Goal: Contribute content

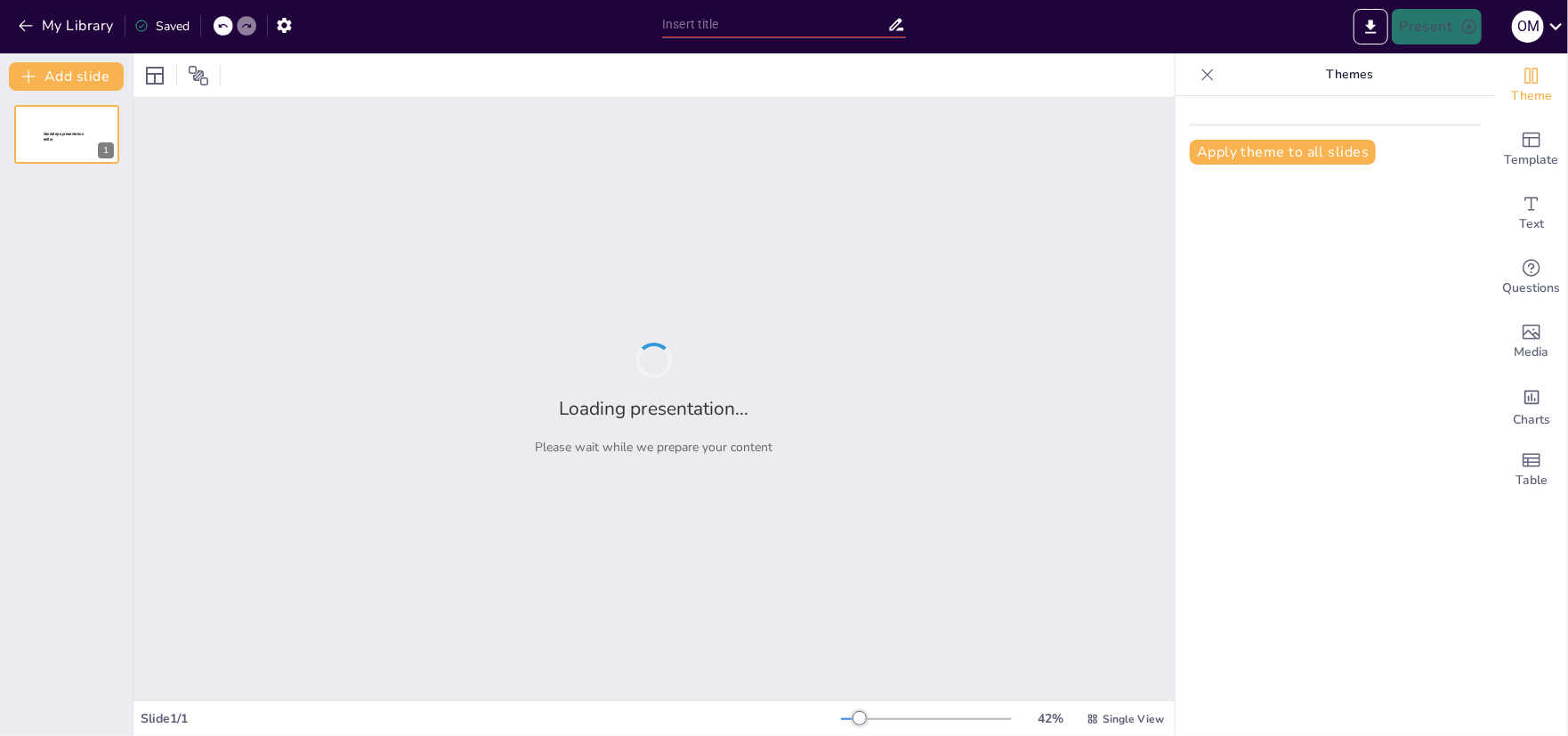
type input "Енергетичний менеджмент: Чому це важливо для сучасності?"
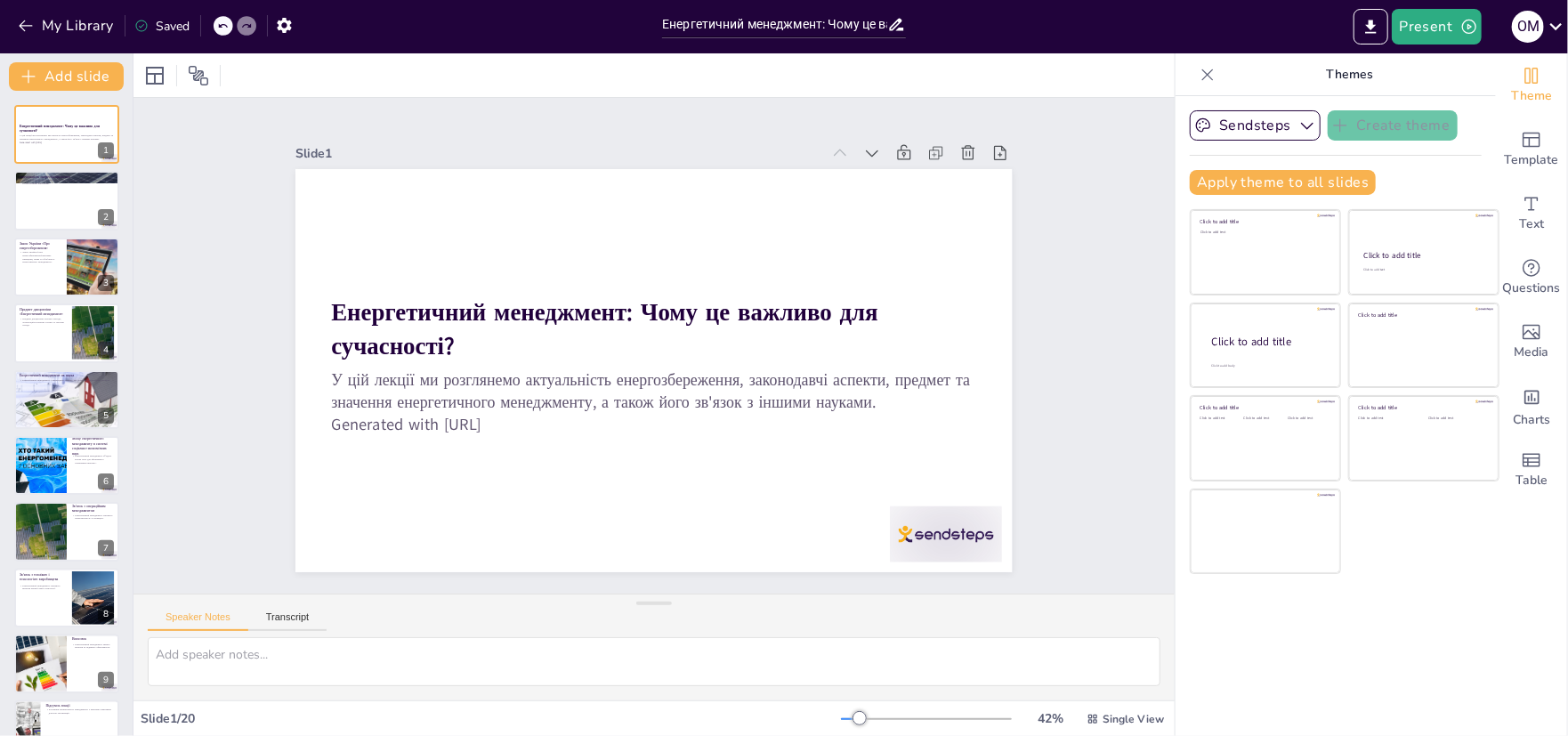
checkbox input "true"
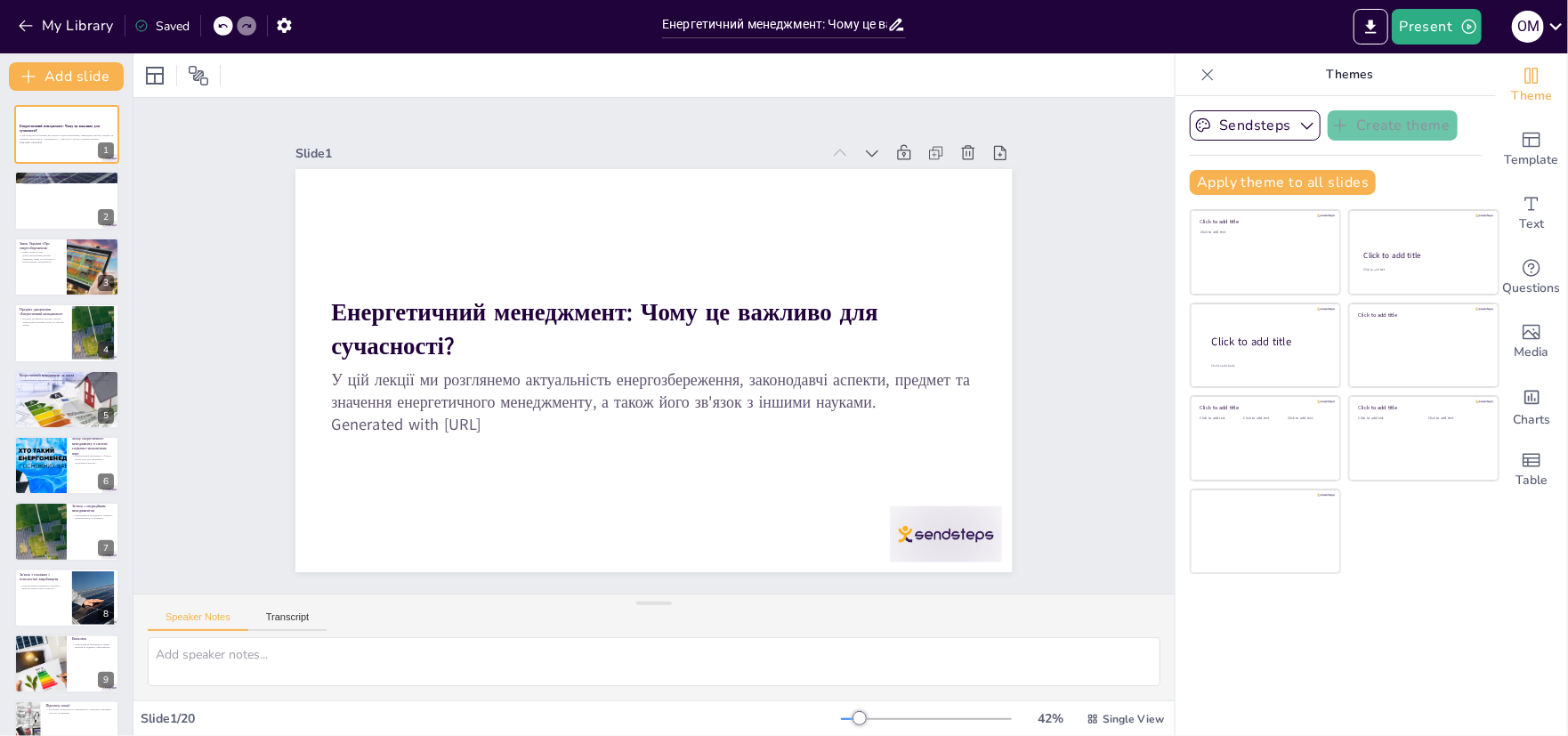
checkbox input "true"
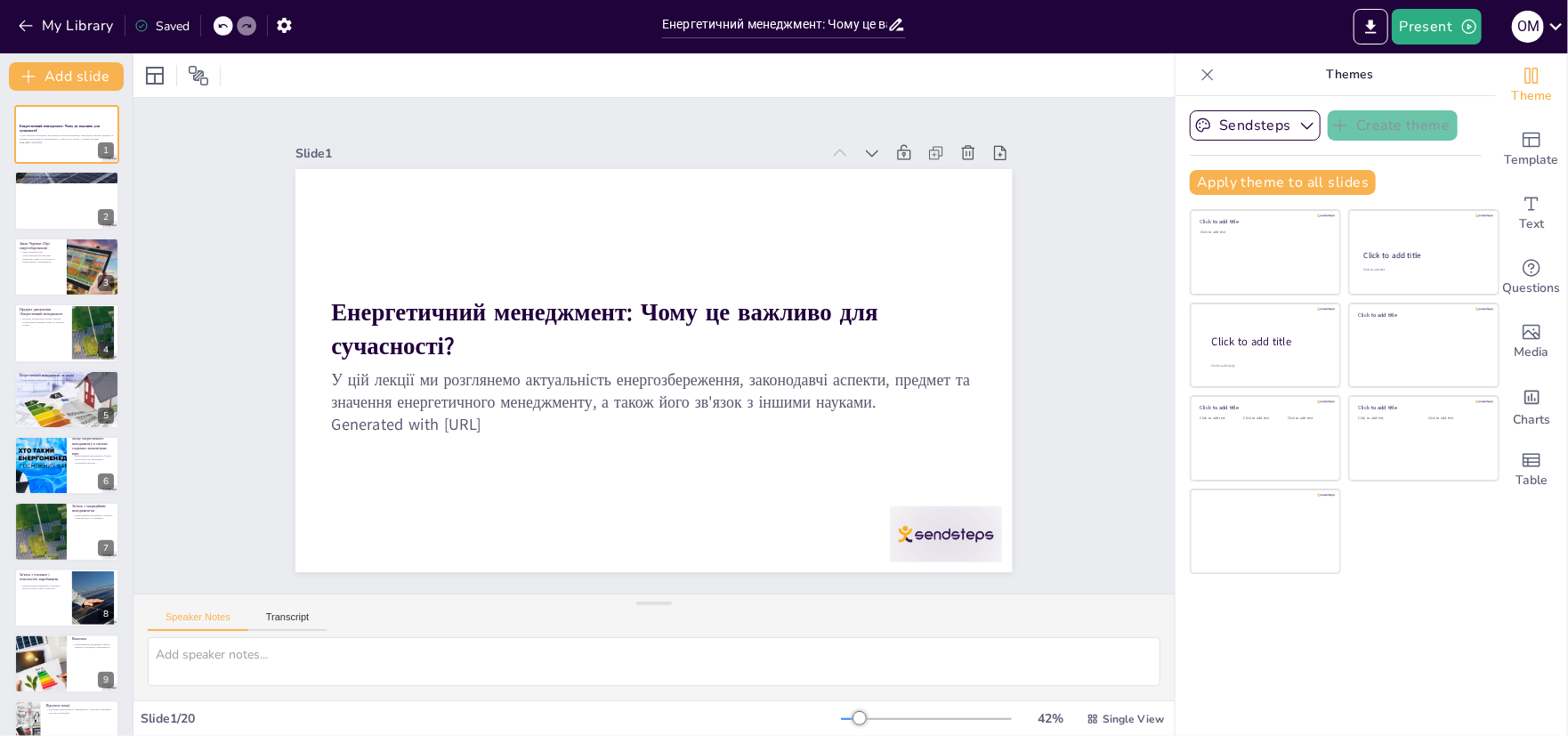
checkbox input "true"
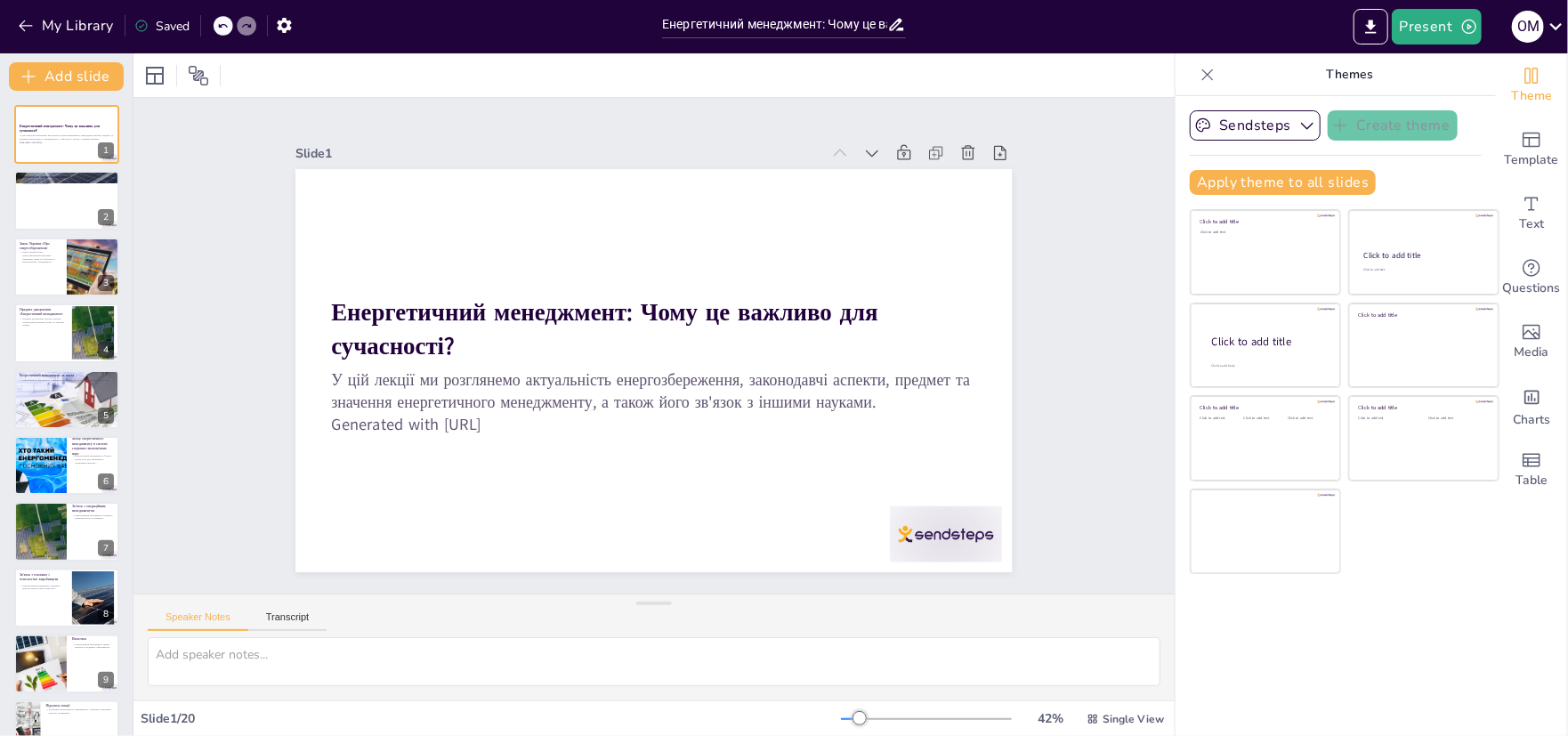
checkbox input "true"
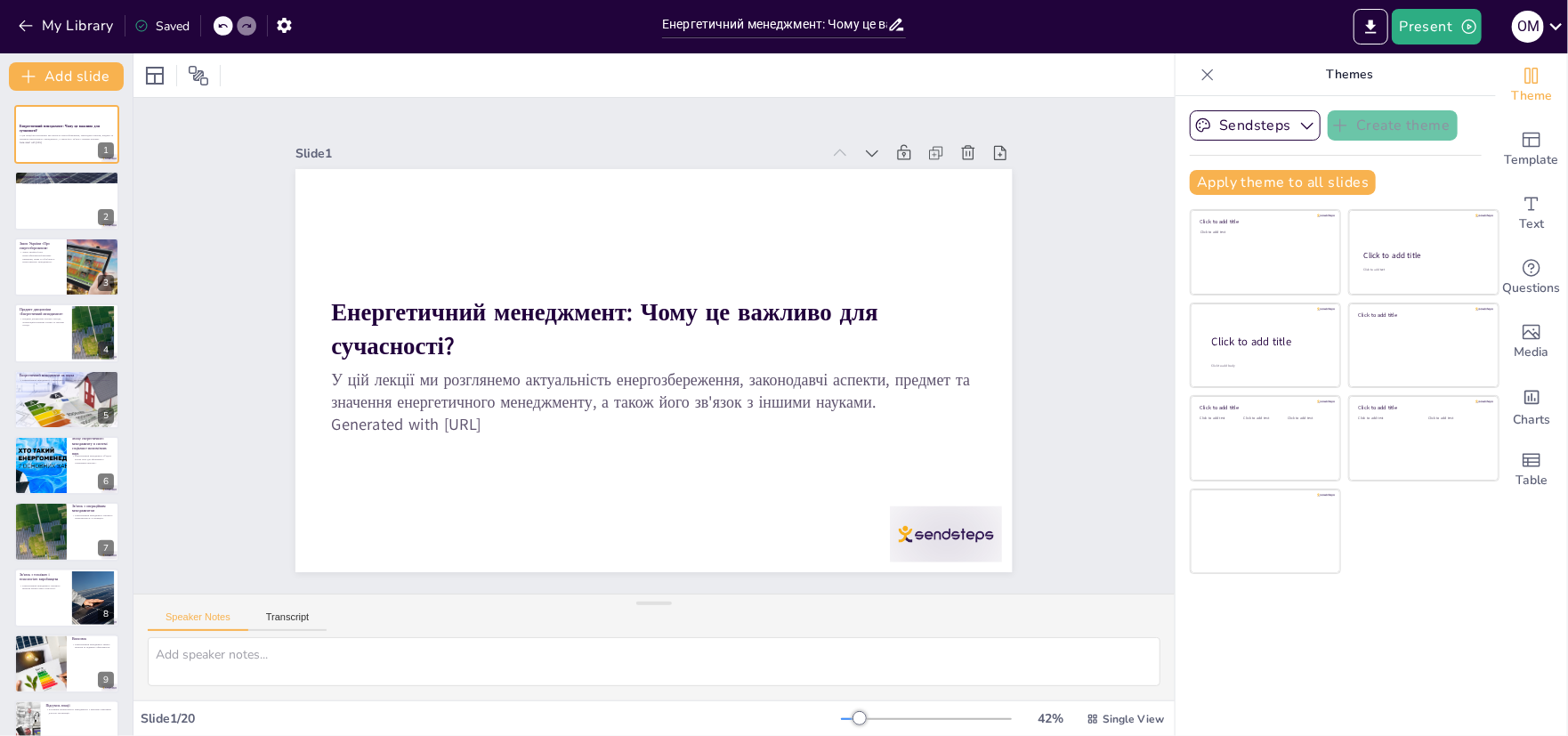
checkbox input "true"
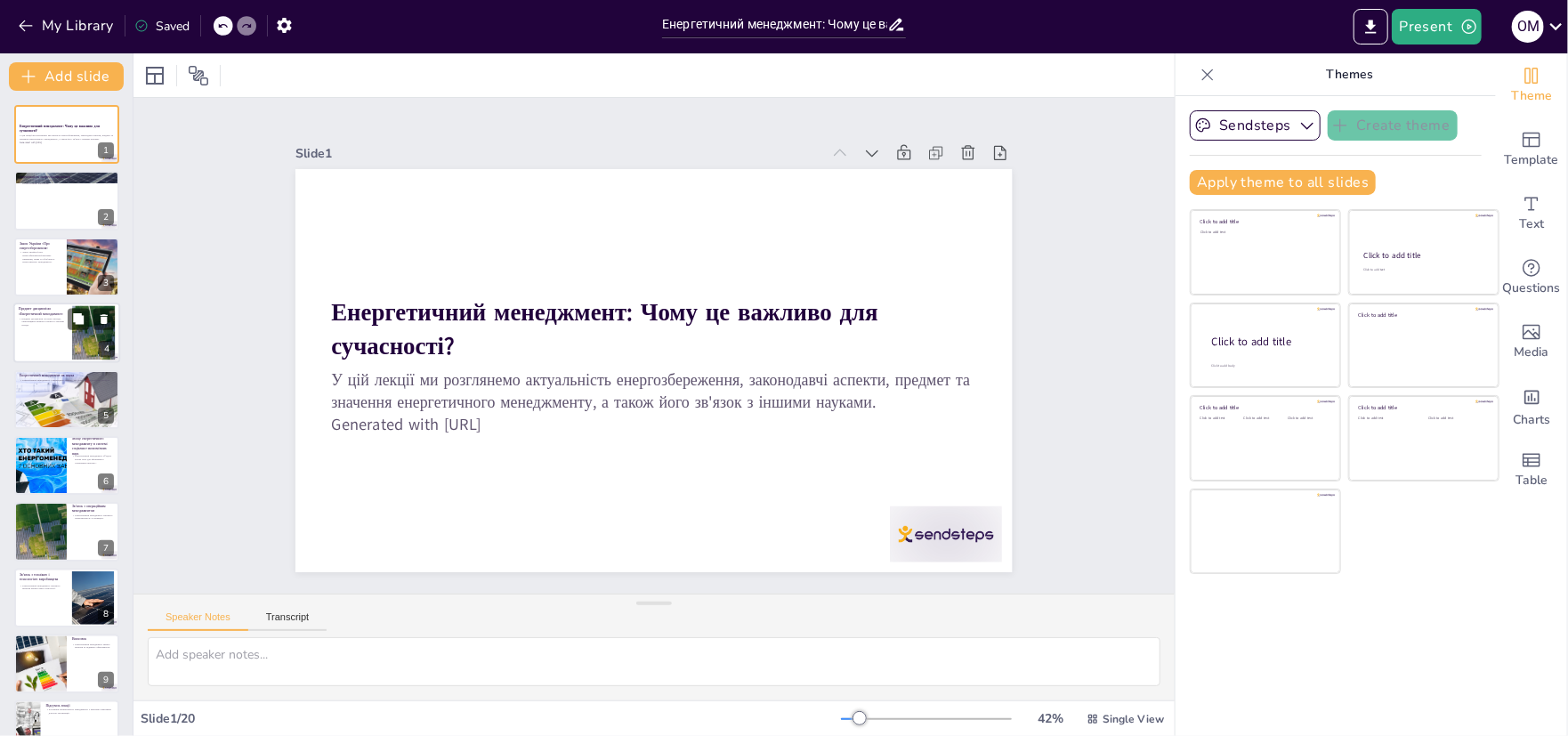
checkbox input "true"
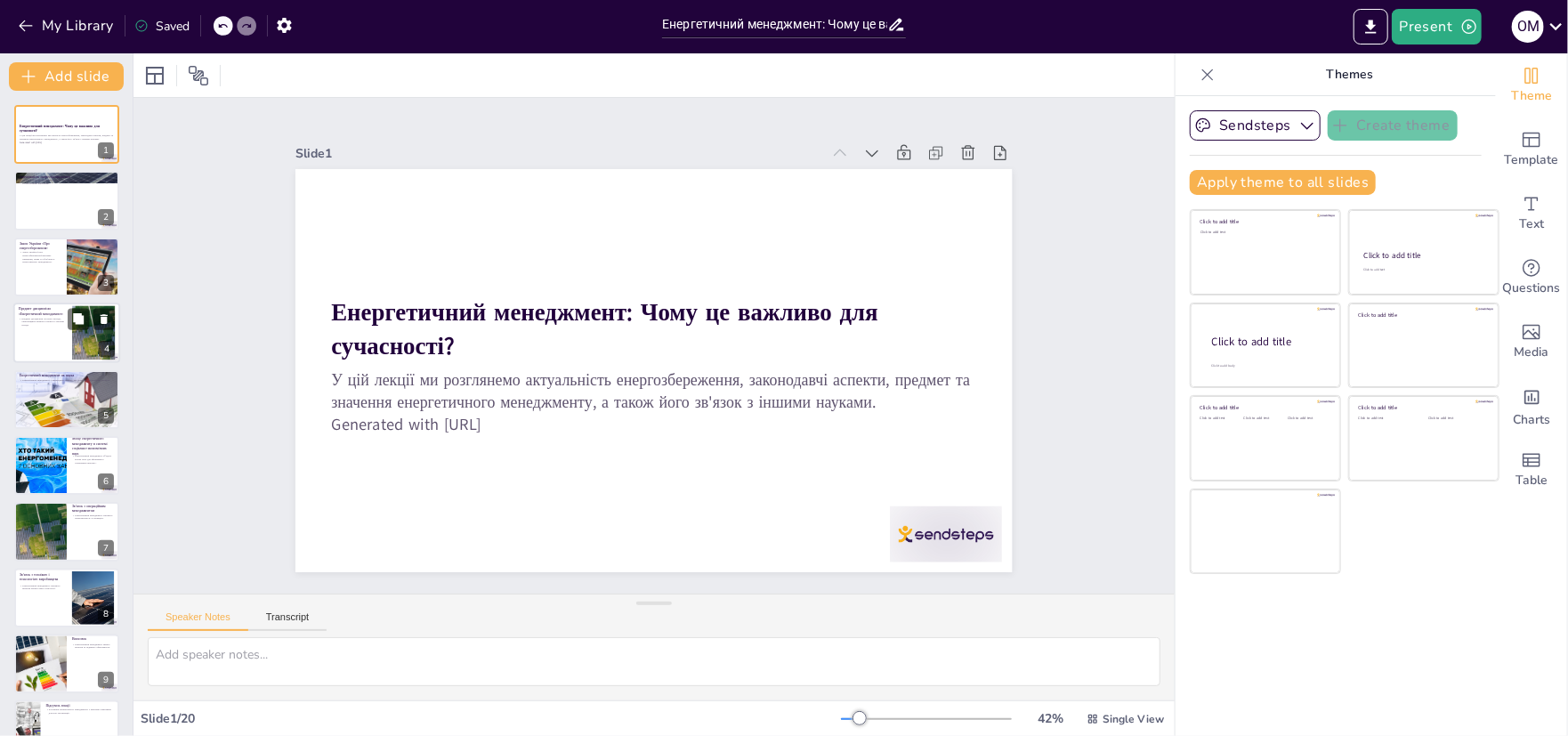
checkbox input "true"
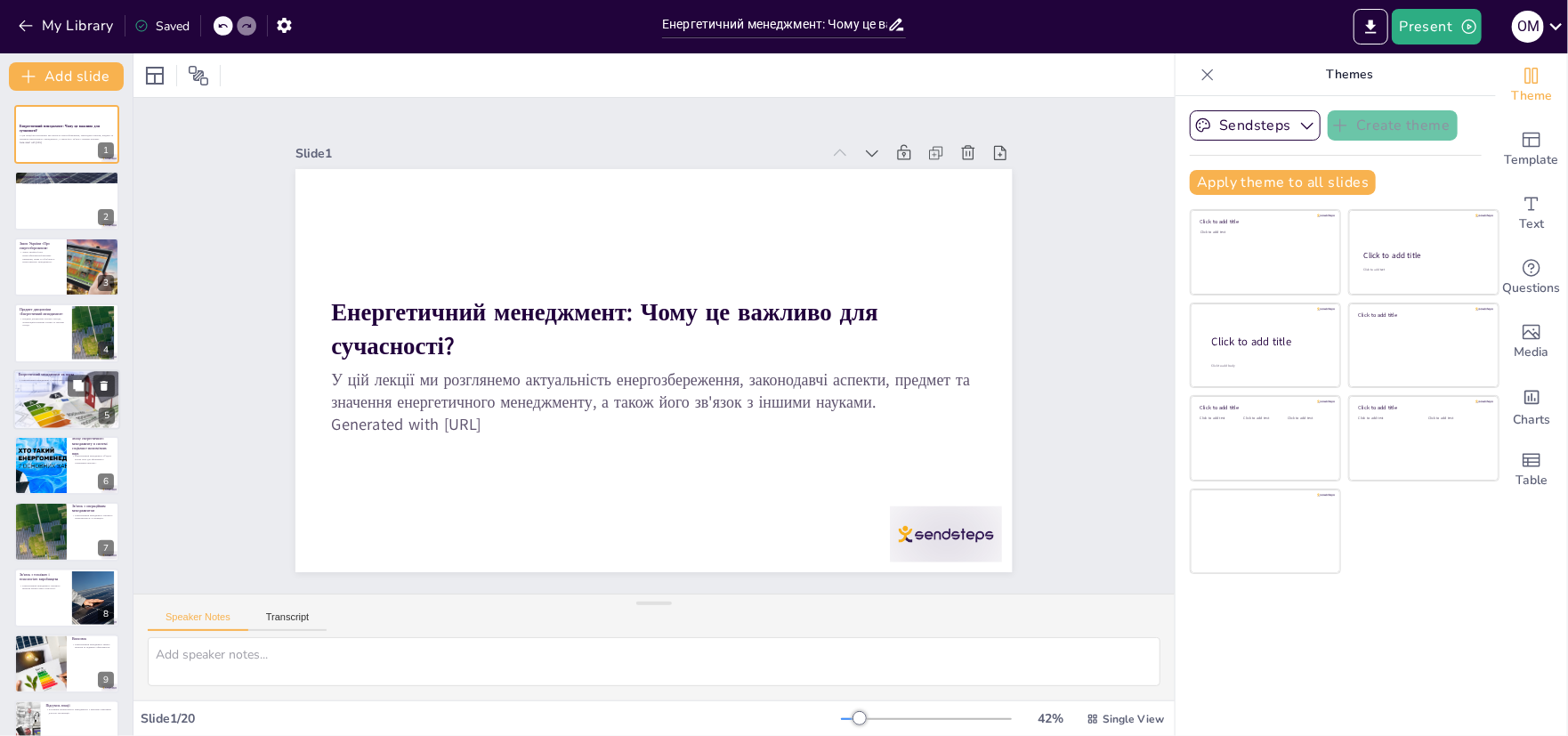
checkbox input "true"
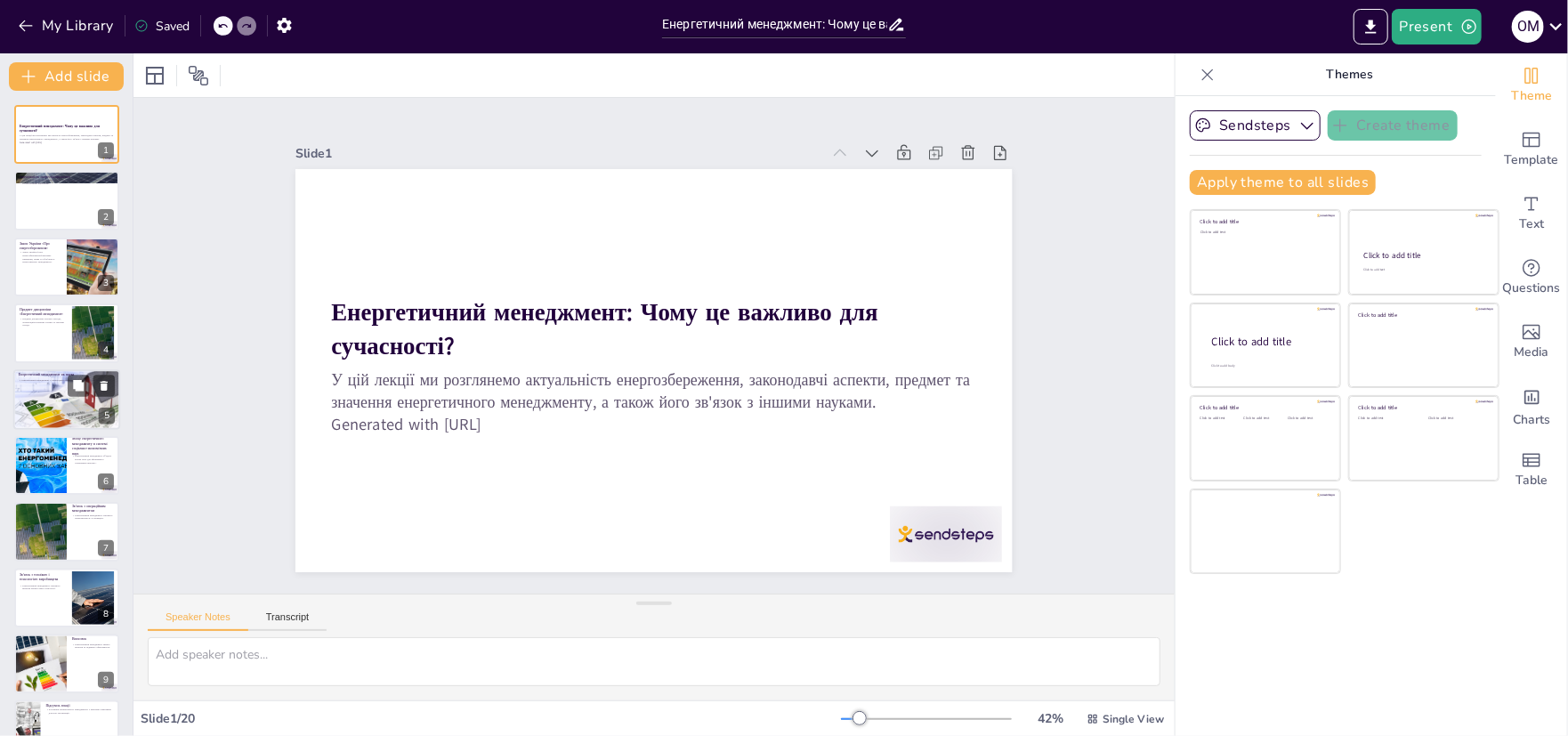
checkbox input "true"
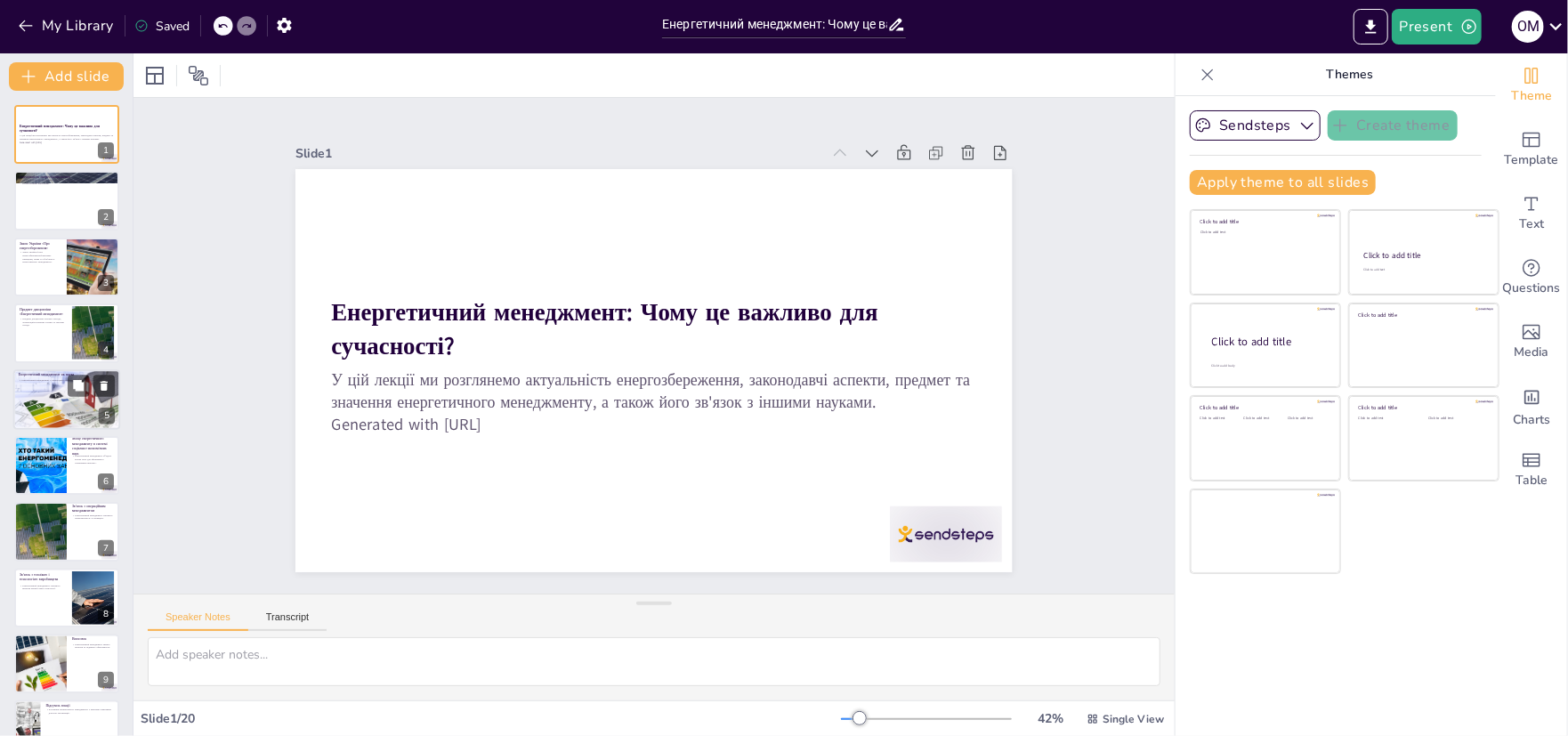
checkbox input "true"
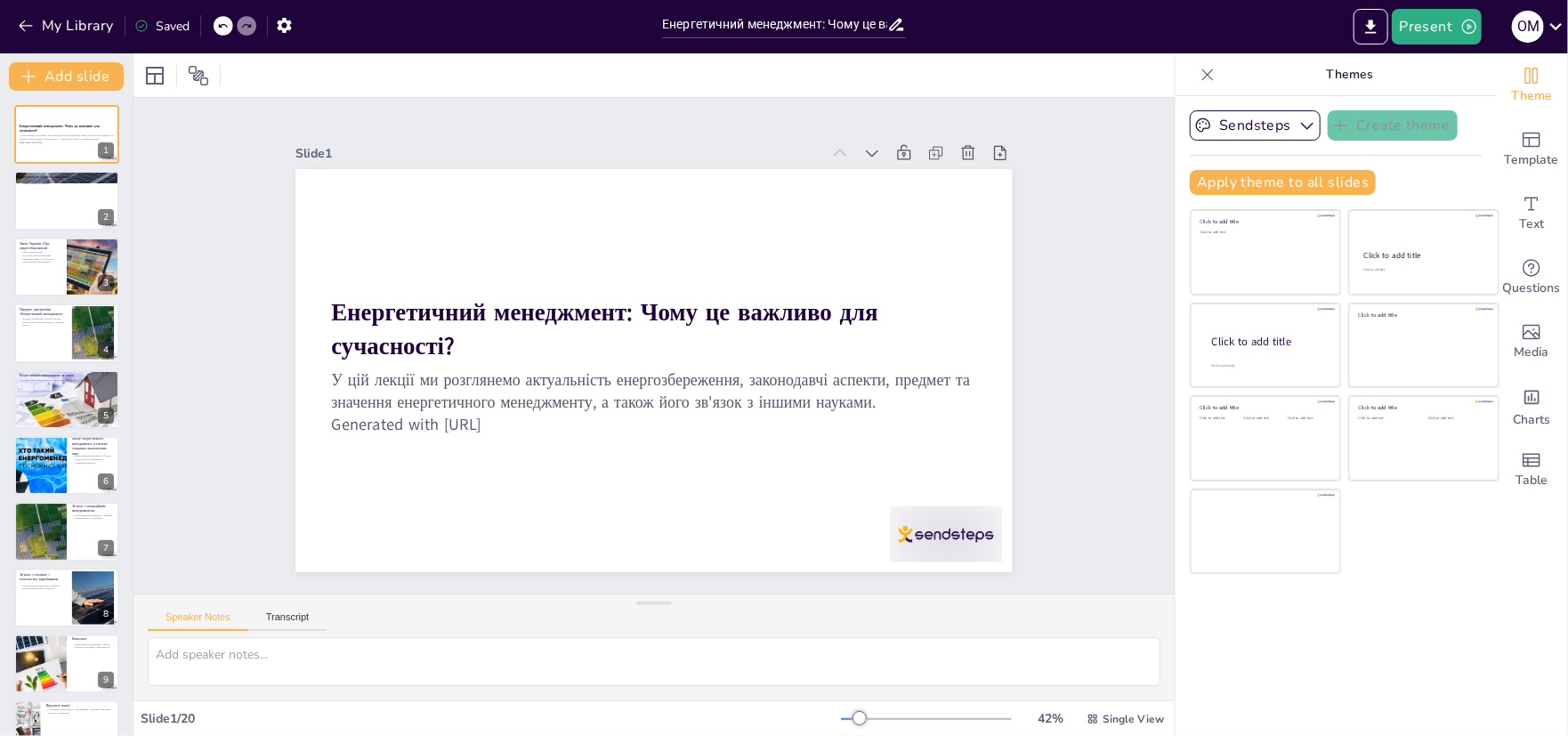
checkbox input "true"
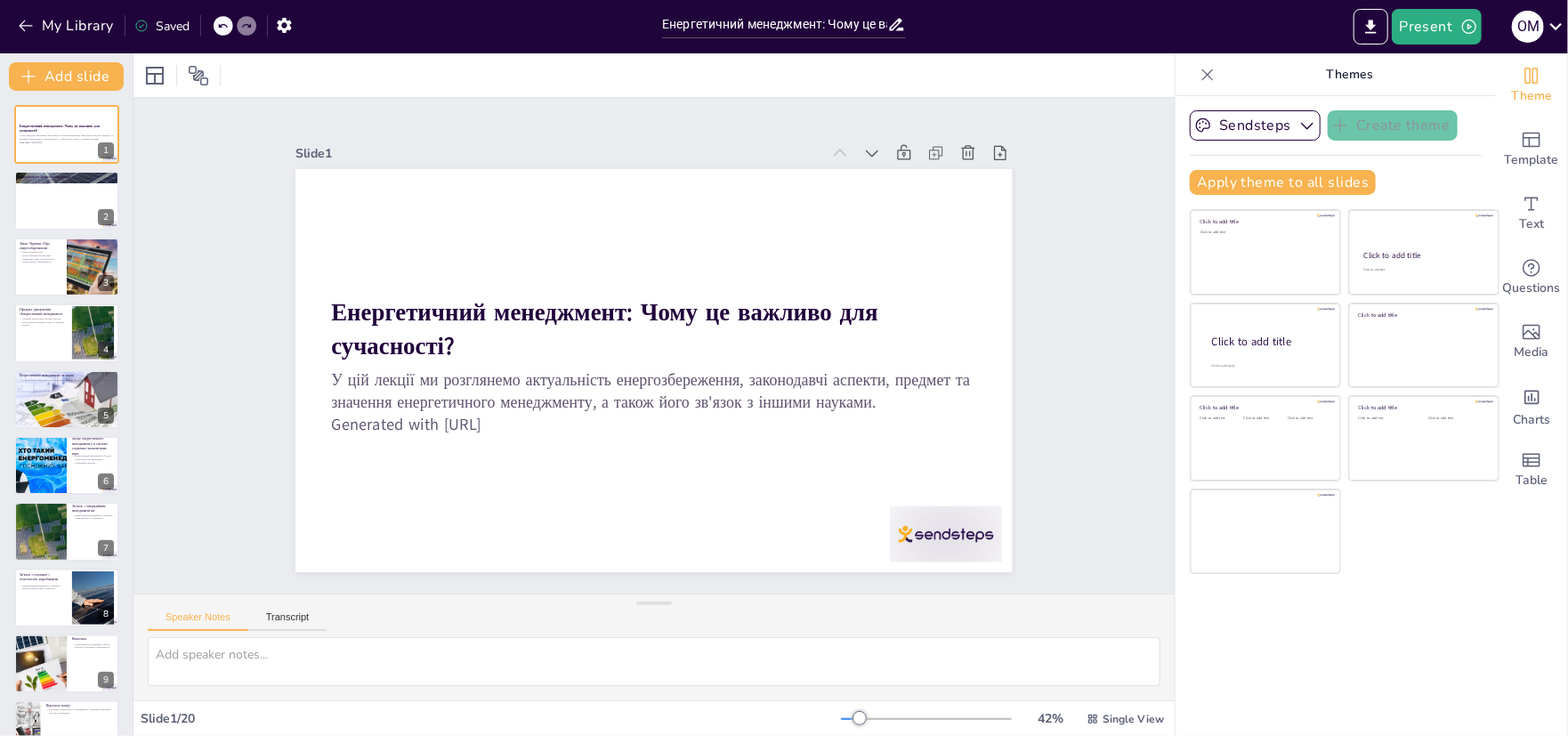
checkbox input "true"
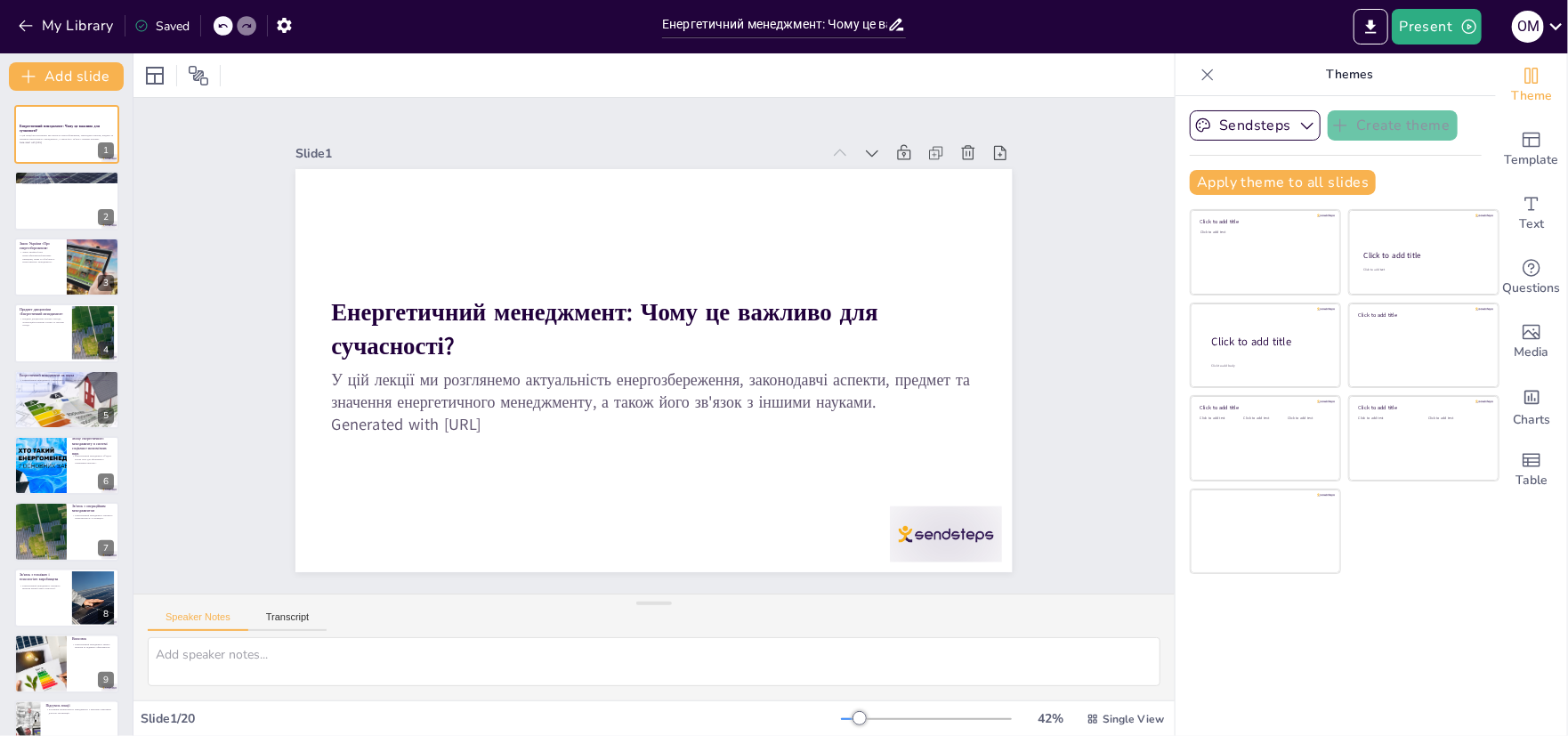
checkbox input "true"
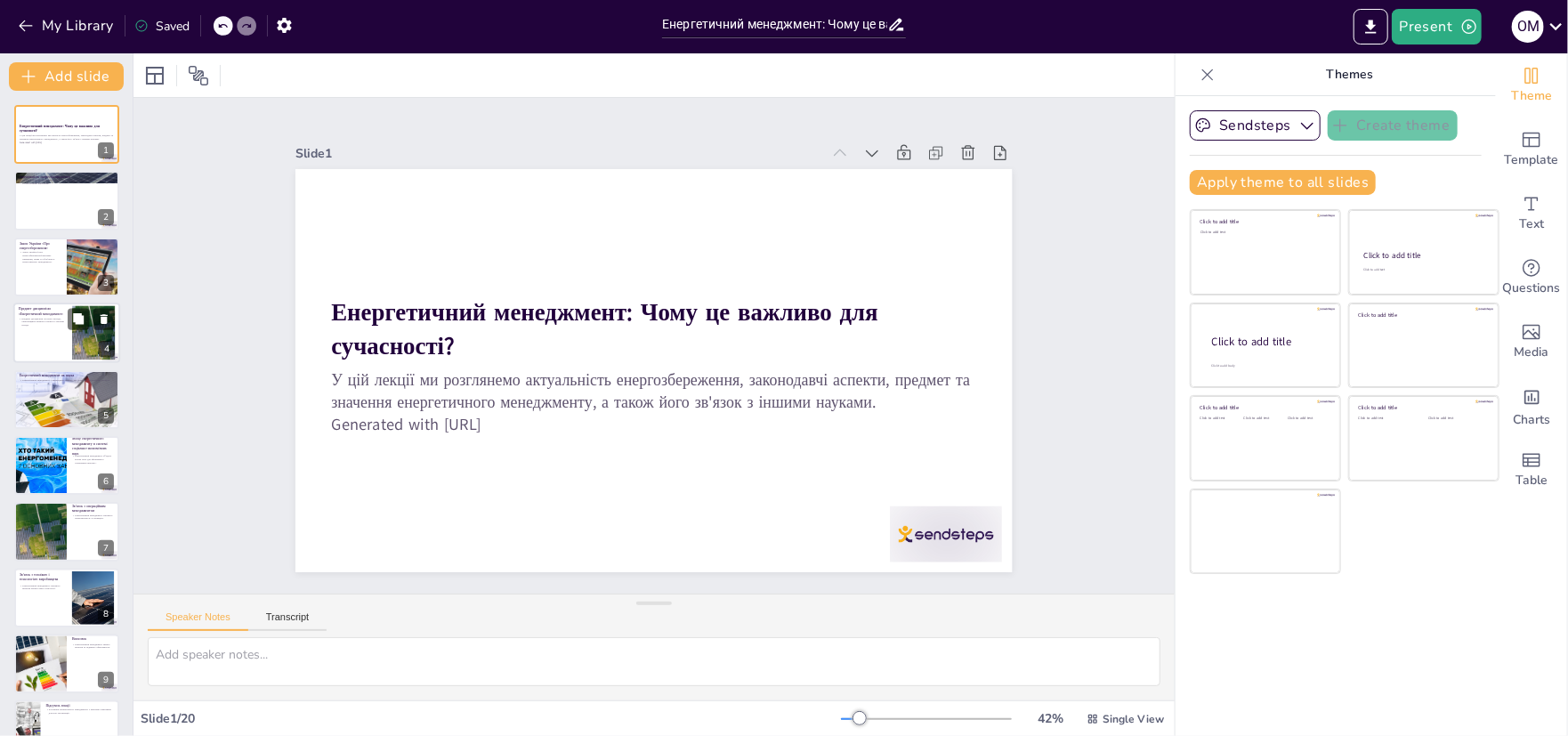
checkbox input "true"
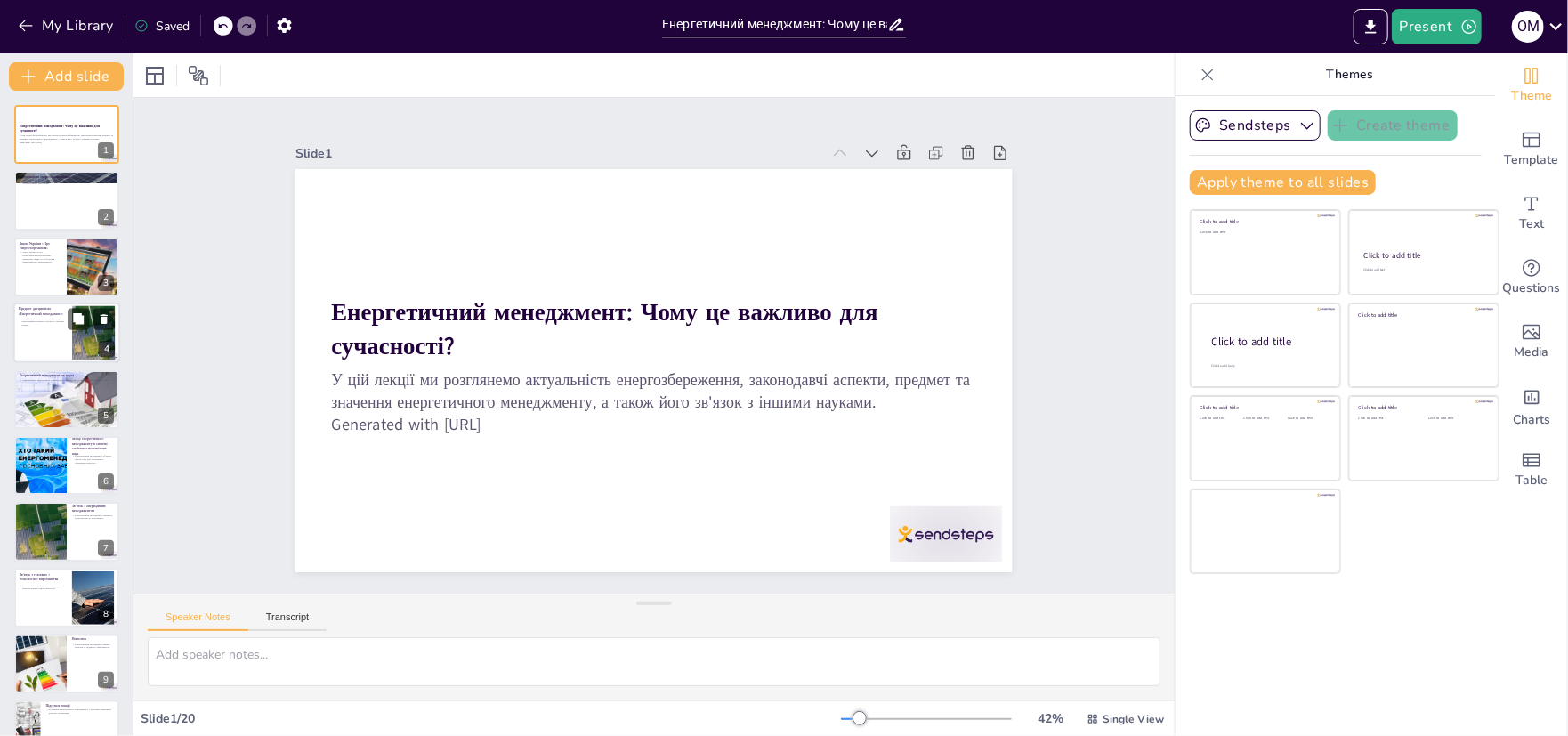
checkbox input "true"
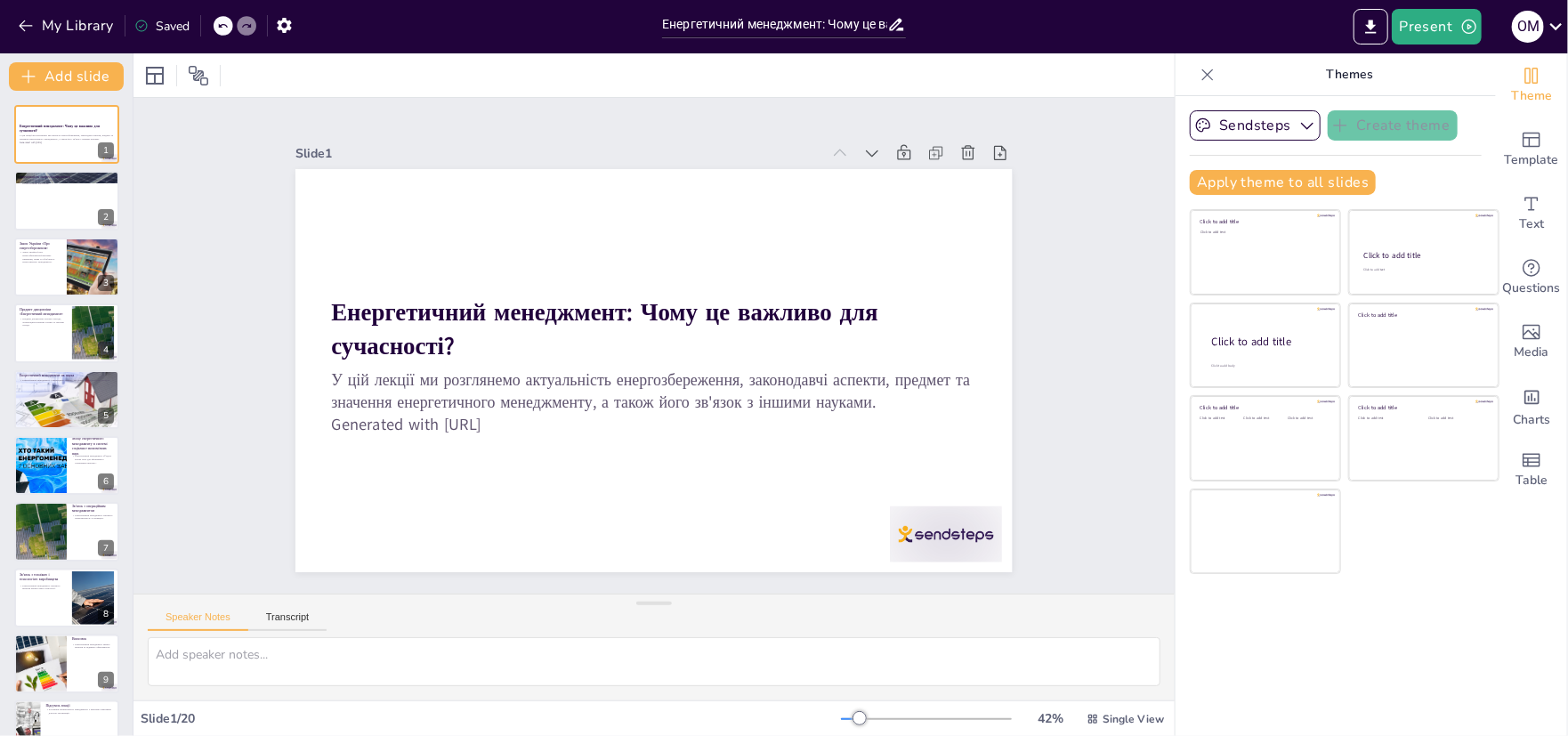
checkbox input "true"
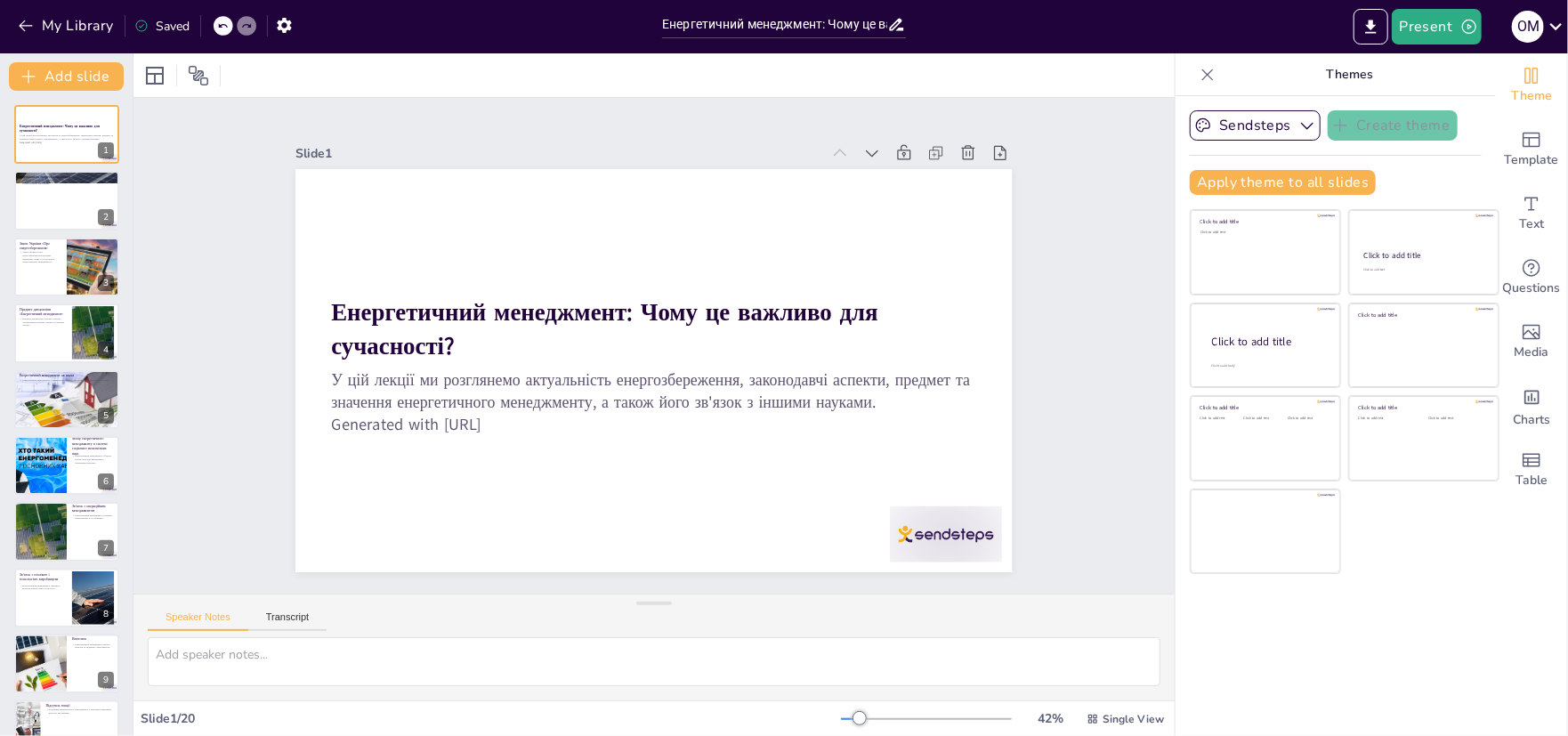
checkbox input "true"
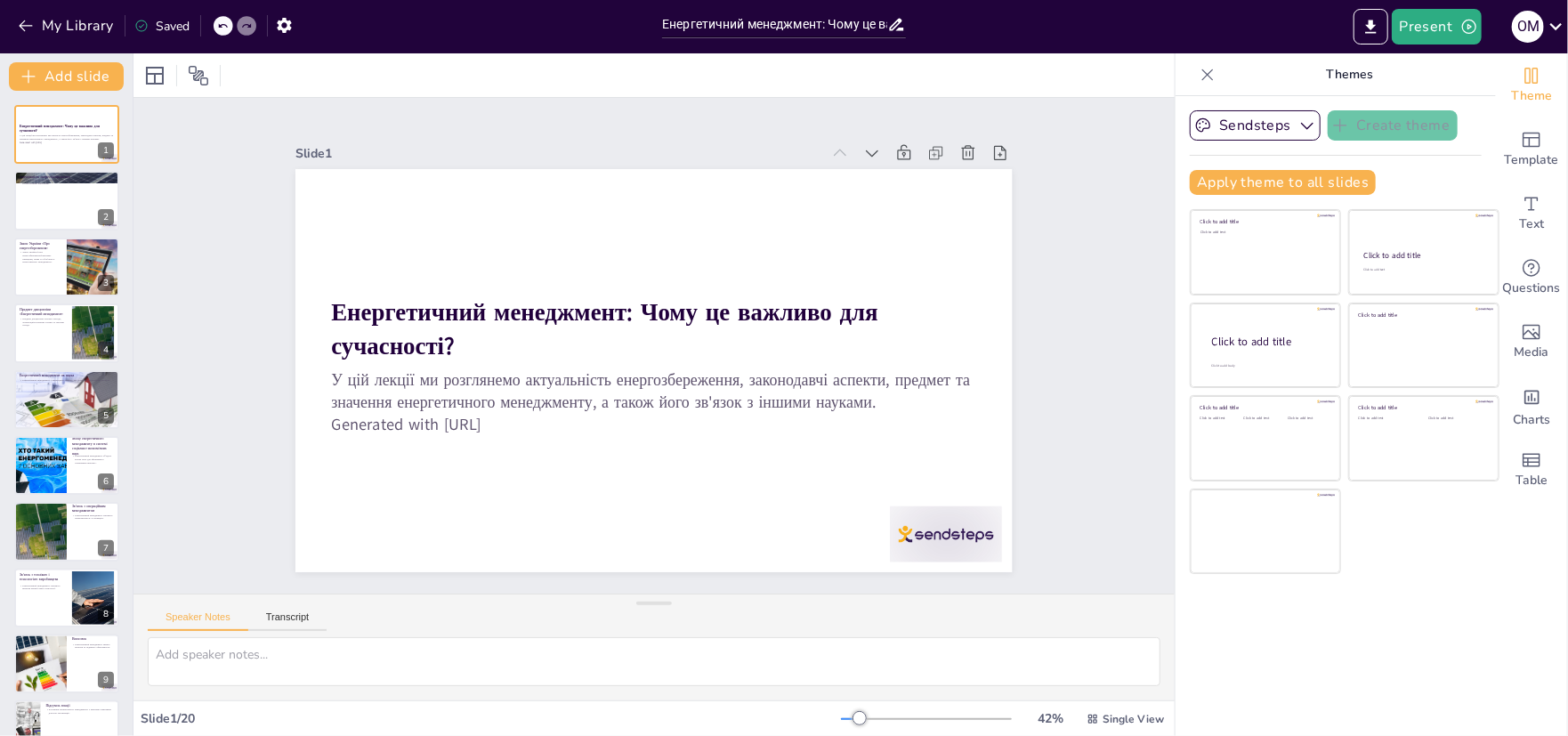
checkbox input "true"
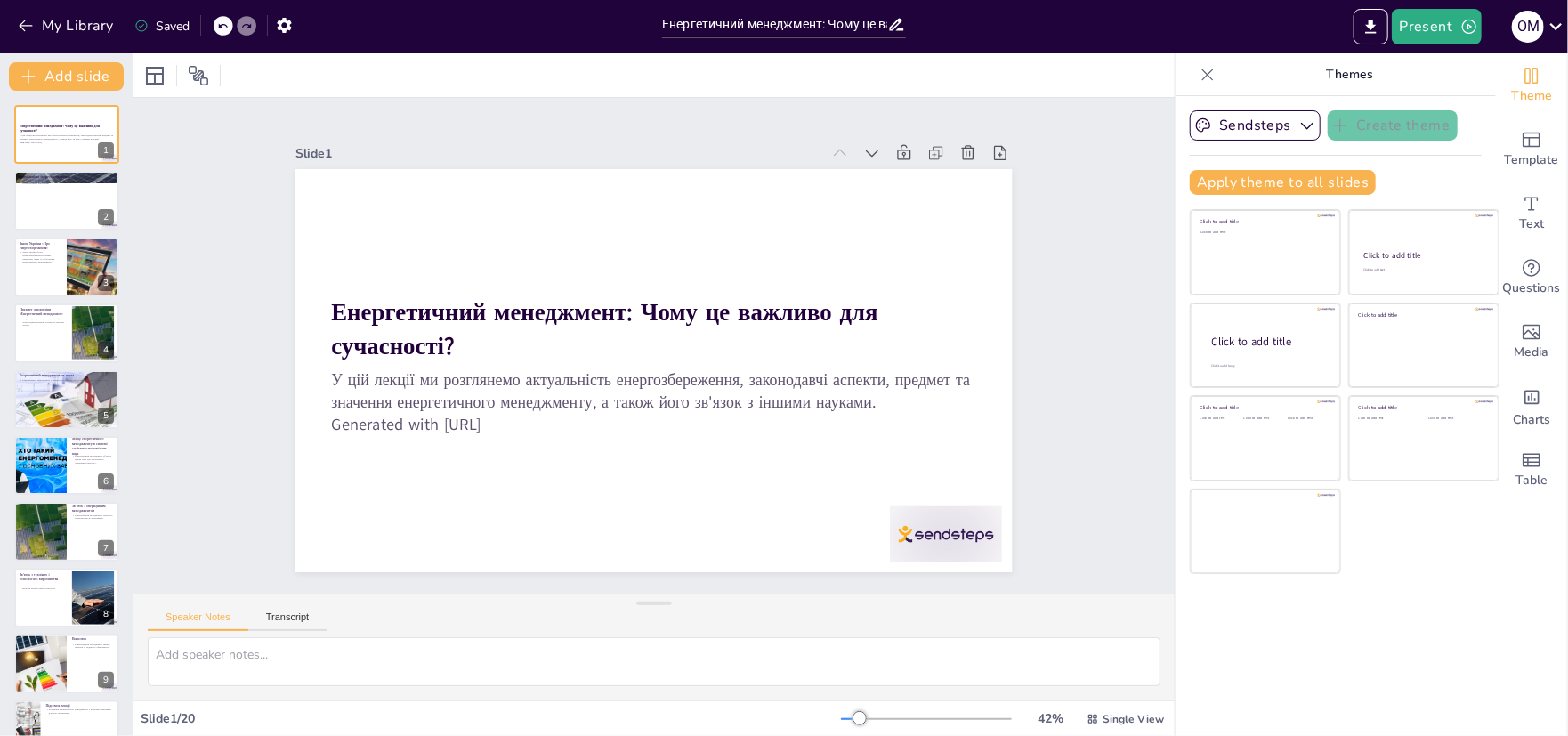
checkbox input "true"
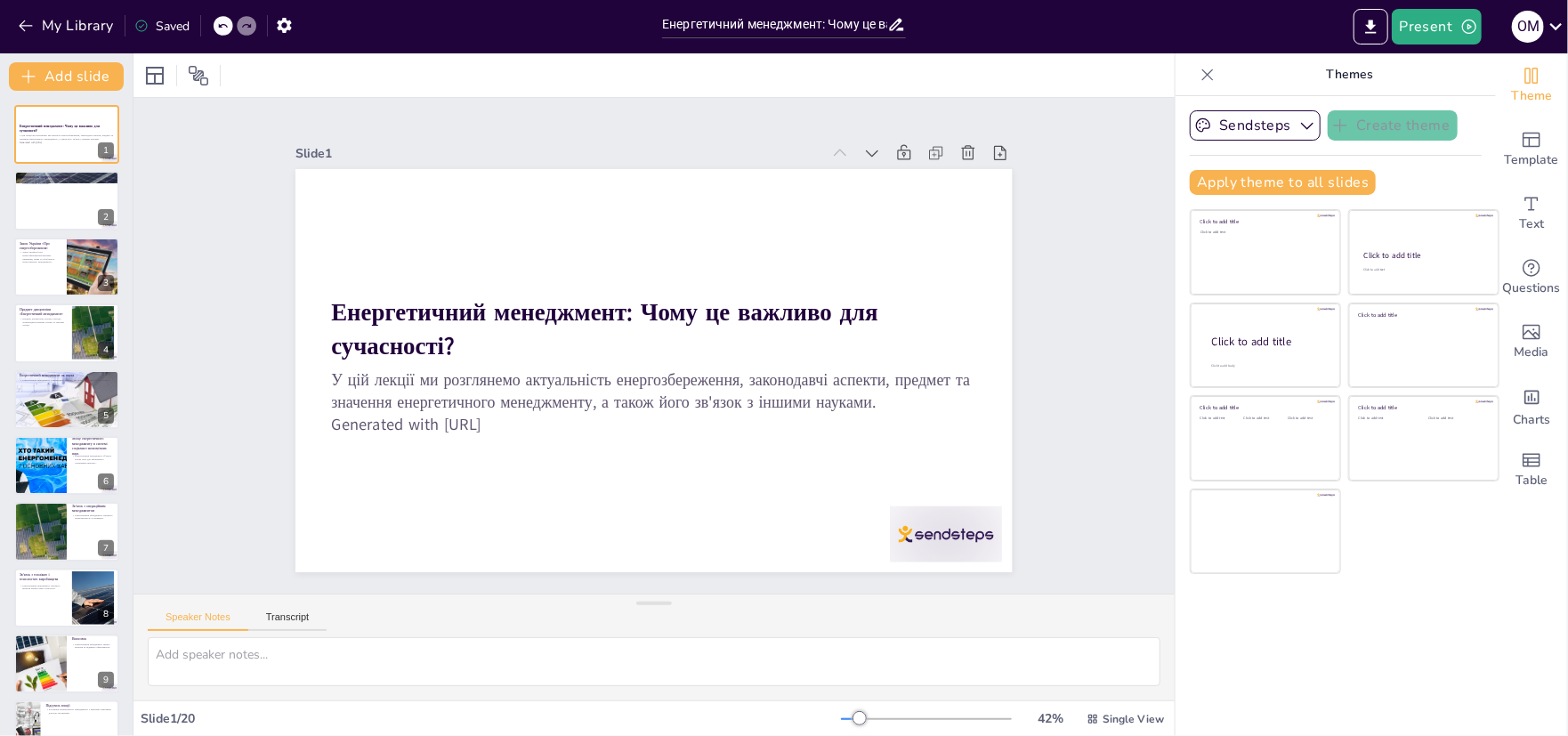
checkbox input "true"
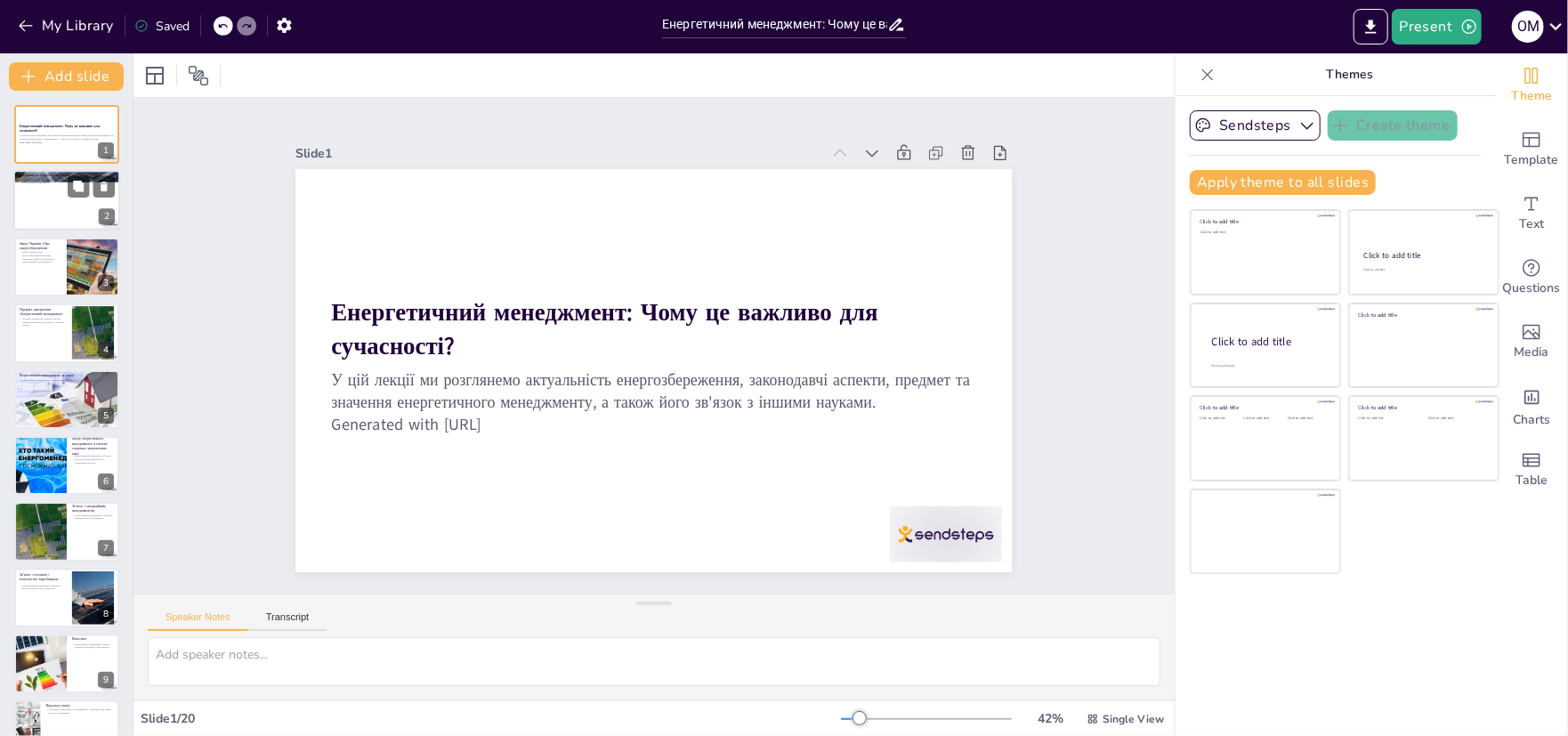
checkbox input "true"
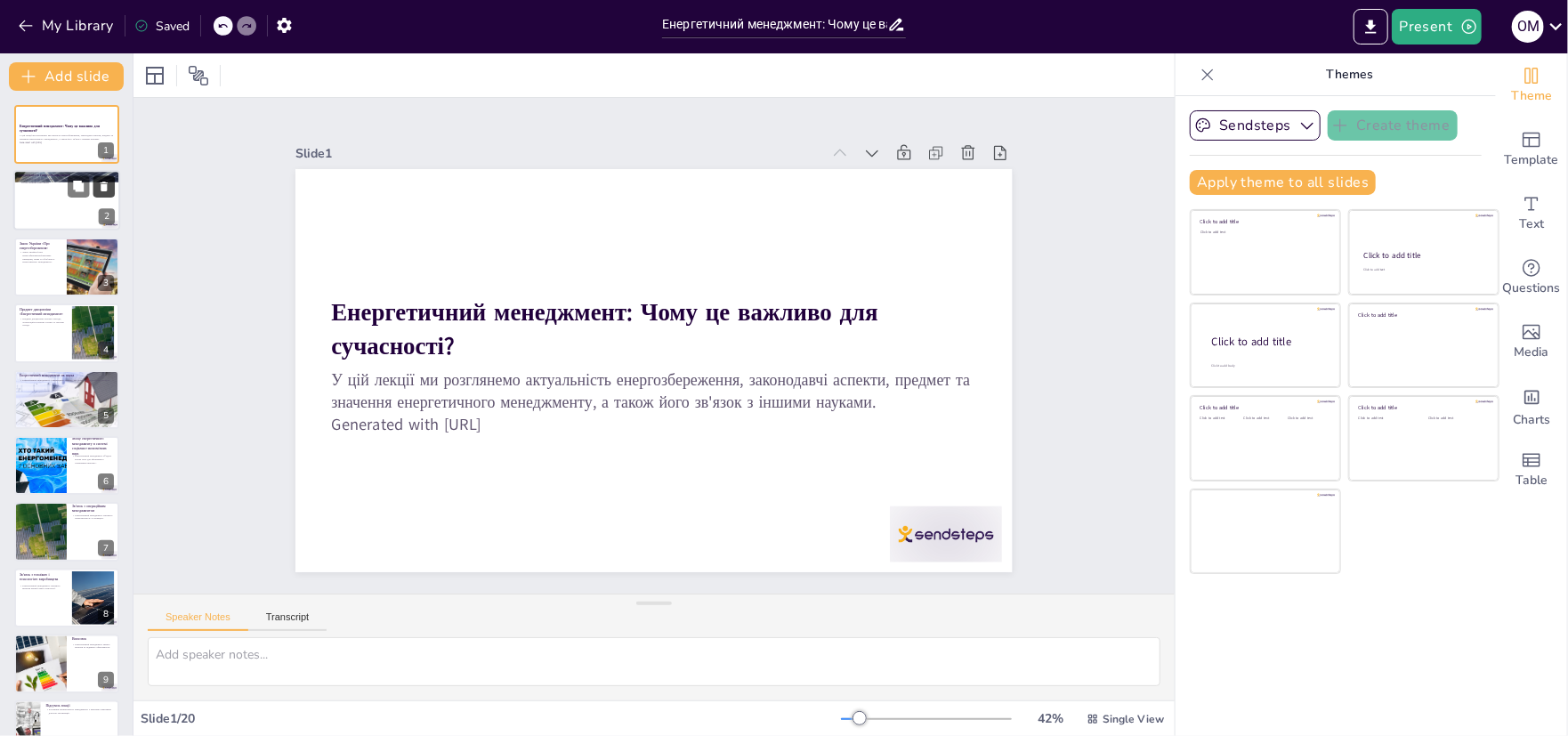
checkbox input "true"
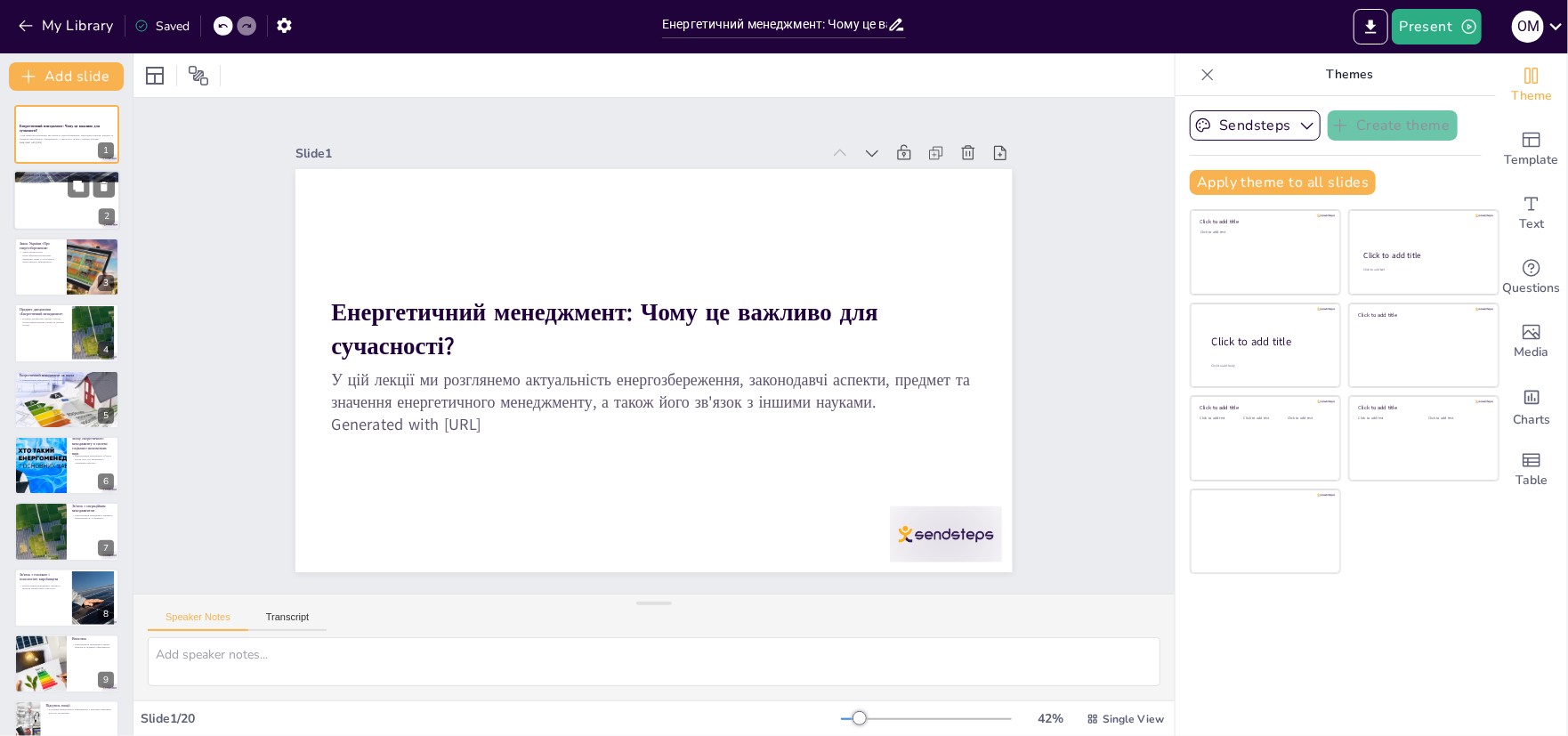
checkbox input "true"
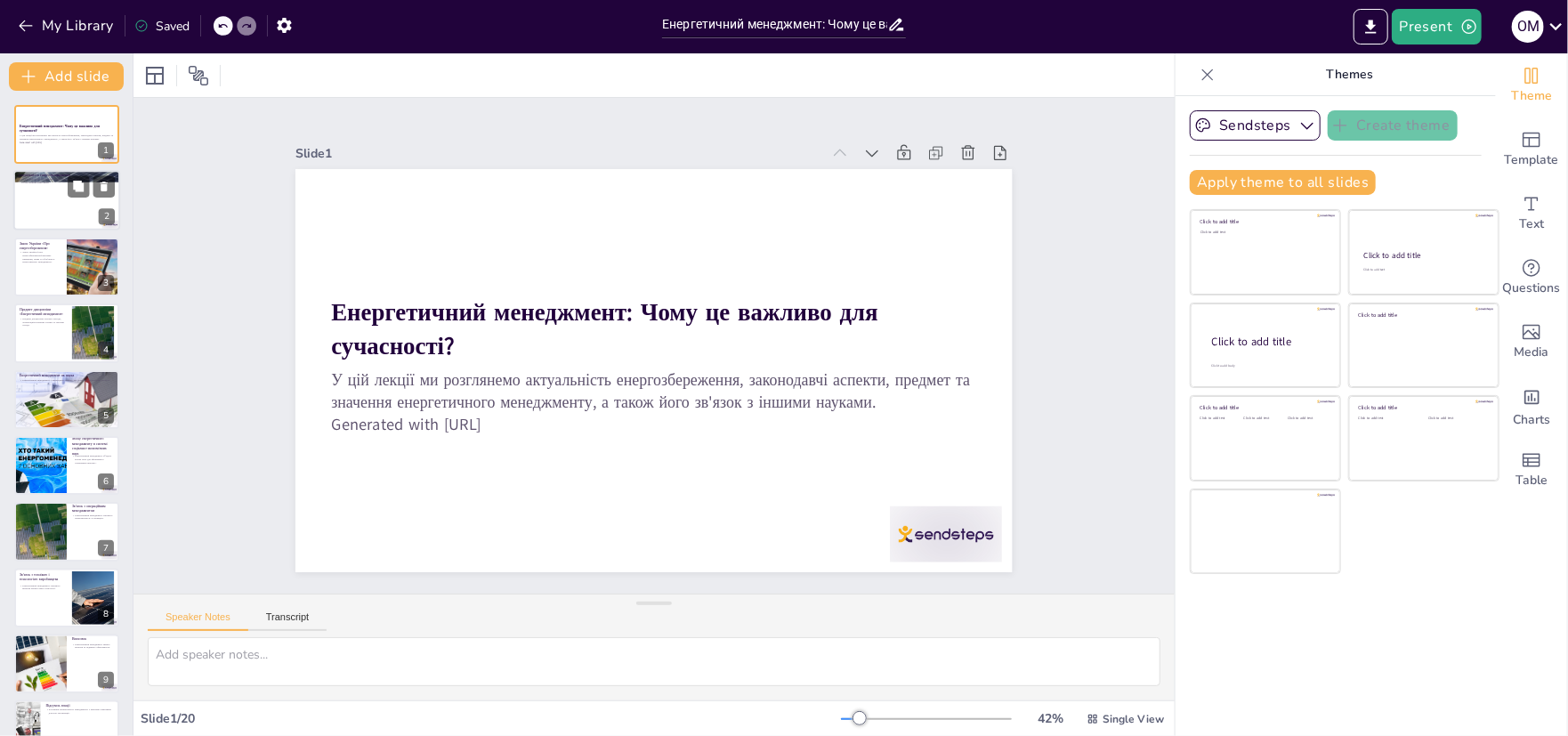
checkbox input "true"
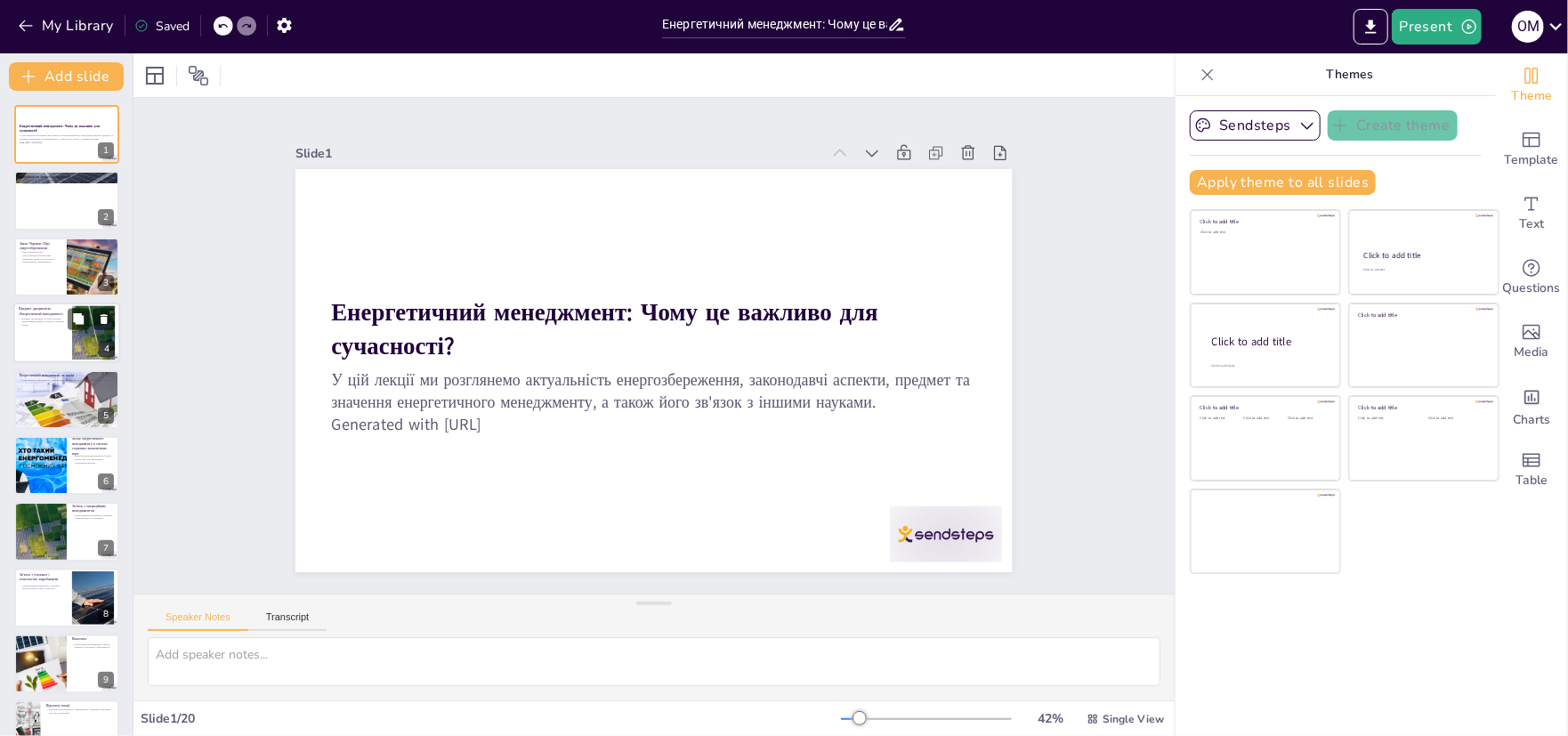
checkbox input "true"
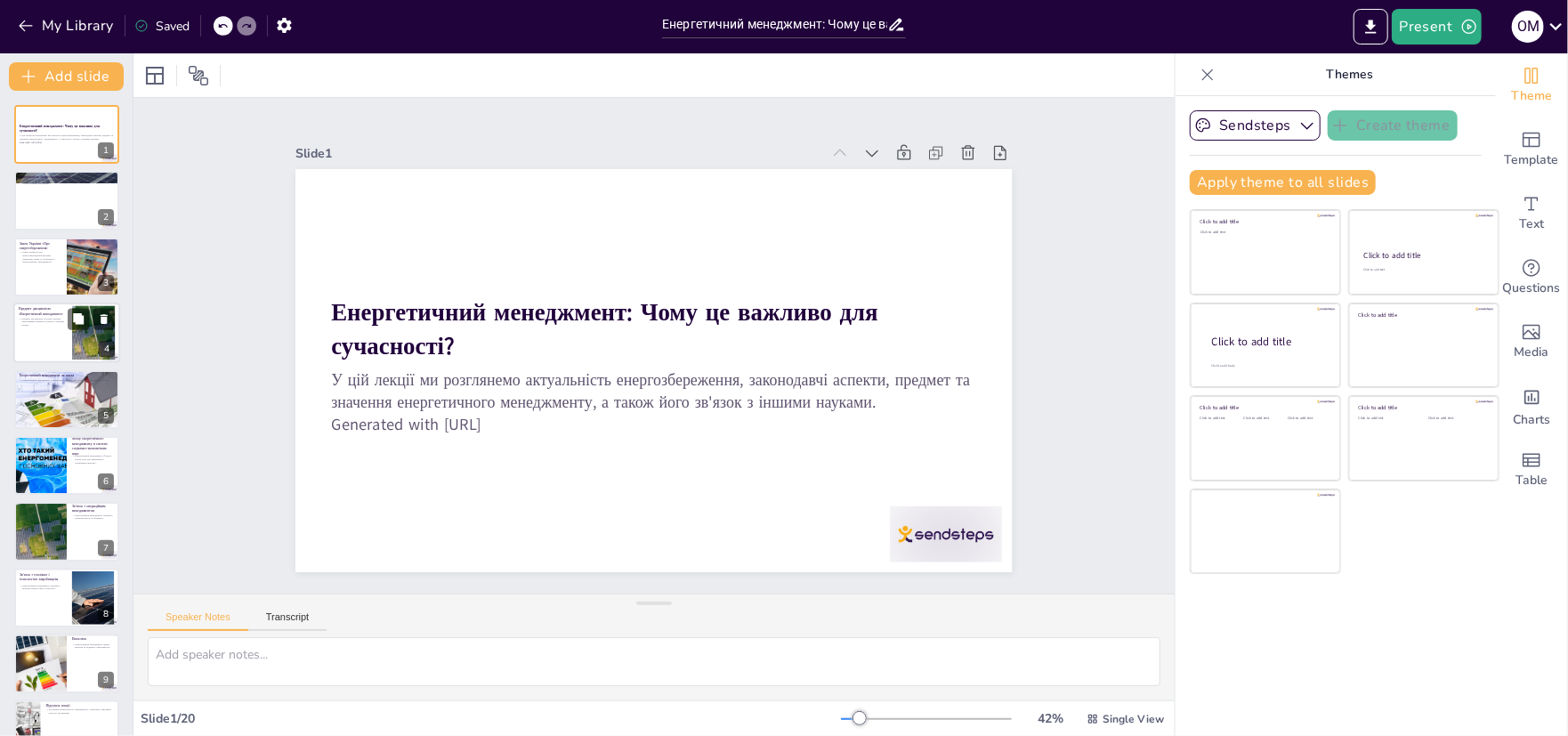
checkbox input "true"
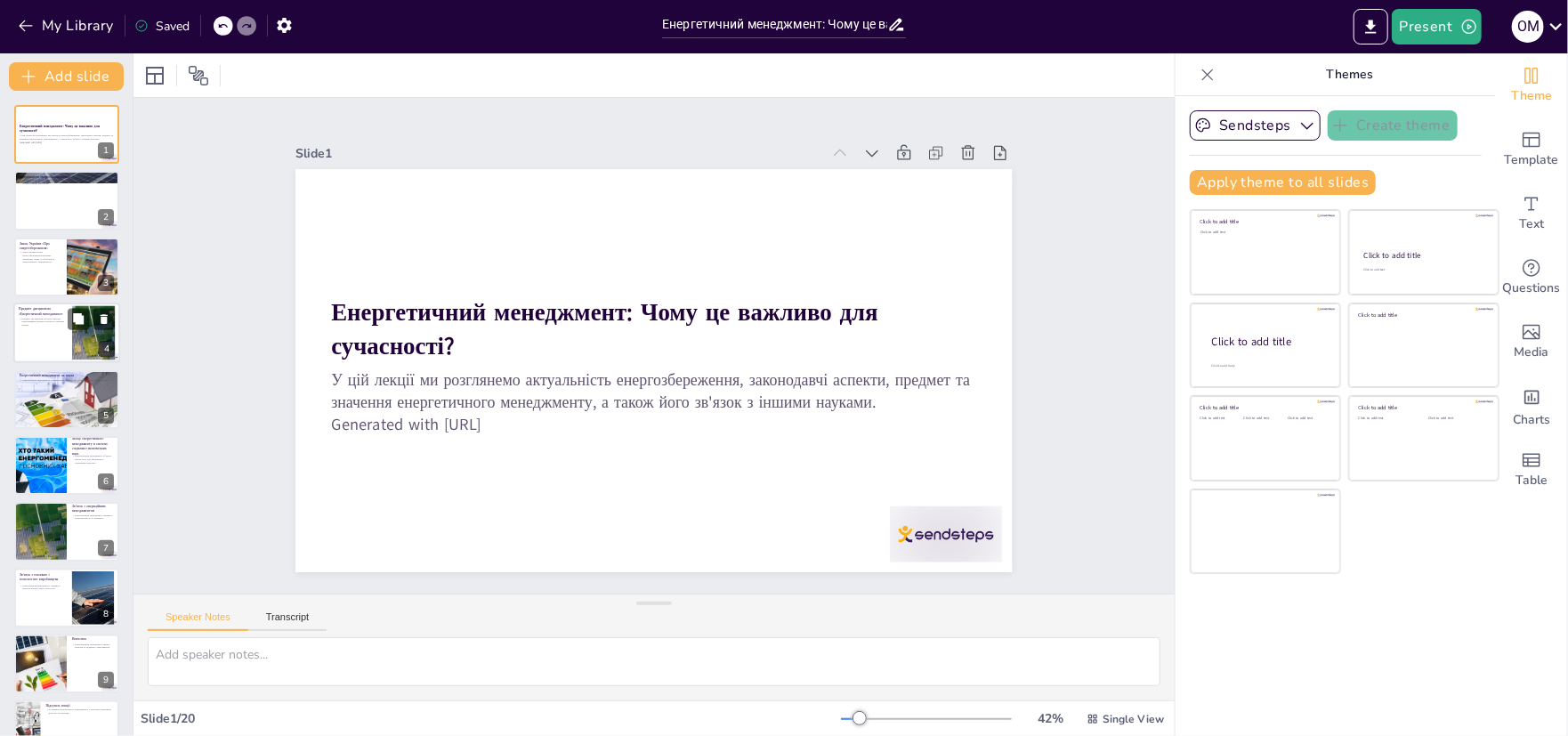
checkbox input "true"
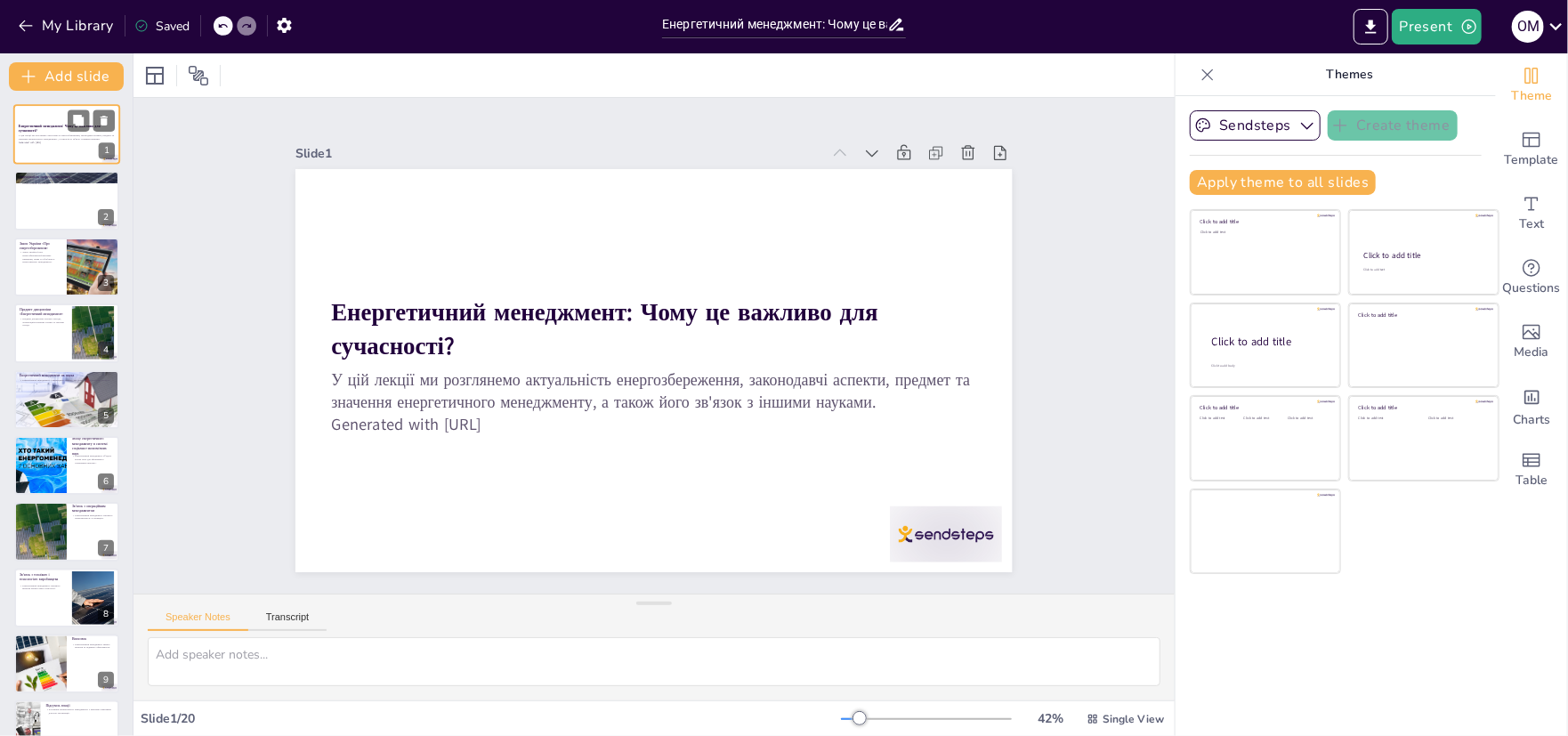
checkbox input "true"
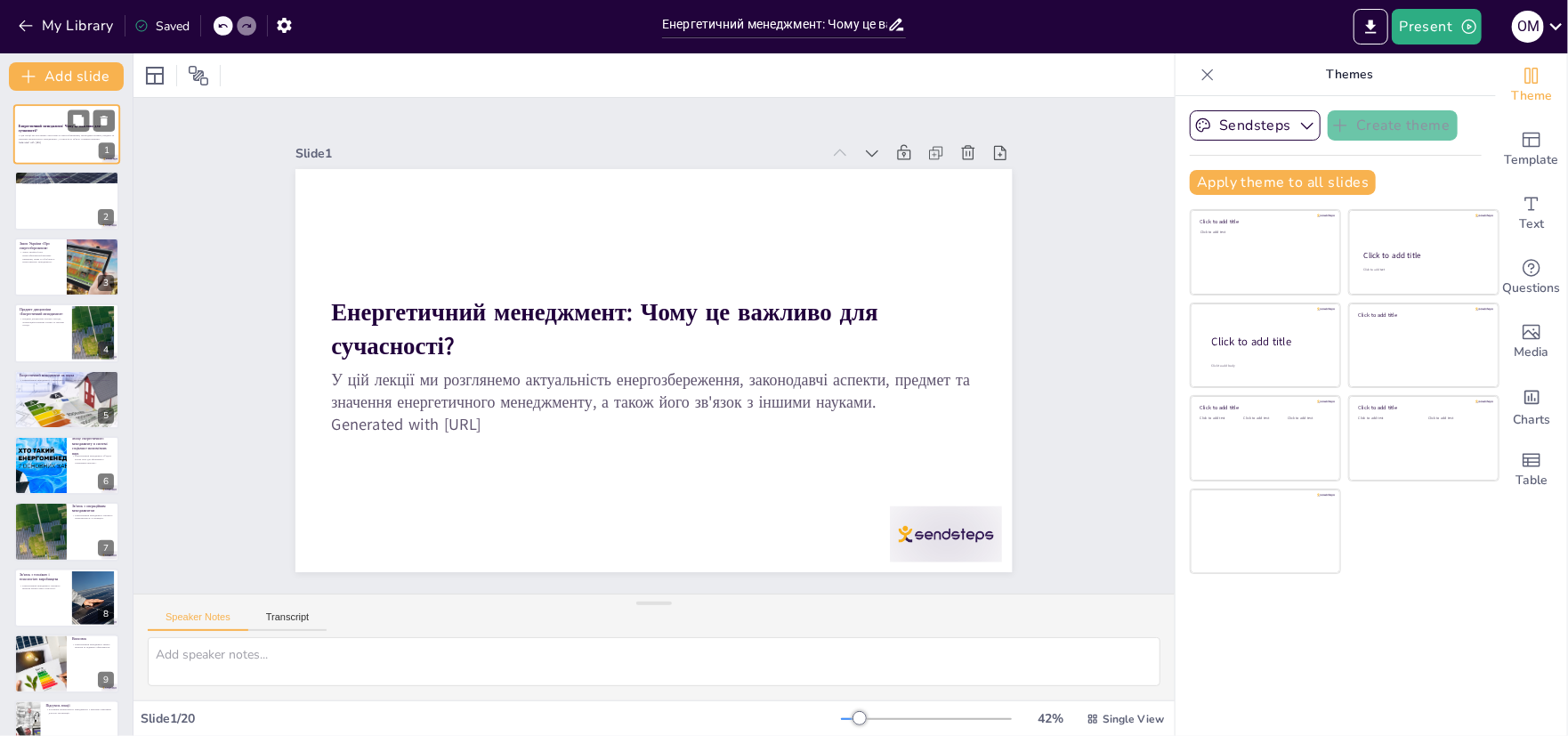
checkbox input "true"
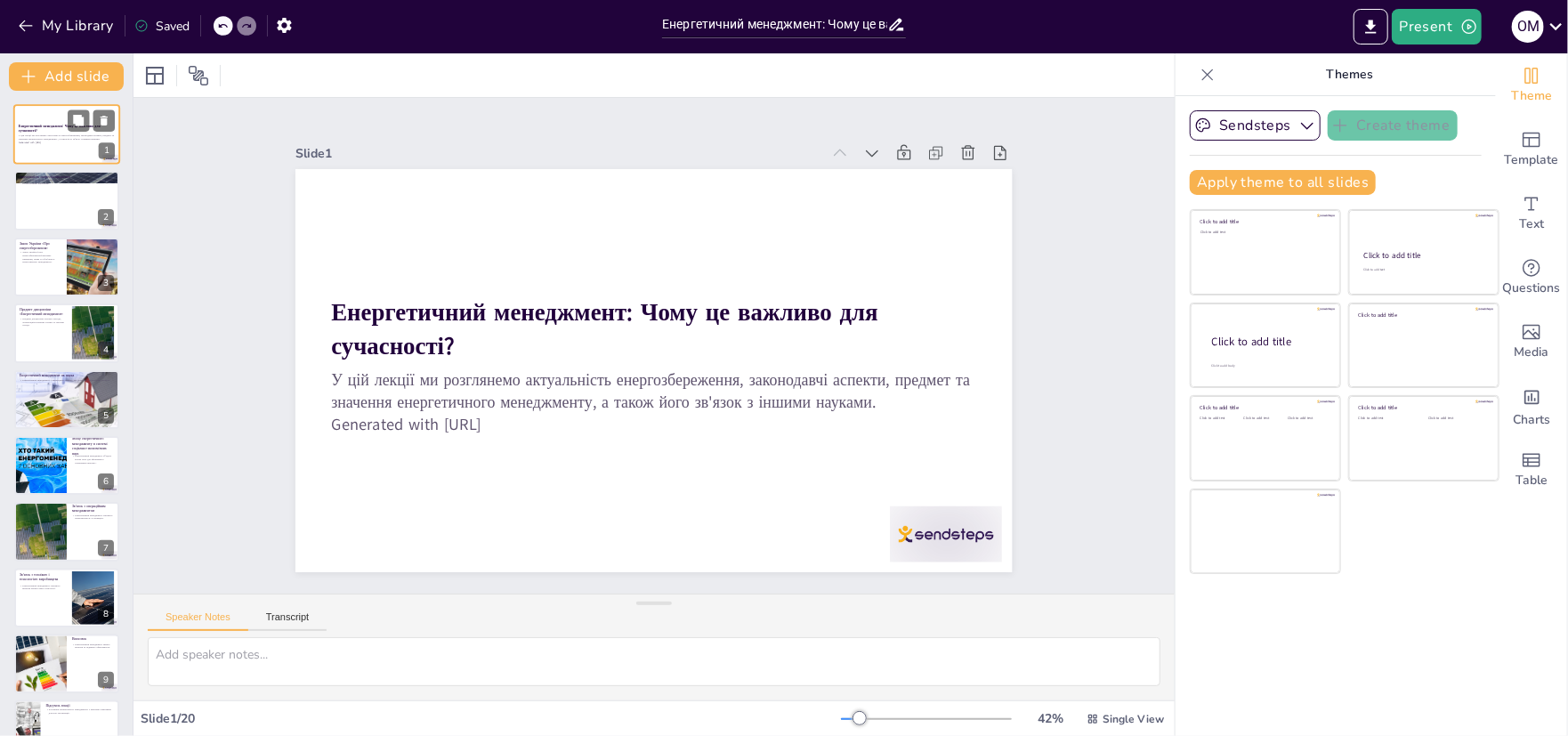
checkbox input "true"
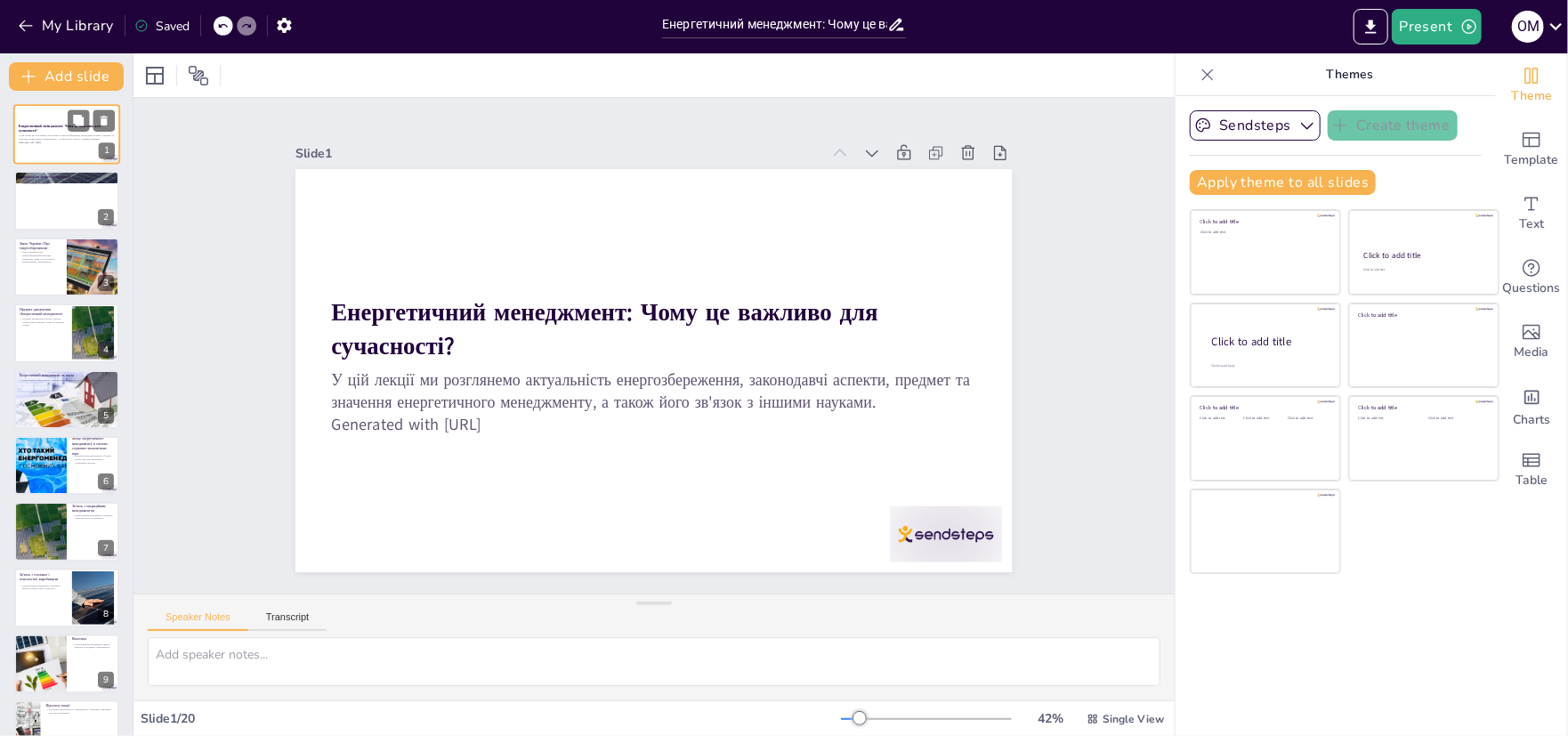
checkbox input "true"
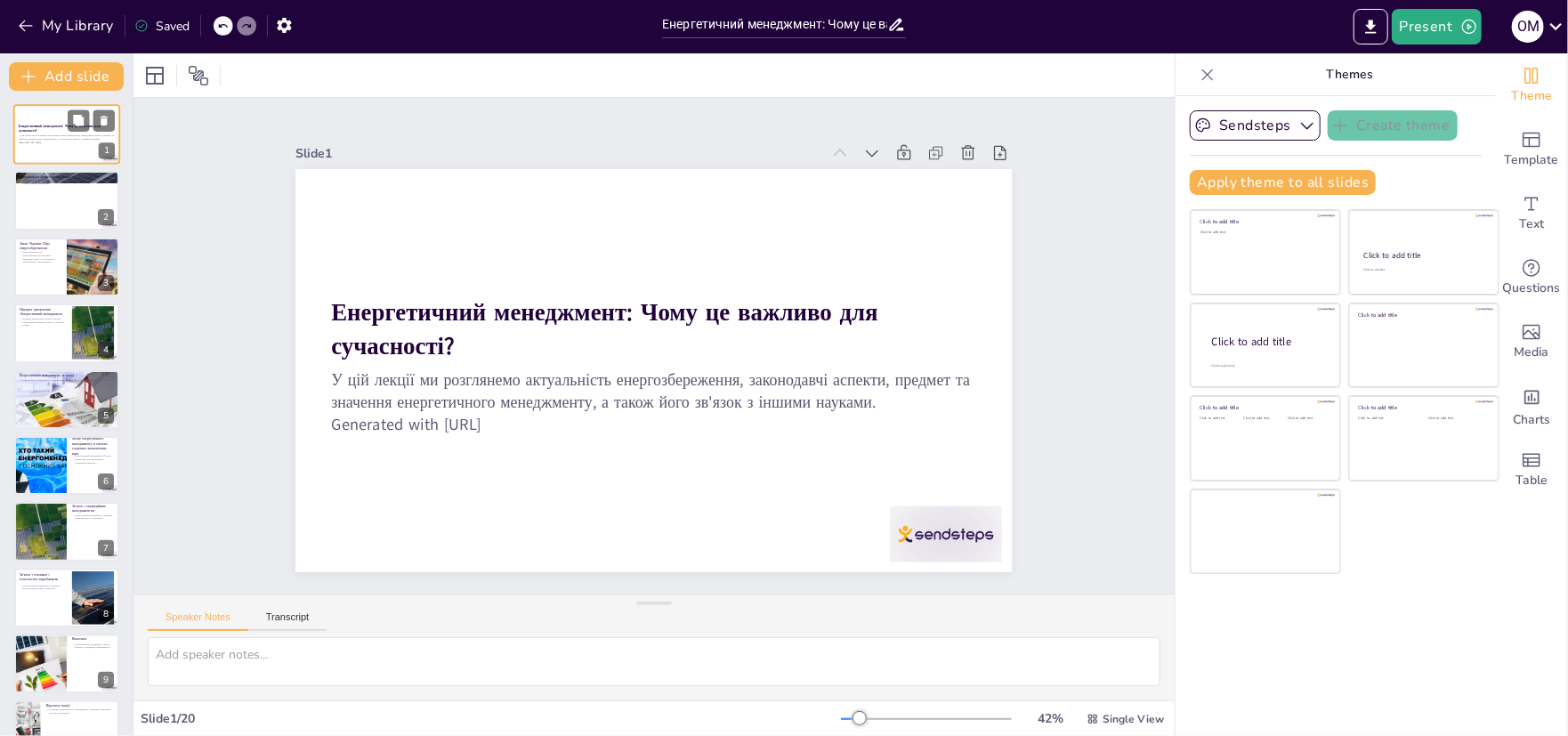
checkbox input "true"
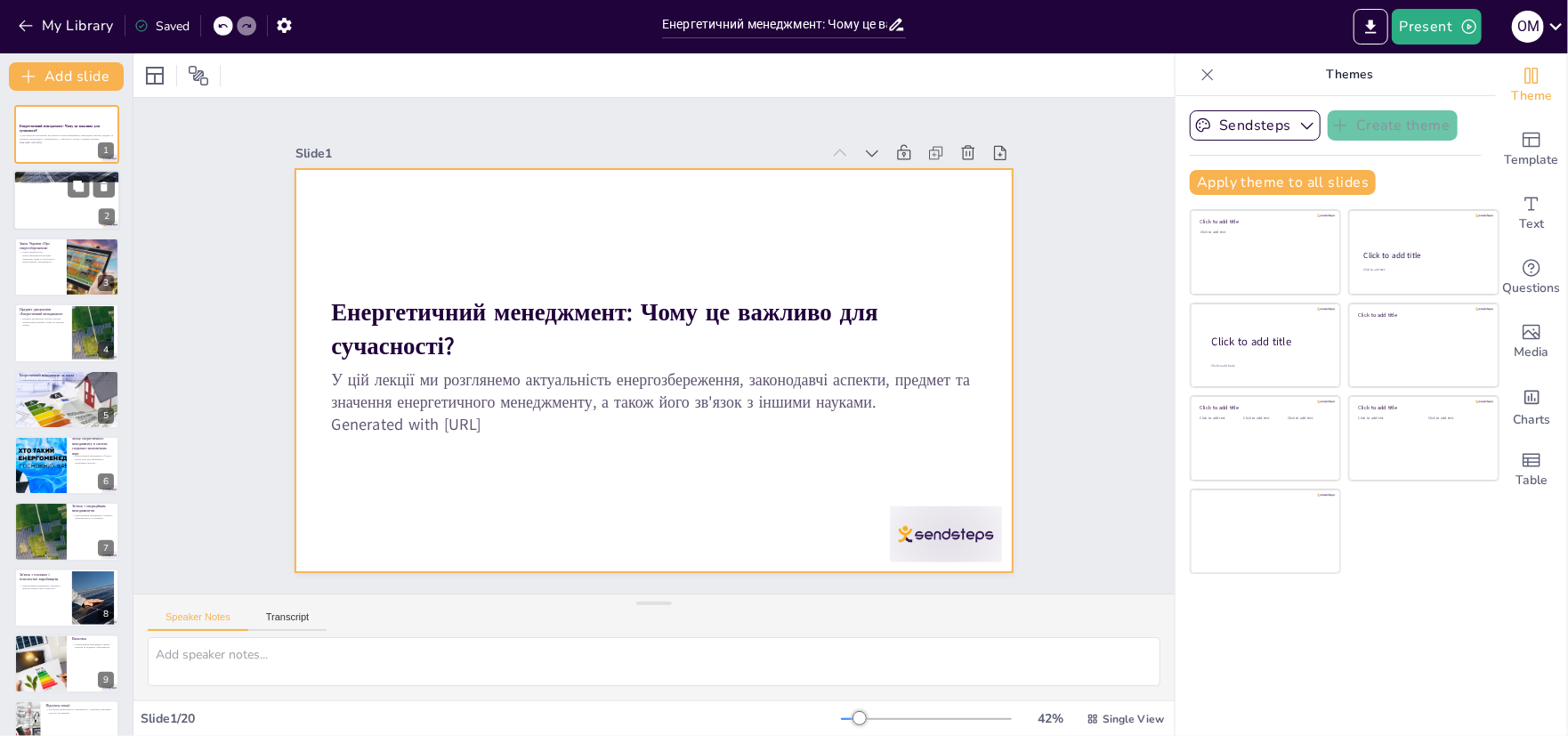
checkbox input "true"
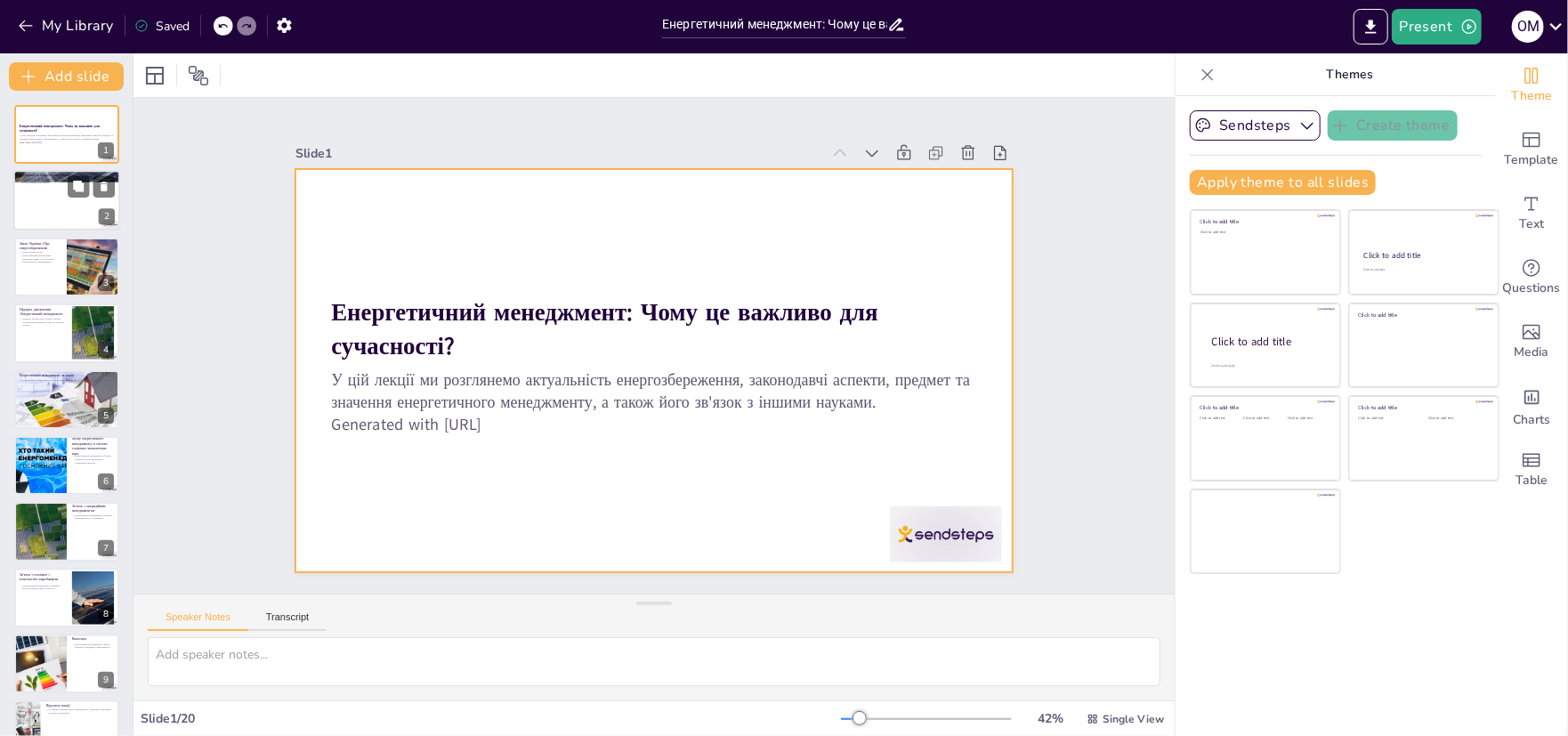
checkbox input "true"
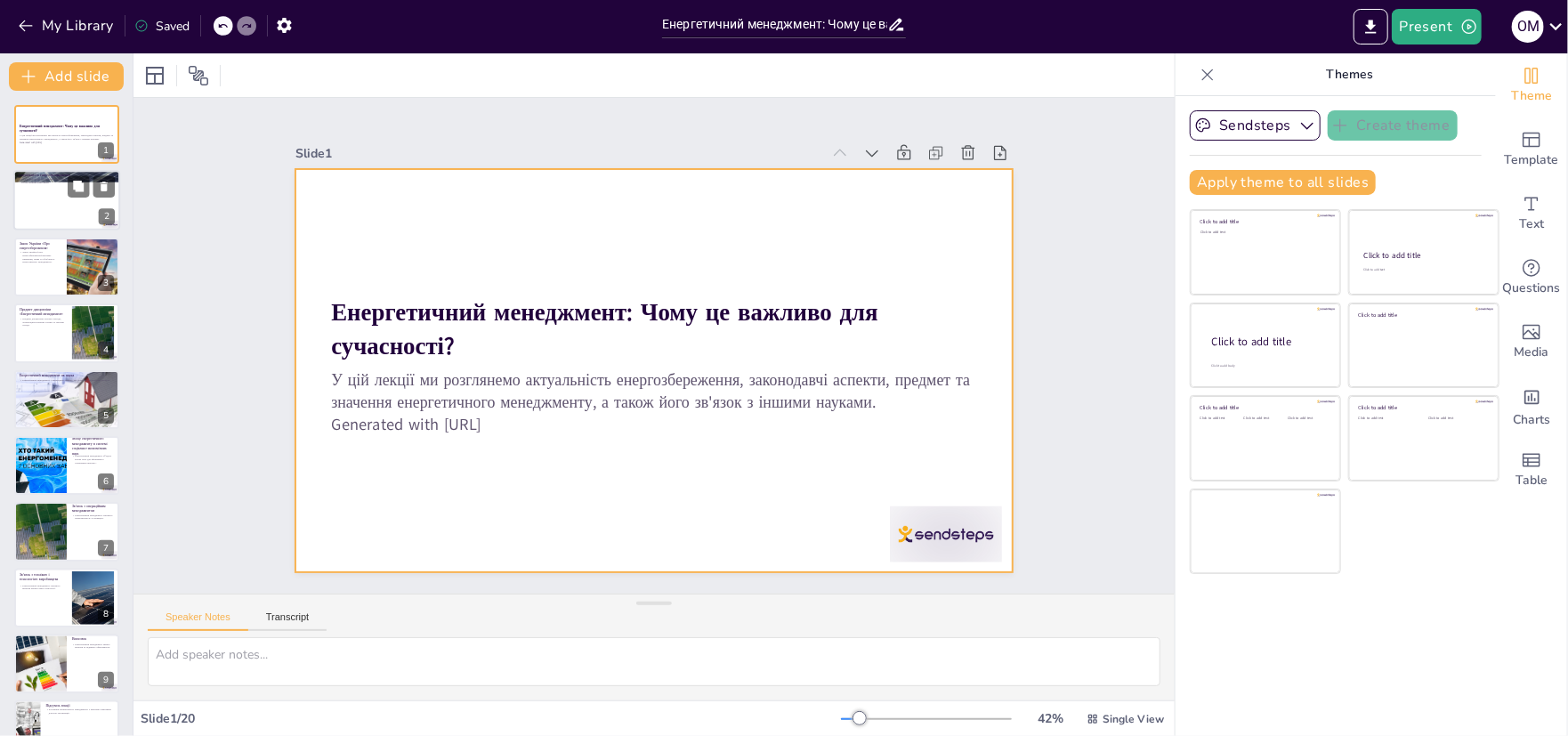
checkbox input "true"
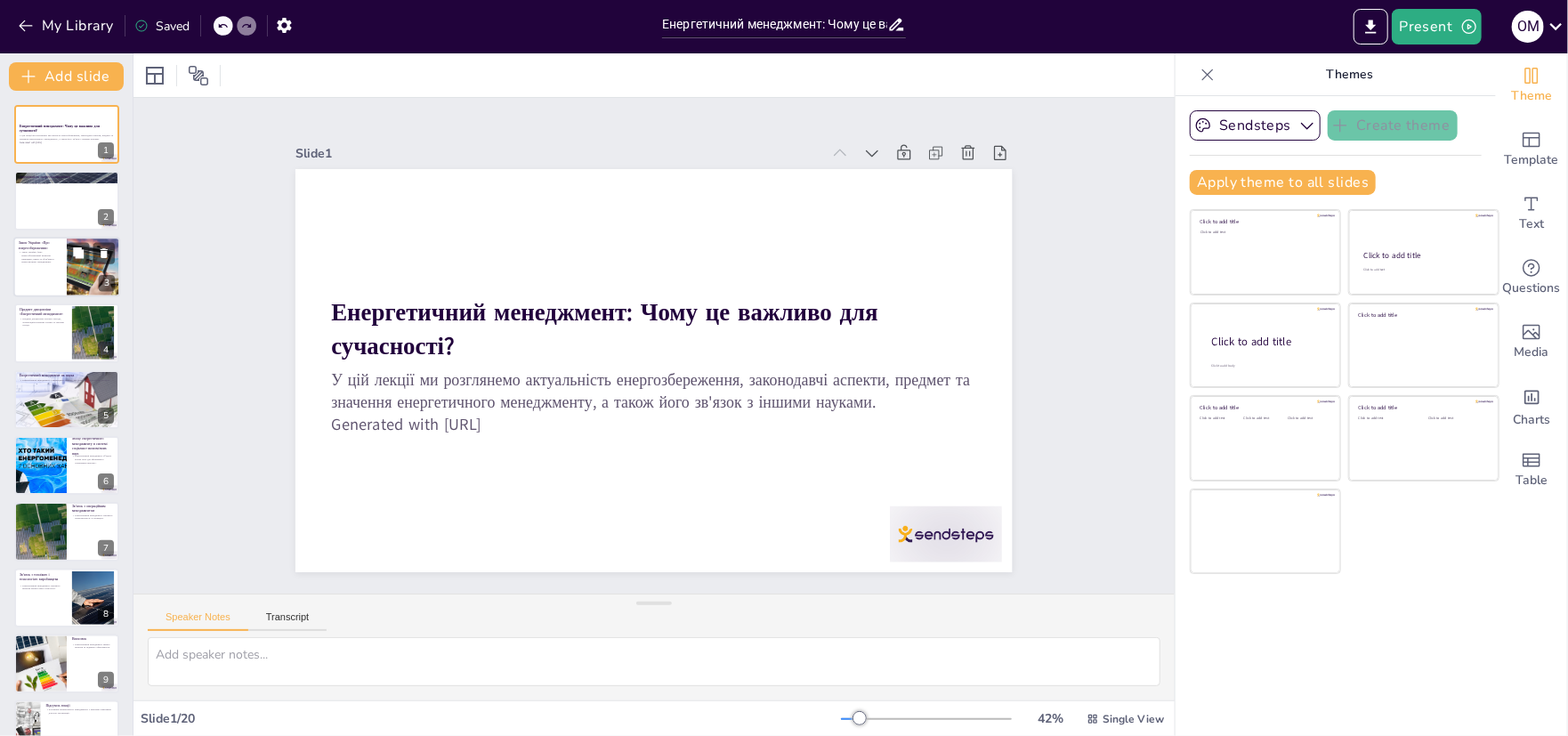
checkbox input "true"
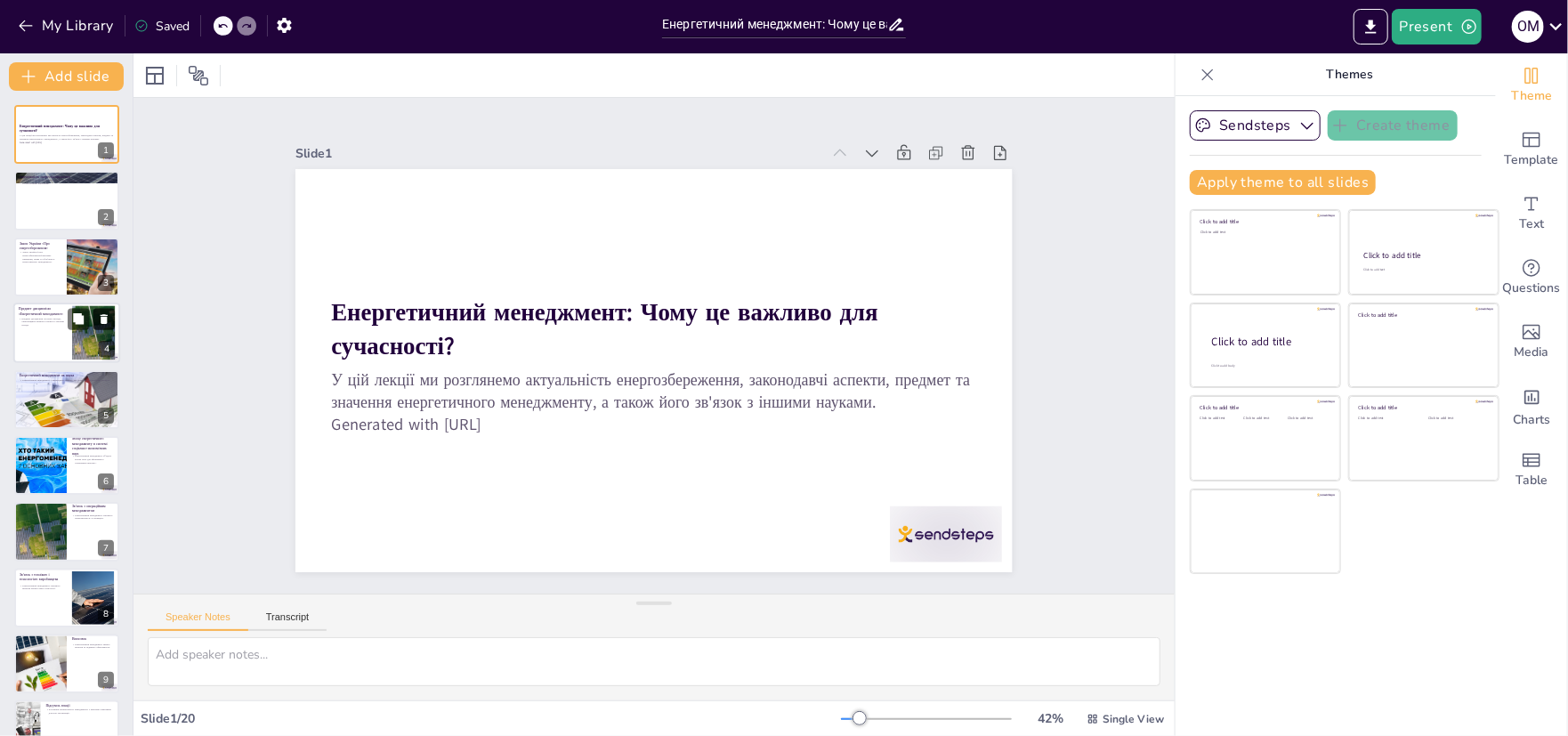
checkbox input "true"
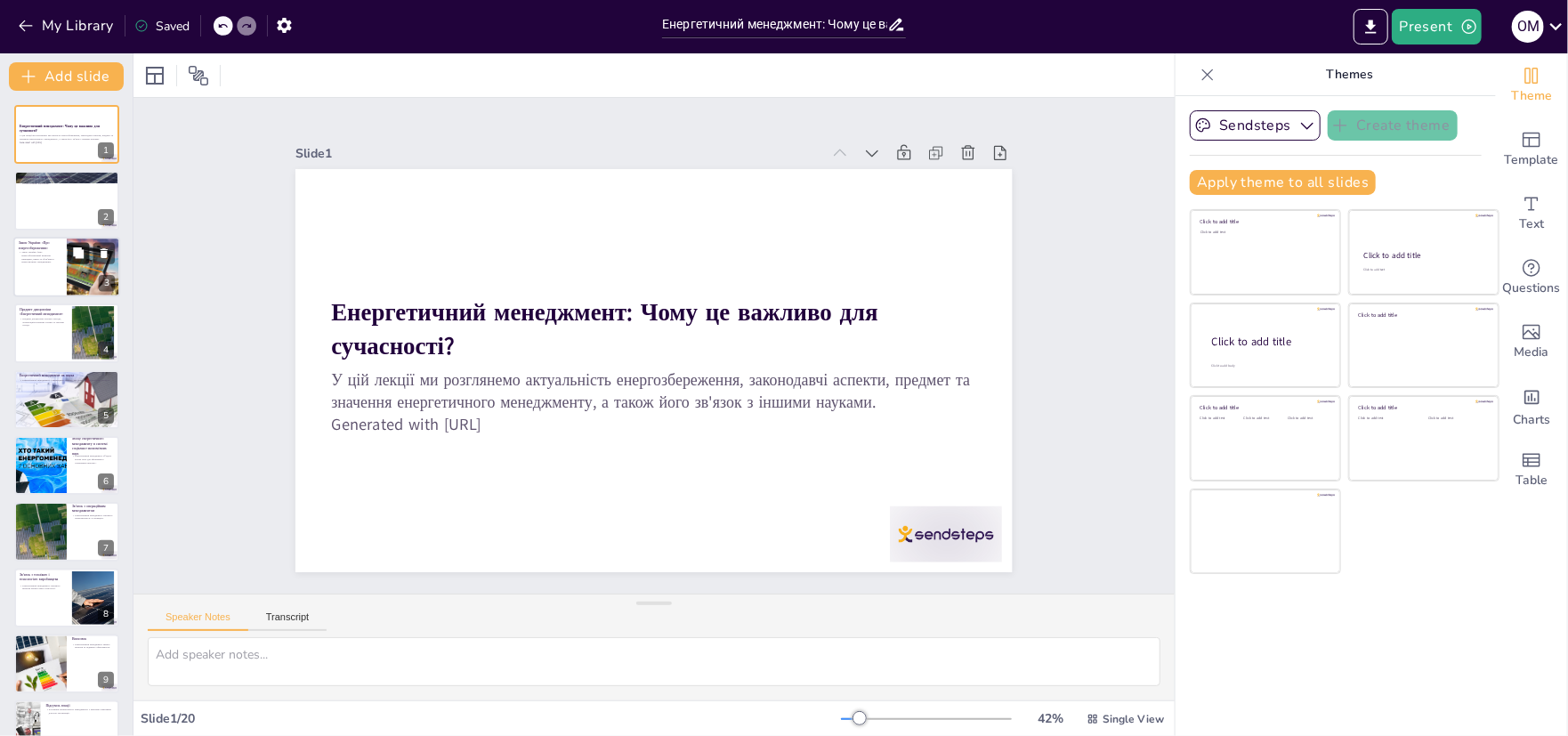
checkbox input "true"
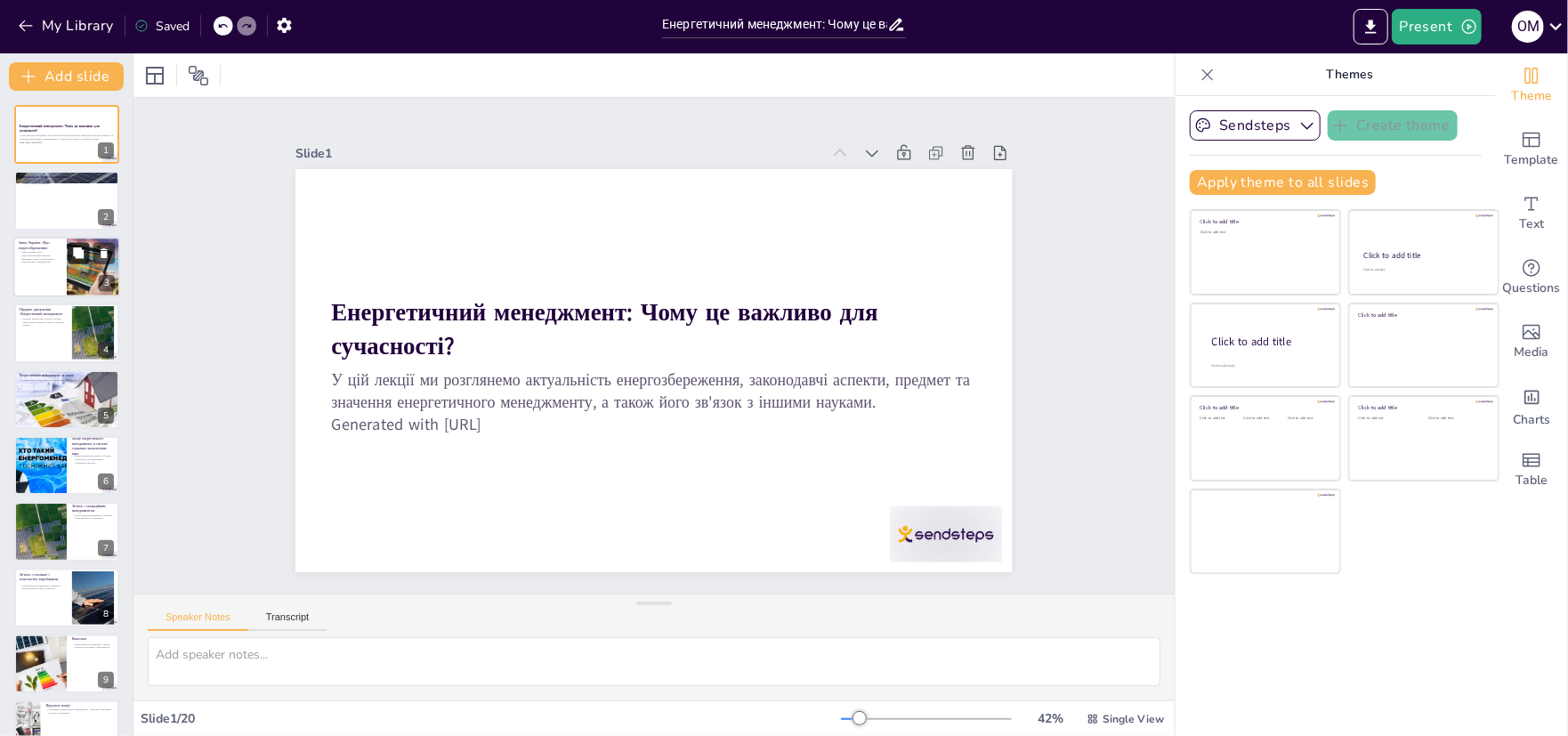
checkbox input "true"
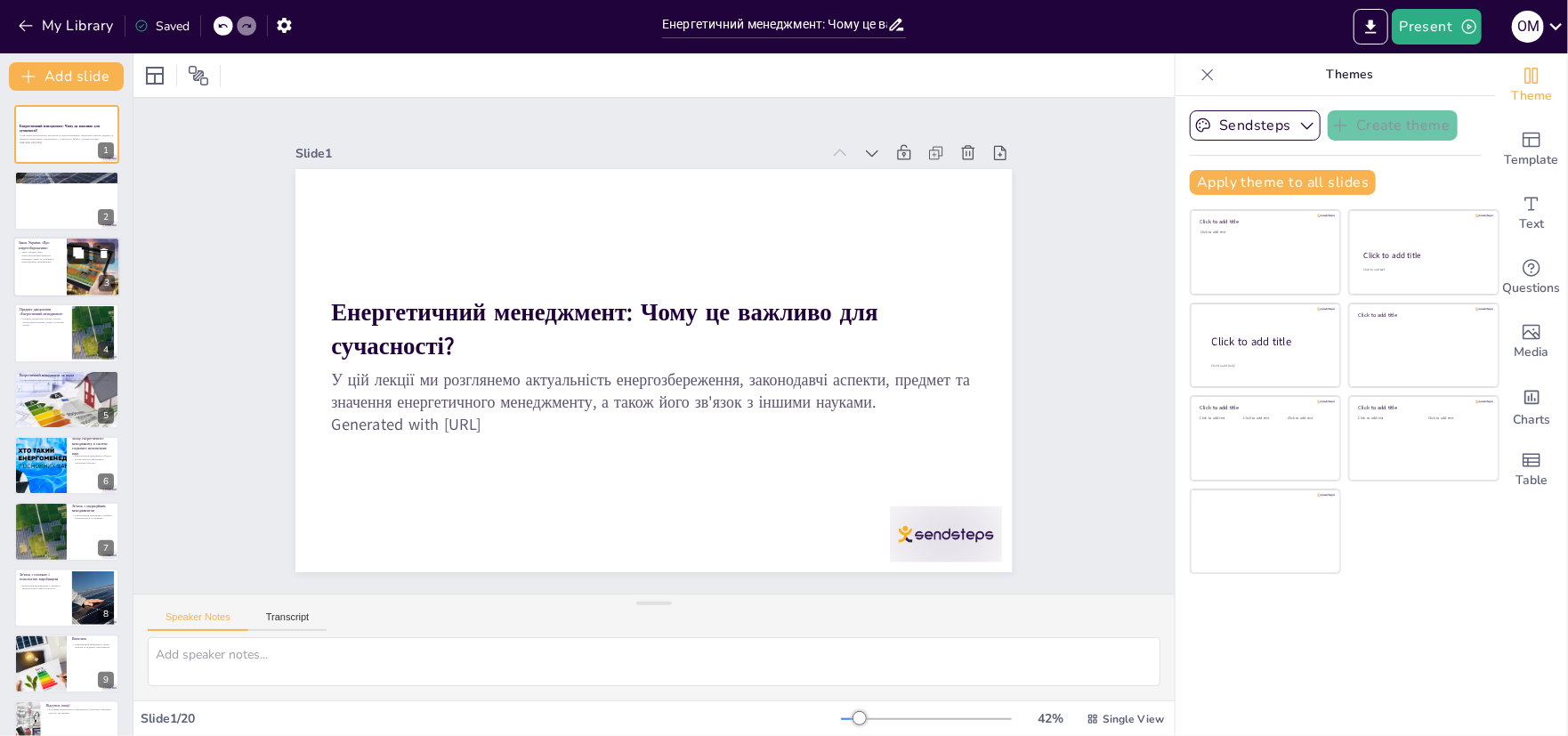
checkbox input "true"
click at [74, 251] on icon at bounding box center [78, 253] width 11 height 11
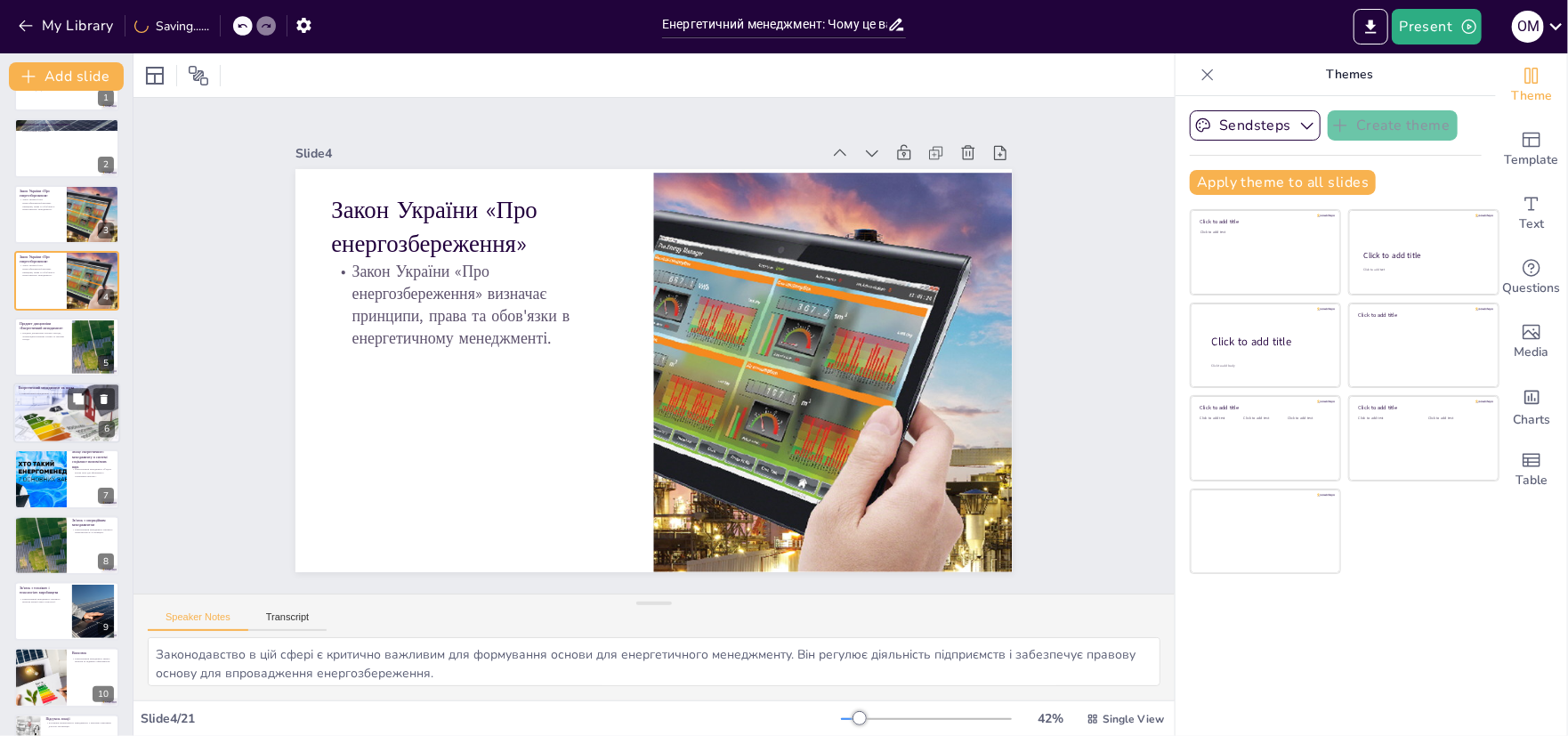
scroll to position [89, 0]
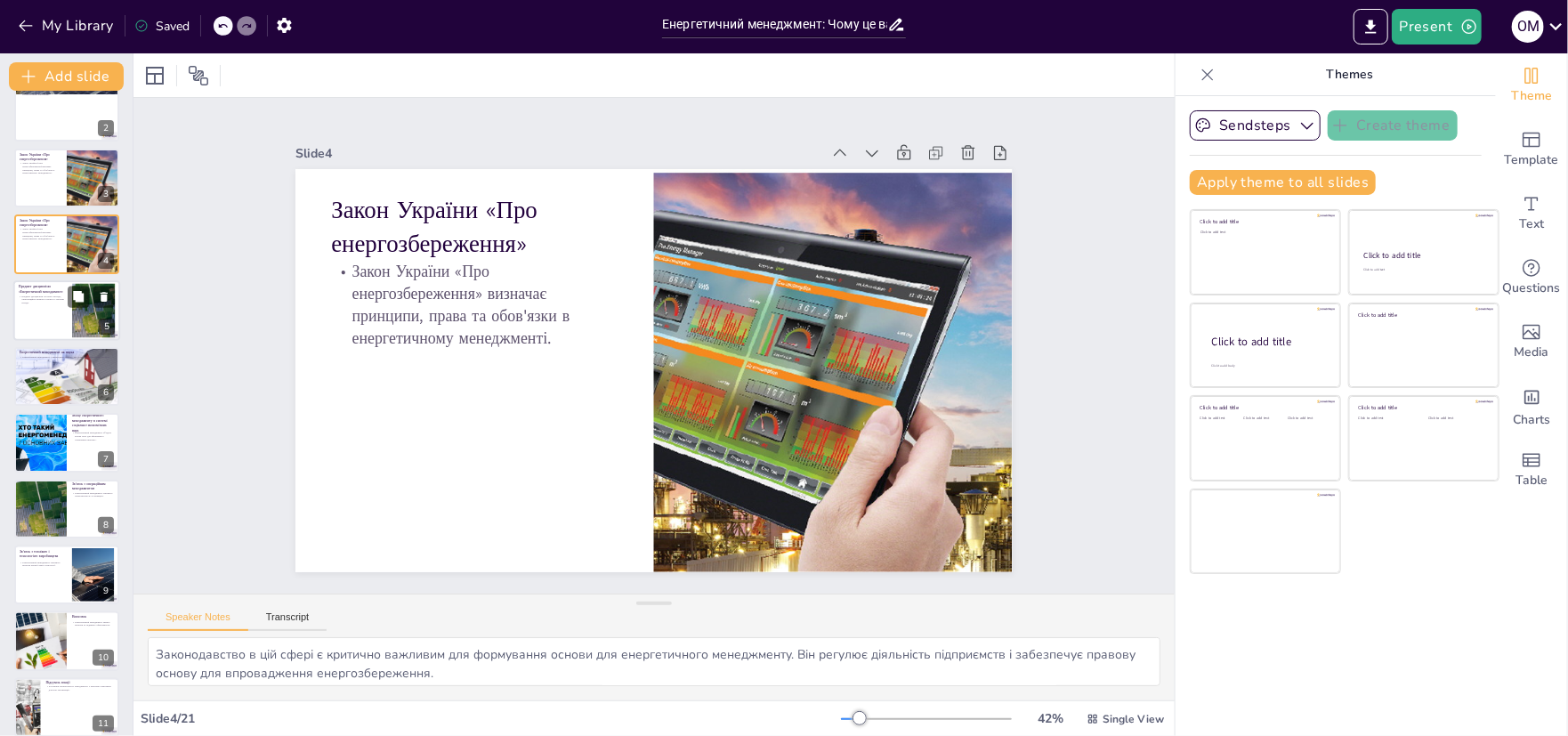
click at [50, 294] on p "Предмет дисципліни охоплює методи, організаційно-правові основи та технічні зах…" at bounding box center [42, 299] width 48 height 10
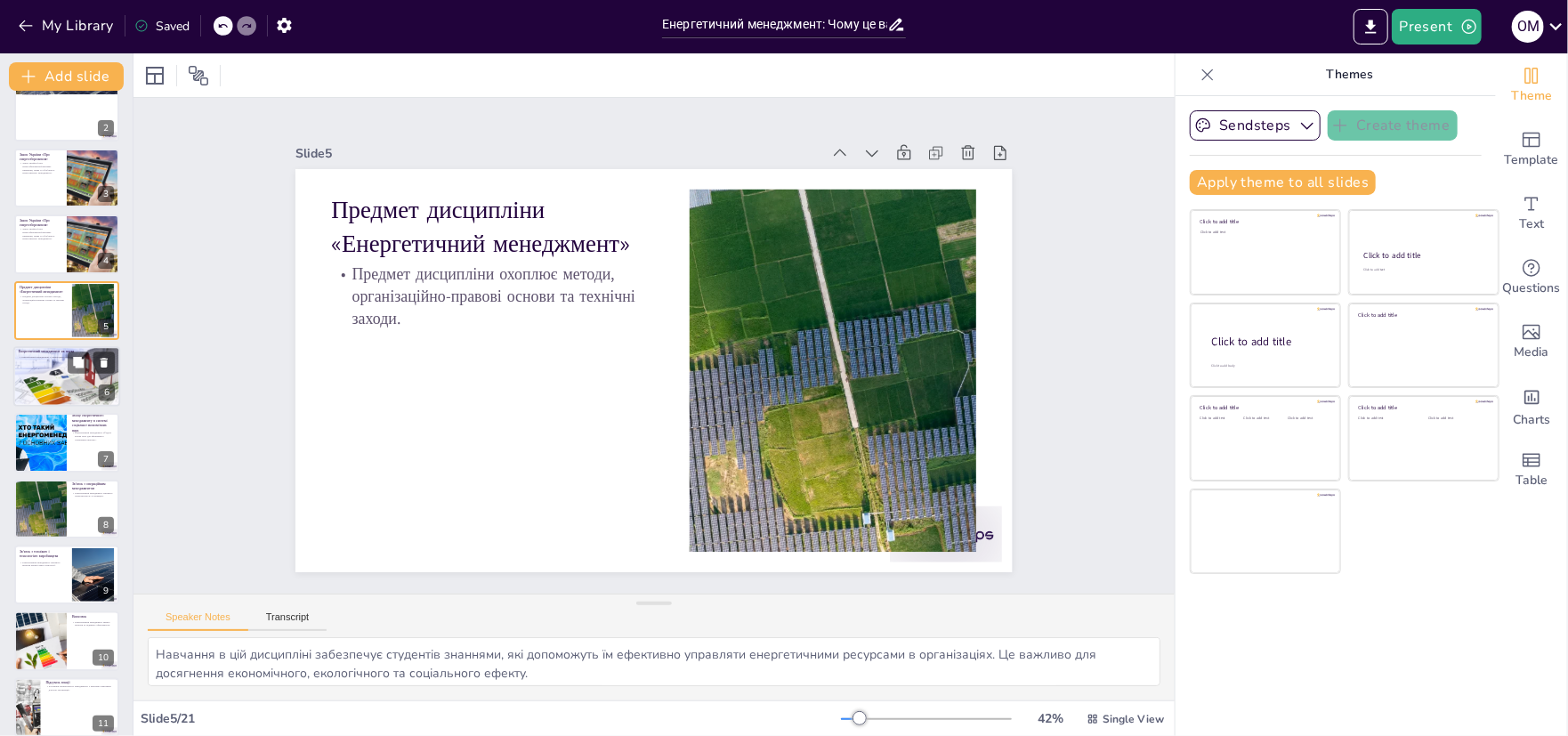
click at [32, 388] on div at bounding box center [67, 376] width 107 height 69
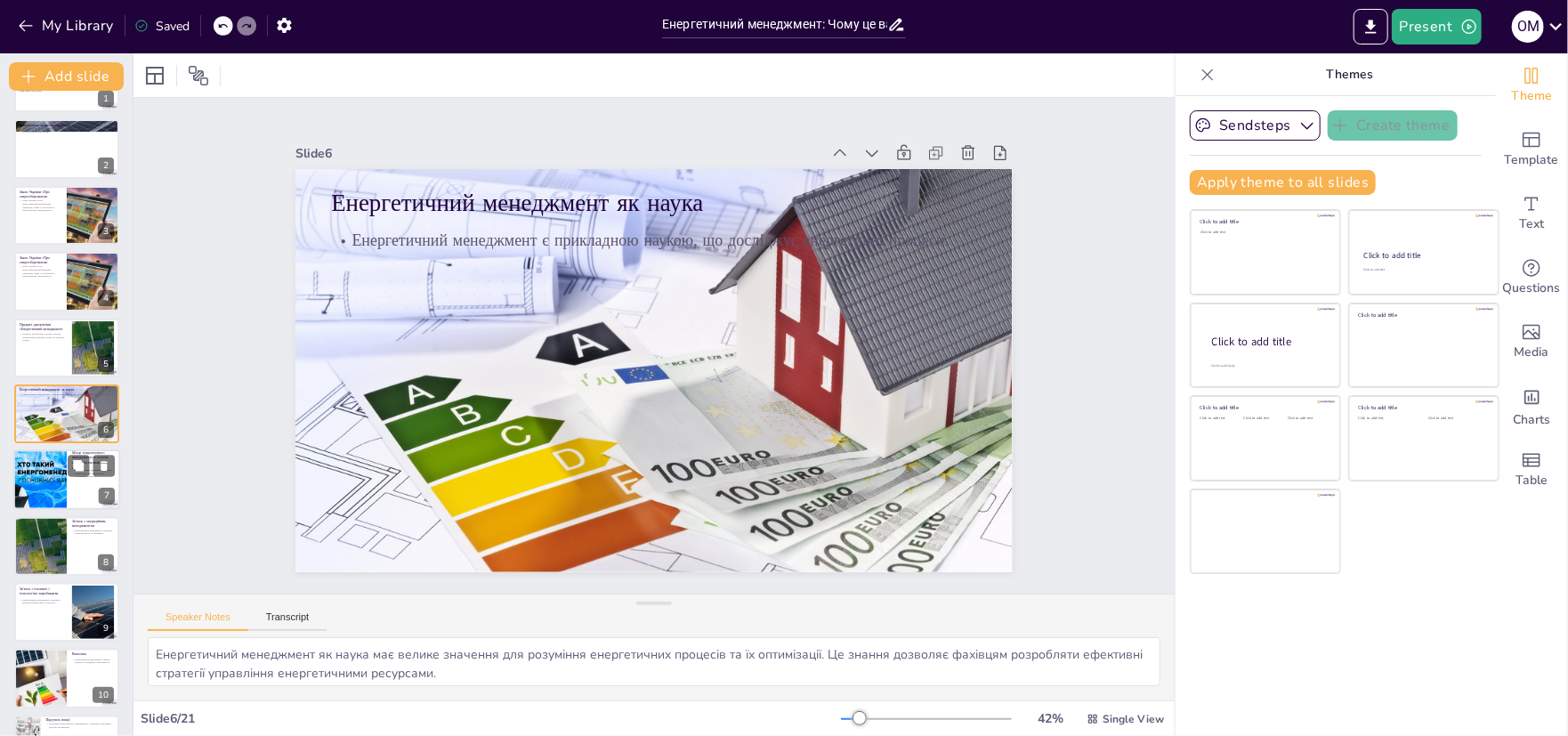
click at [42, 488] on div at bounding box center [40, 480] width 107 height 61
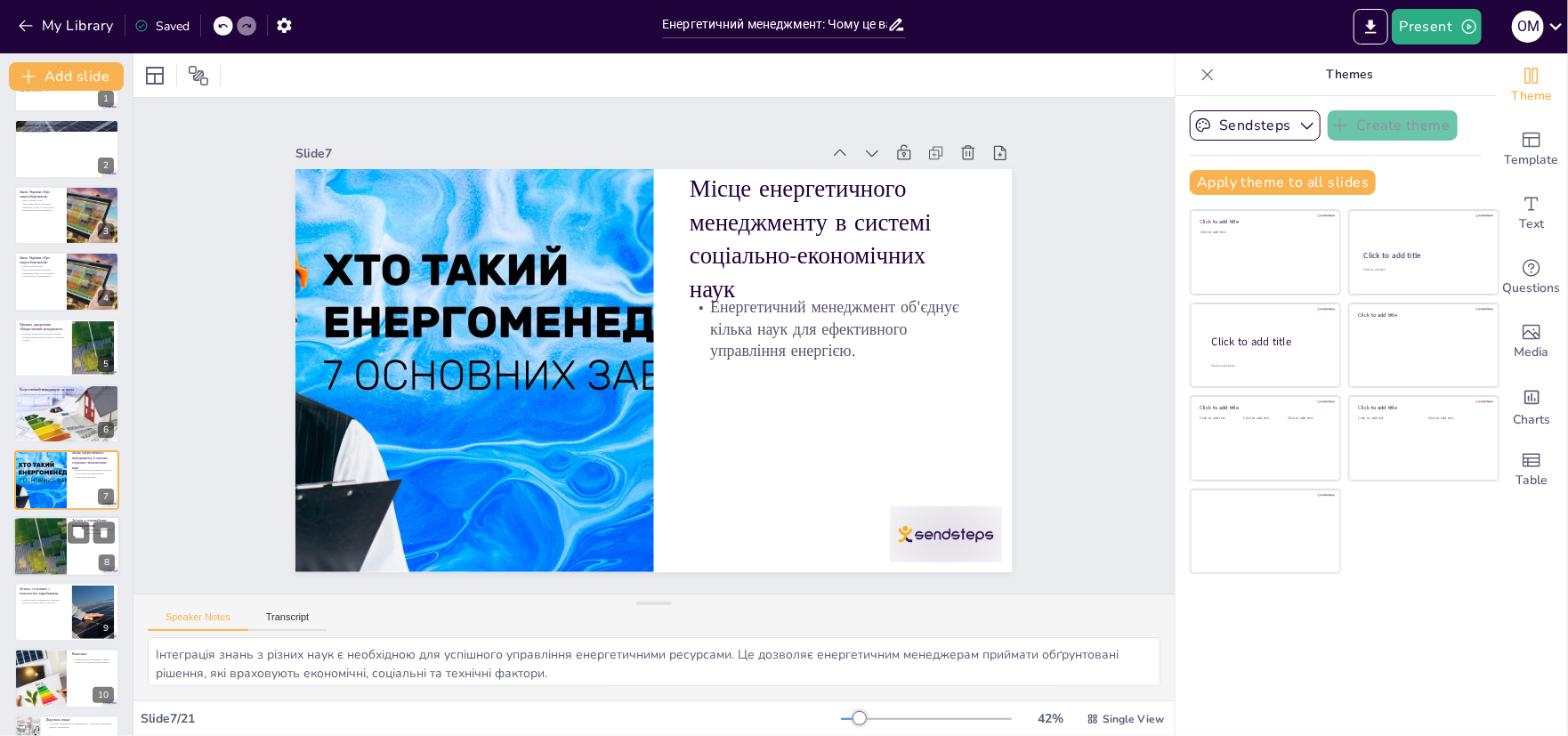
scroll to position [119, 0]
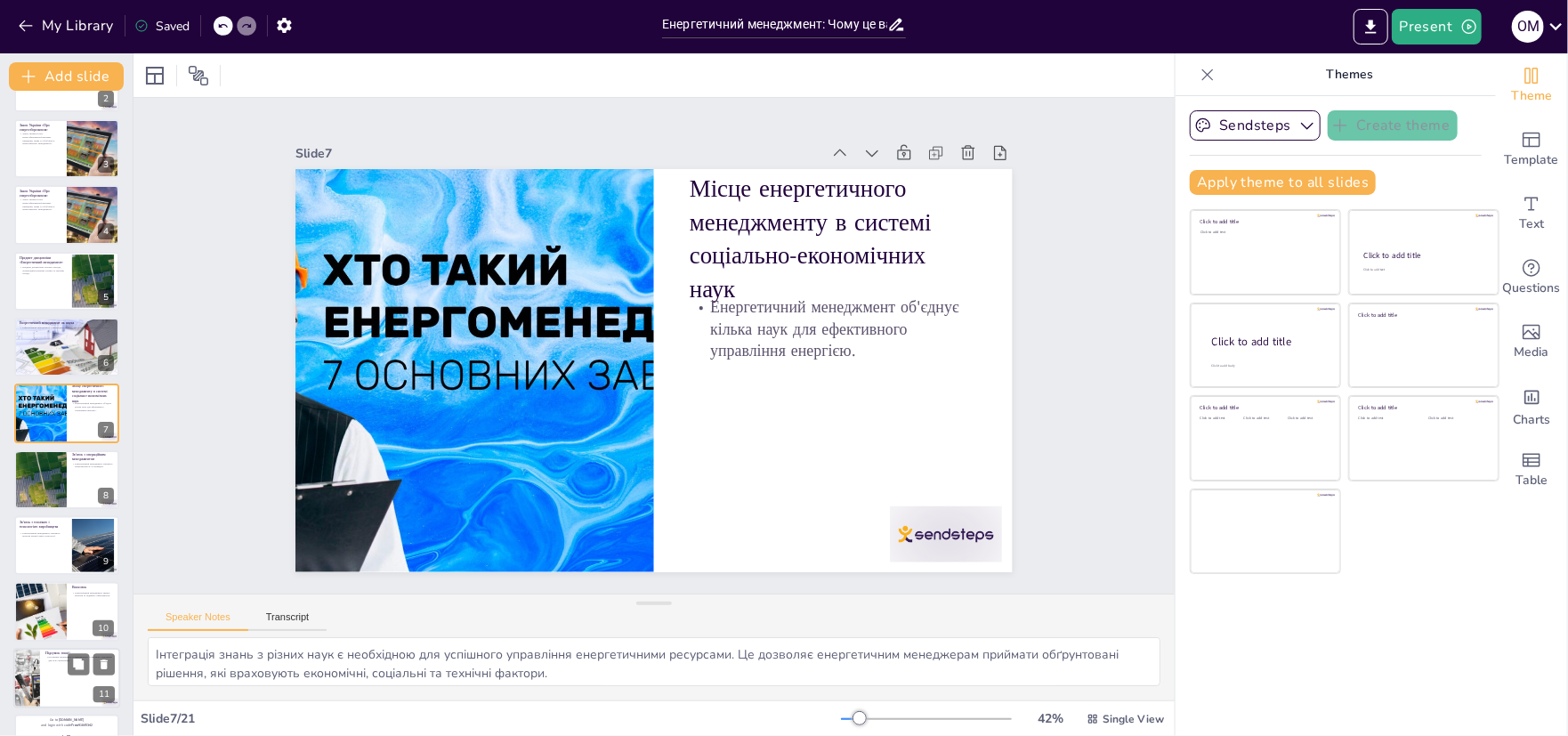
click at [53, 549] on div at bounding box center [67, 545] width 105 height 59
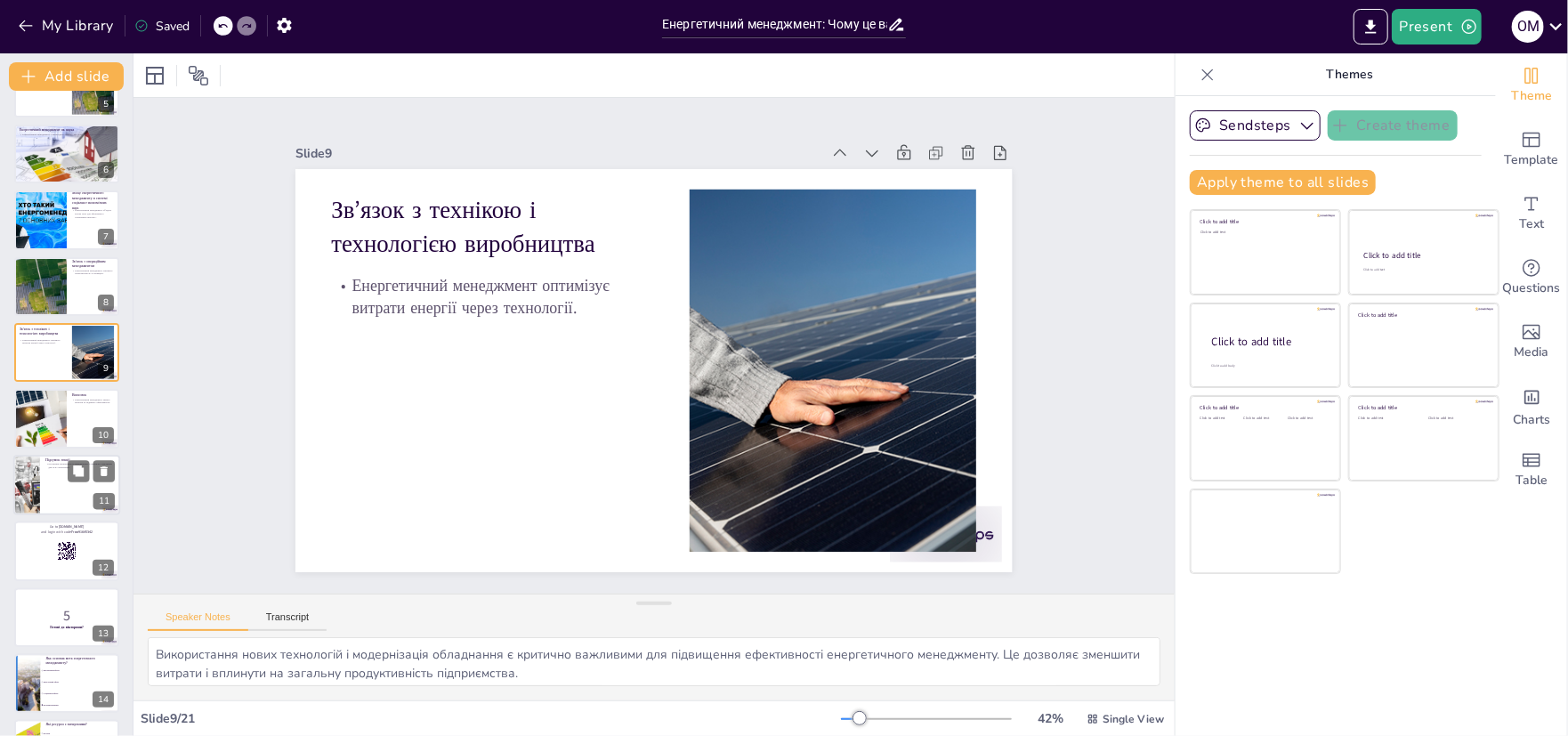
scroll to position [340, 0]
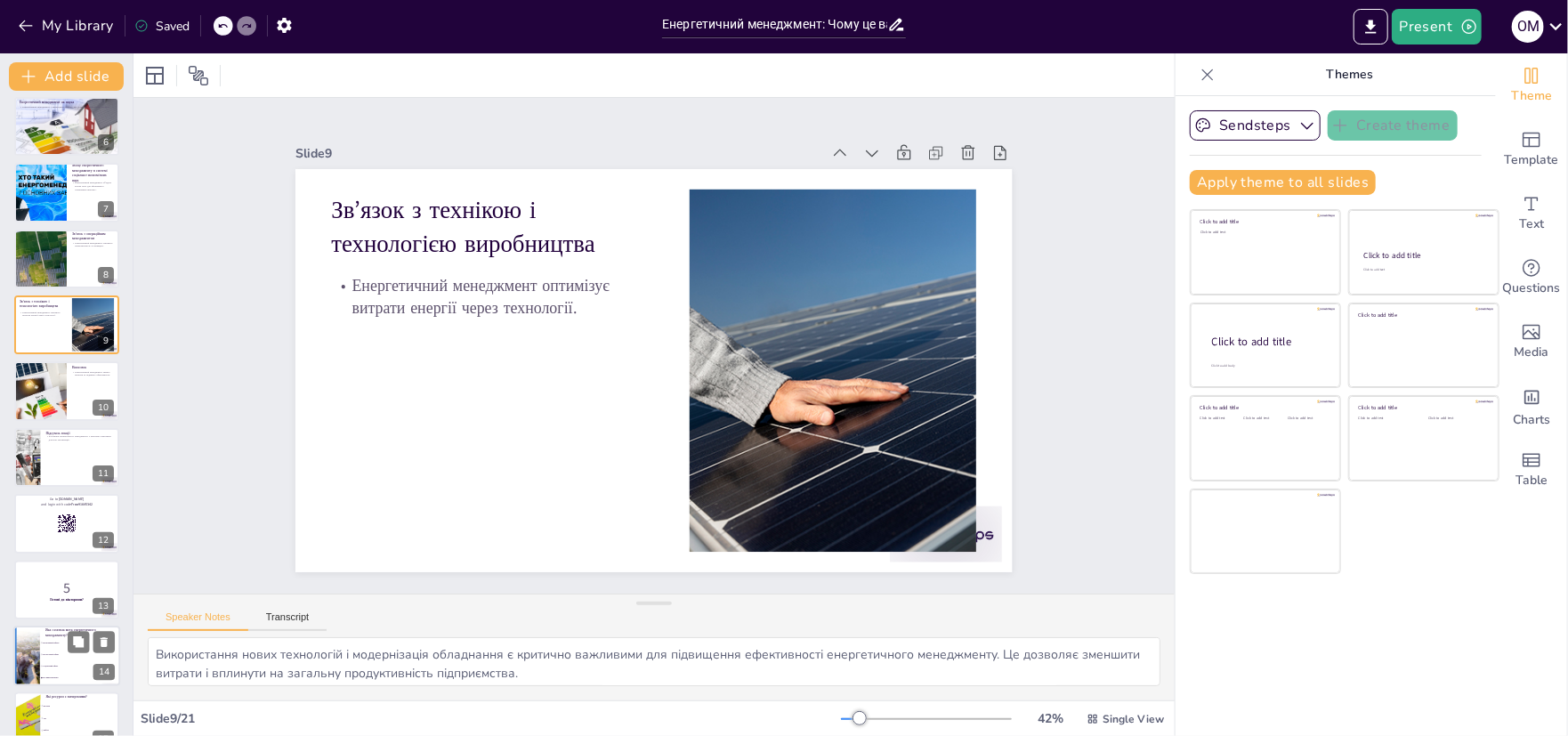
click at [50, 534] on div at bounding box center [67, 523] width 105 height 59
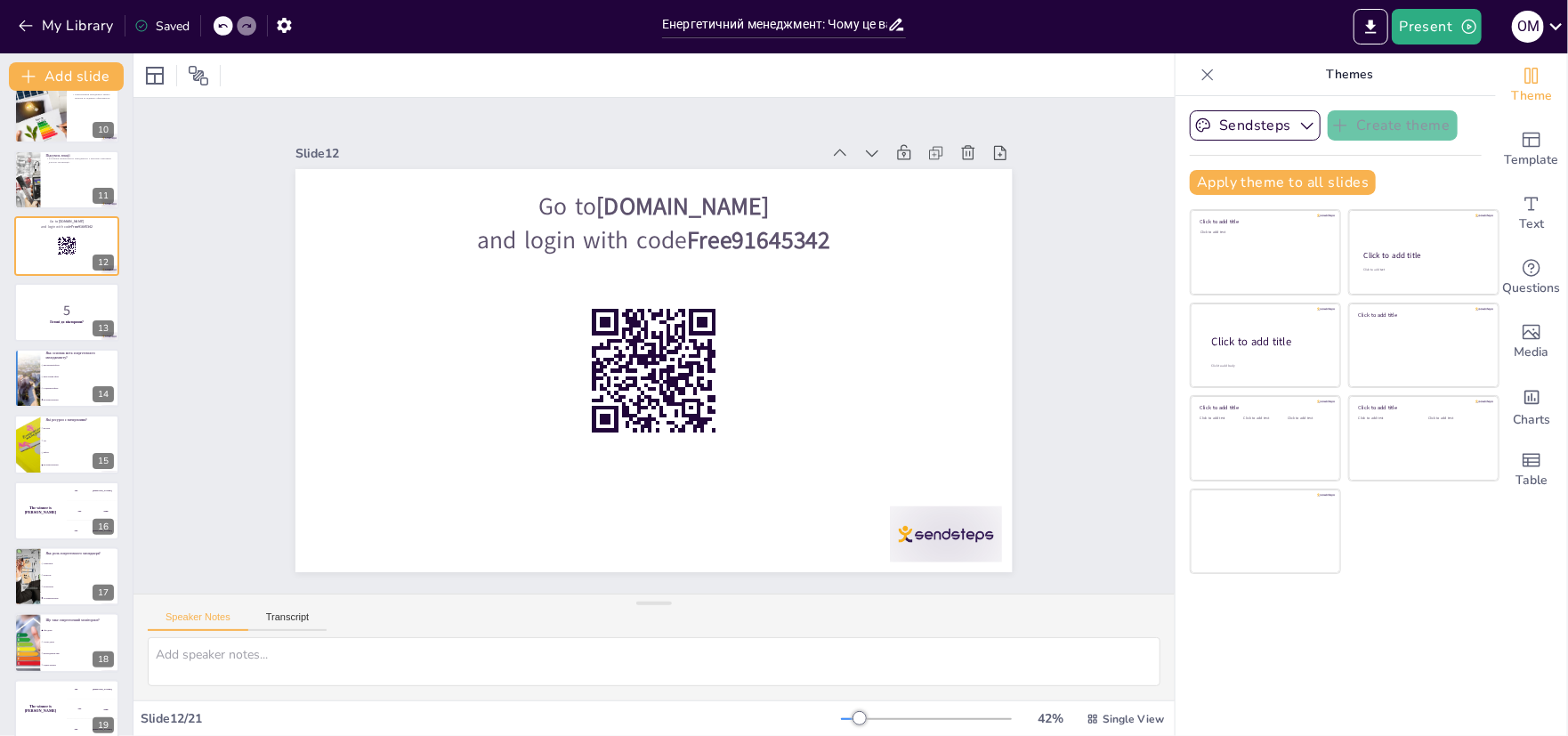
scroll to position [627, 0]
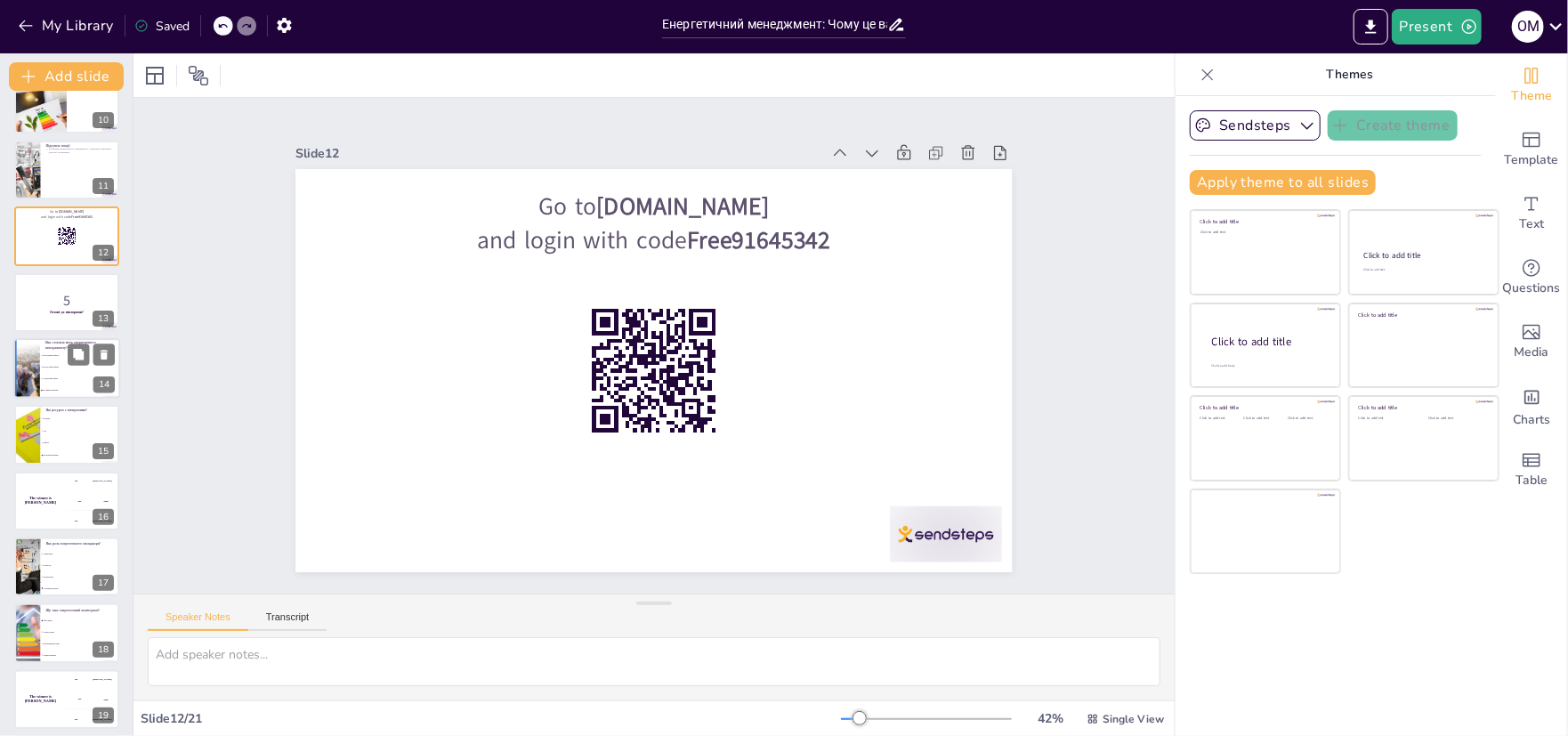
click at [53, 378] on span "Соціальний ефект" at bounding box center [80, 378] width 76 height 3
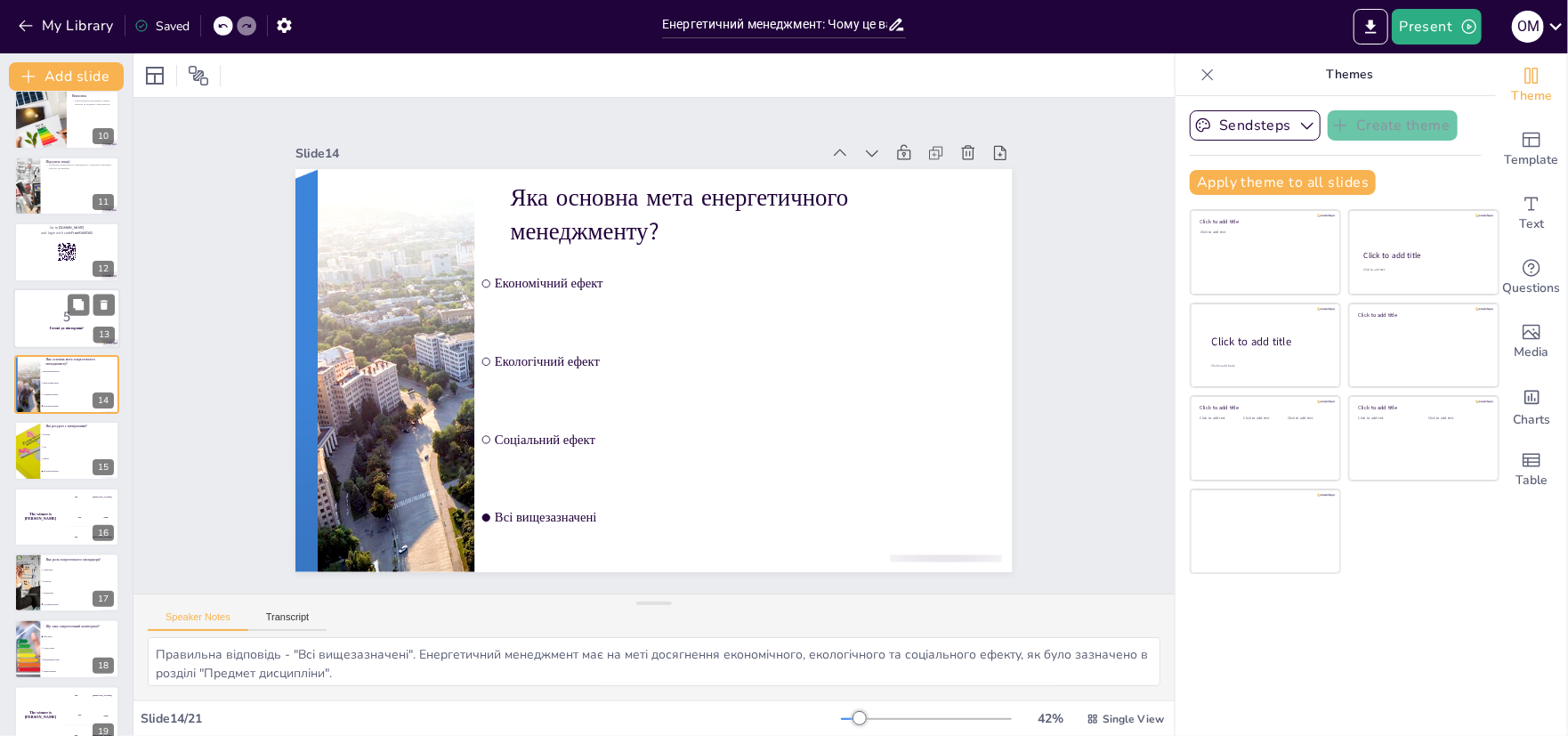
scroll to position [670, 0]
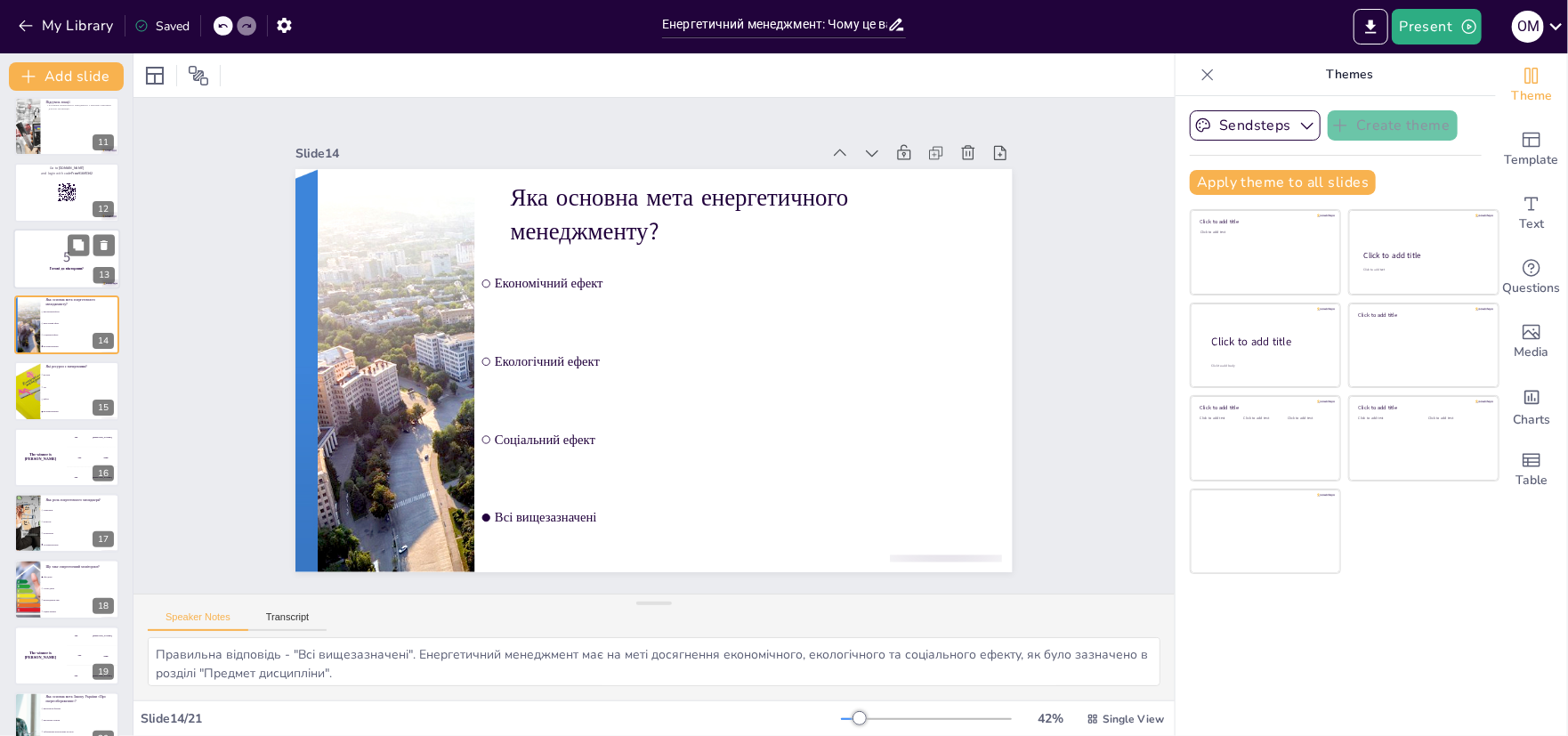
click at [62, 273] on div at bounding box center [67, 259] width 107 height 61
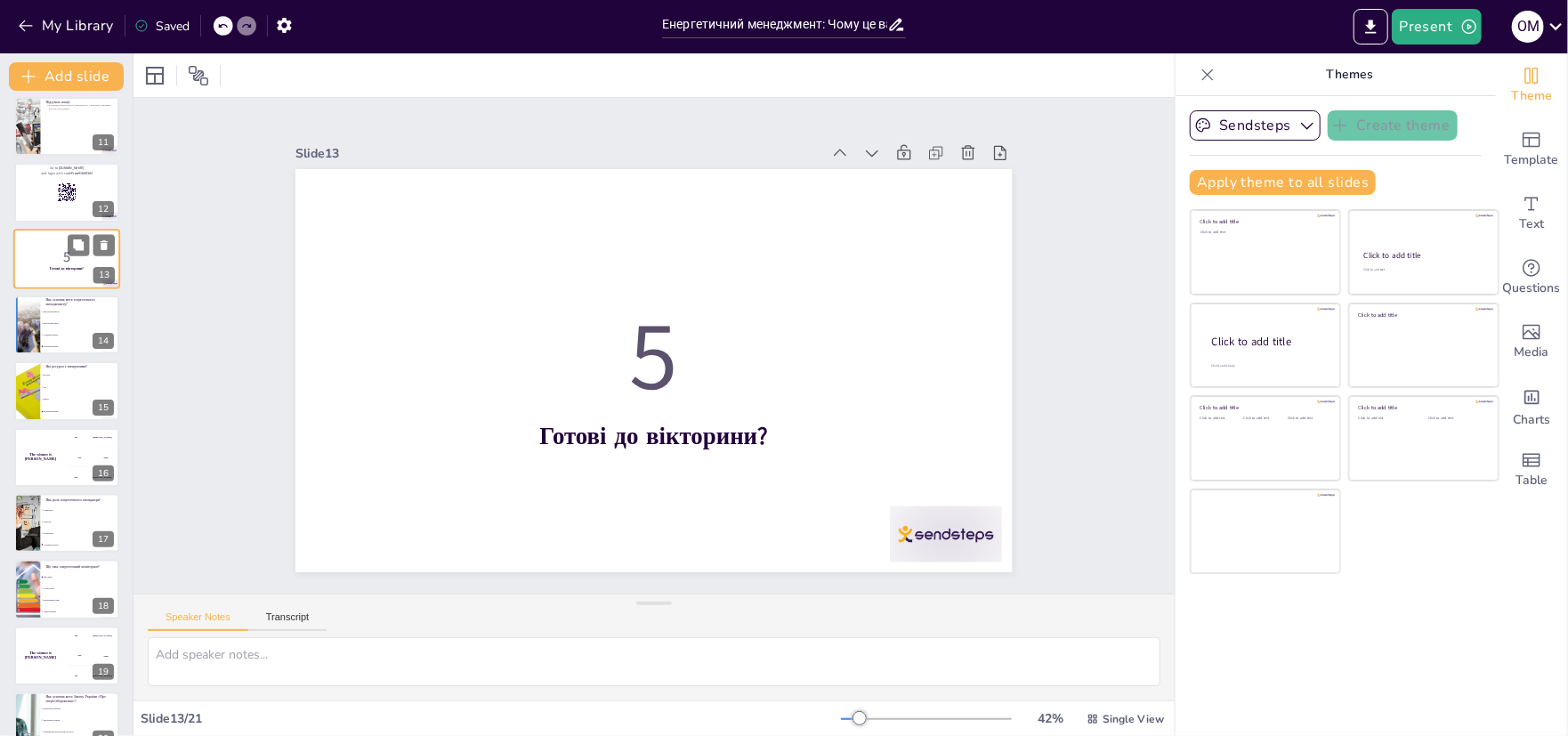
scroll to position [514, 0]
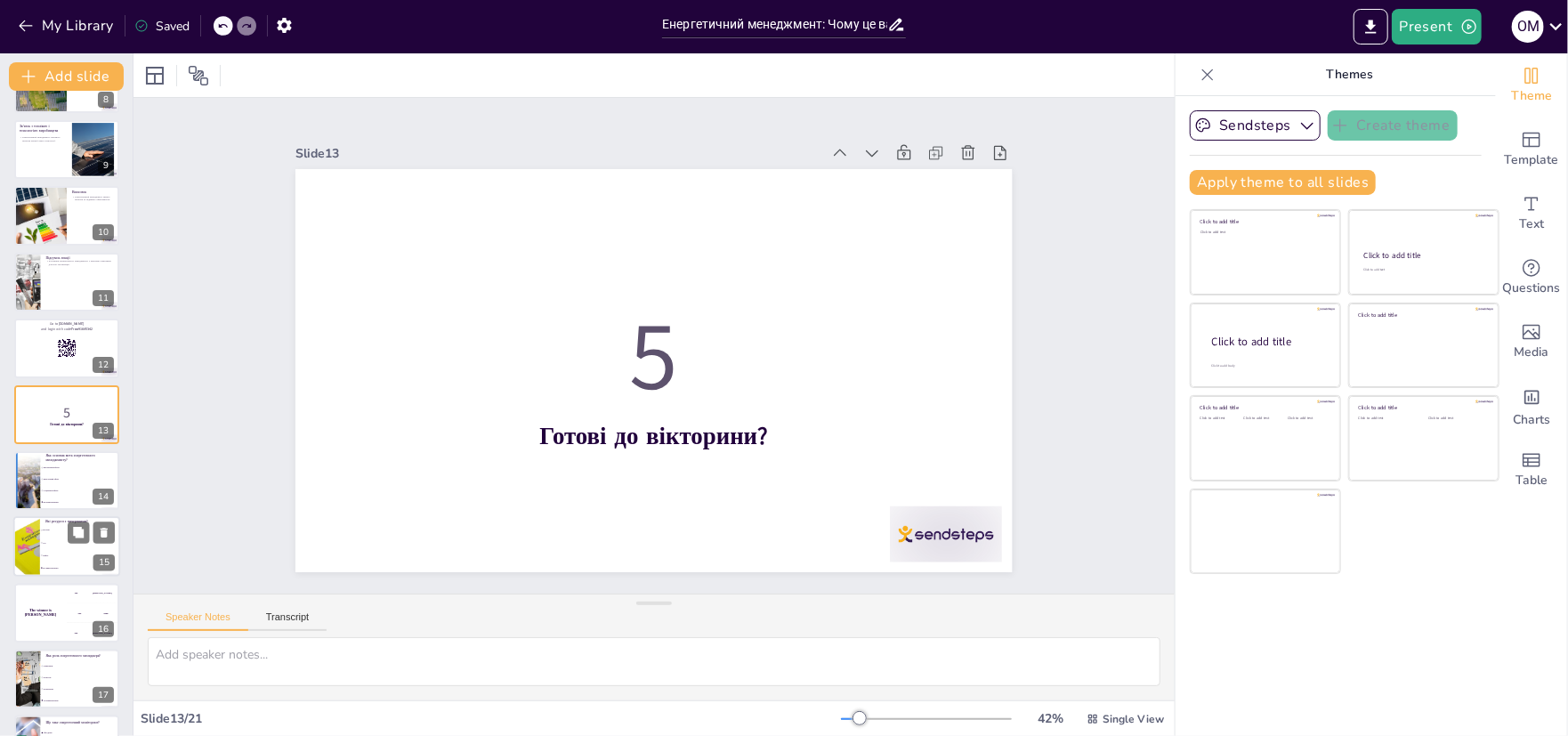
click at [68, 487] on li "Соціальний ефект" at bounding box center [80, 490] width 79 height 11
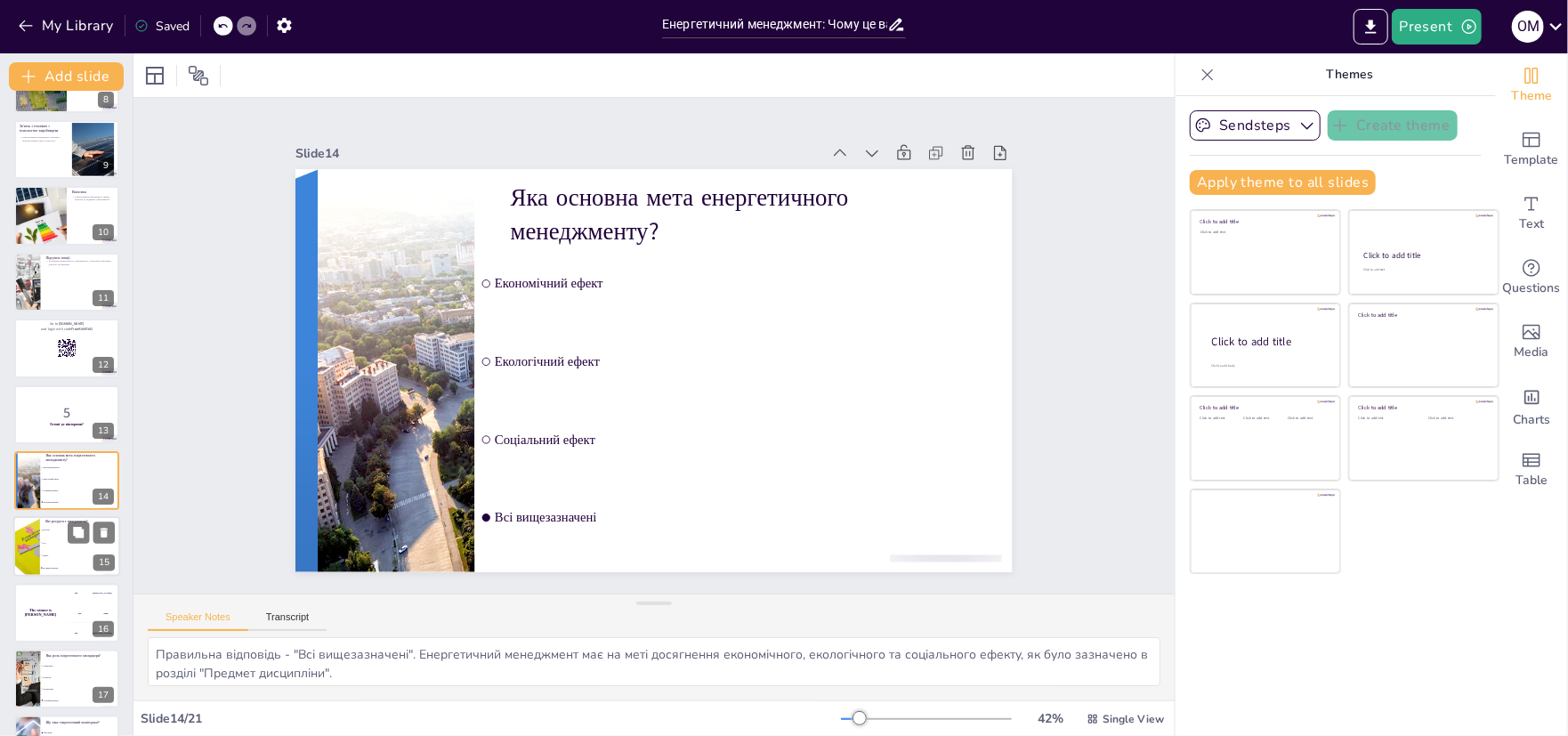
scroll to position [582, 0]
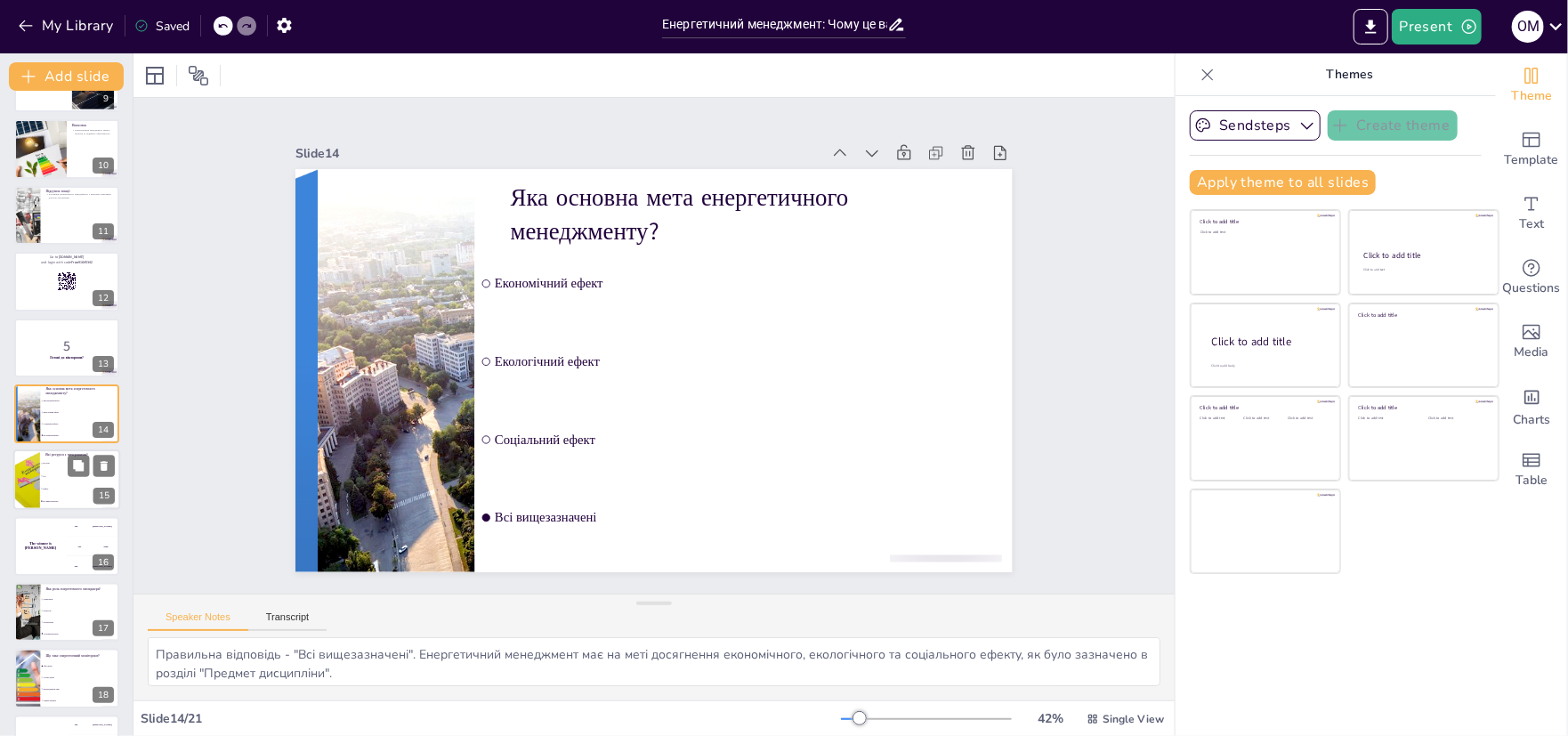
click at [44, 483] on li "Нафта" at bounding box center [80, 489] width 80 height 13
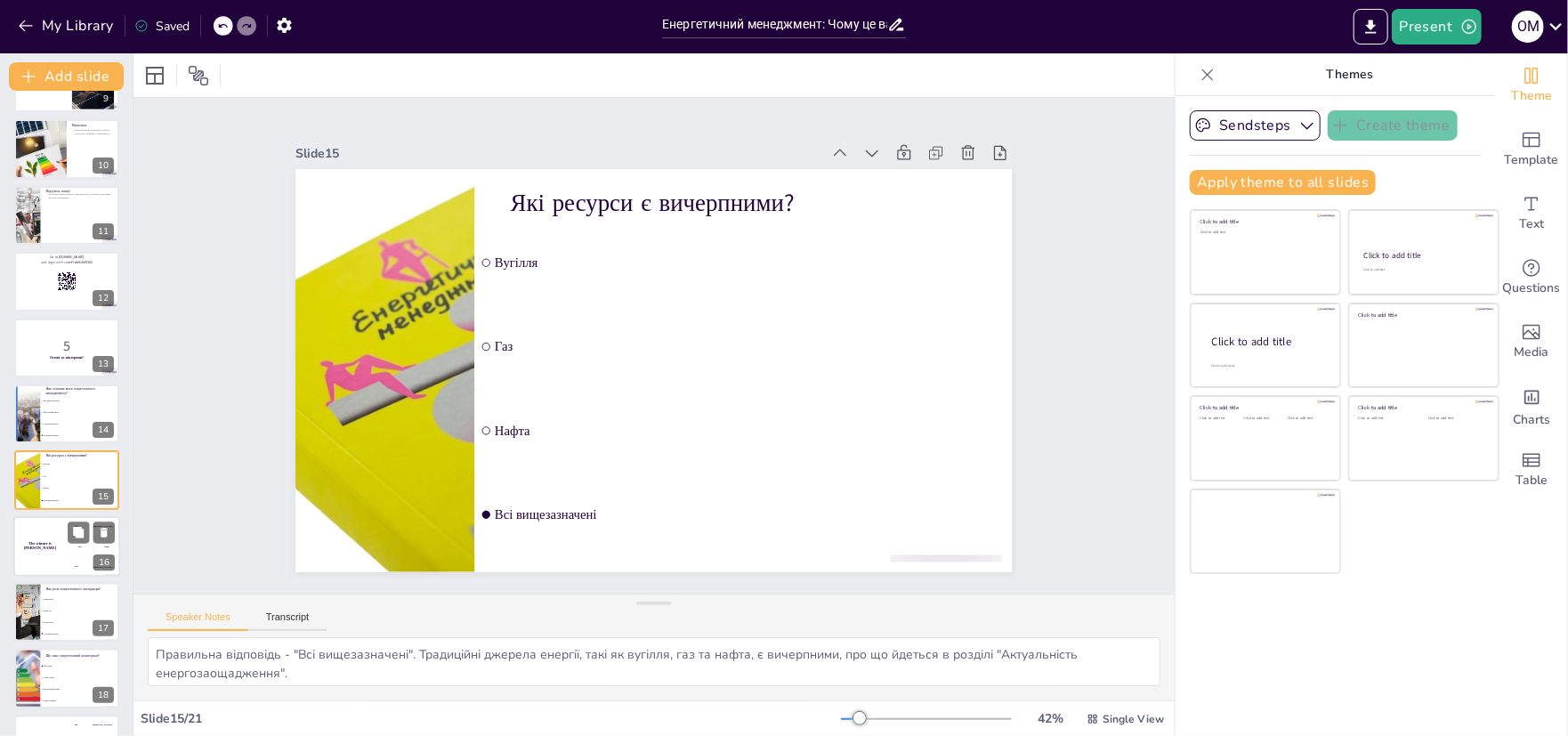
scroll to position [648, 0]
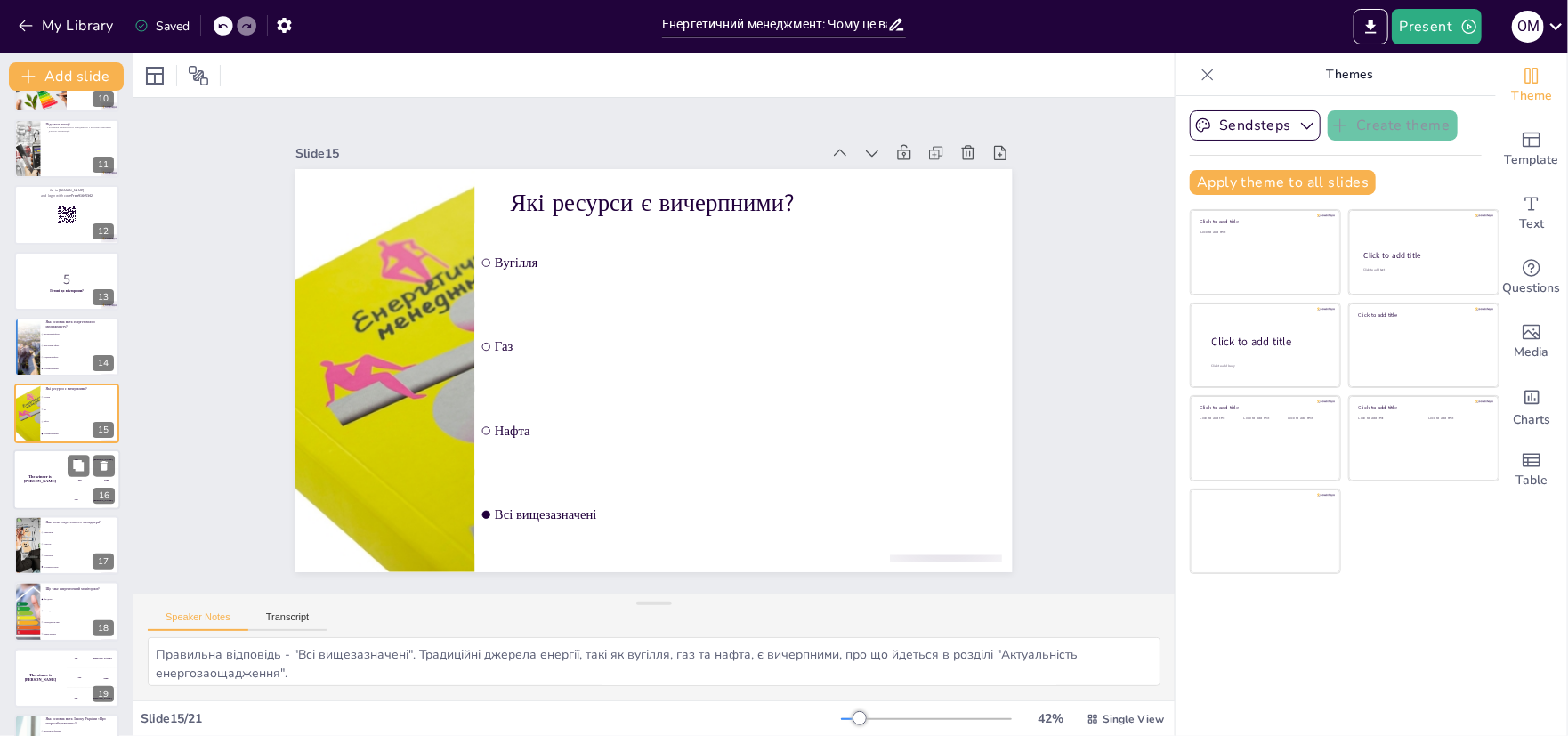
click at [61, 477] on h4 "The winner is [PERSON_NAME]" at bounding box center [40, 478] width 53 height 9
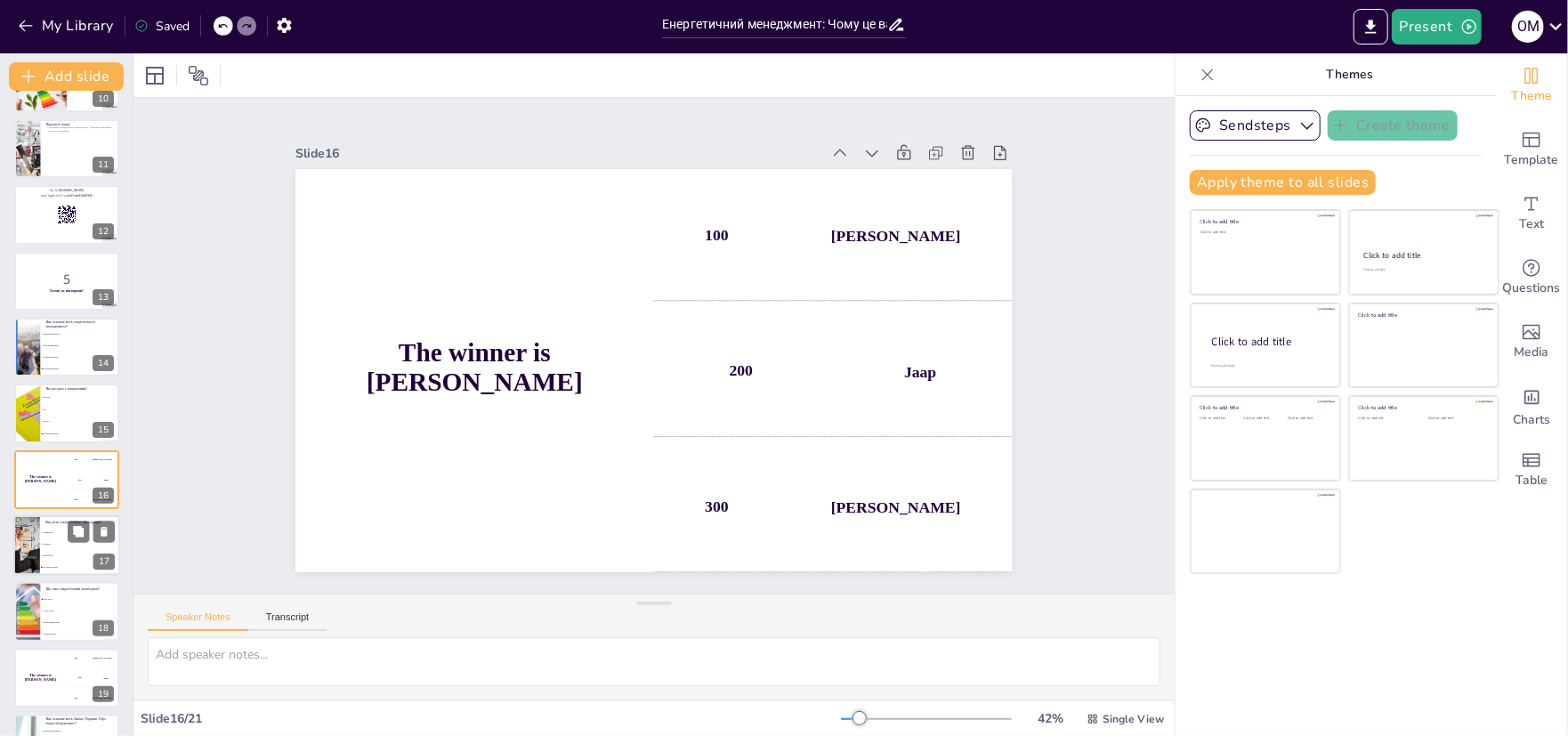
scroll to position [714, 0]
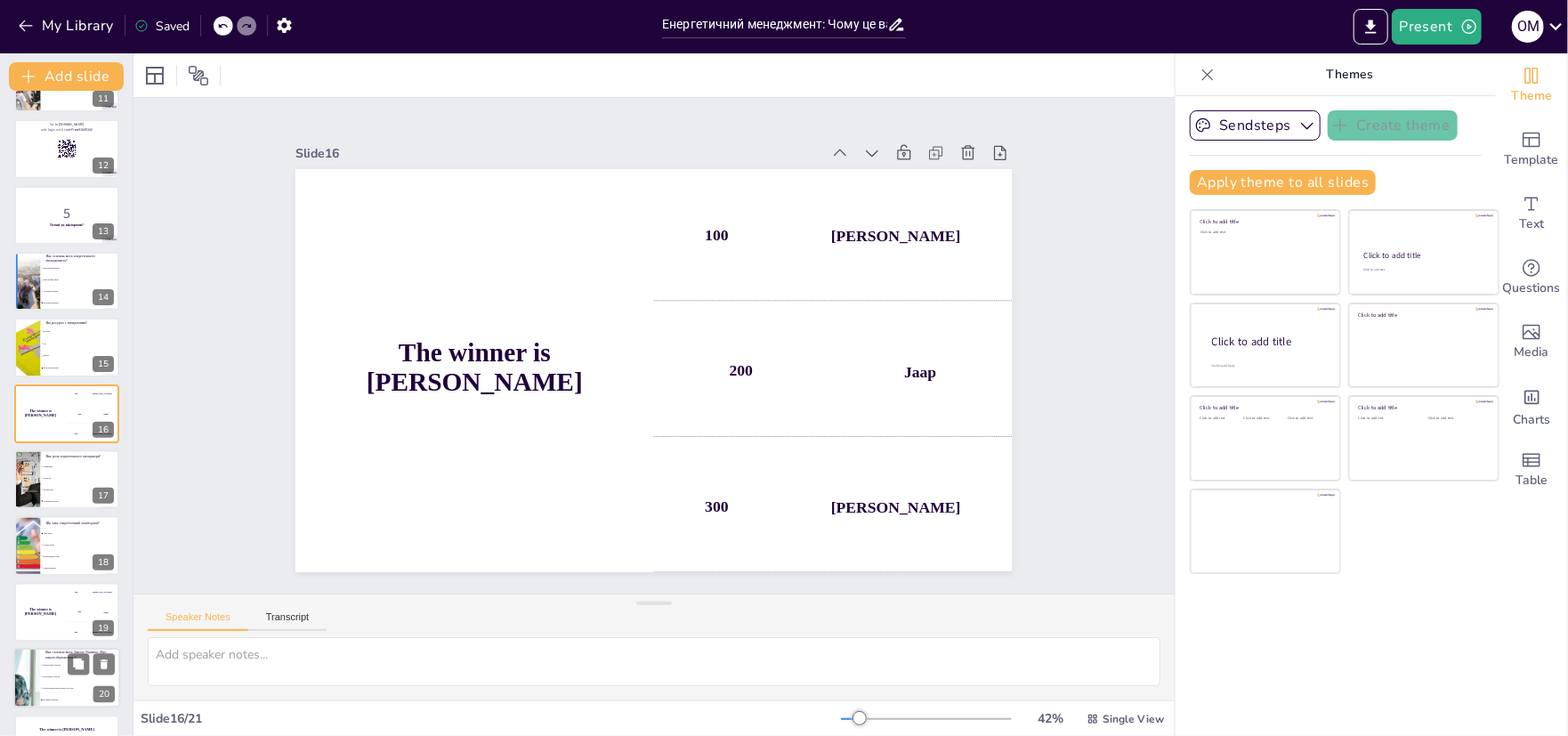
click at [65, 677] on span "Економічні стимули" at bounding box center [80, 677] width 76 height 3
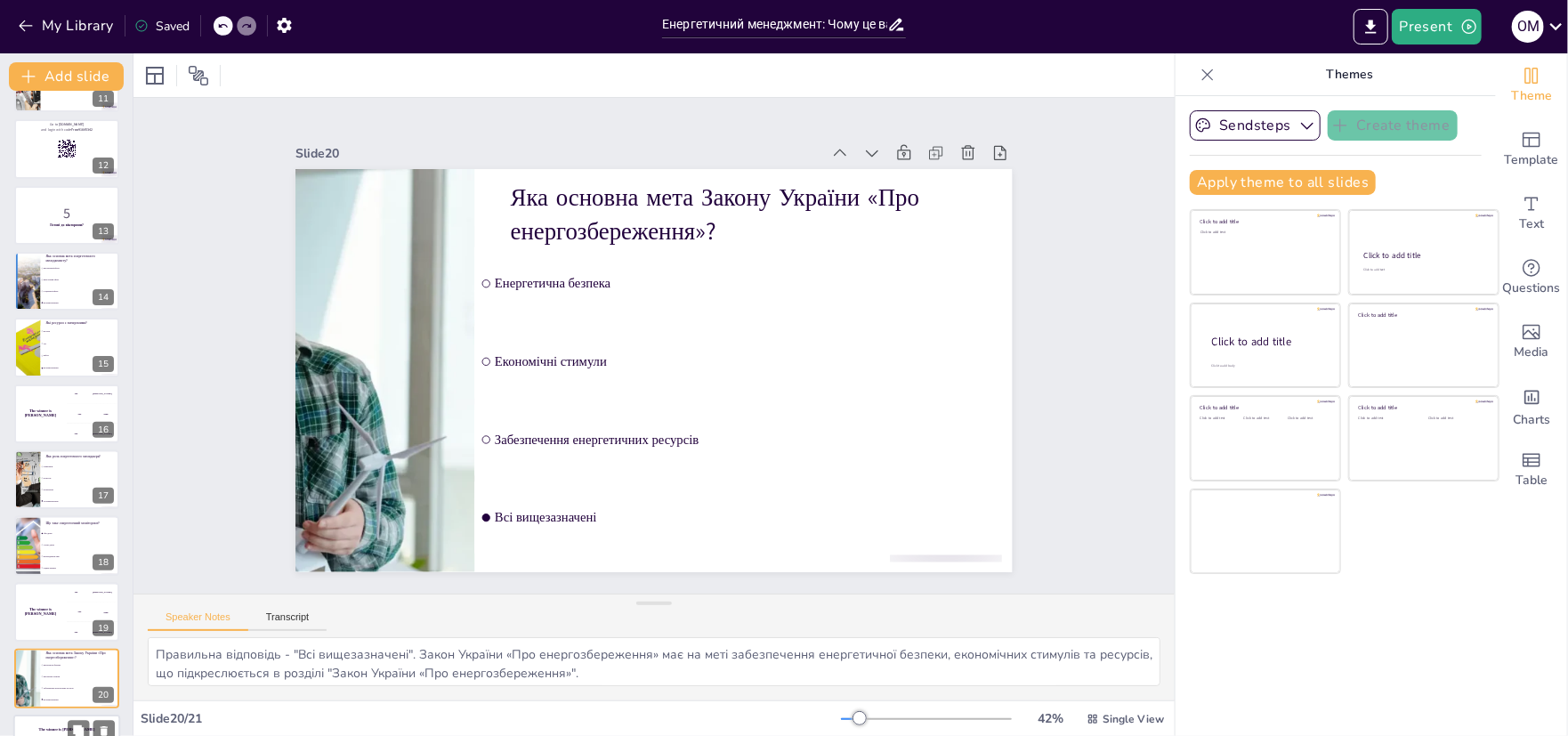
scroll to position [766, 0]
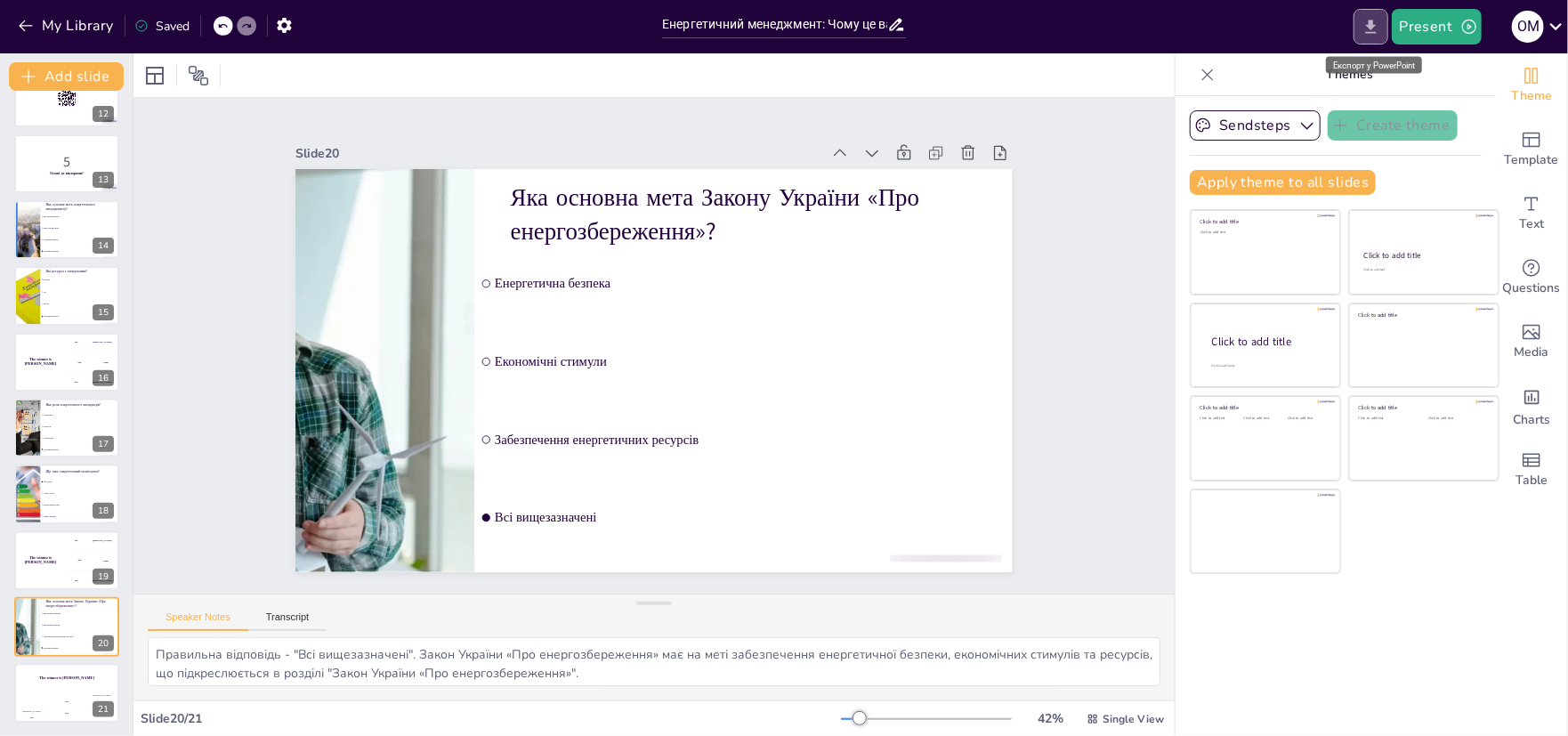
click at [1376, 20] on icon "Export to PowerPoint" at bounding box center [1370, 26] width 18 height 18
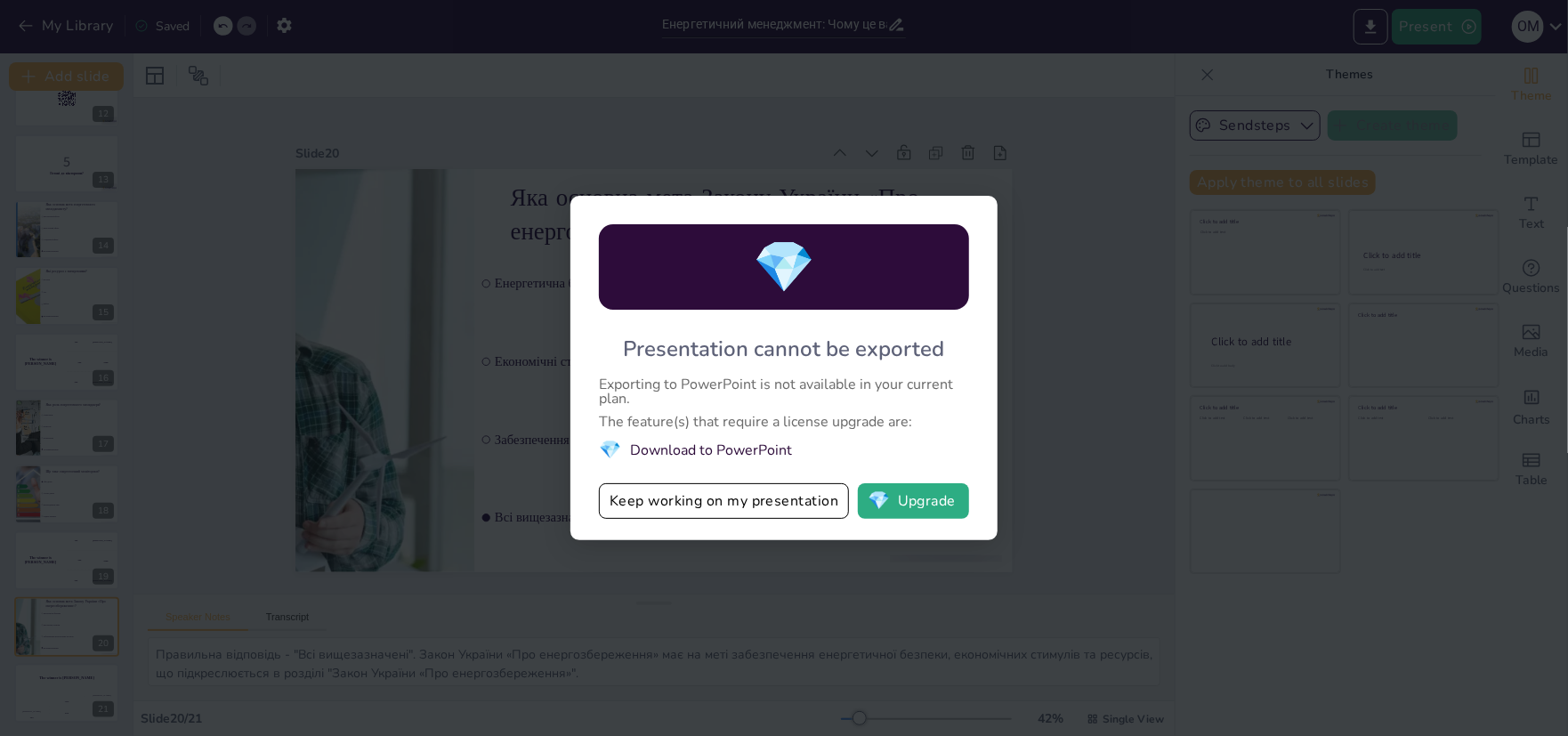
click at [1025, 410] on div "💎 Presentation cannot be exported Exporting to PowerPoint is not available in y…" at bounding box center [784, 368] width 1568 height 736
click at [658, 498] on button "Keep working on my presentation" at bounding box center [723, 501] width 250 height 36
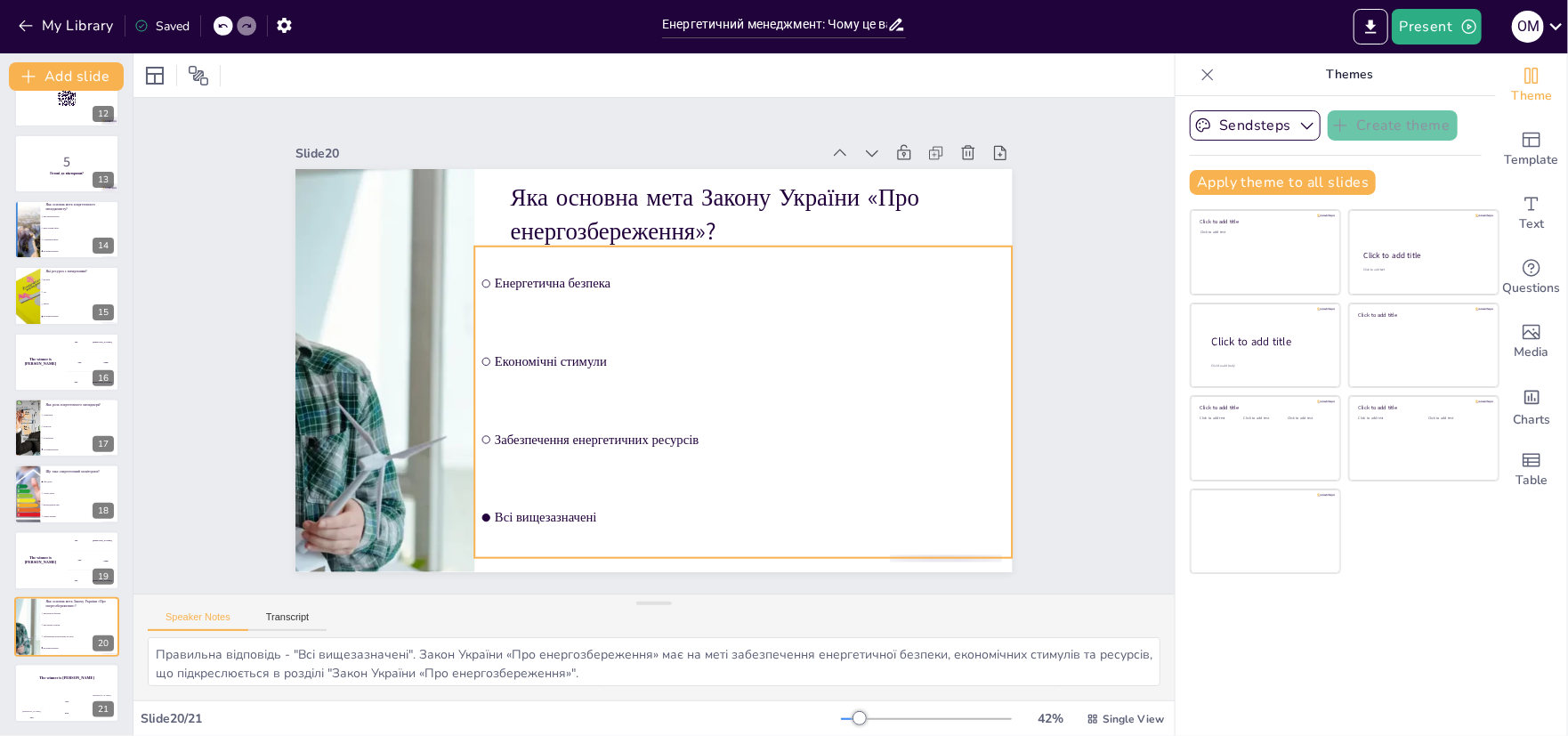
click at [590, 333] on li "Економічні стимули" at bounding box center [743, 362] width 537 height 75
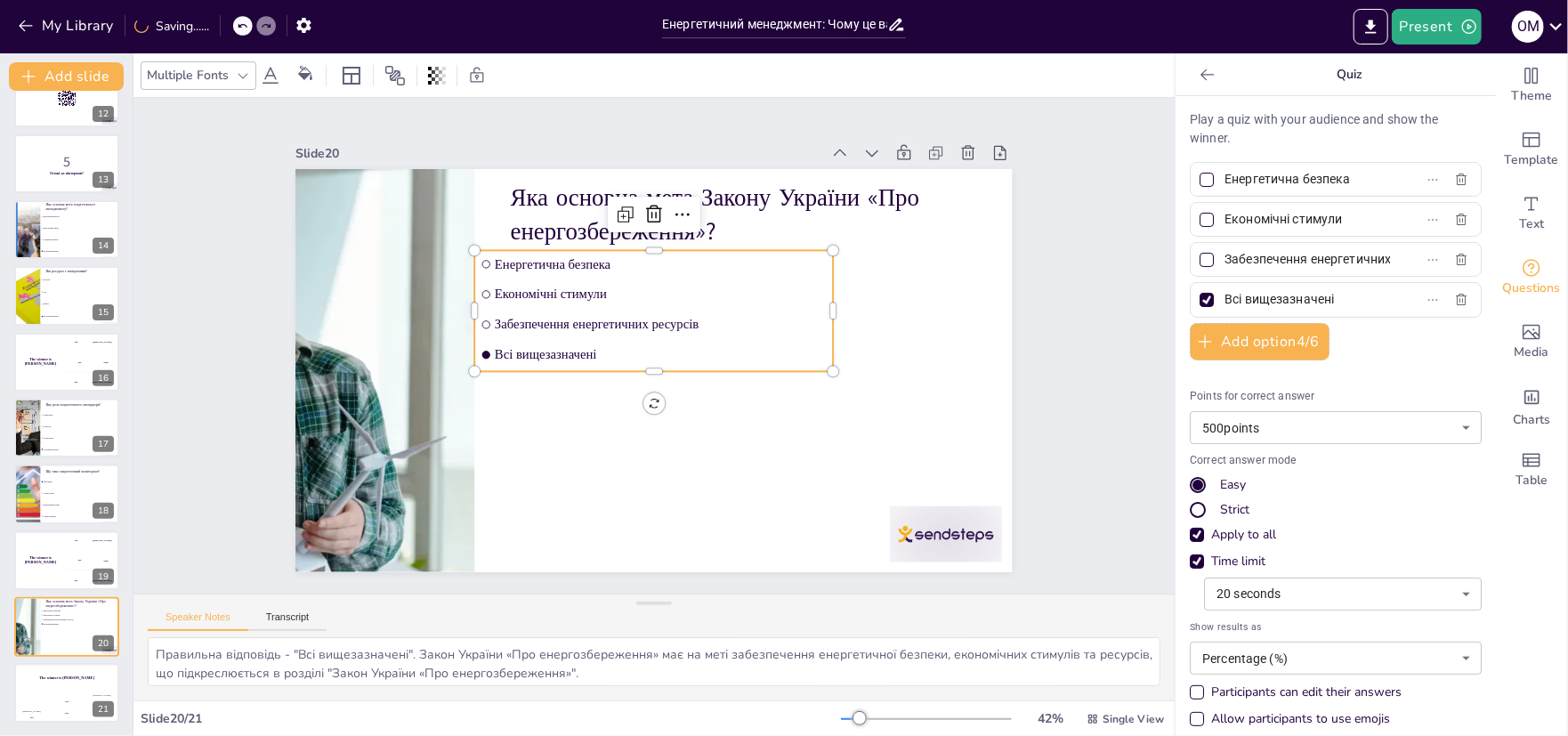
click at [1035, 386] on div "Slide 1 Енергетичний менеджмент: Чому це важливо для сучасності? У цій лекції м…" at bounding box center [654, 346] width 816 height 453
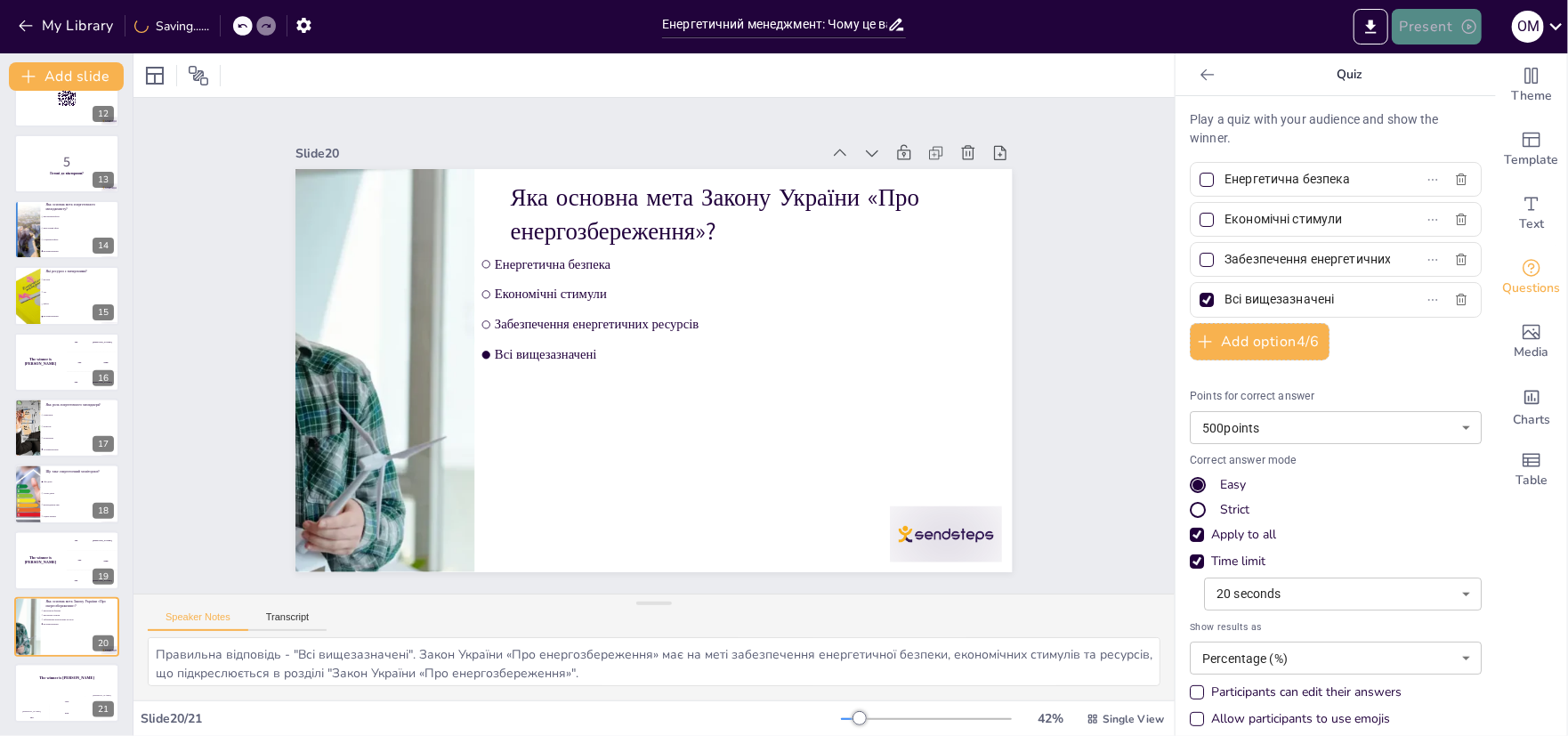
click at [1451, 34] on button "Present" at bounding box center [1436, 26] width 89 height 36
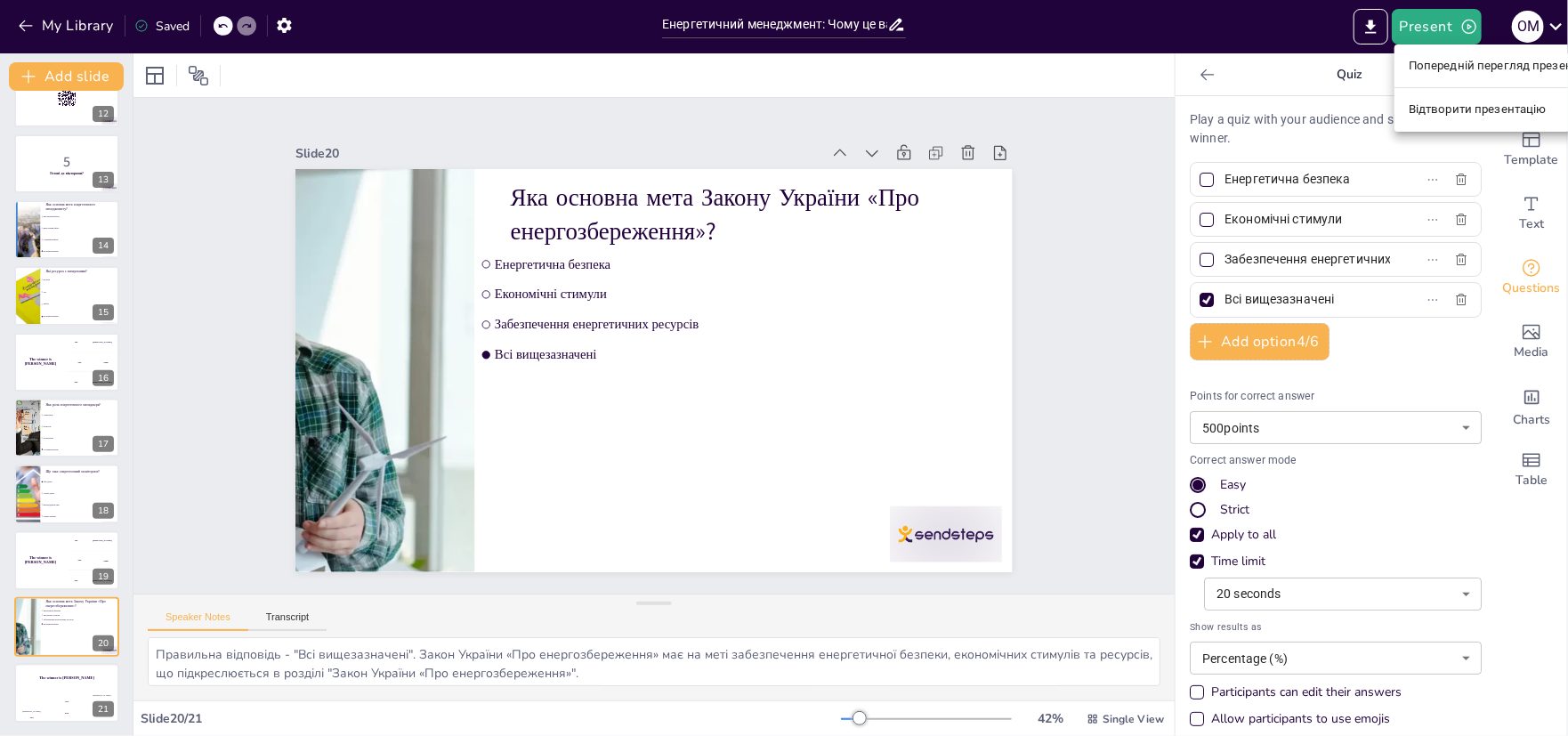
click at [1532, 523] on div at bounding box center [784, 368] width 1568 height 736
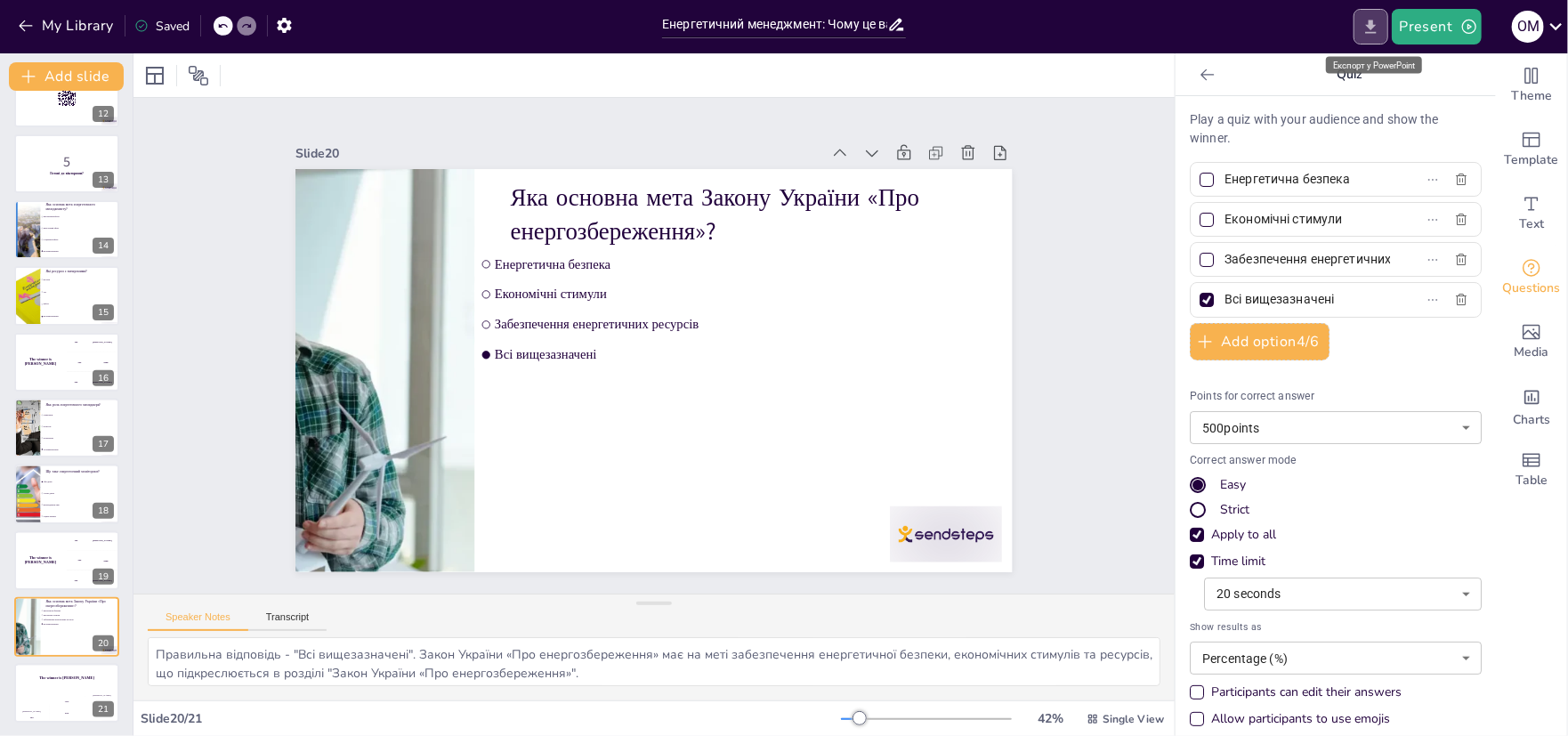
click at [1358, 18] on button "Export to PowerPoint" at bounding box center [1371, 26] width 35 height 36
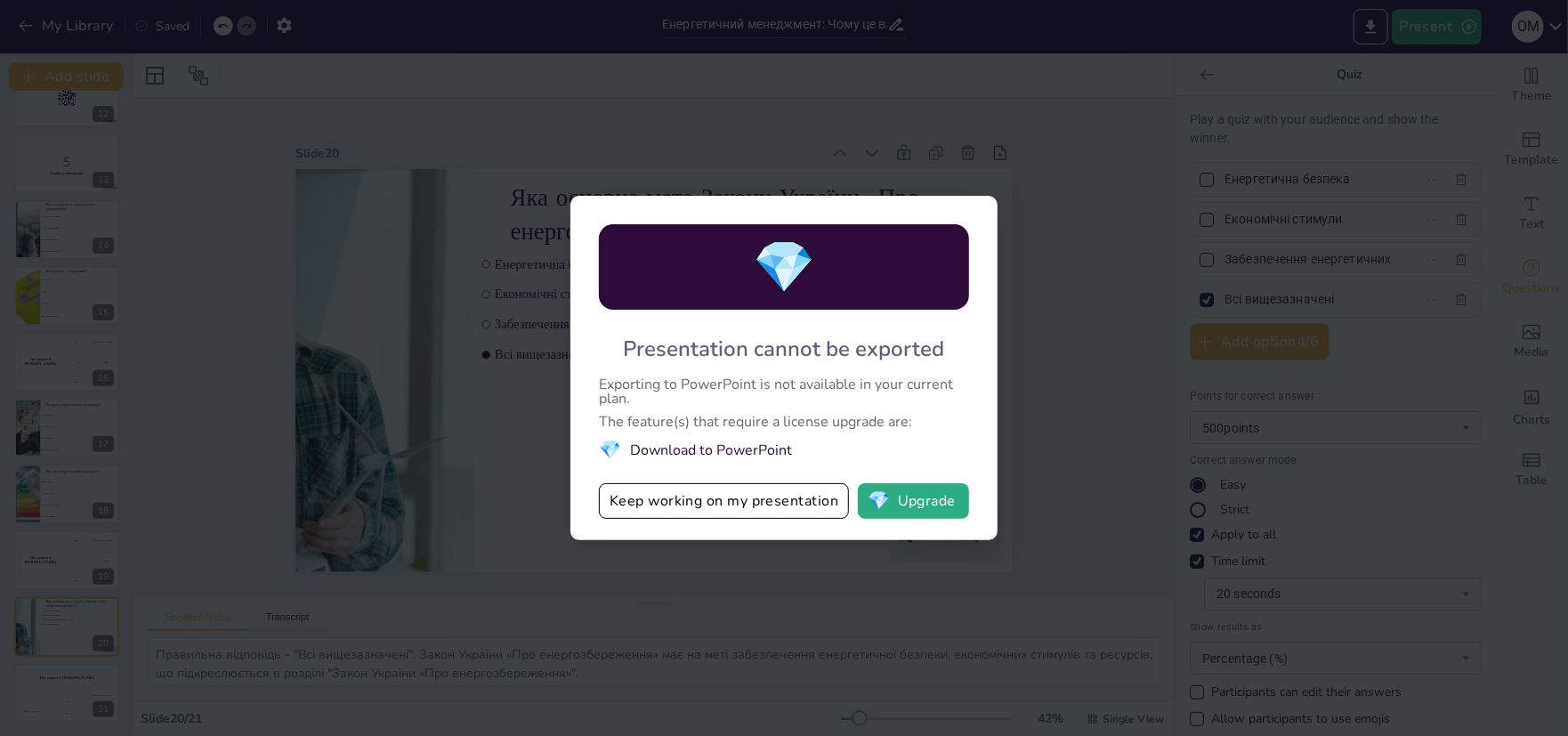
click at [697, 452] on li "💎 Download to PowerPoint" at bounding box center [784, 450] width 370 height 24
click at [662, 504] on button "Keep working on my presentation" at bounding box center [723, 501] width 250 height 36
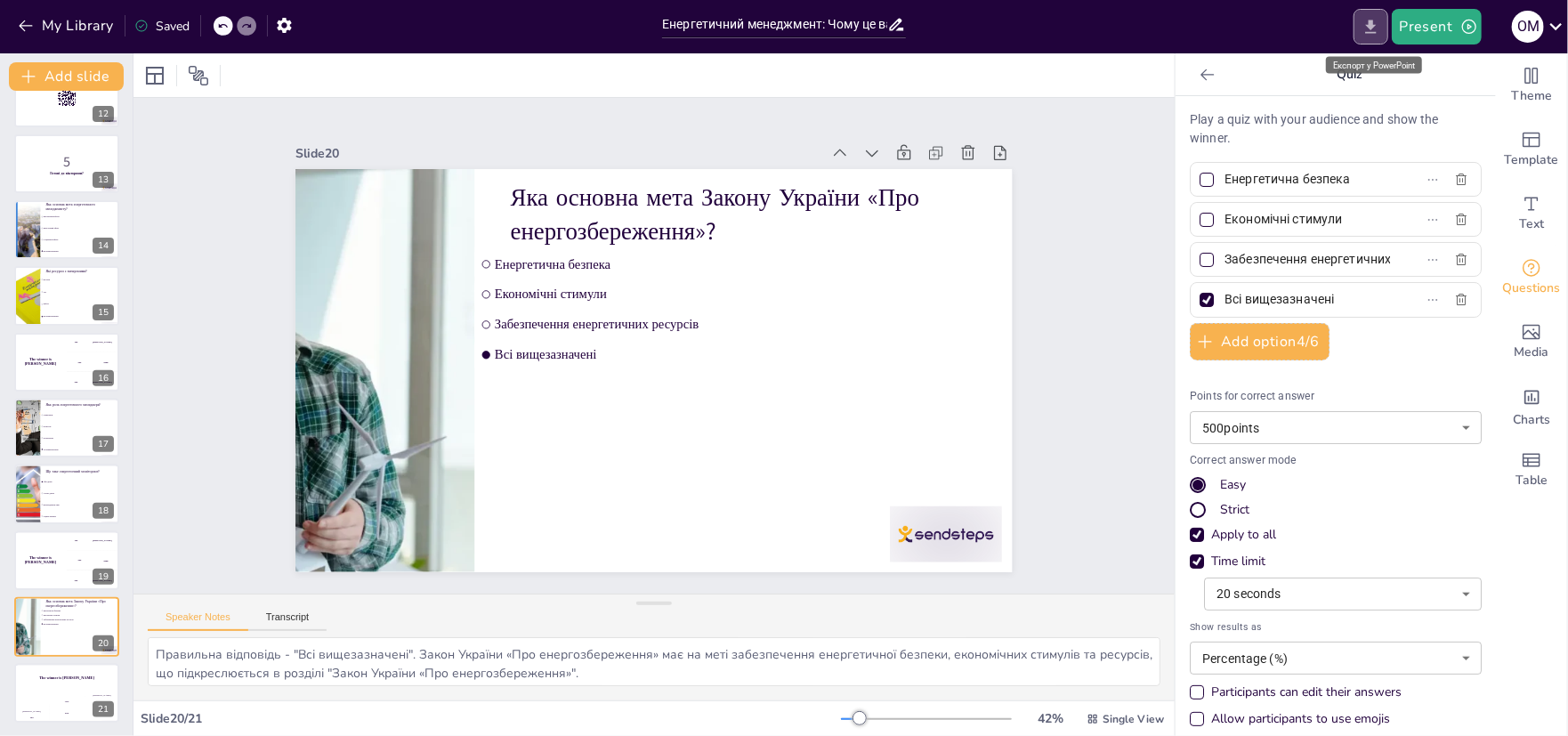
click at [1367, 12] on button "Export to PowerPoint" at bounding box center [1371, 26] width 35 height 36
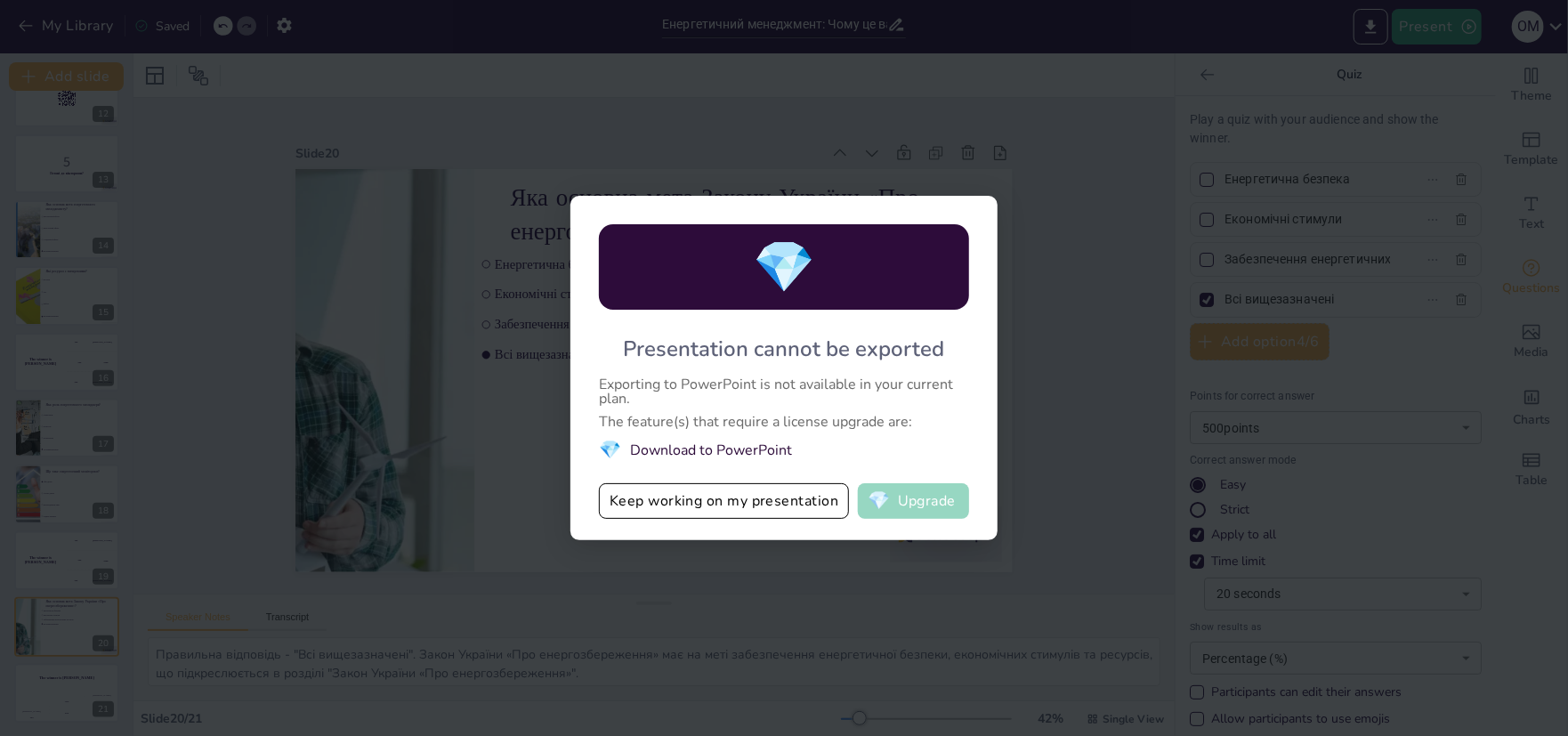
click at [906, 513] on button "💎 Upgrade" at bounding box center [913, 501] width 111 height 36
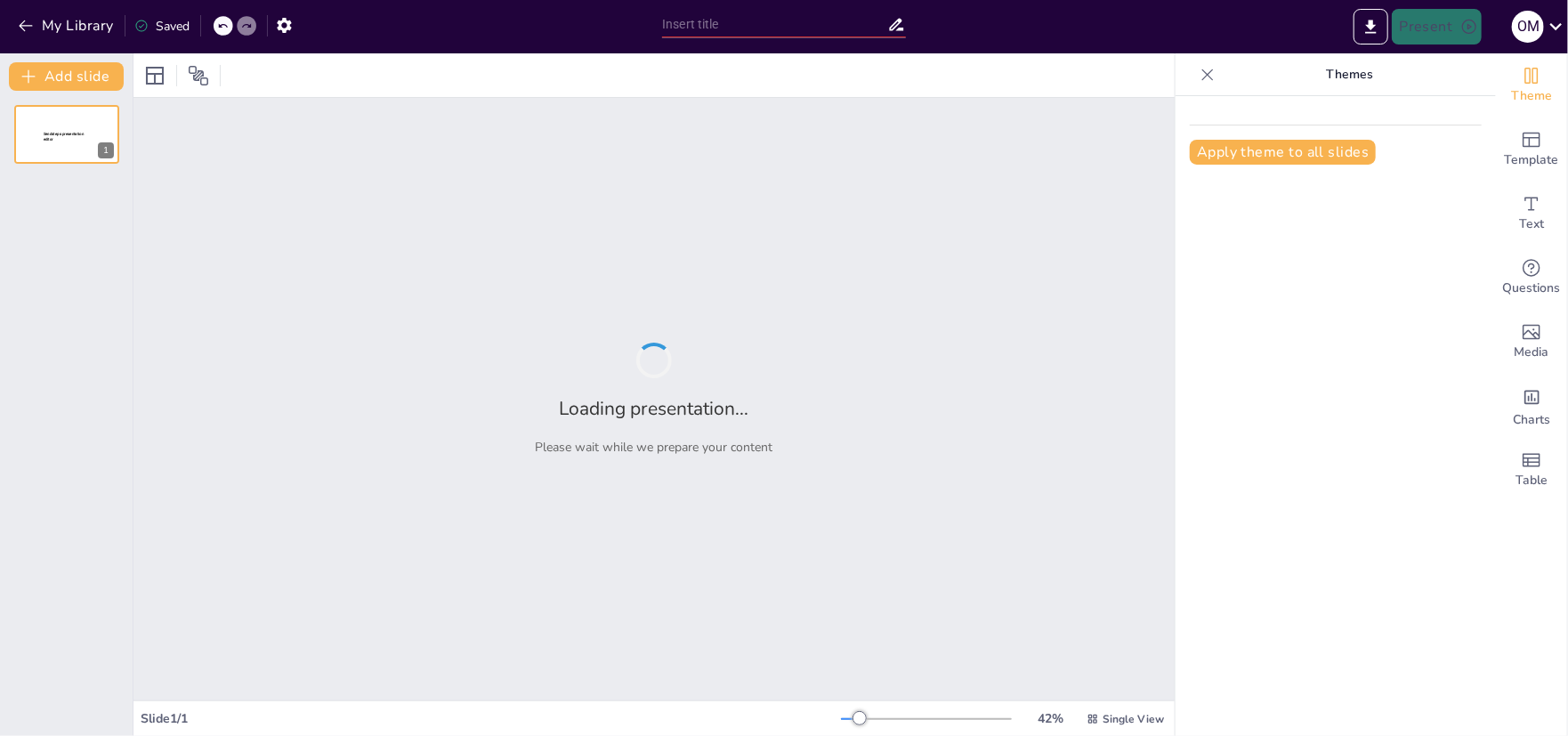
type input "Енергетичний менеджмент: Чому це важливо для сучасності?"
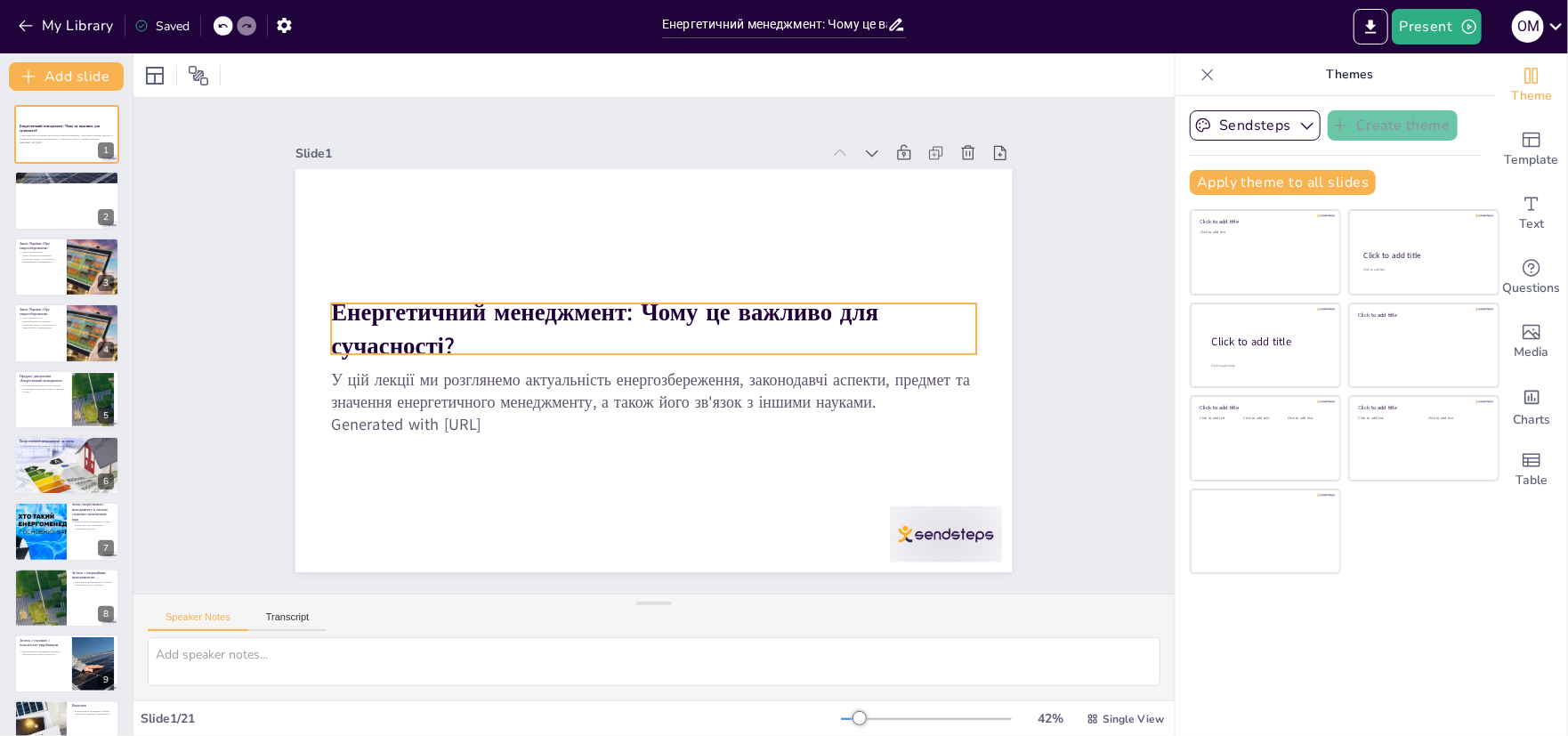
checkbox input "true"
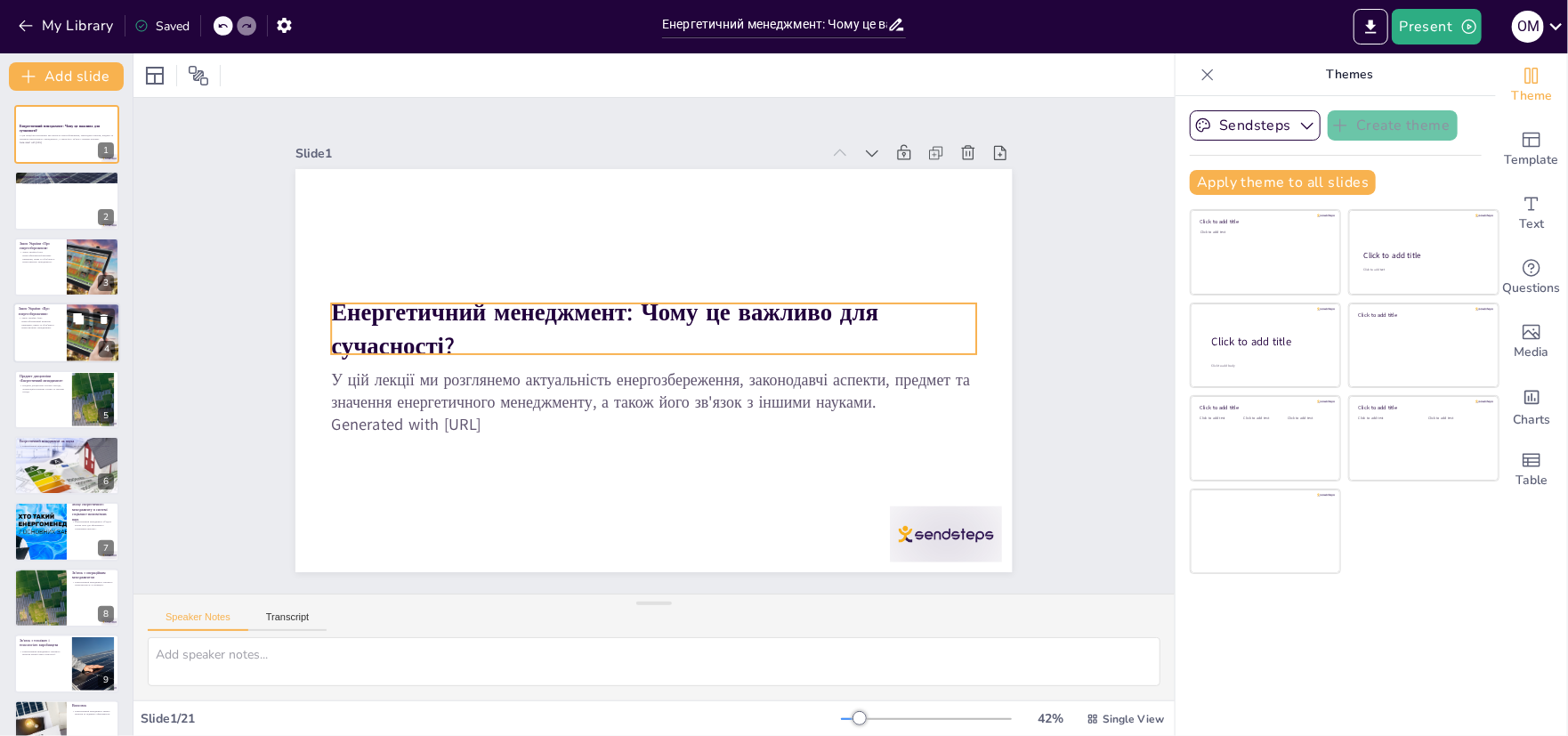
checkbox input "true"
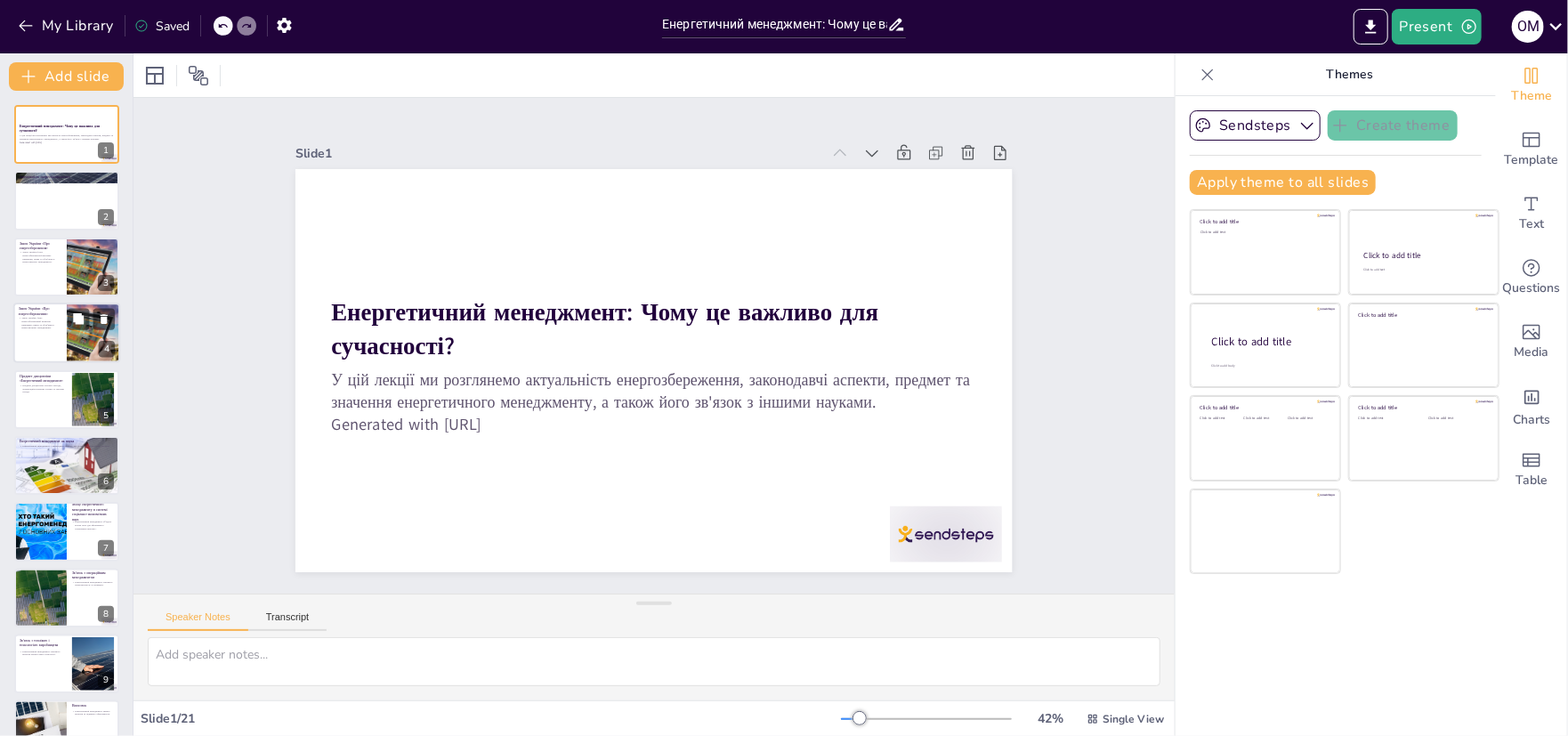
checkbox input "true"
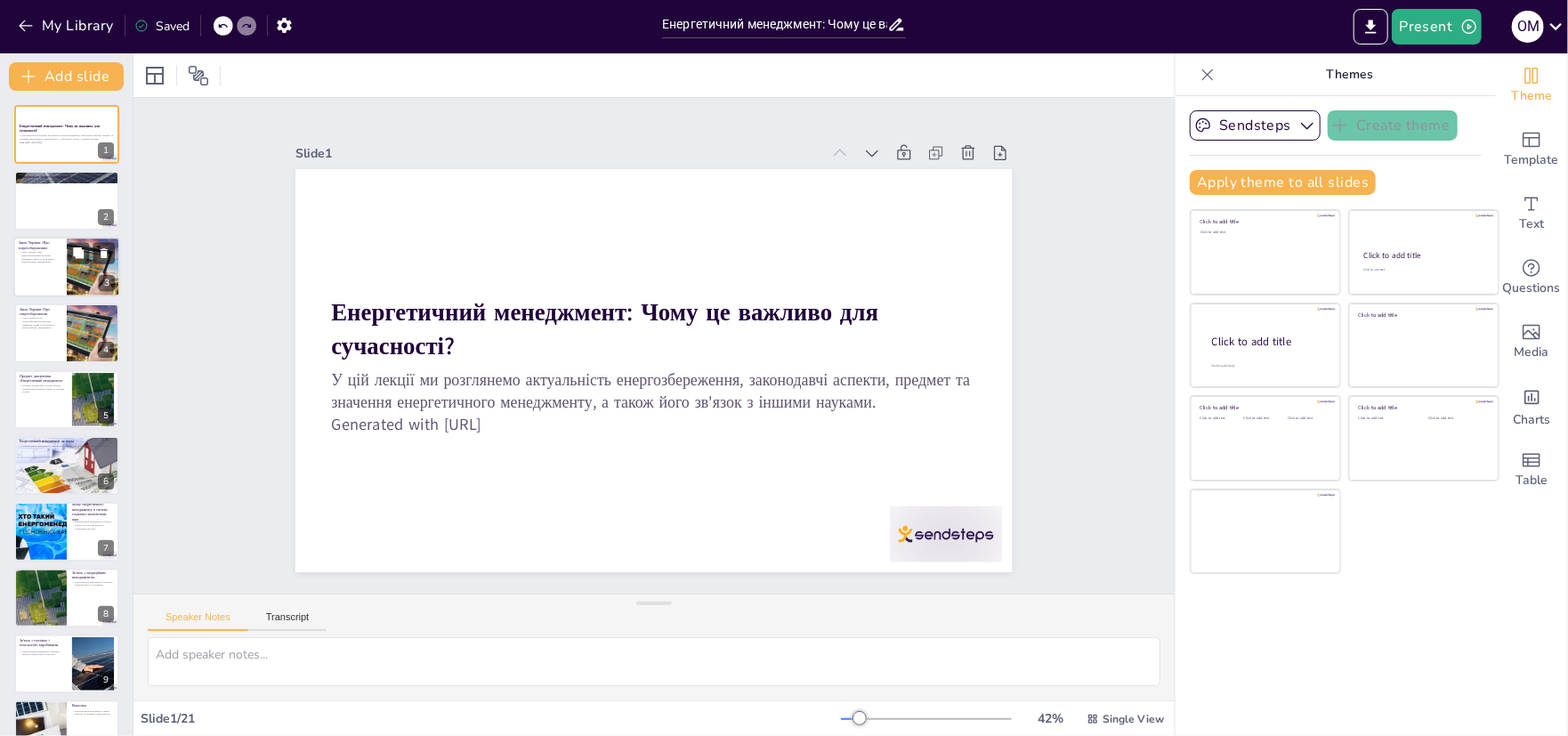
checkbox input "true"
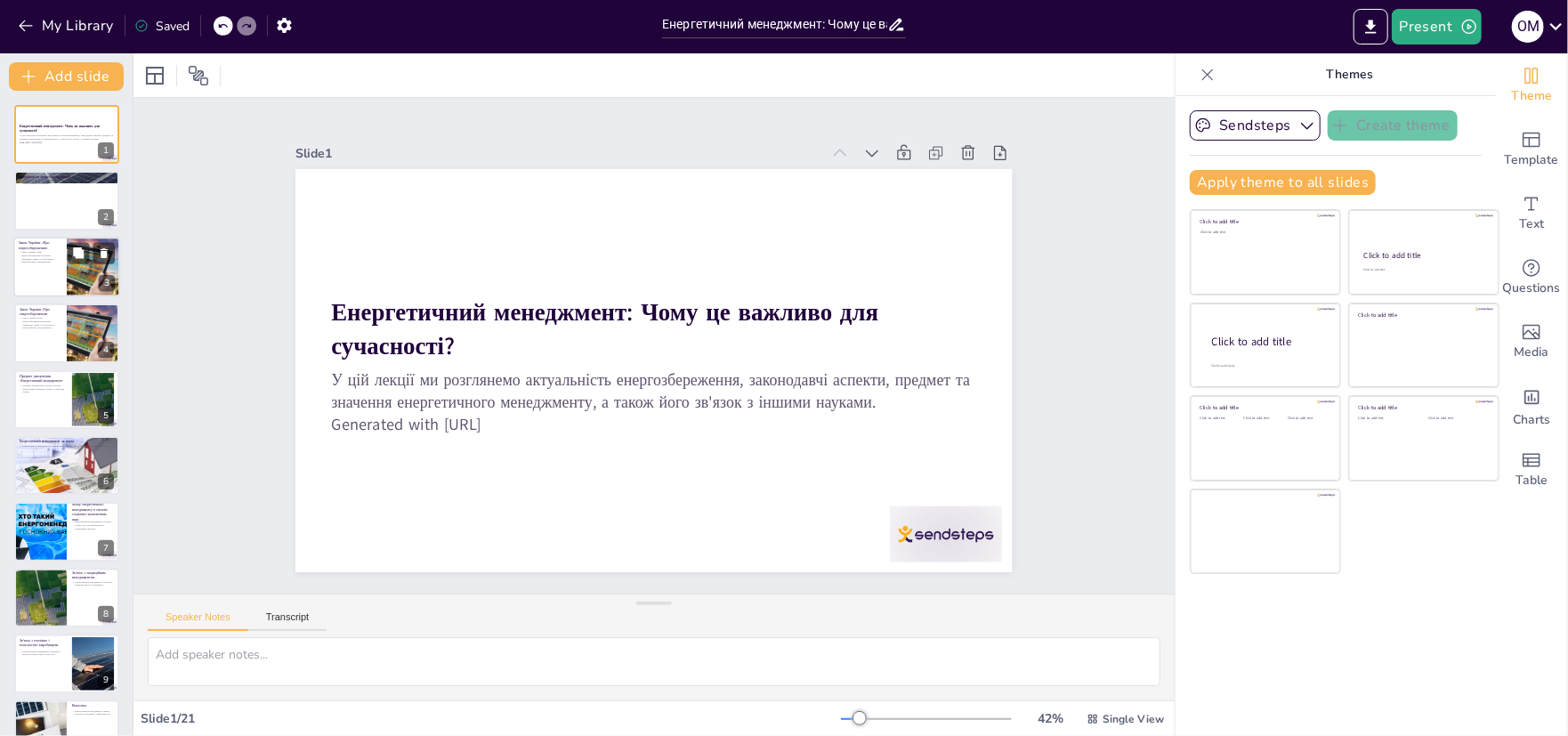
checkbox input "true"
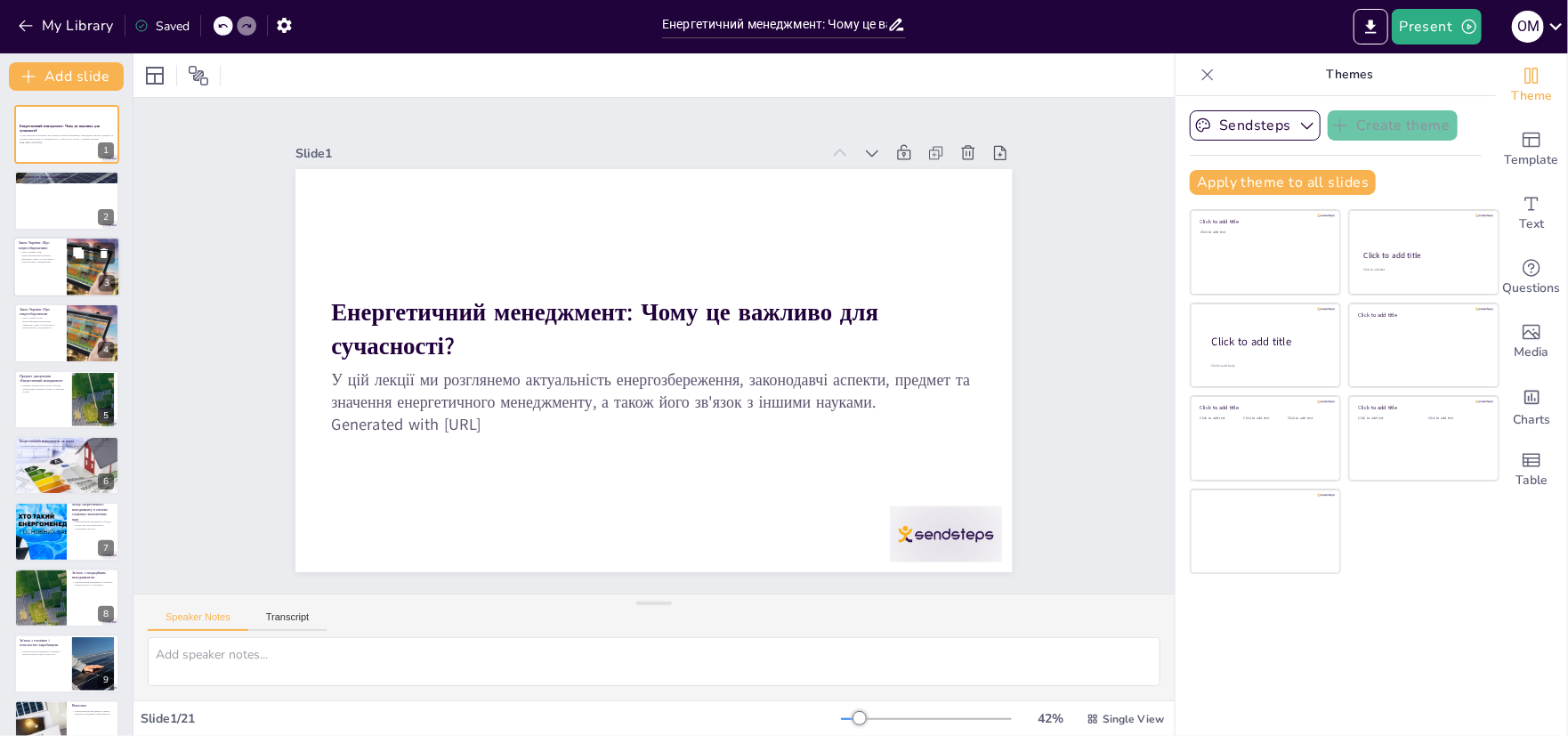
checkbox input "true"
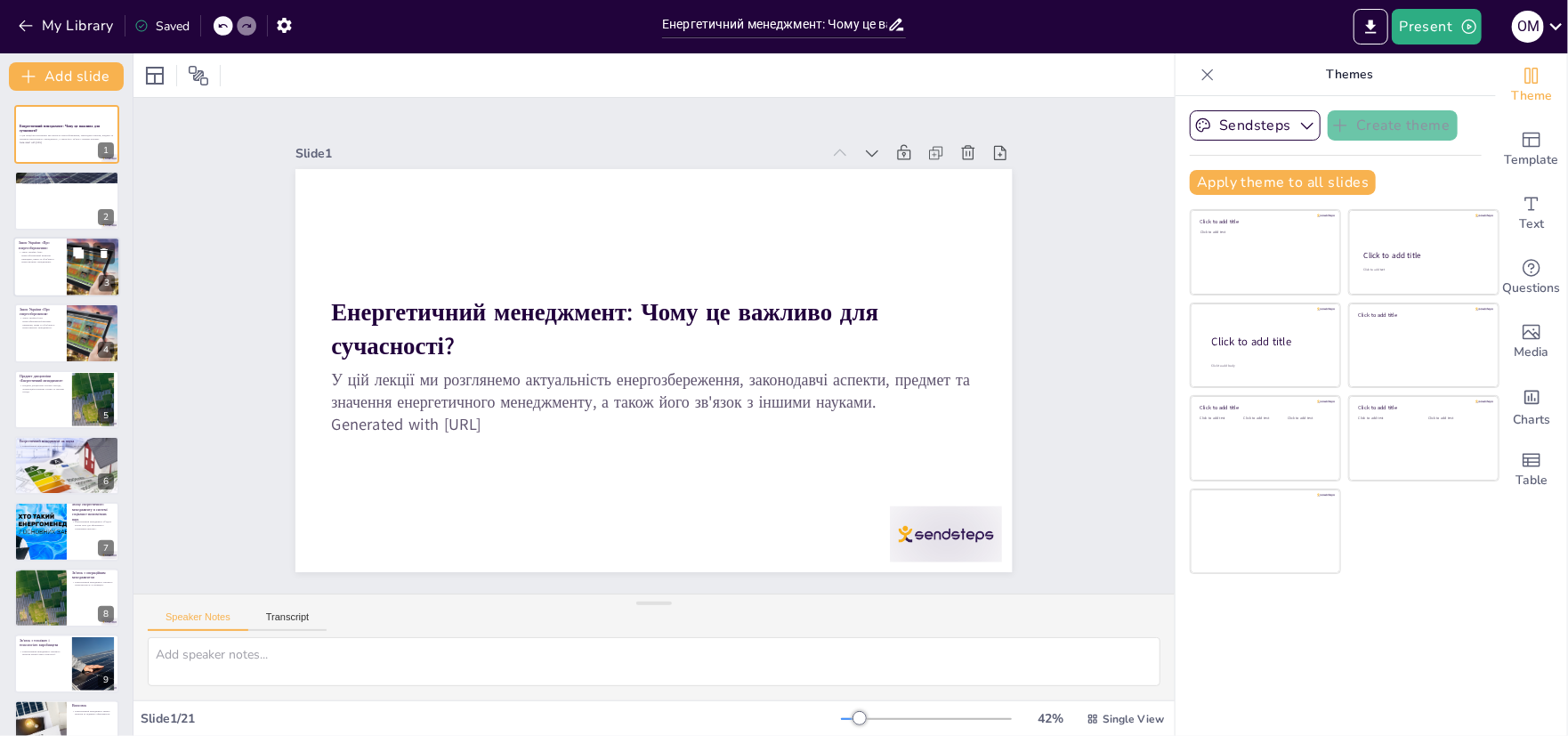
checkbox input "true"
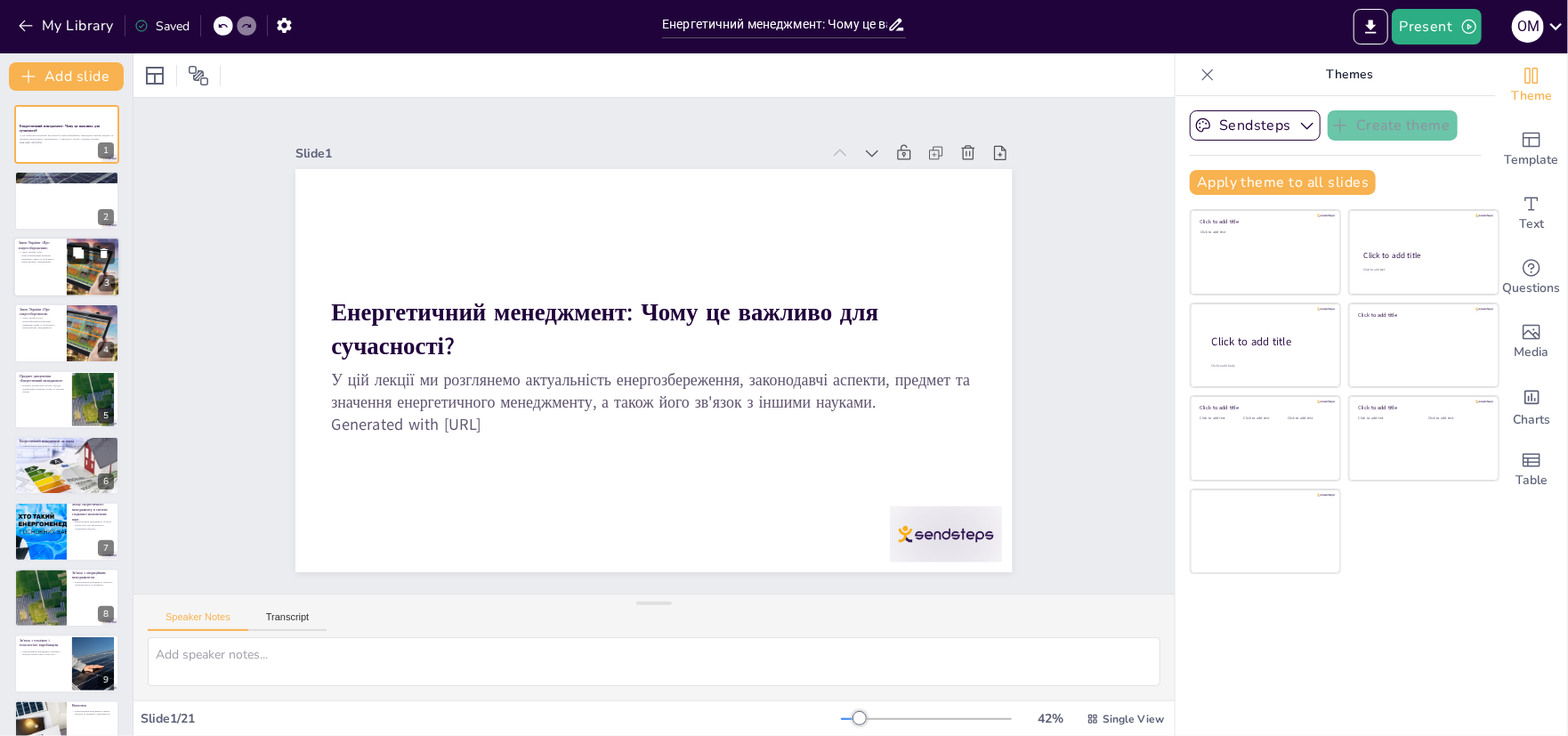
checkbox input "true"
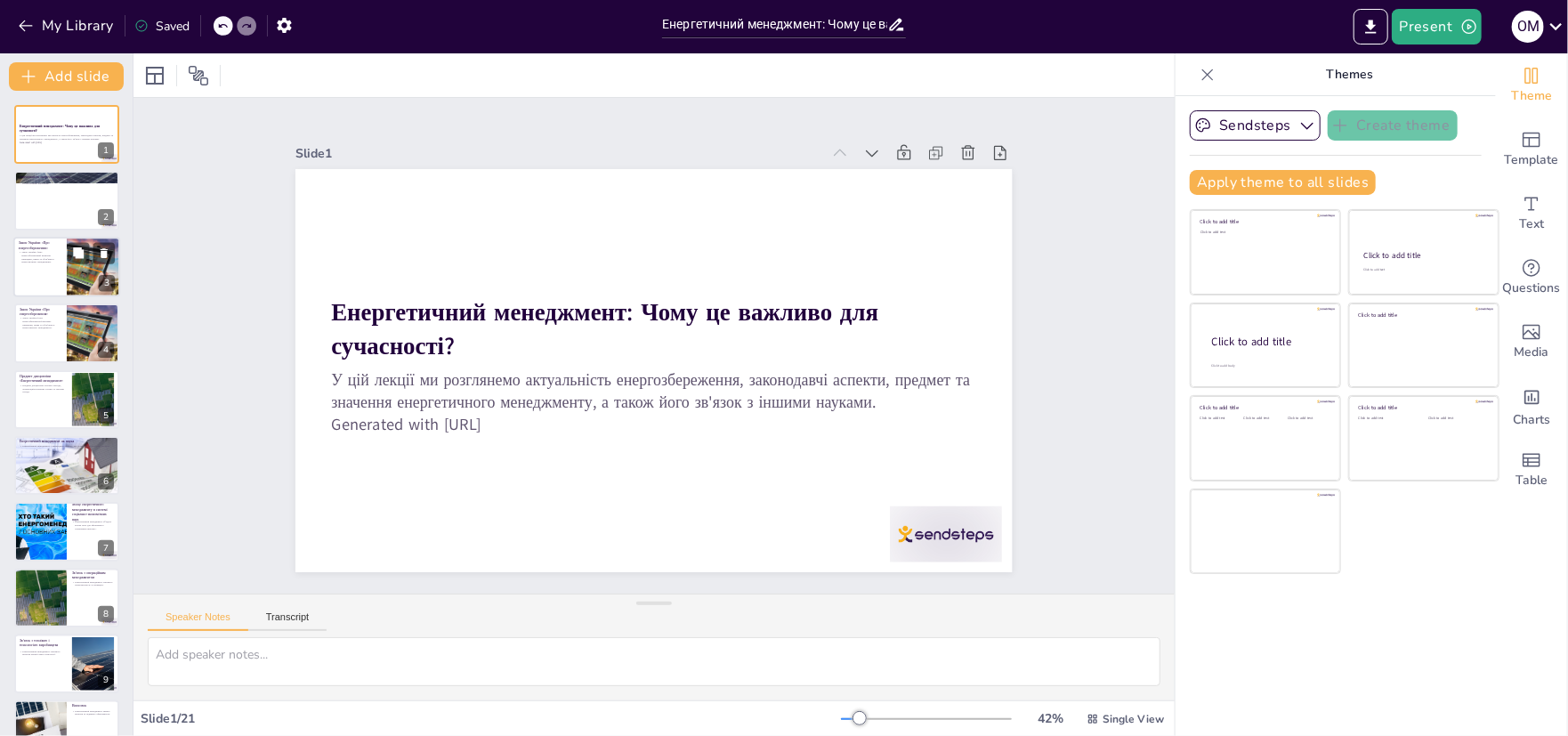
checkbox input "true"
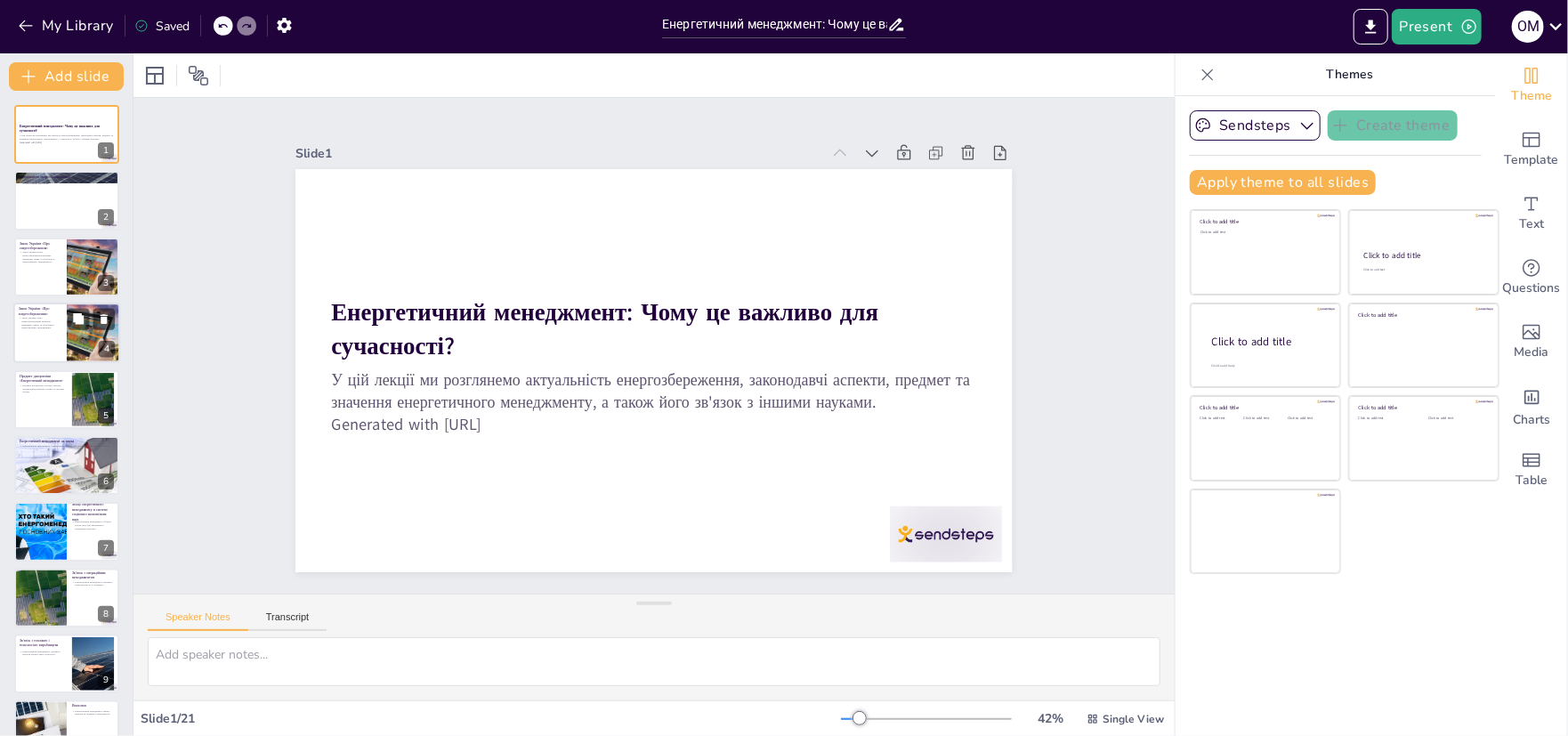
checkbox input "true"
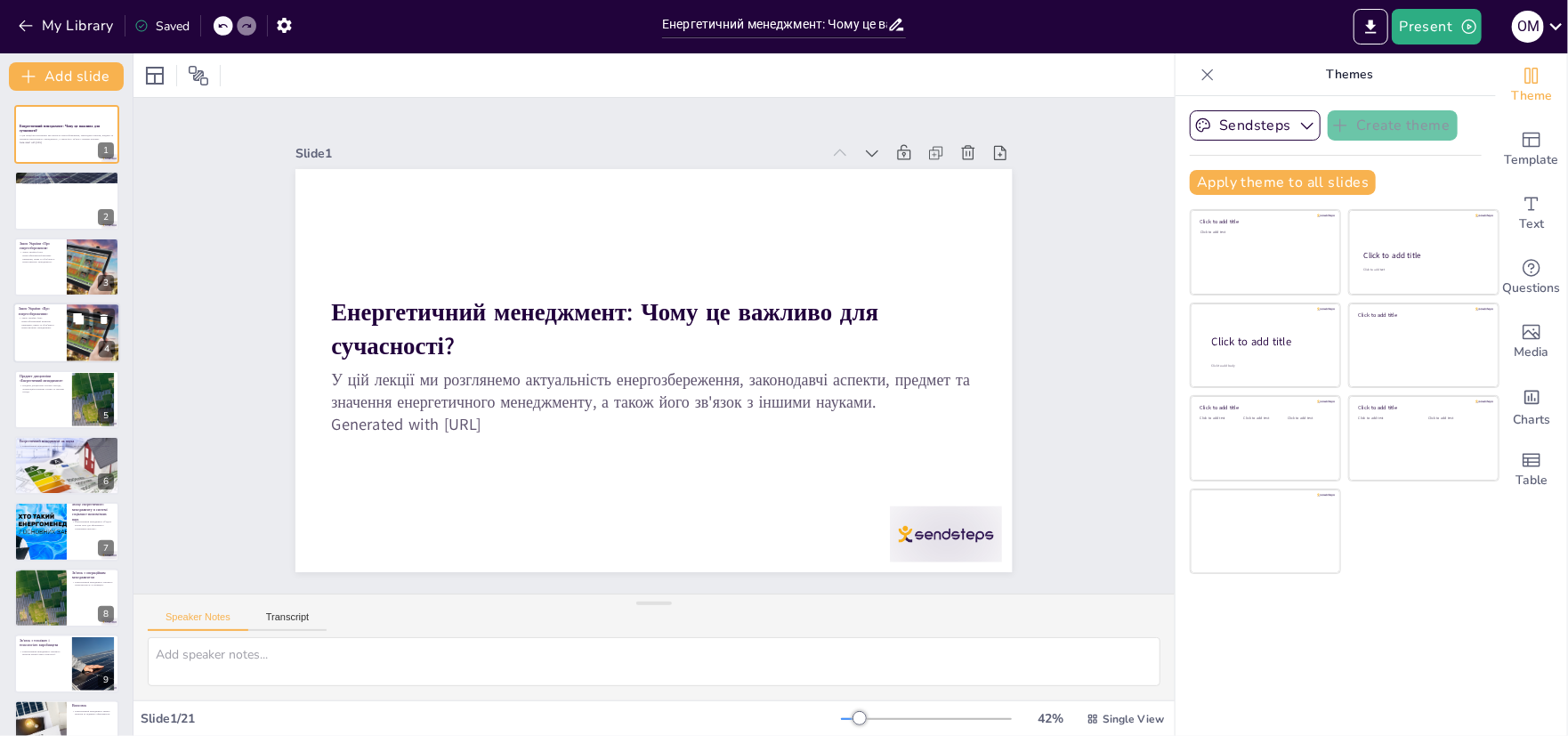
checkbox input "true"
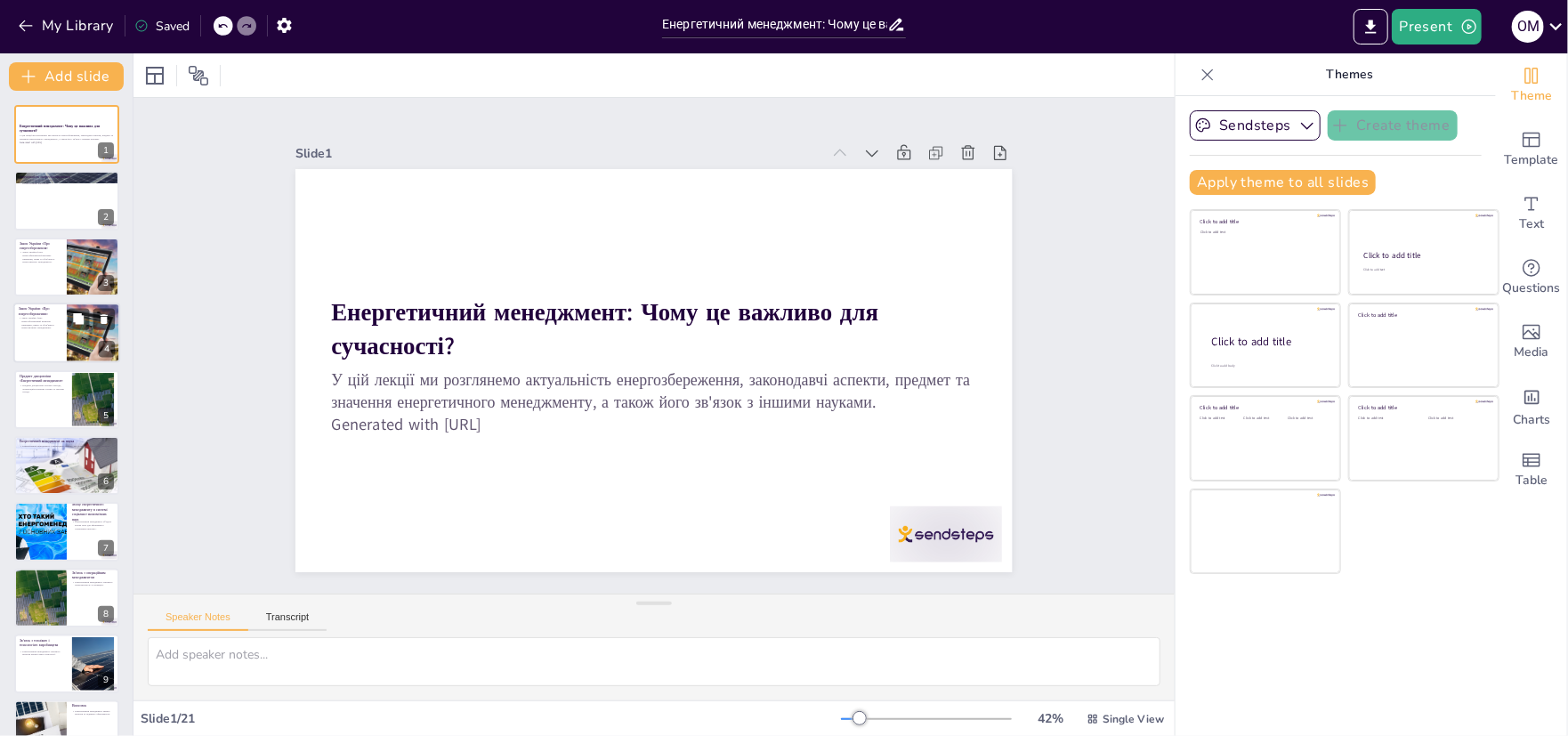
checkbox input "true"
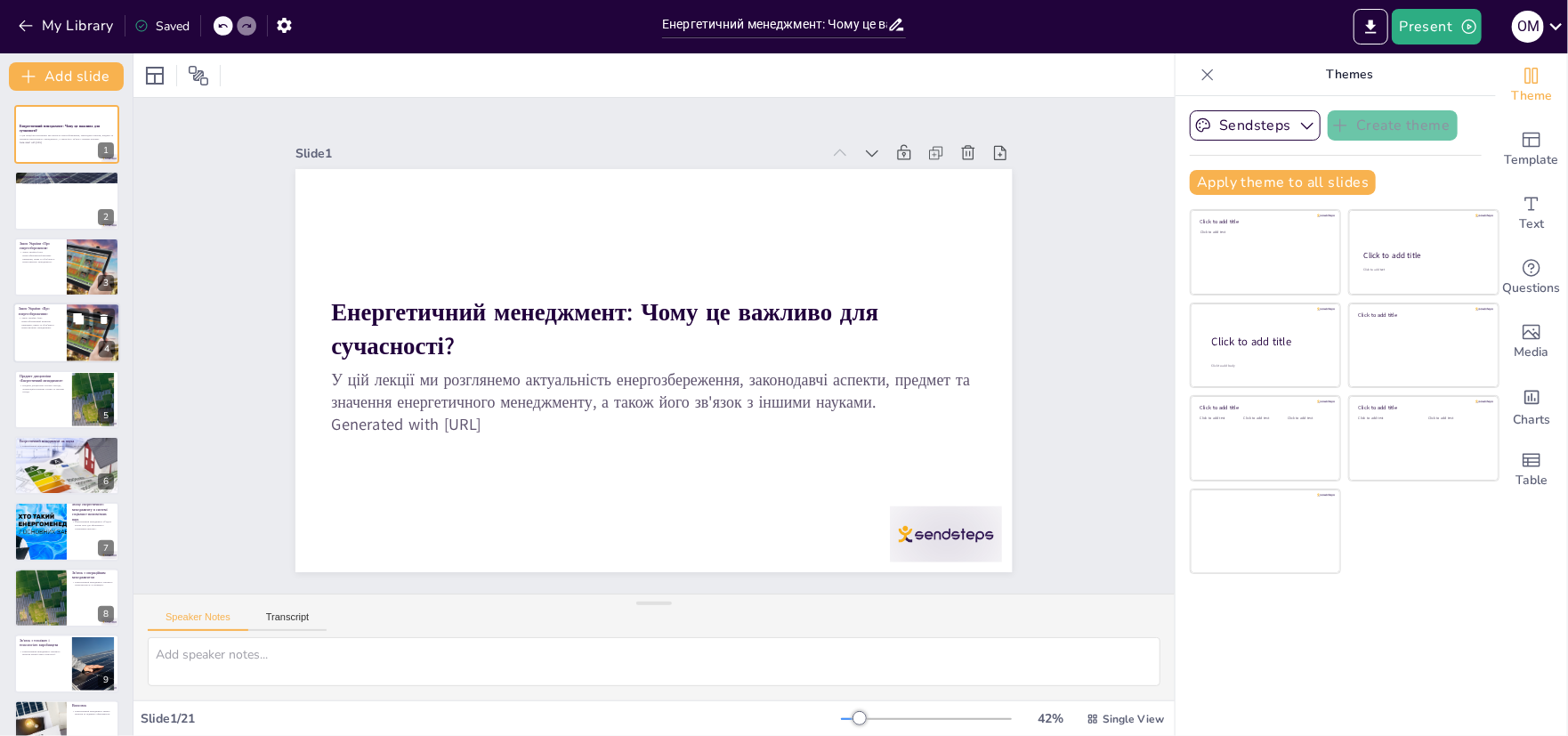
checkbox input "true"
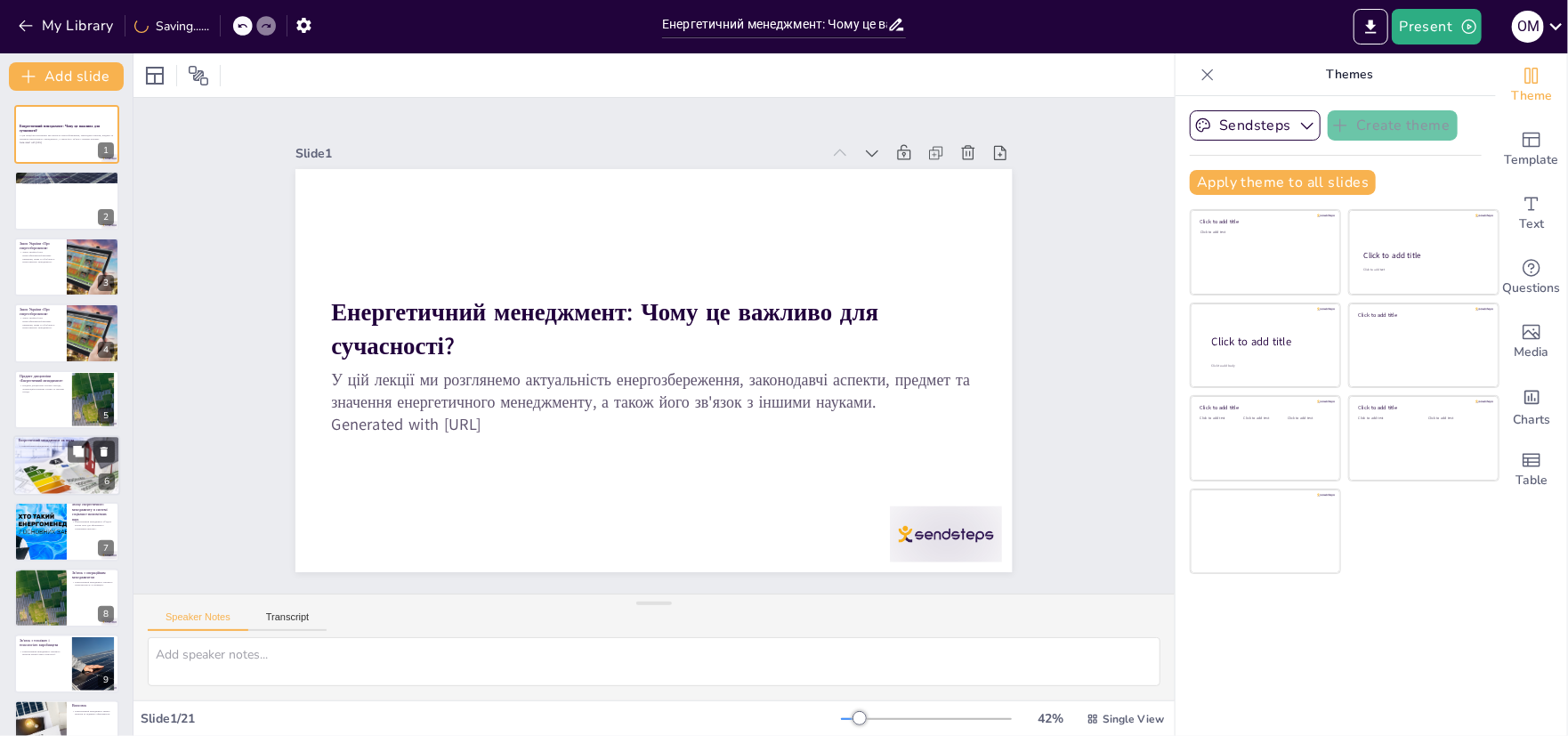
checkbox input "true"
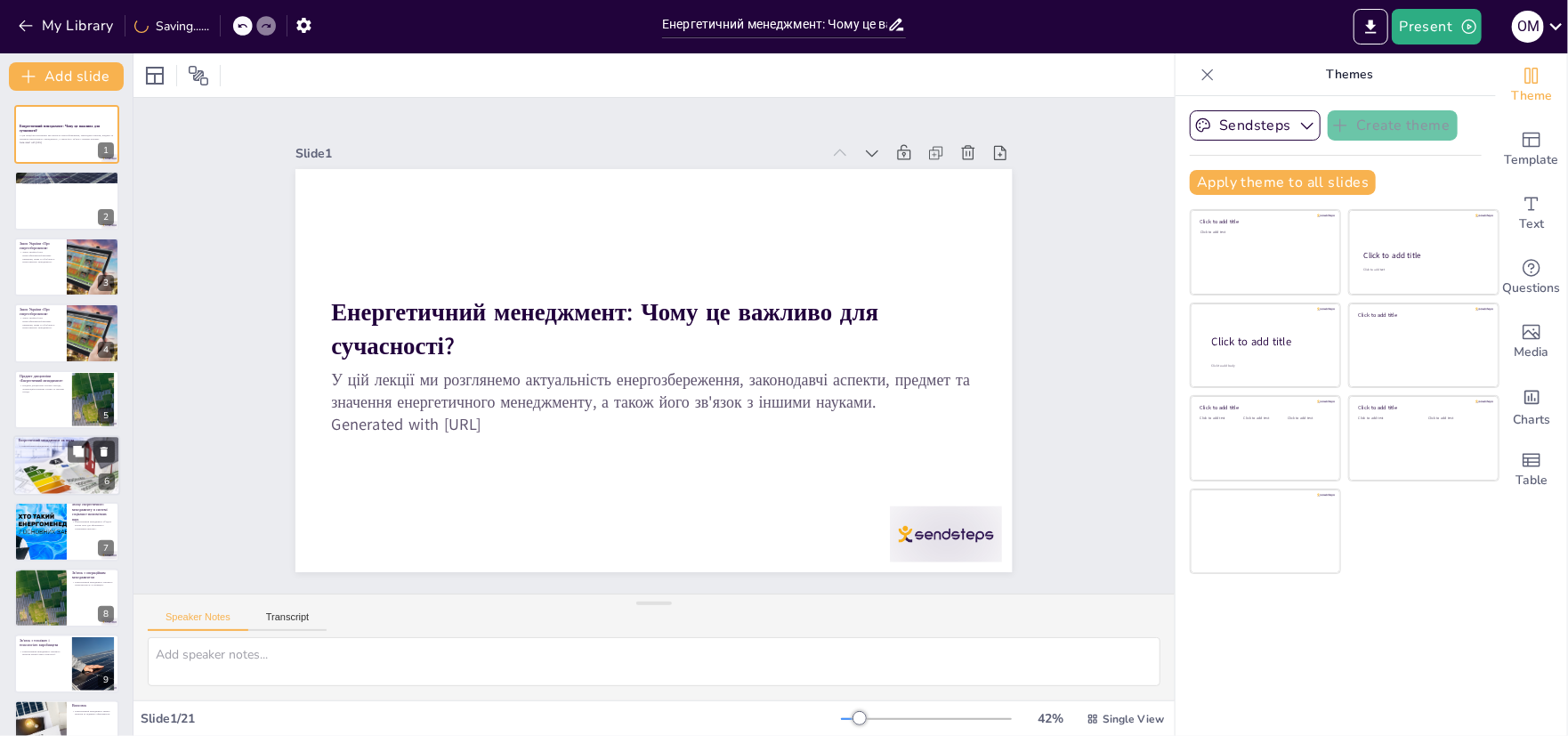
checkbox input "true"
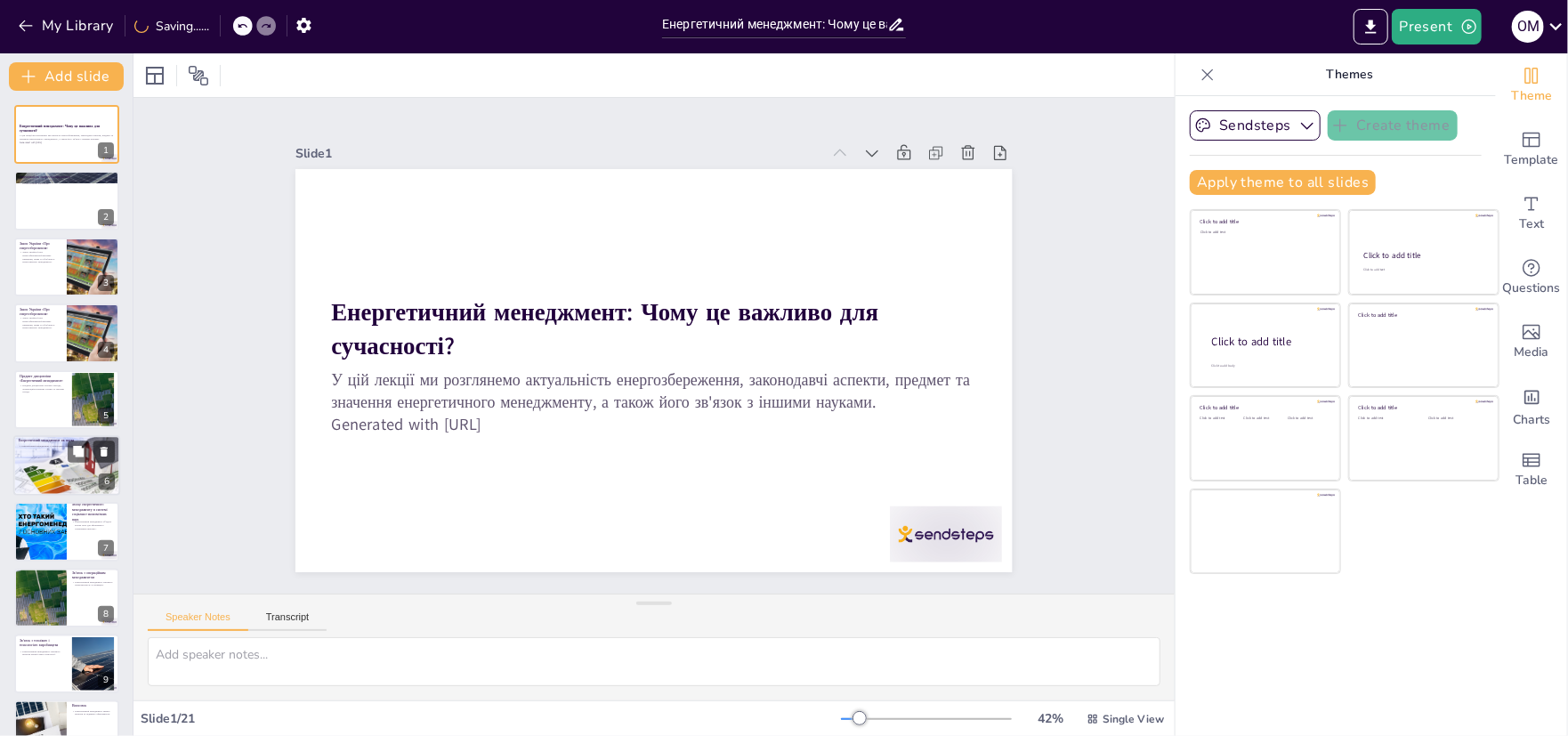
checkbox input "true"
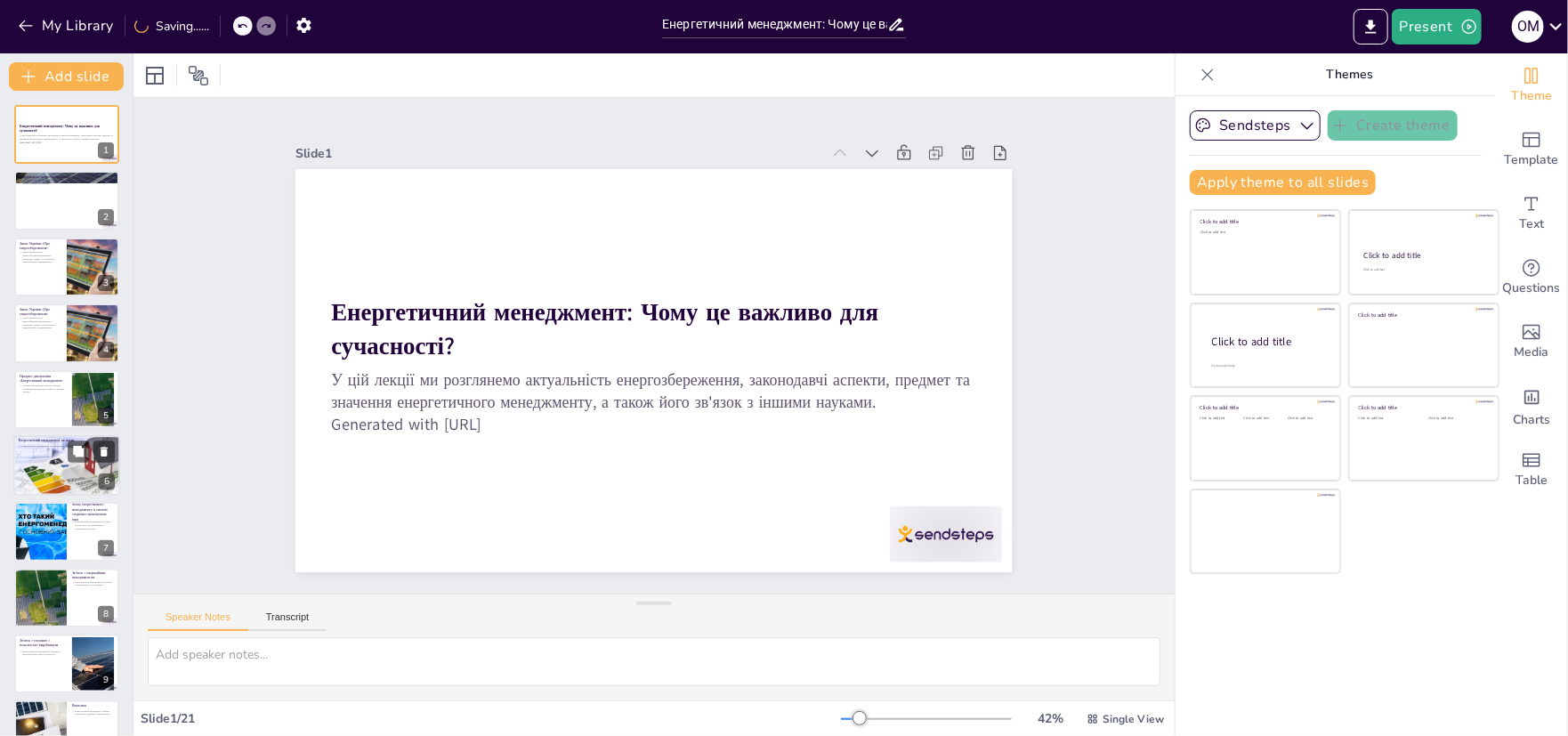
checkbox input "true"
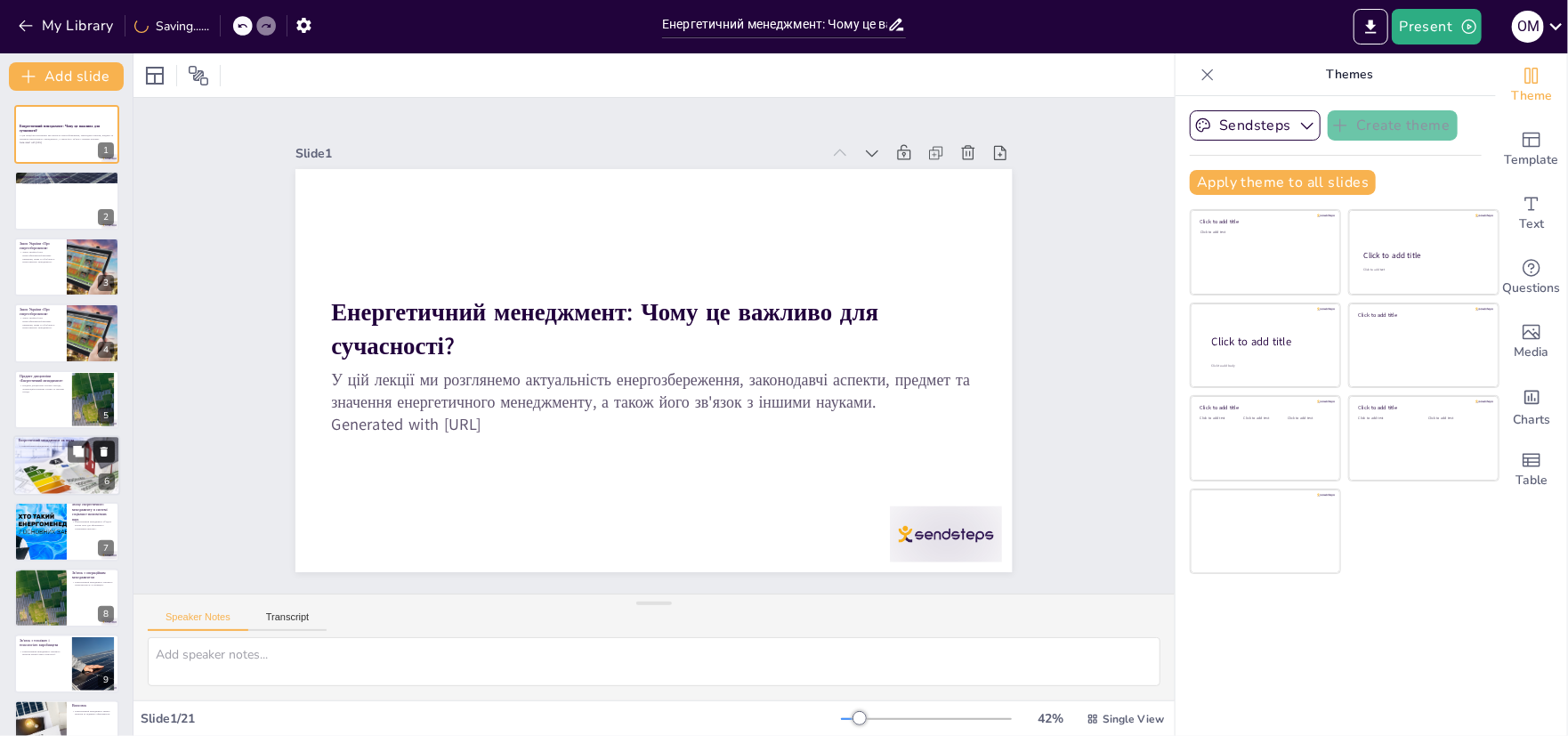
checkbox input "true"
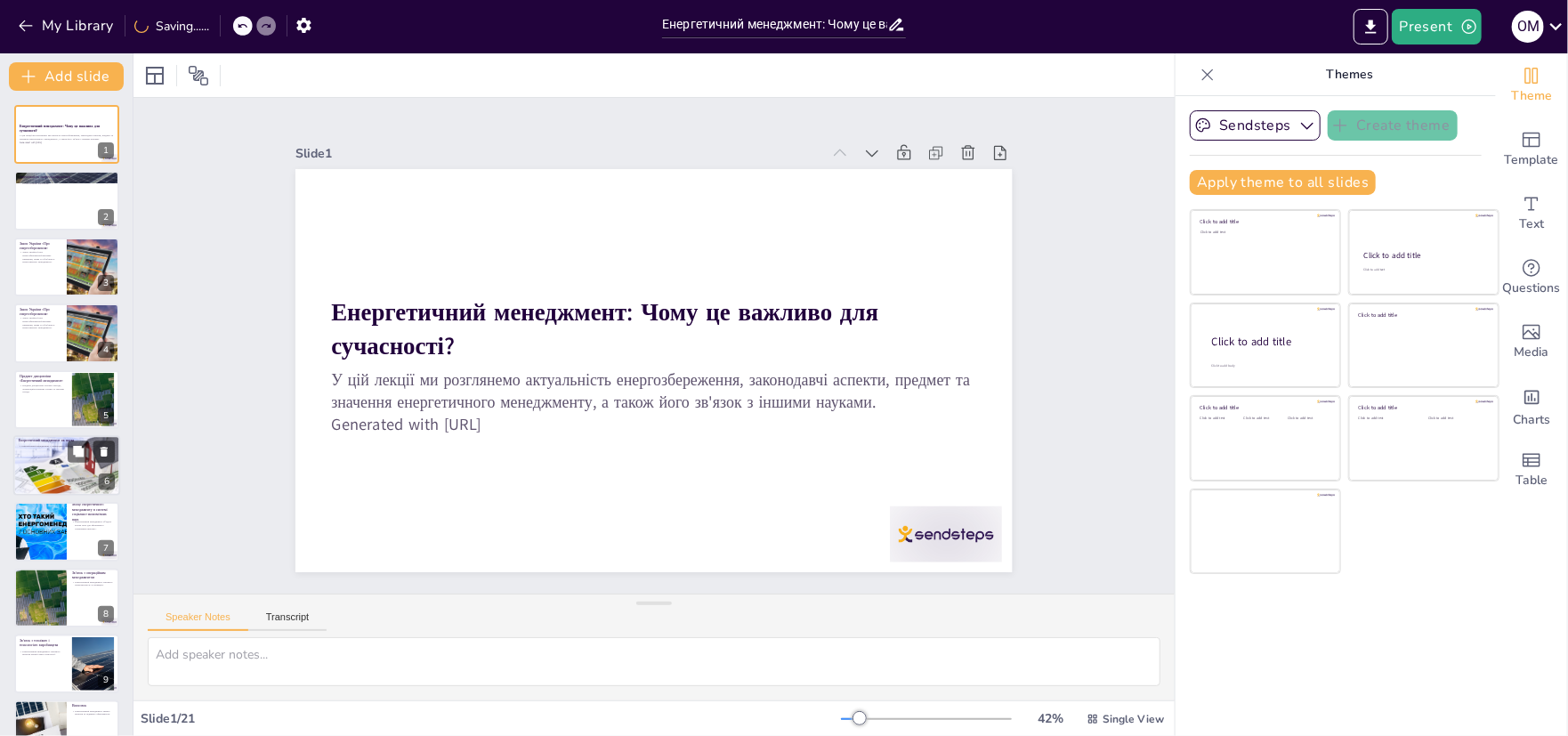
checkbox input "true"
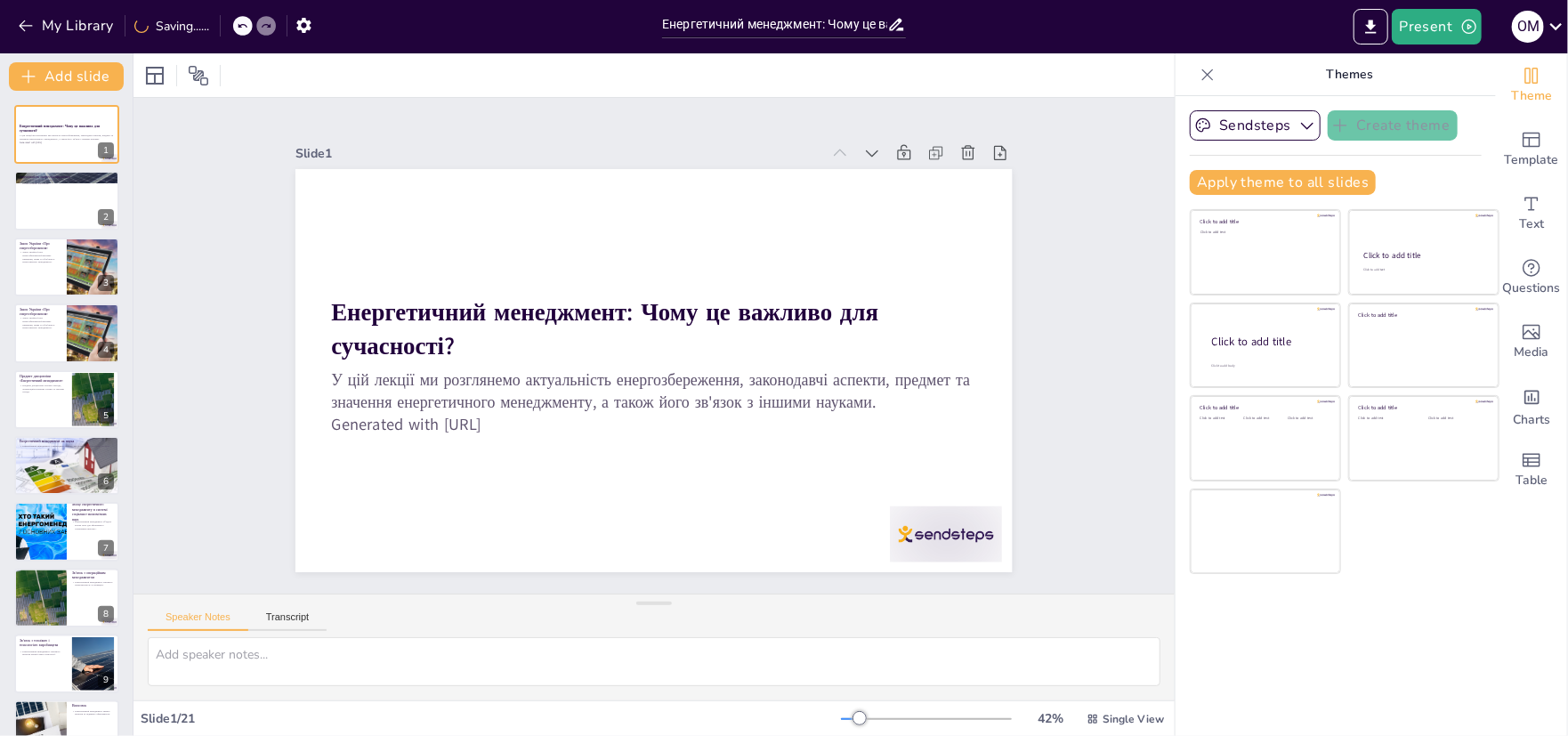
checkbox input "true"
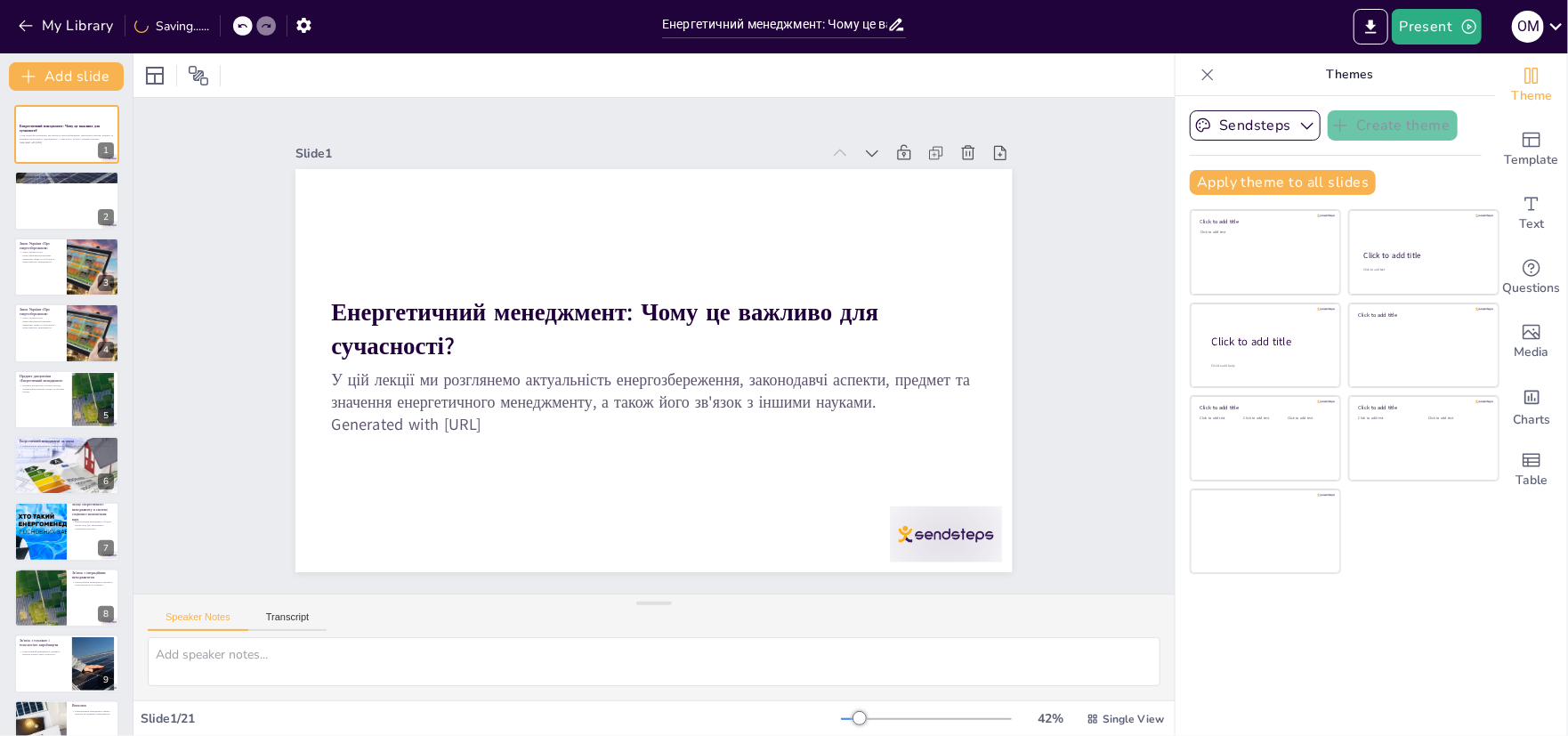
checkbox input "true"
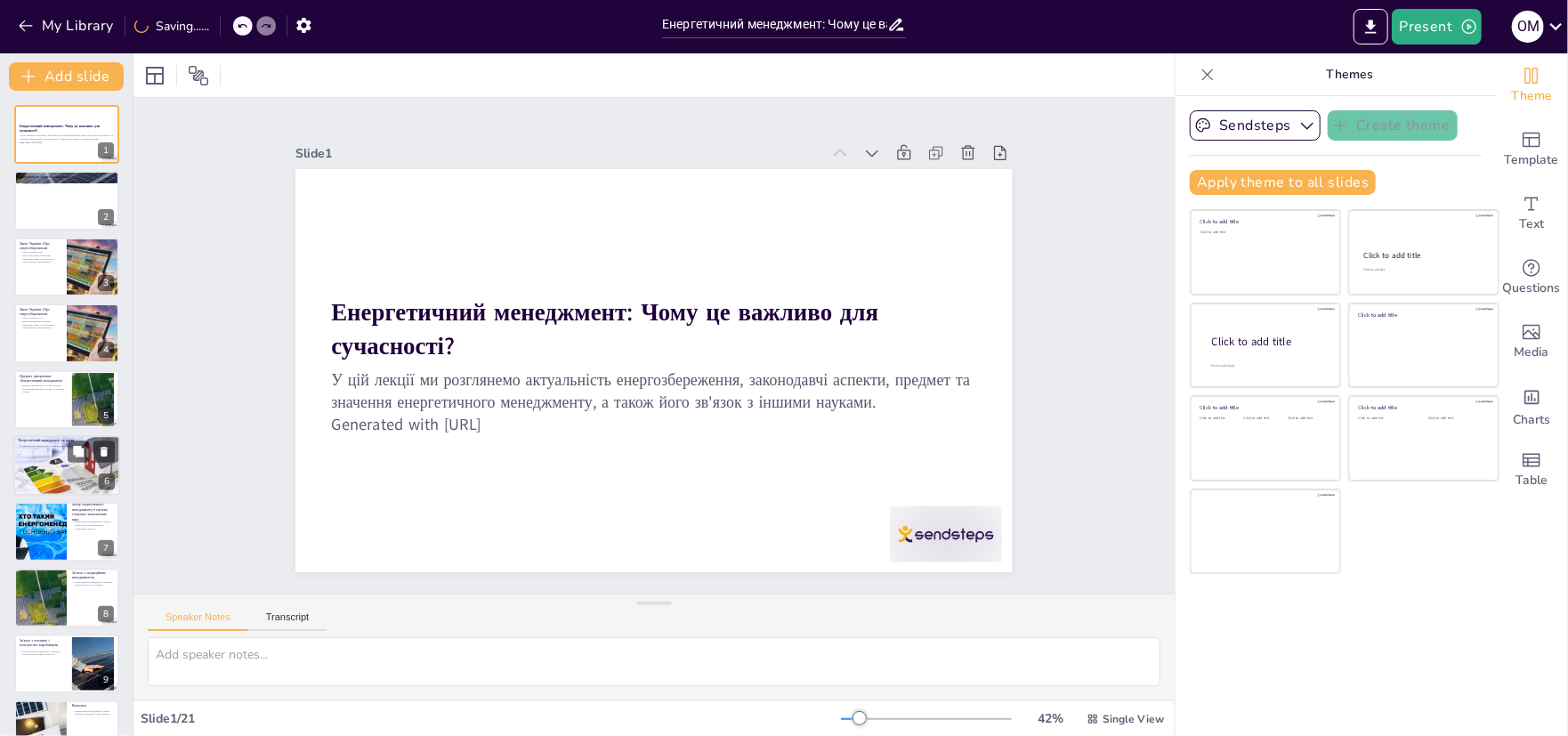
checkbox input "true"
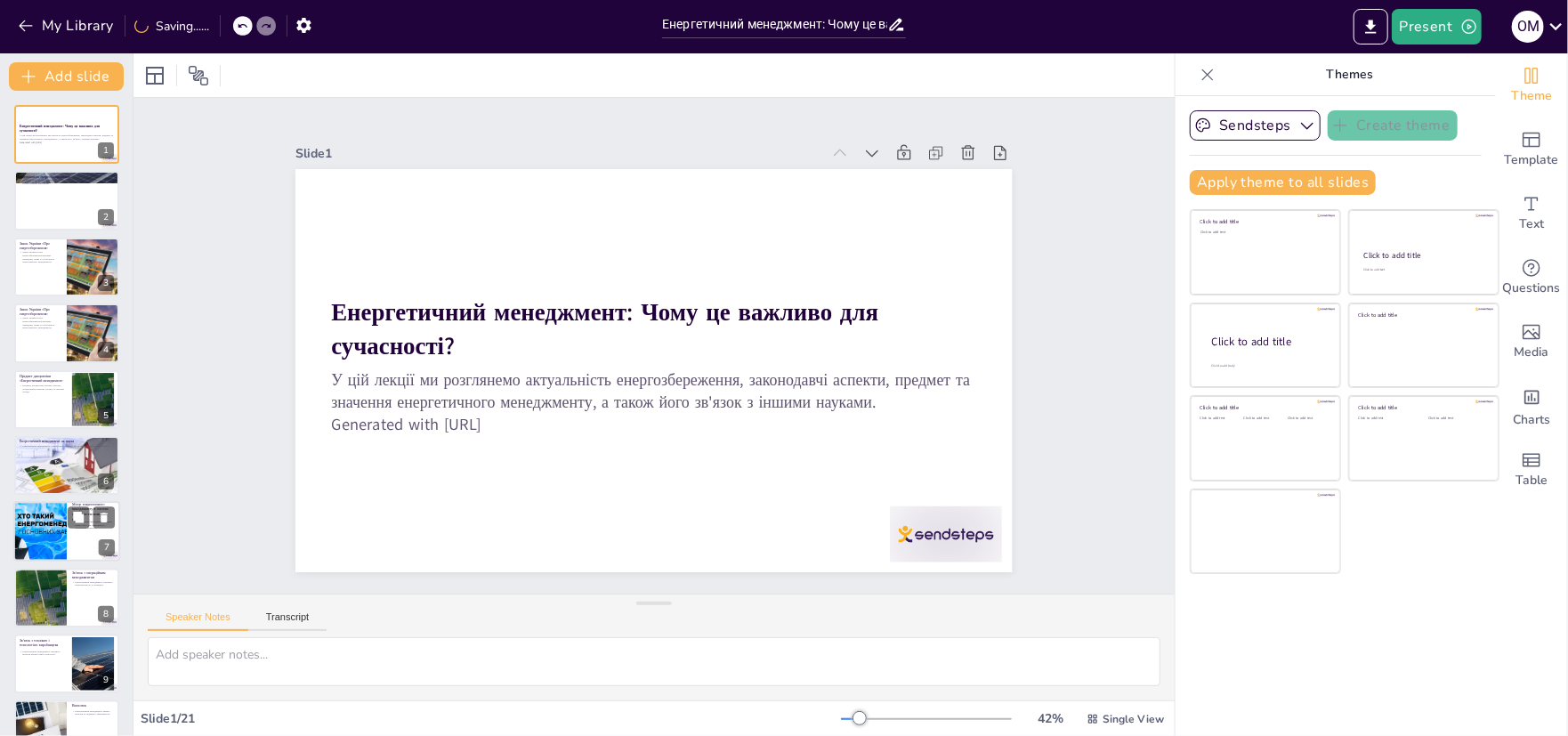
checkbox input "true"
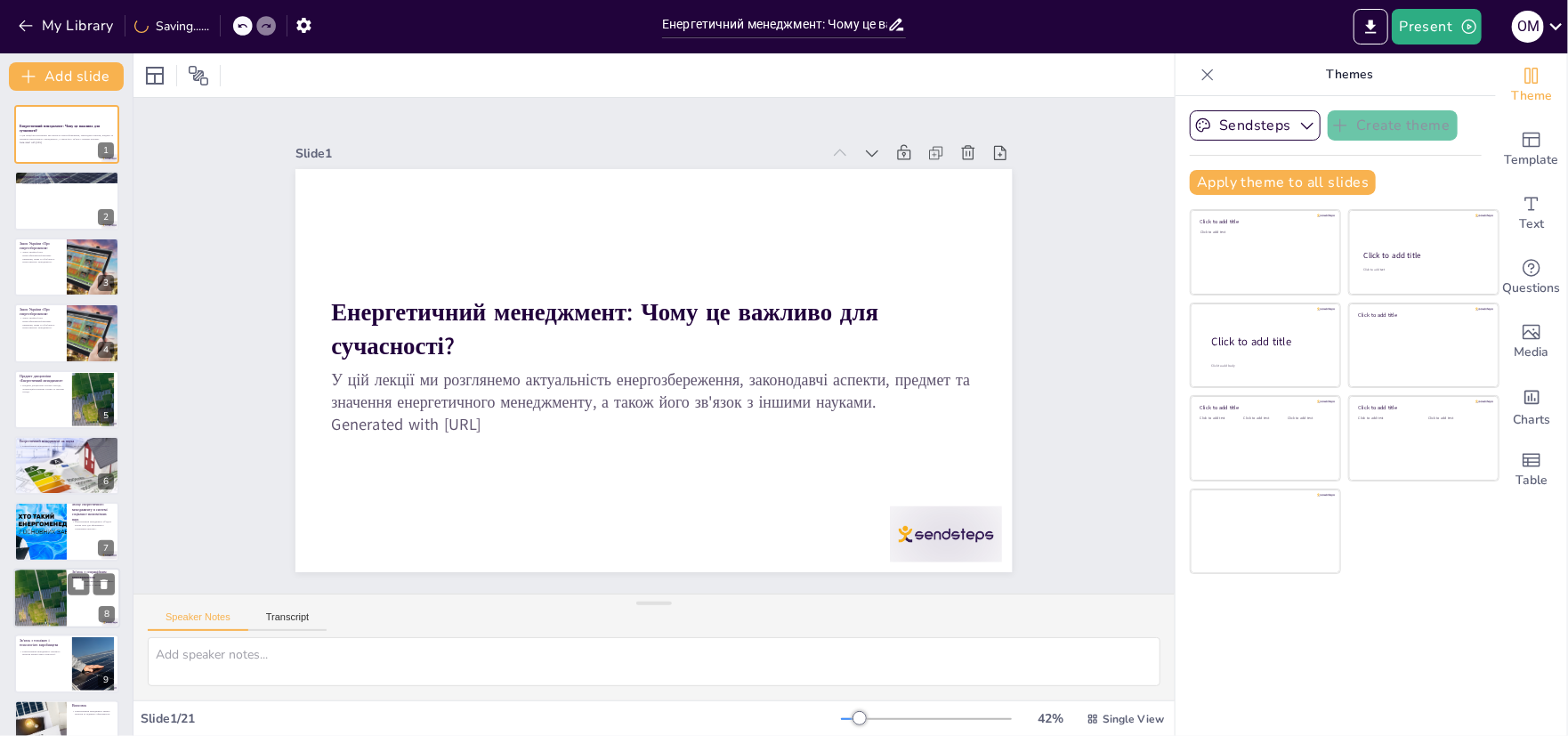
checkbox input "true"
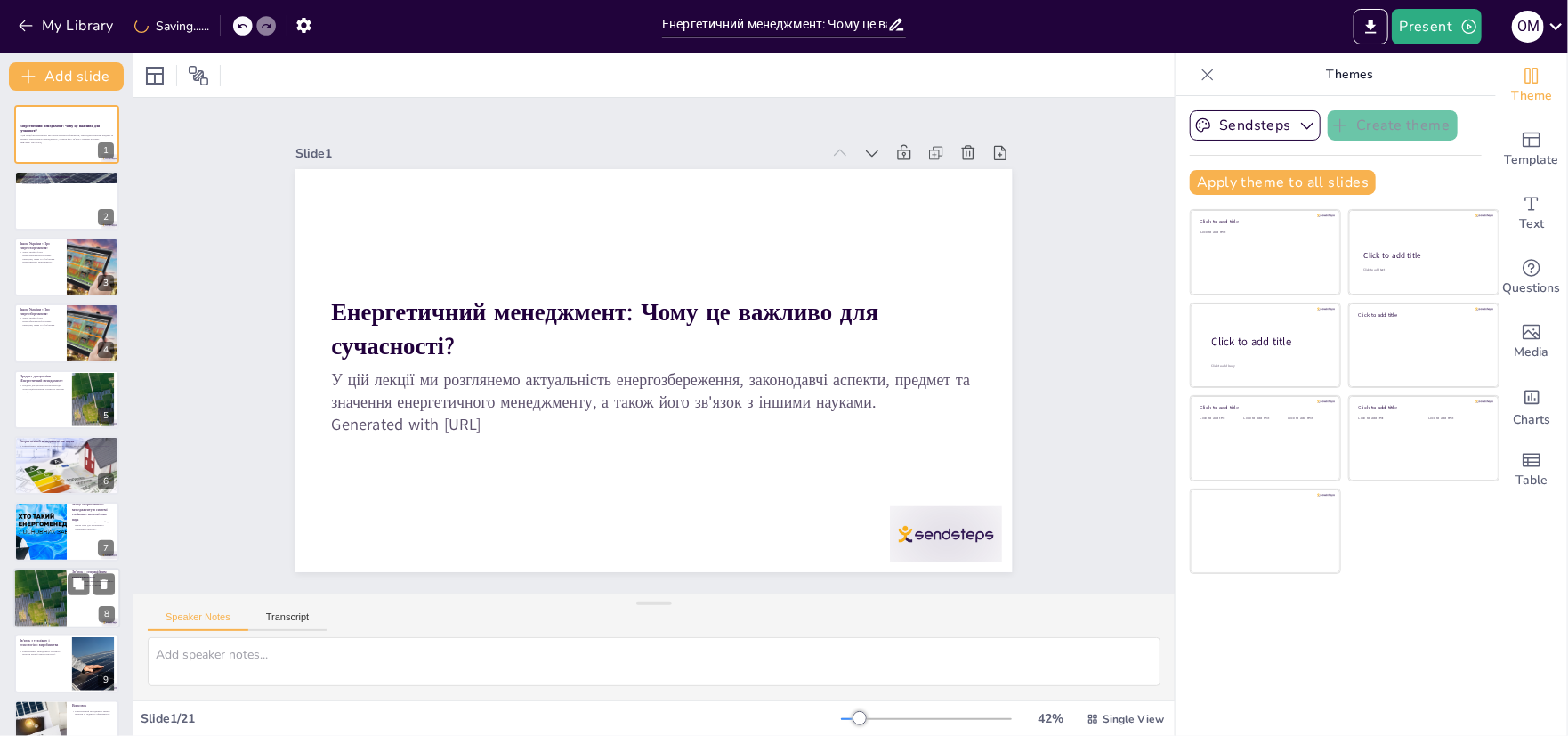
checkbox input "true"
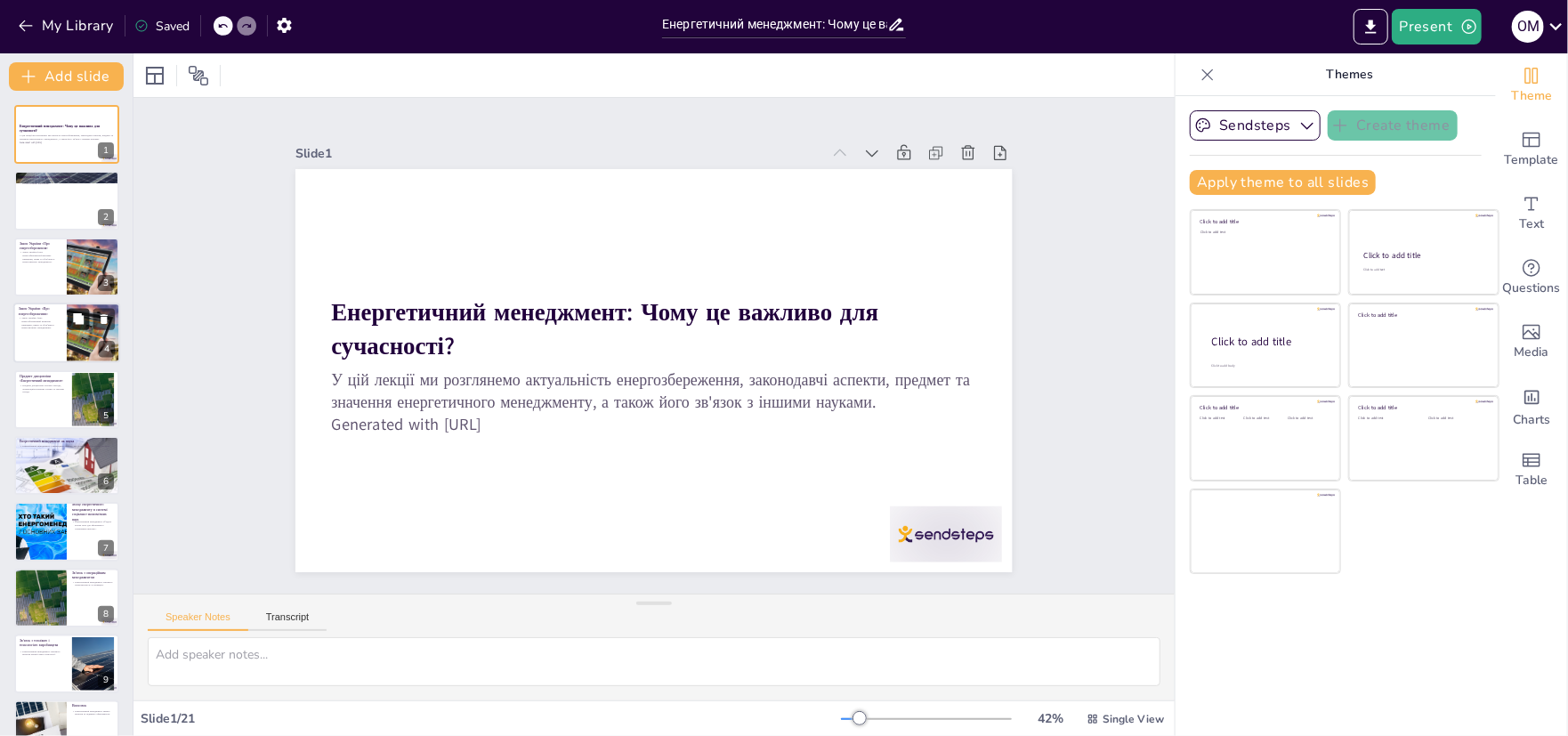
checkbox input "true"
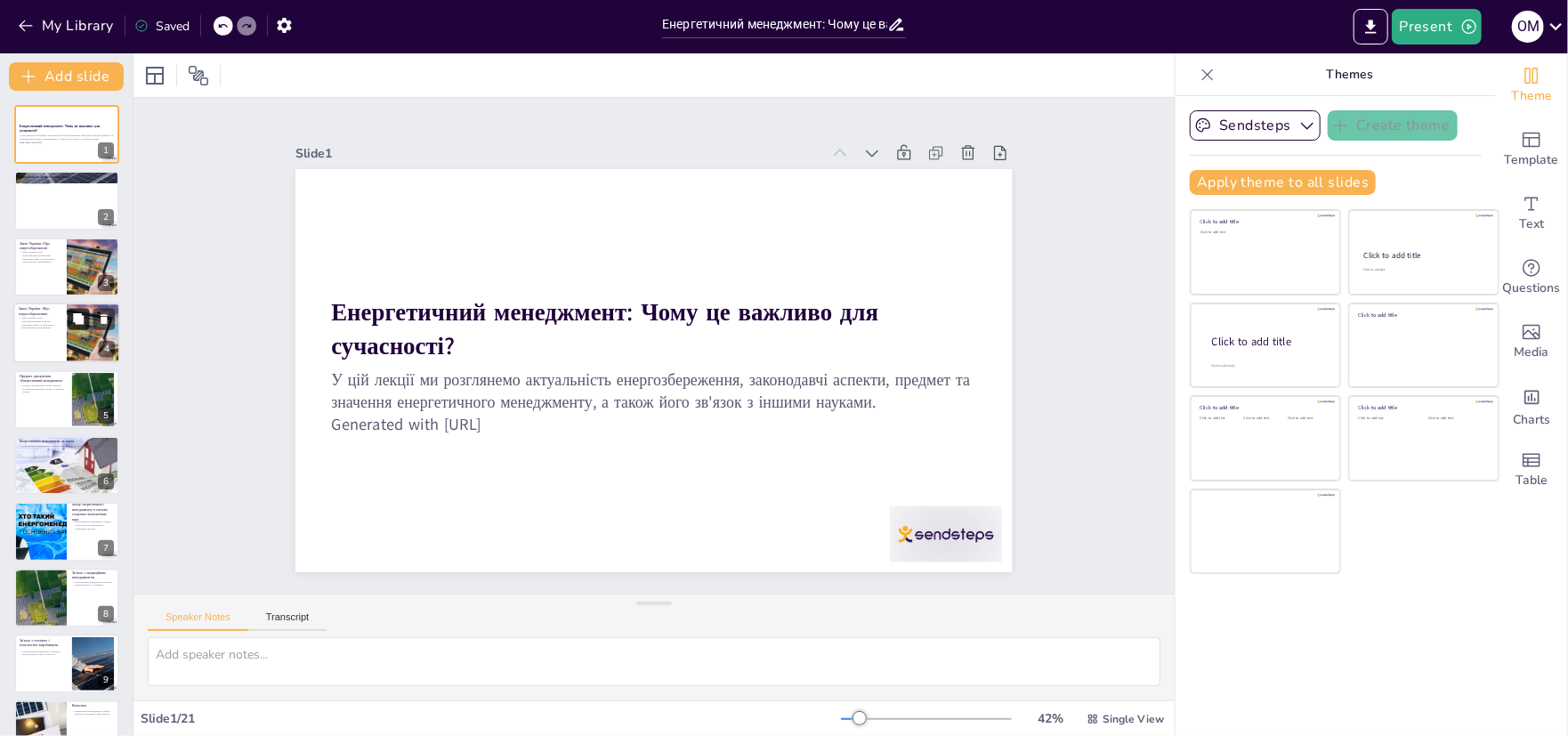
checkbox input "true"
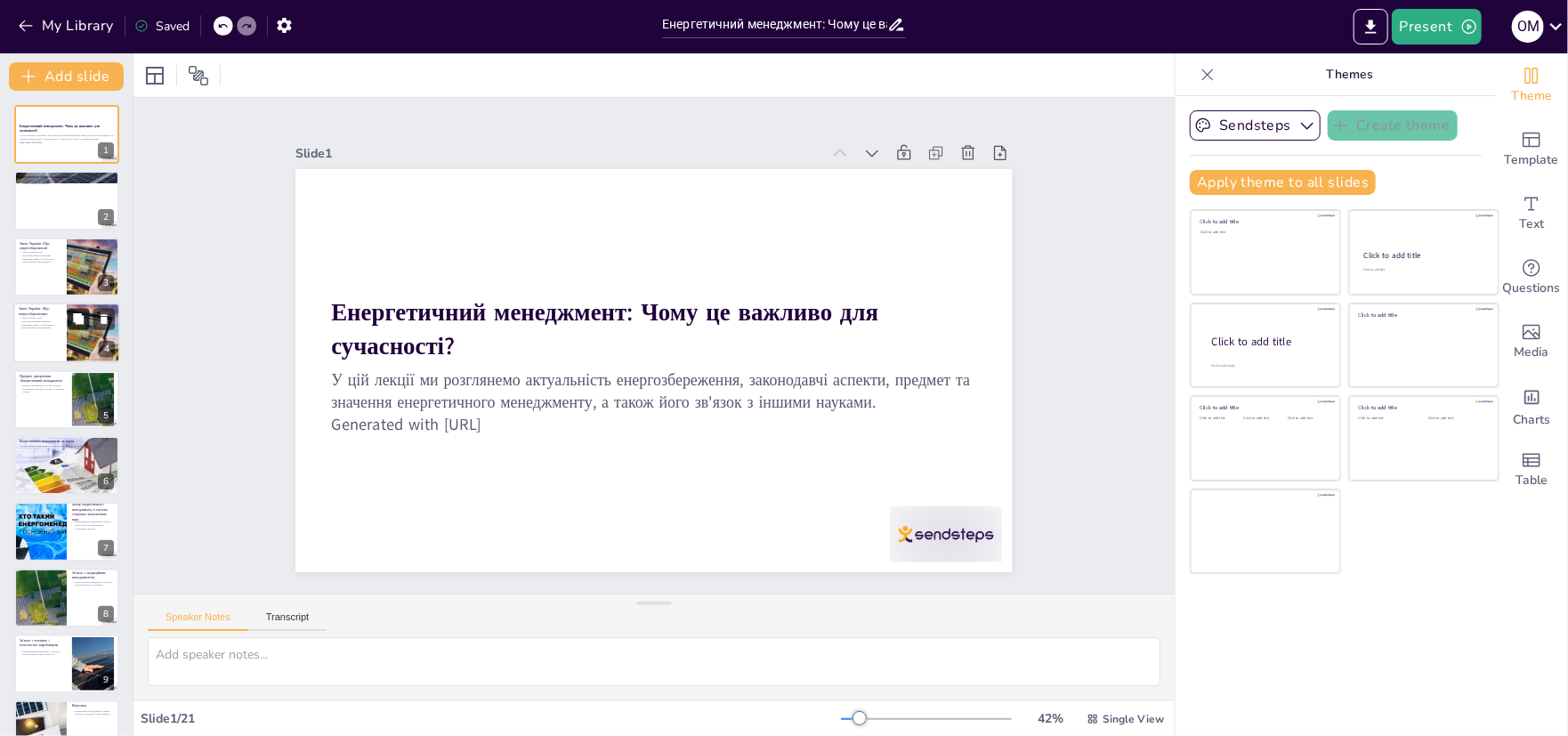
checkbox input "true"
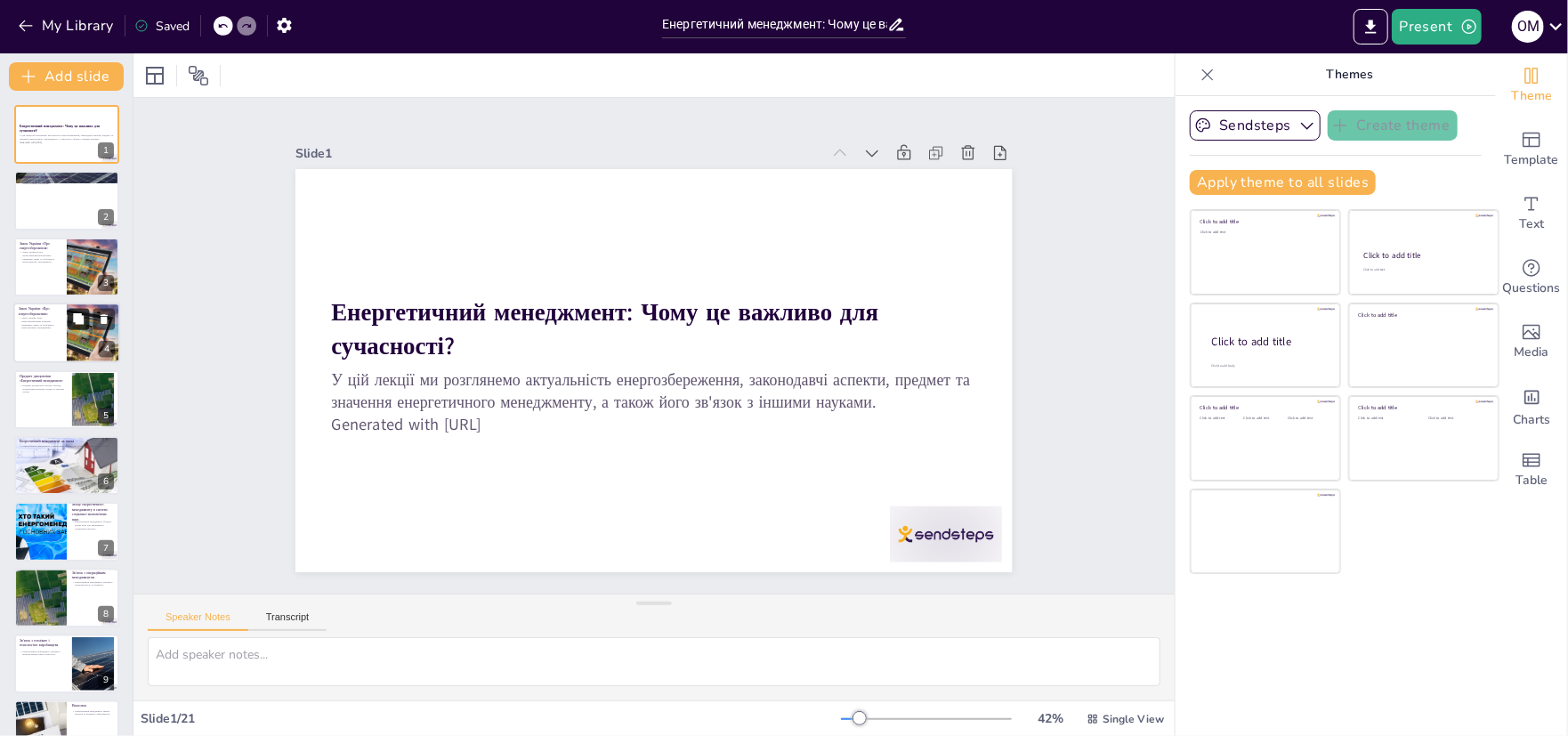
checkbox input "true"
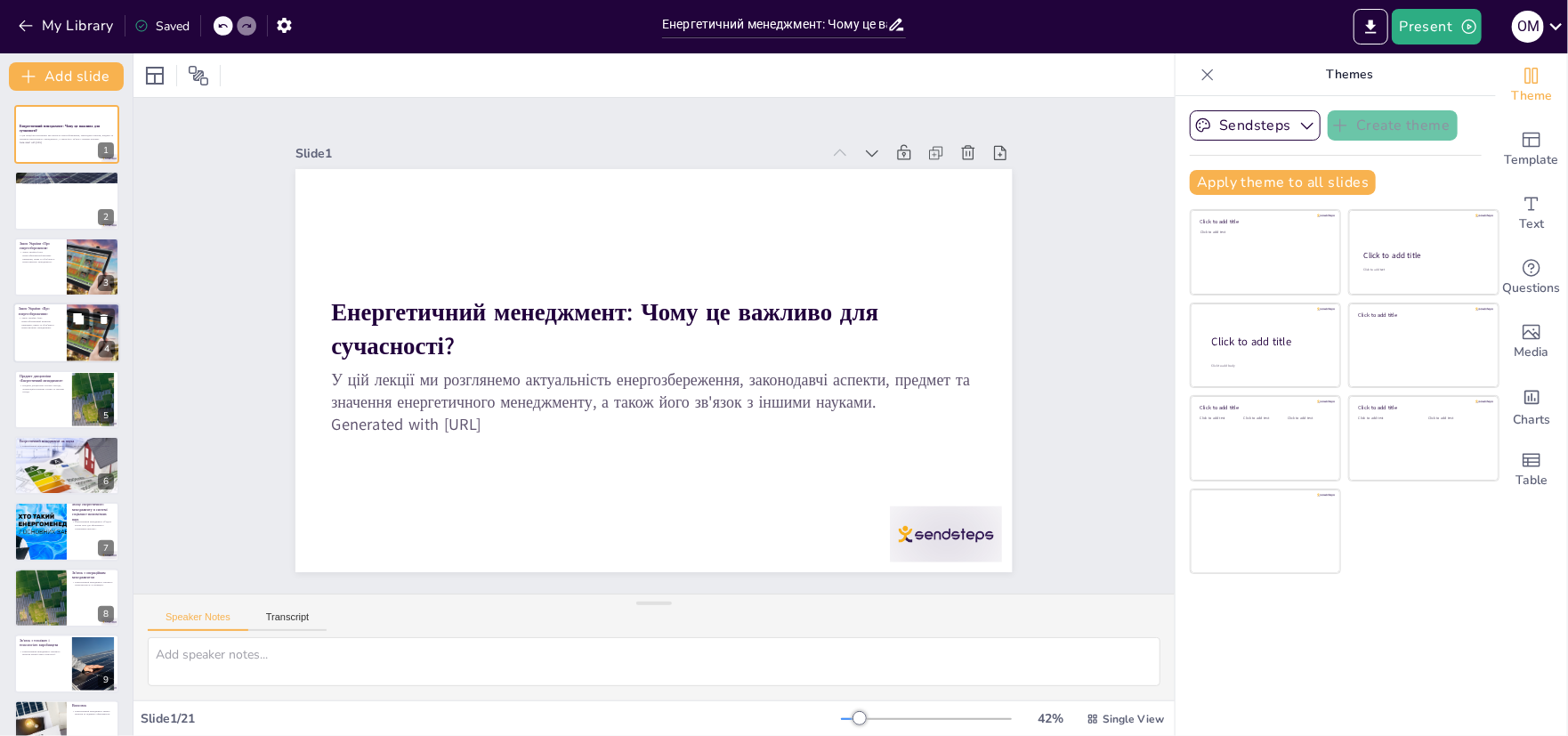
checkbox input "true"
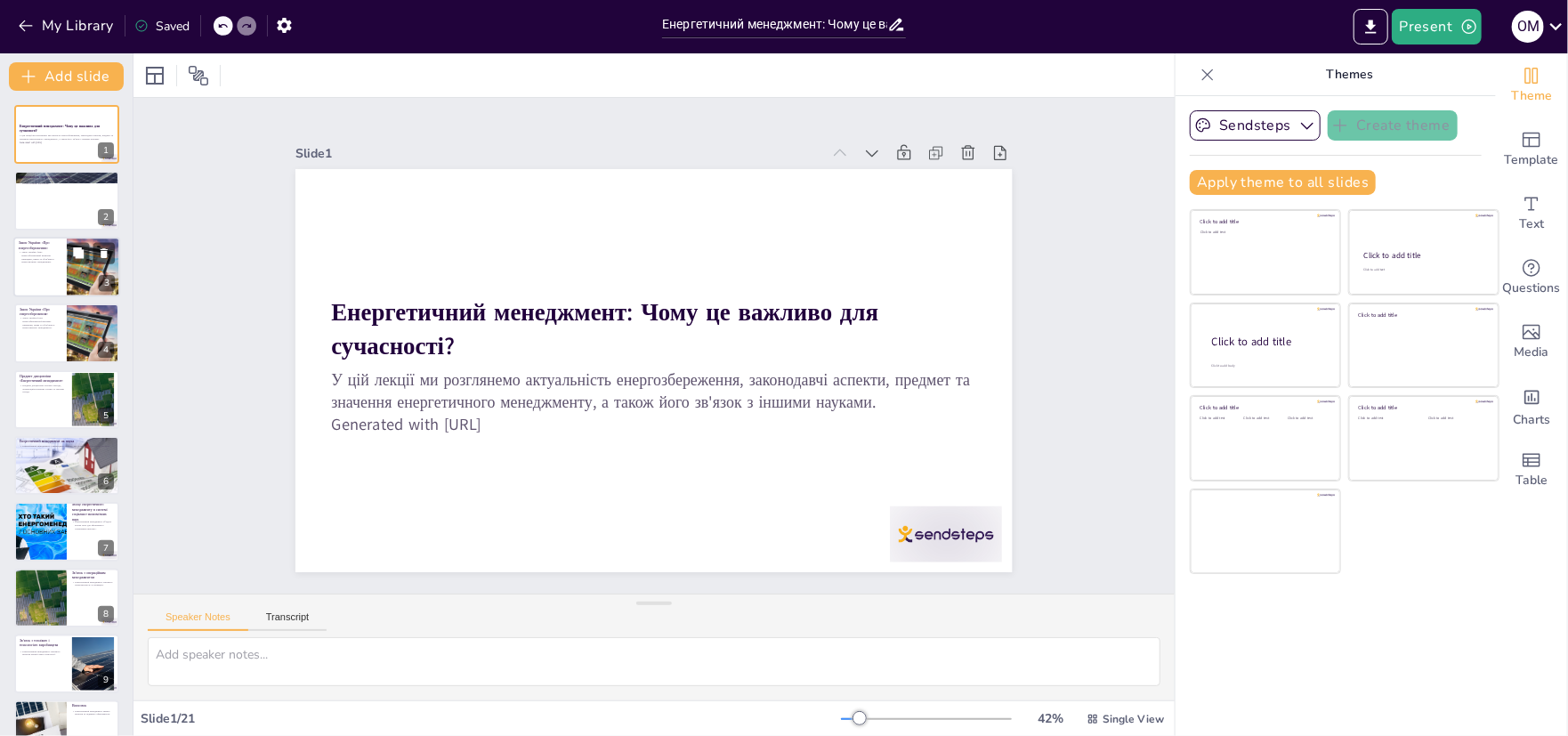
checkbox input "true"
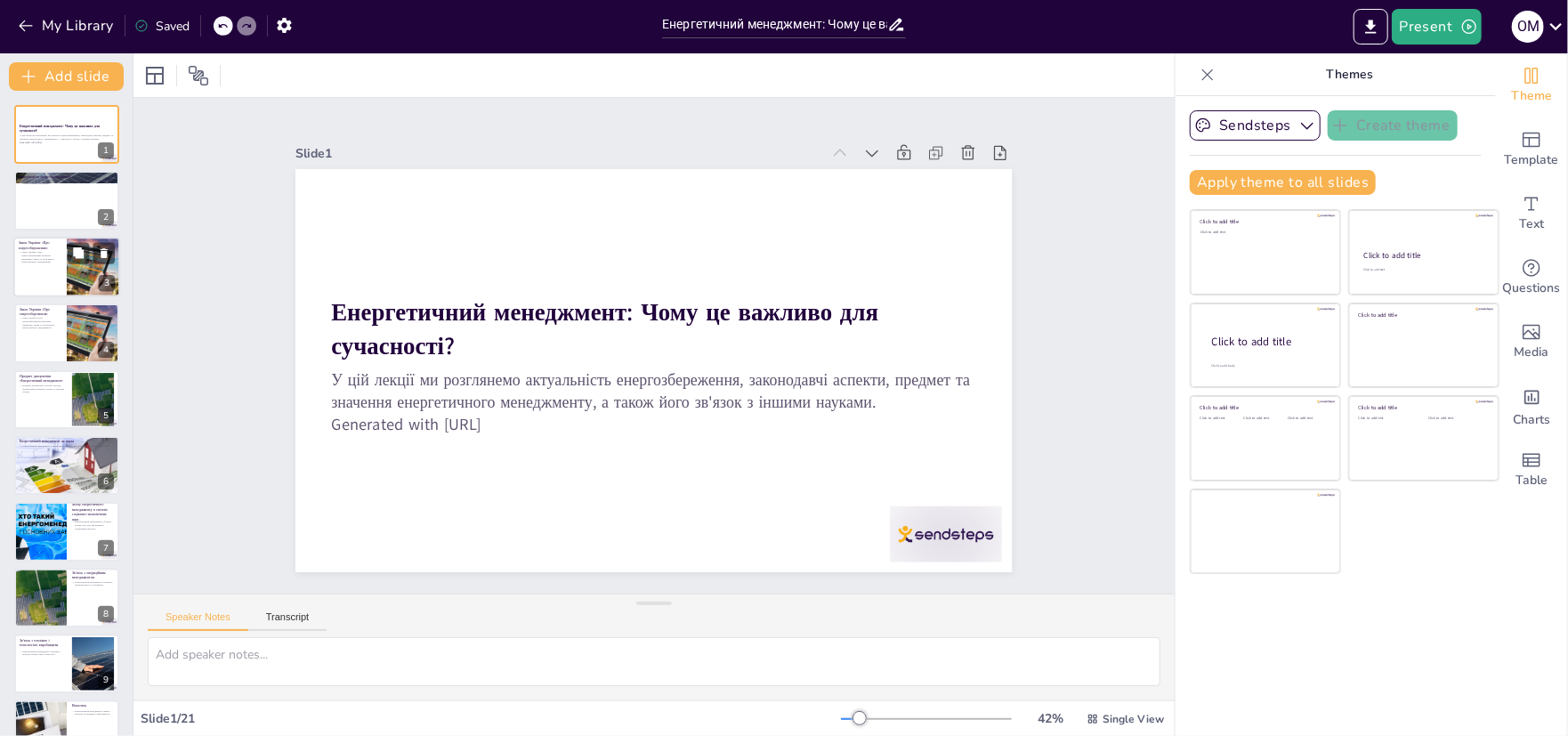
checkbox input "true"
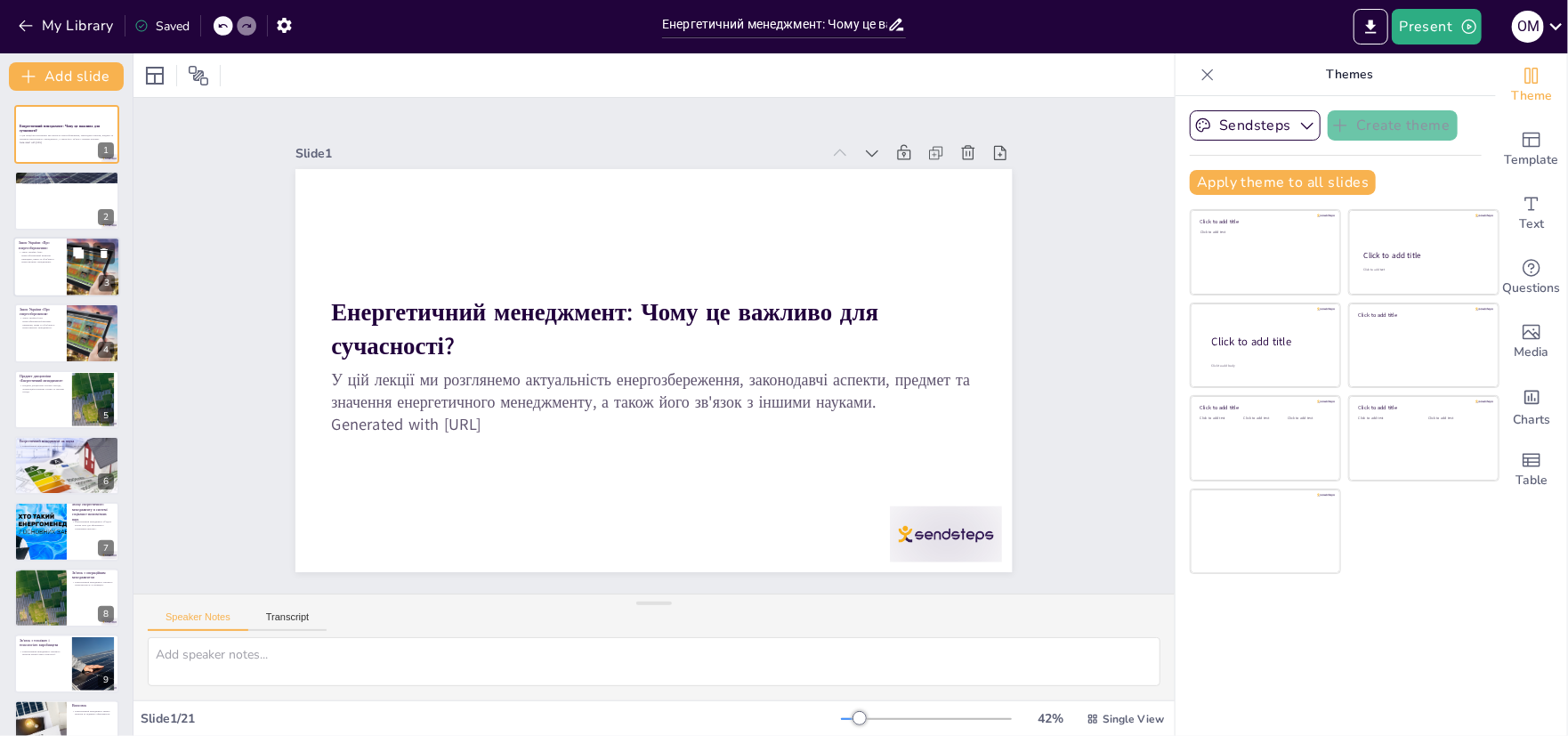
click at [73, 279] on div at bounding box center [94, 266] width 106 height 61
type textarea "Законодавство в цій сфері є критично важливим для формування основи для енергет…"
checkbox input "true"
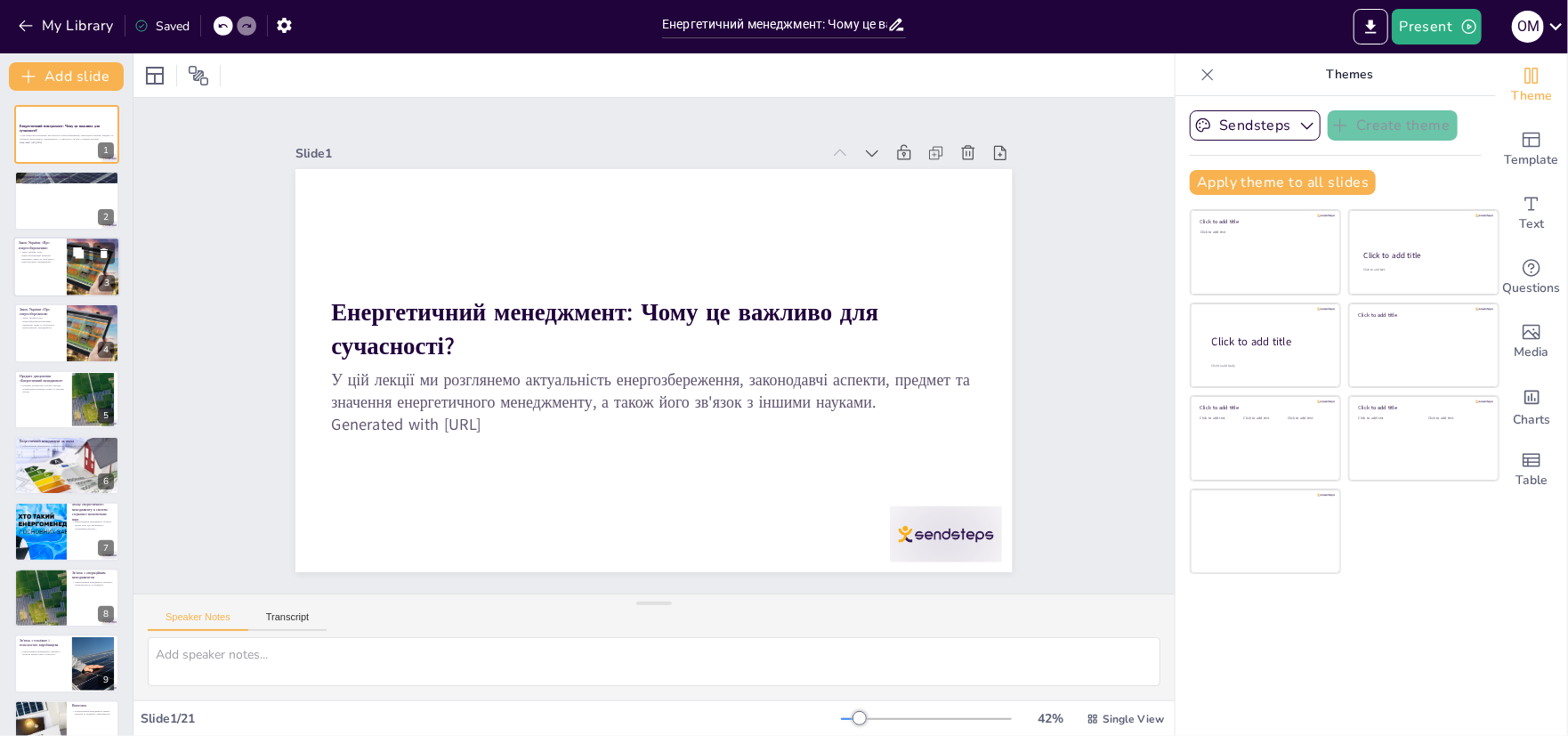
checkbox input "true"
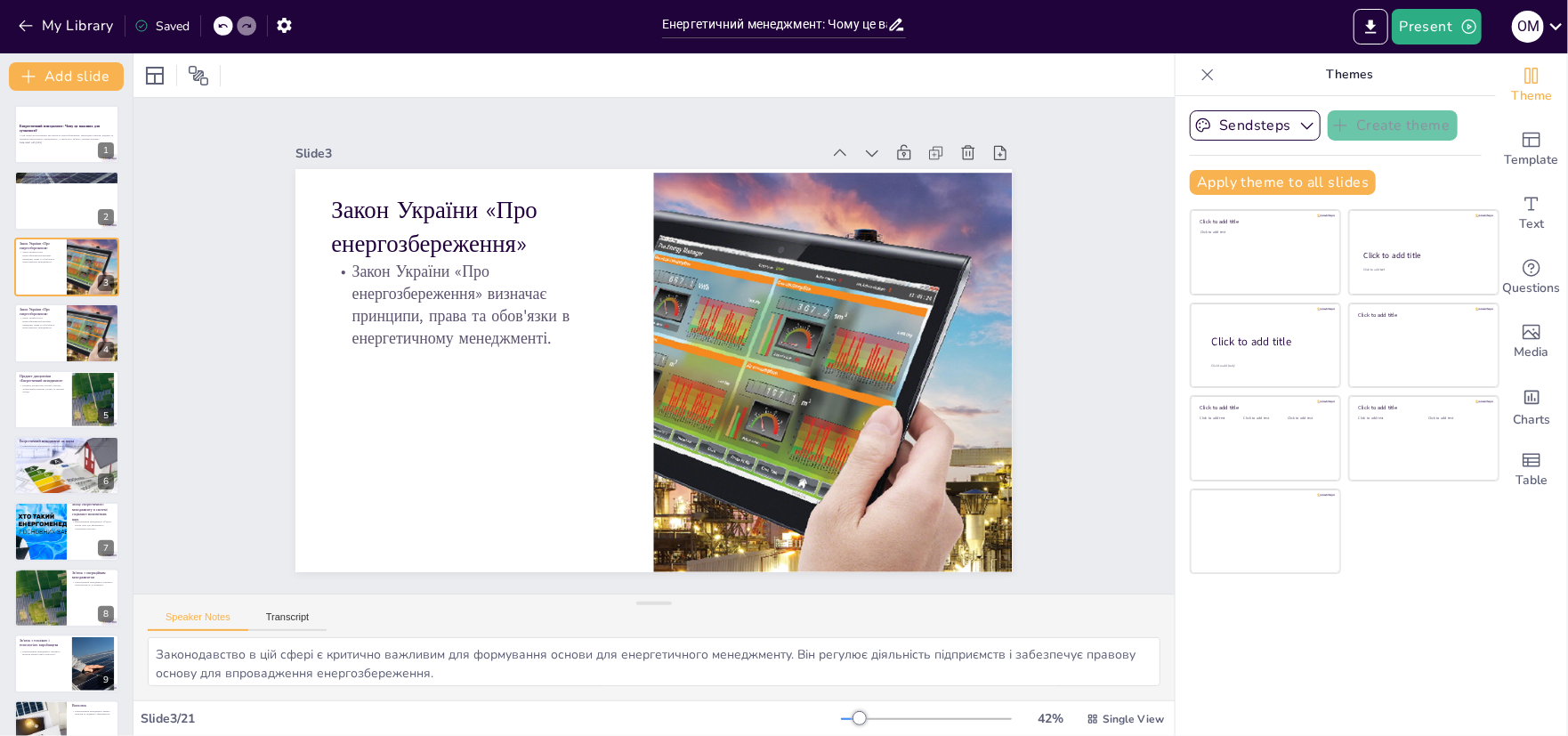
checkbox input "true"
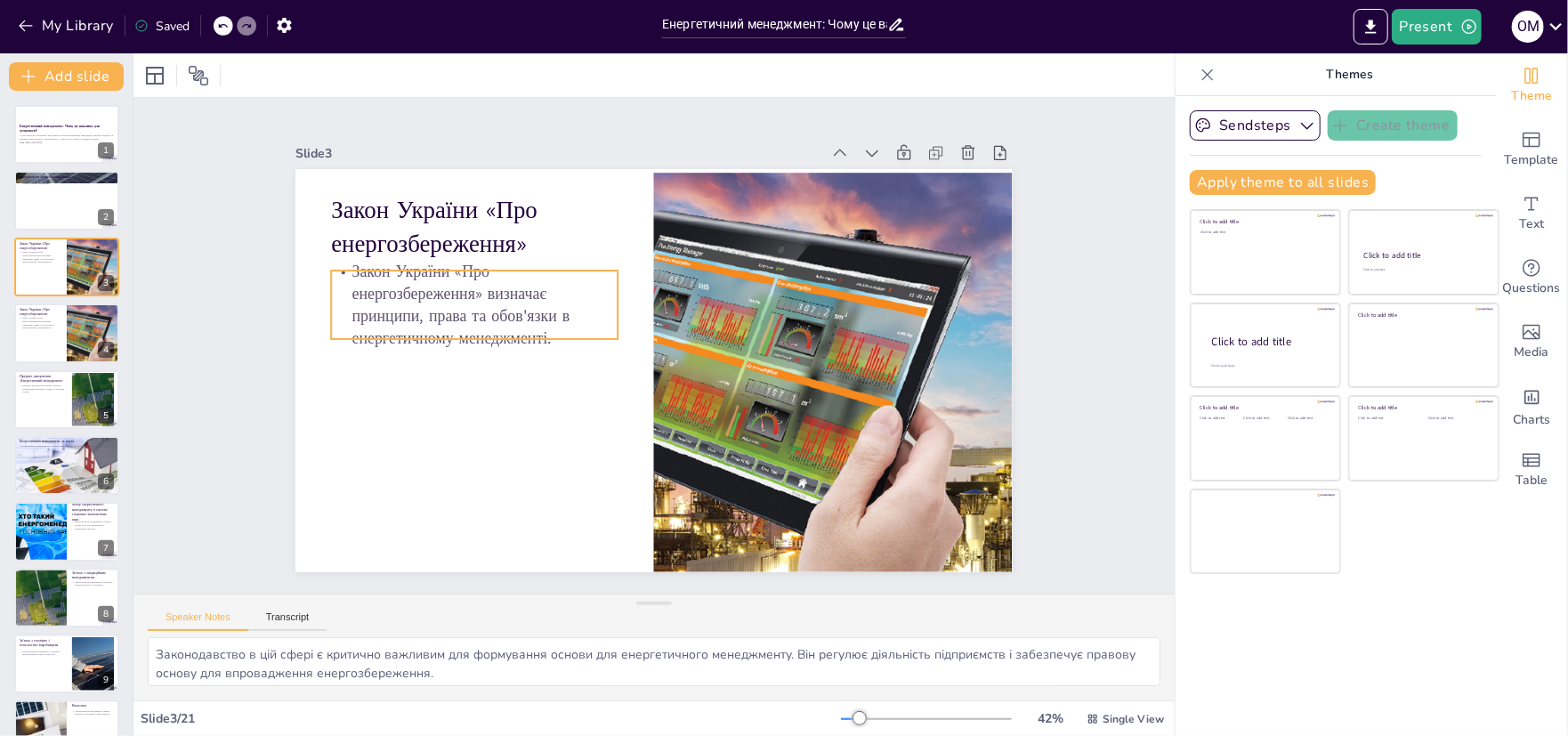
checkbox input "true"
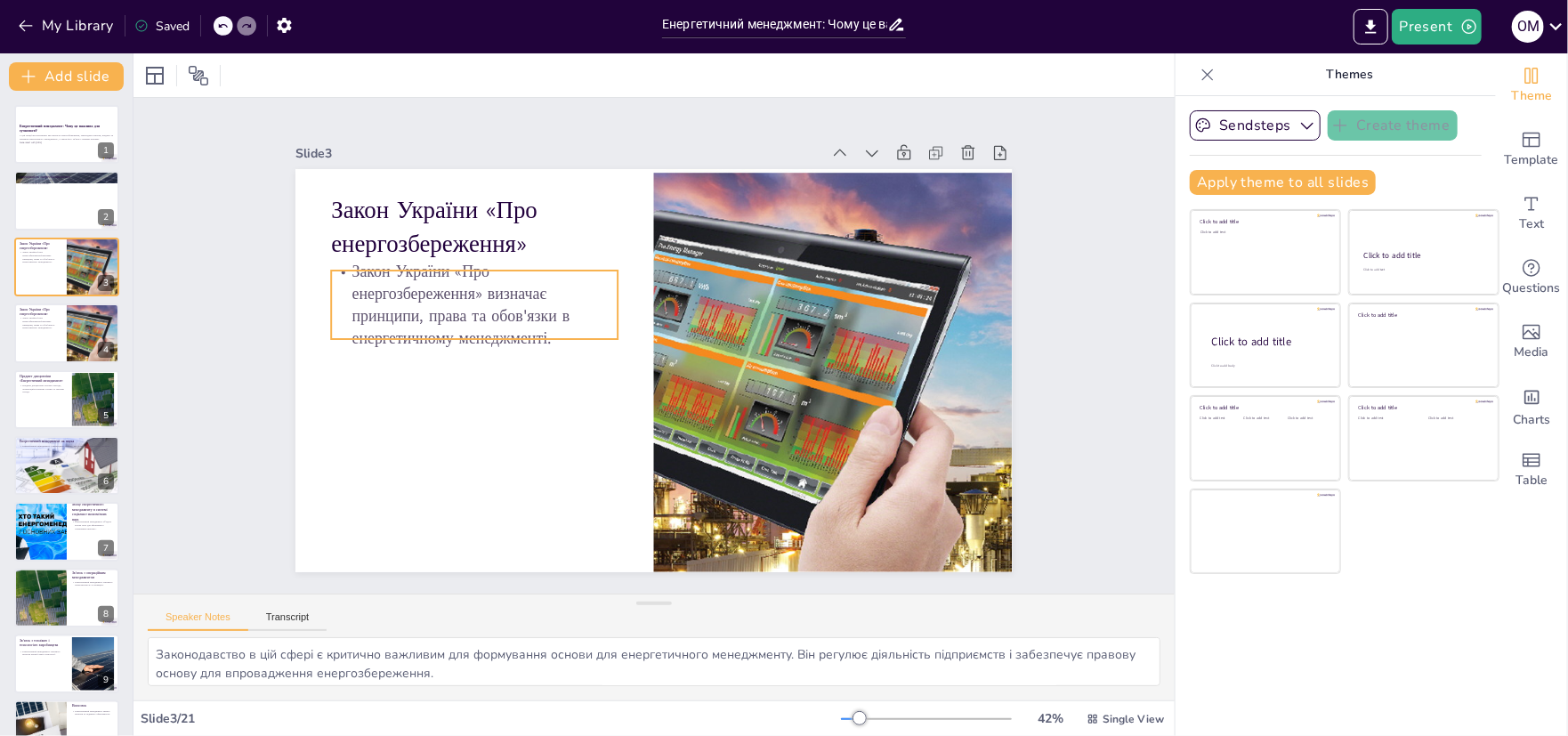
checkbox input "true"
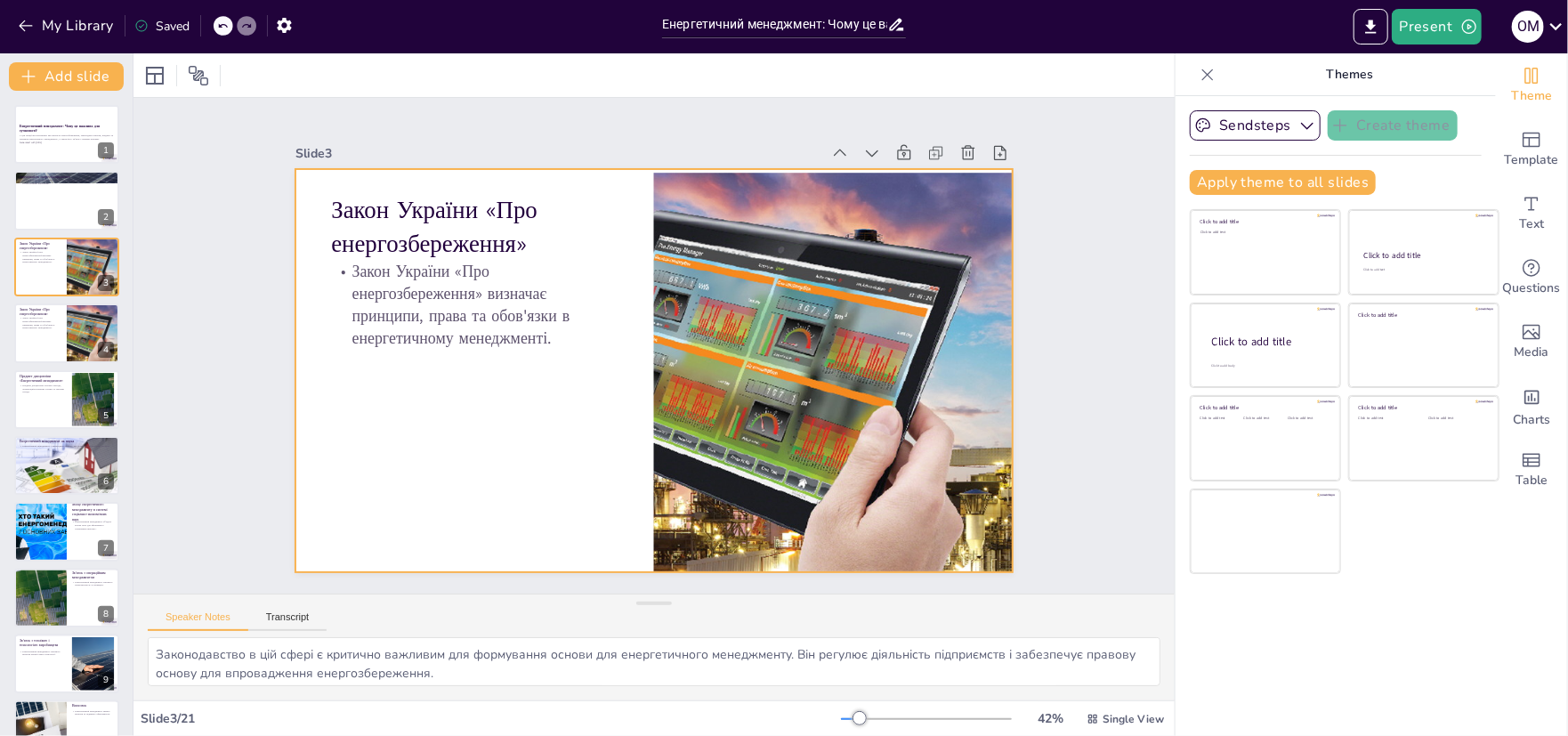
checkbox input "true"
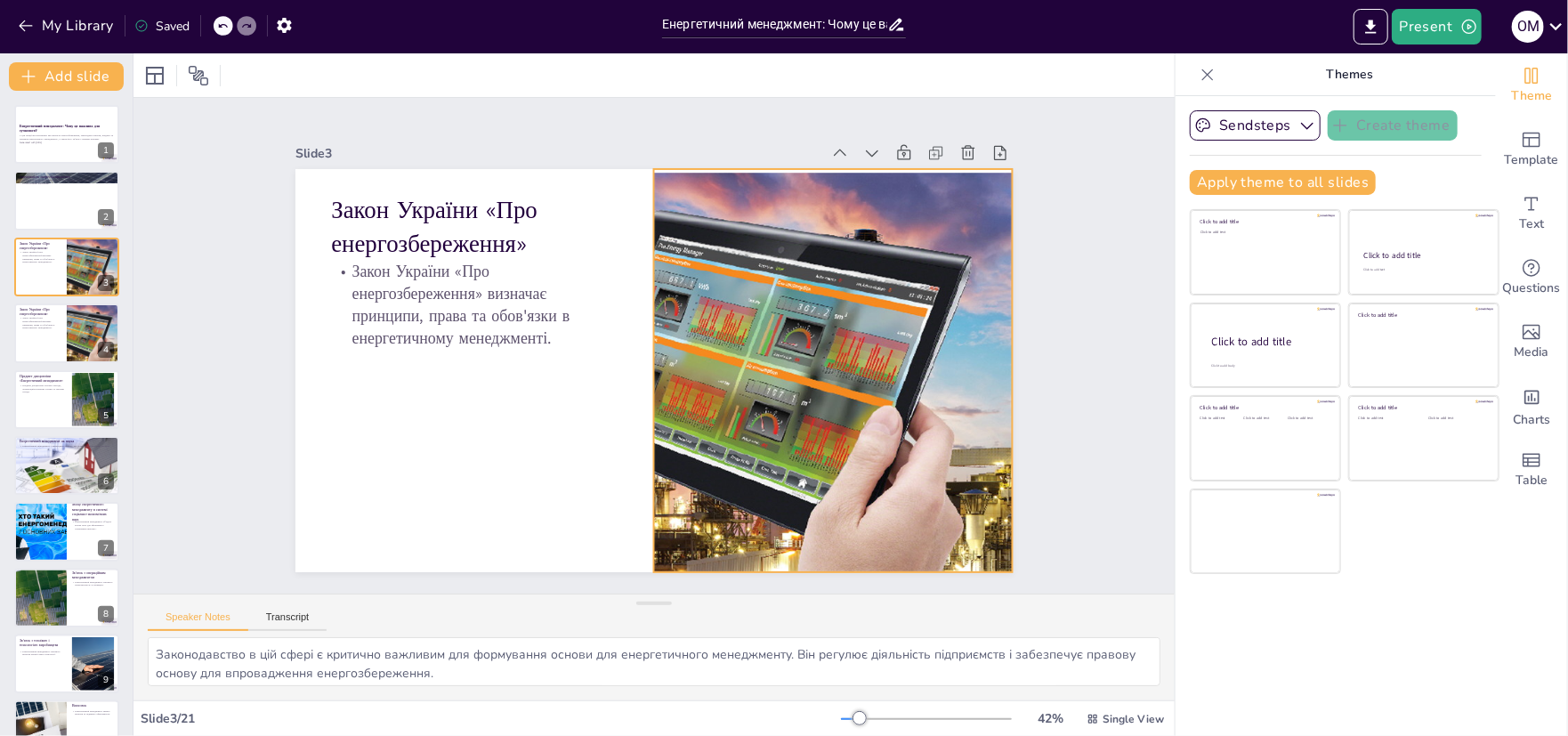
checkbox input "true"
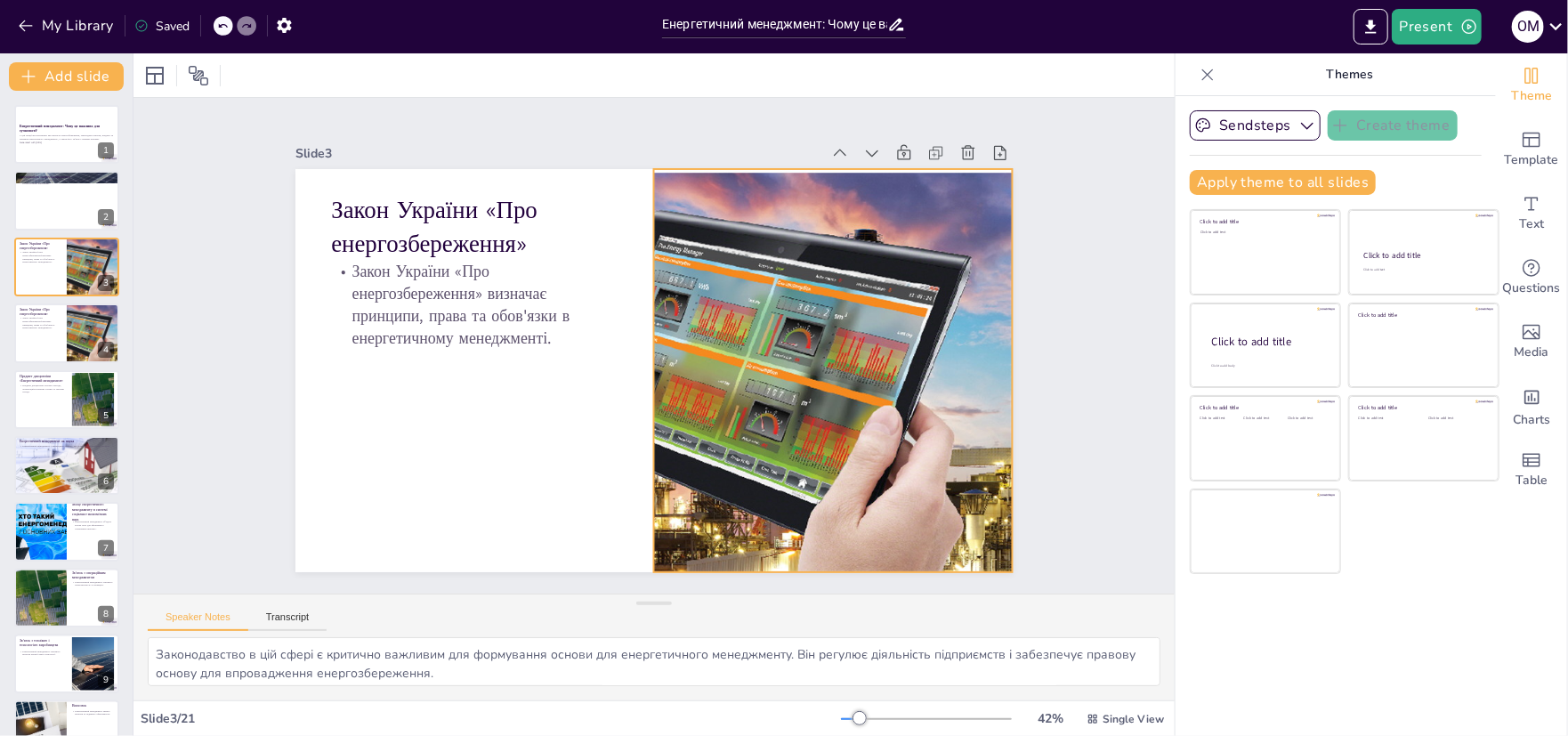
click at [768, 335] on div at bounding box center [830, 389] width 748 height 476
checkbox input "true"
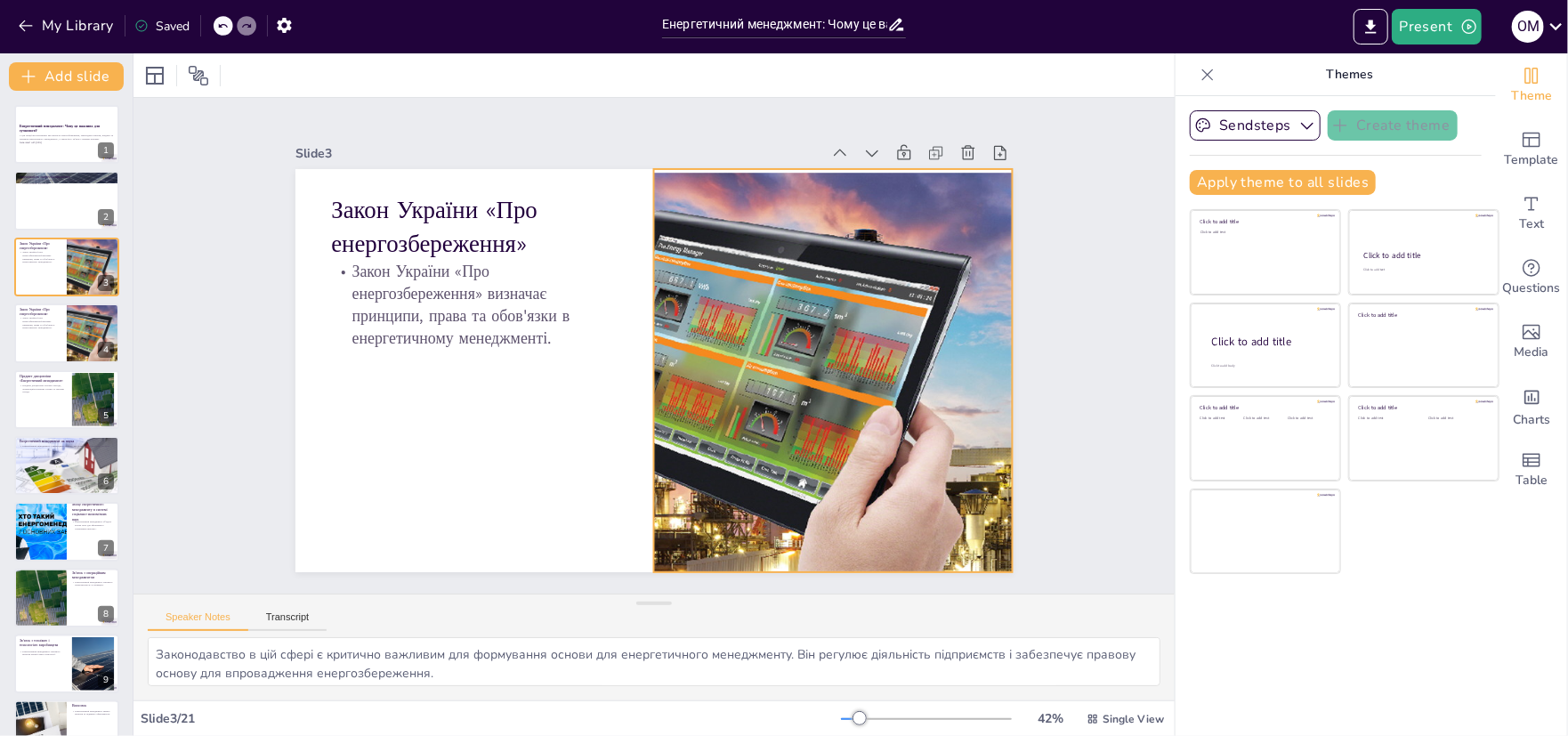
checkbox input "true"
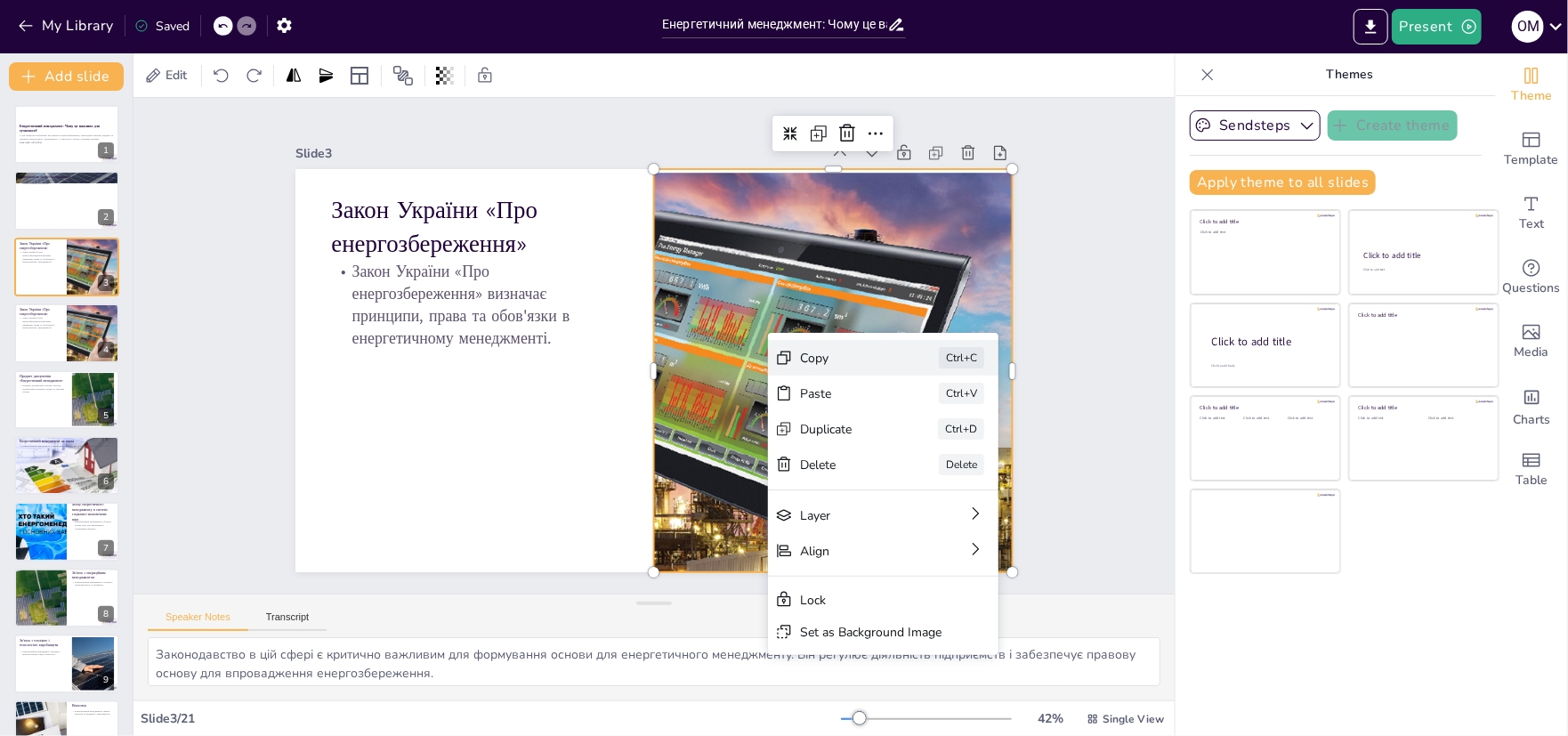
click at [919, 477] on div "Copy" at bounding box center [963, 489] width 90 height 26
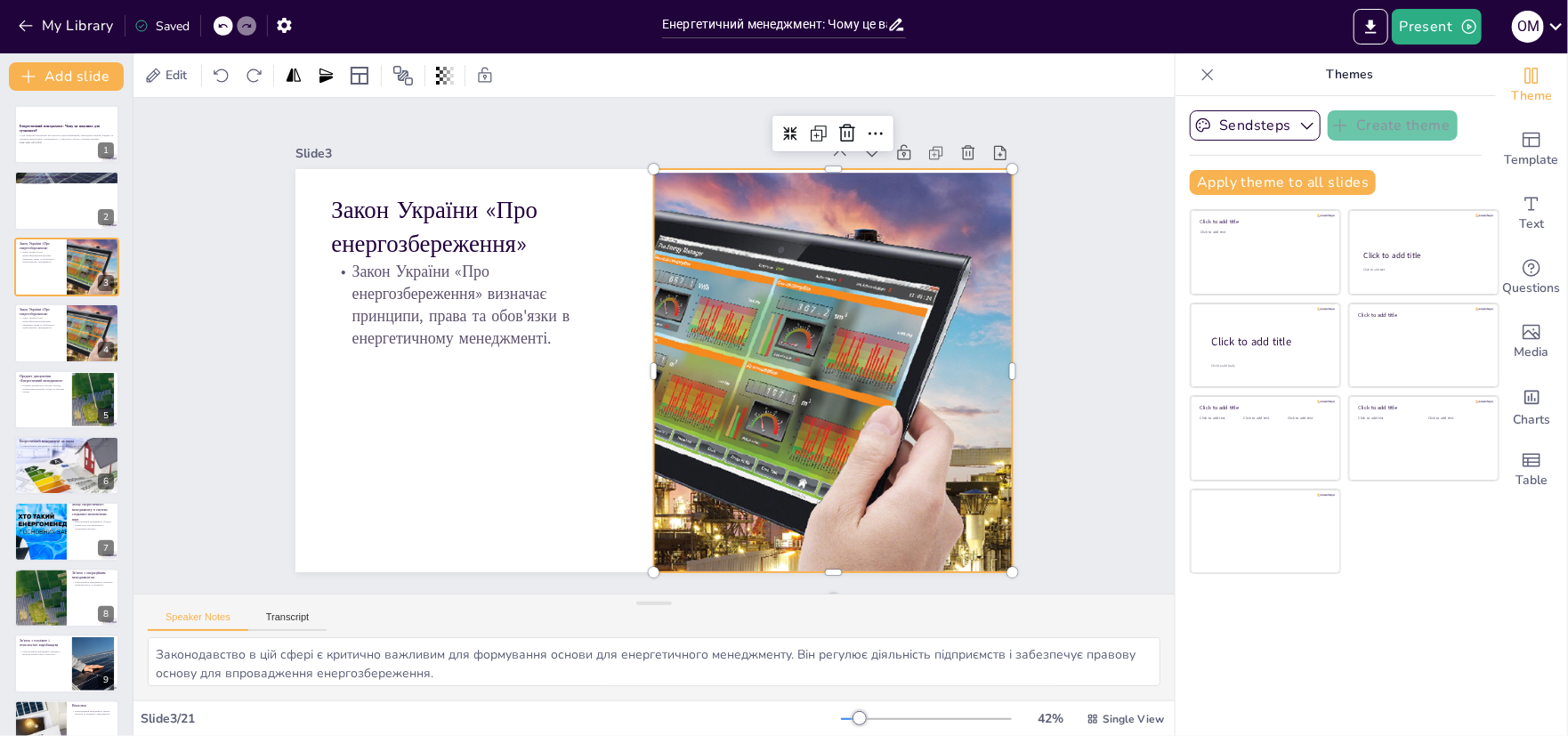
click at [857, 474] on div at bounding box center [830, 389] width 748 height 476
click at [1375, 11] on button "Export to PowerPoint" at bounding box center [1371, 26] width 35 height 36
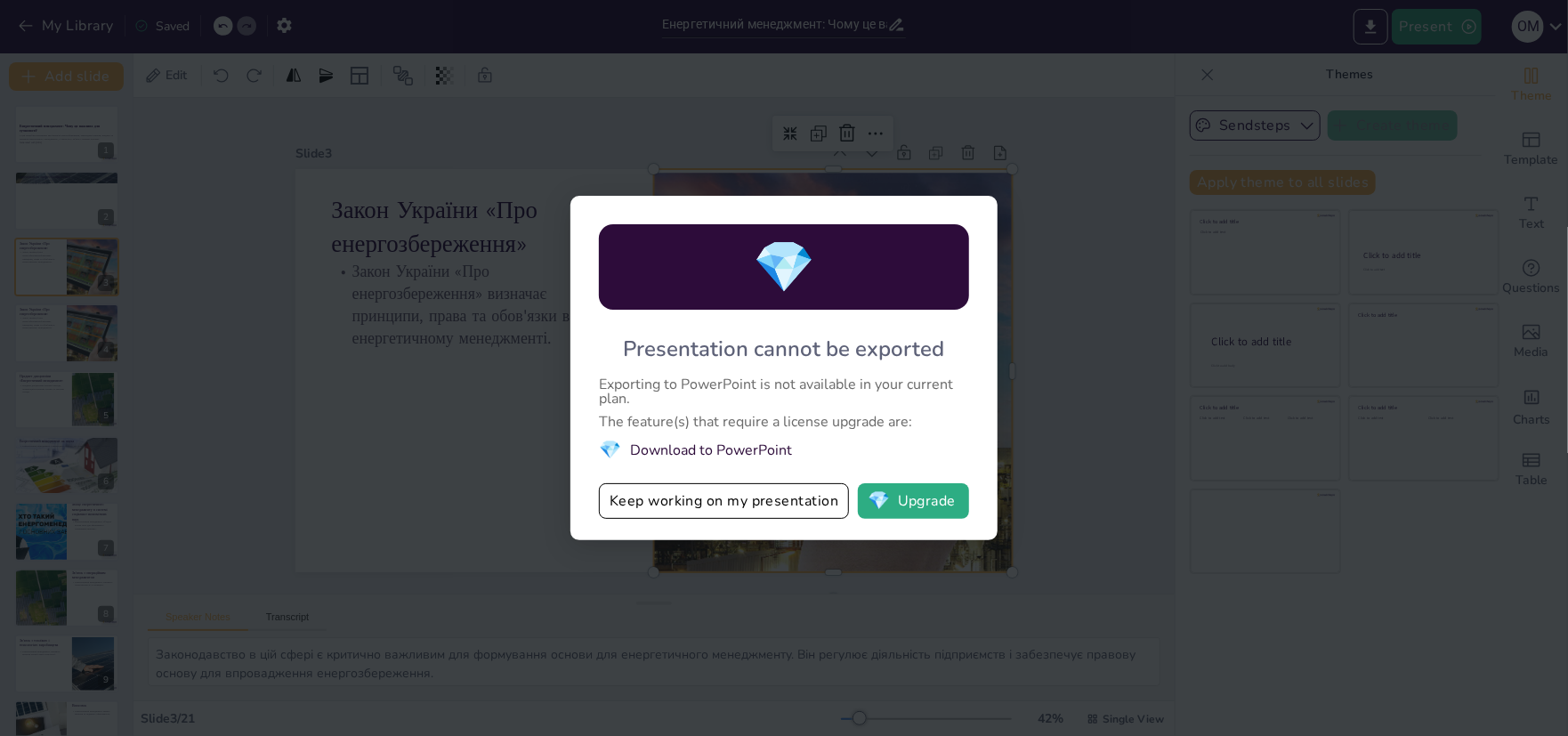
click at [1029, 204] on div "💎 Presentation cannot be exported Exporting to PowerPoint is not available in y…" at bounding box center [784, 368] width 1568 height 736
click at [688, 509] on button "Keep working on my presentation" at bounding box center [723, 501] width 250 height 36
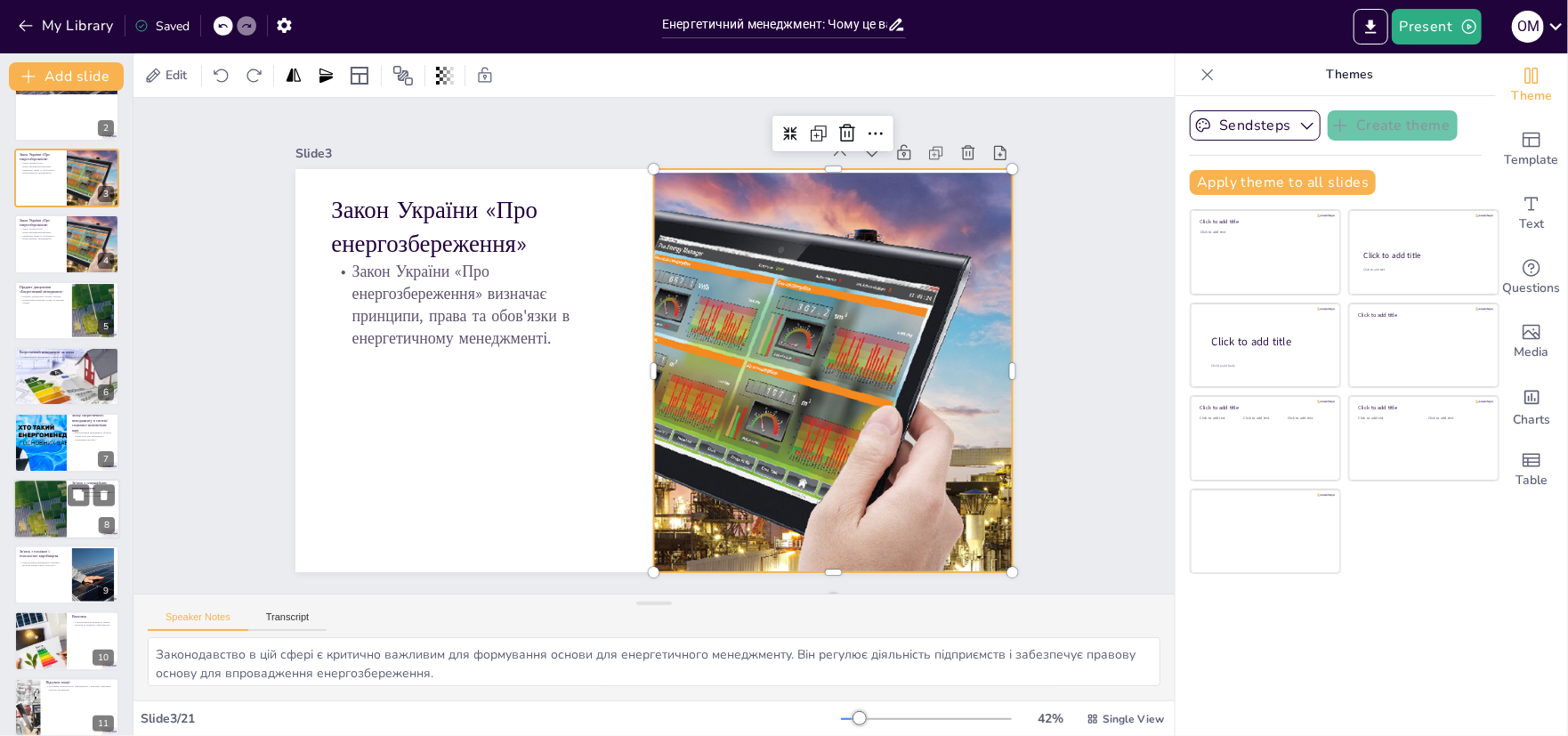
click at [33, 517] on div at bounding box center [40, 509] width 91 height 61
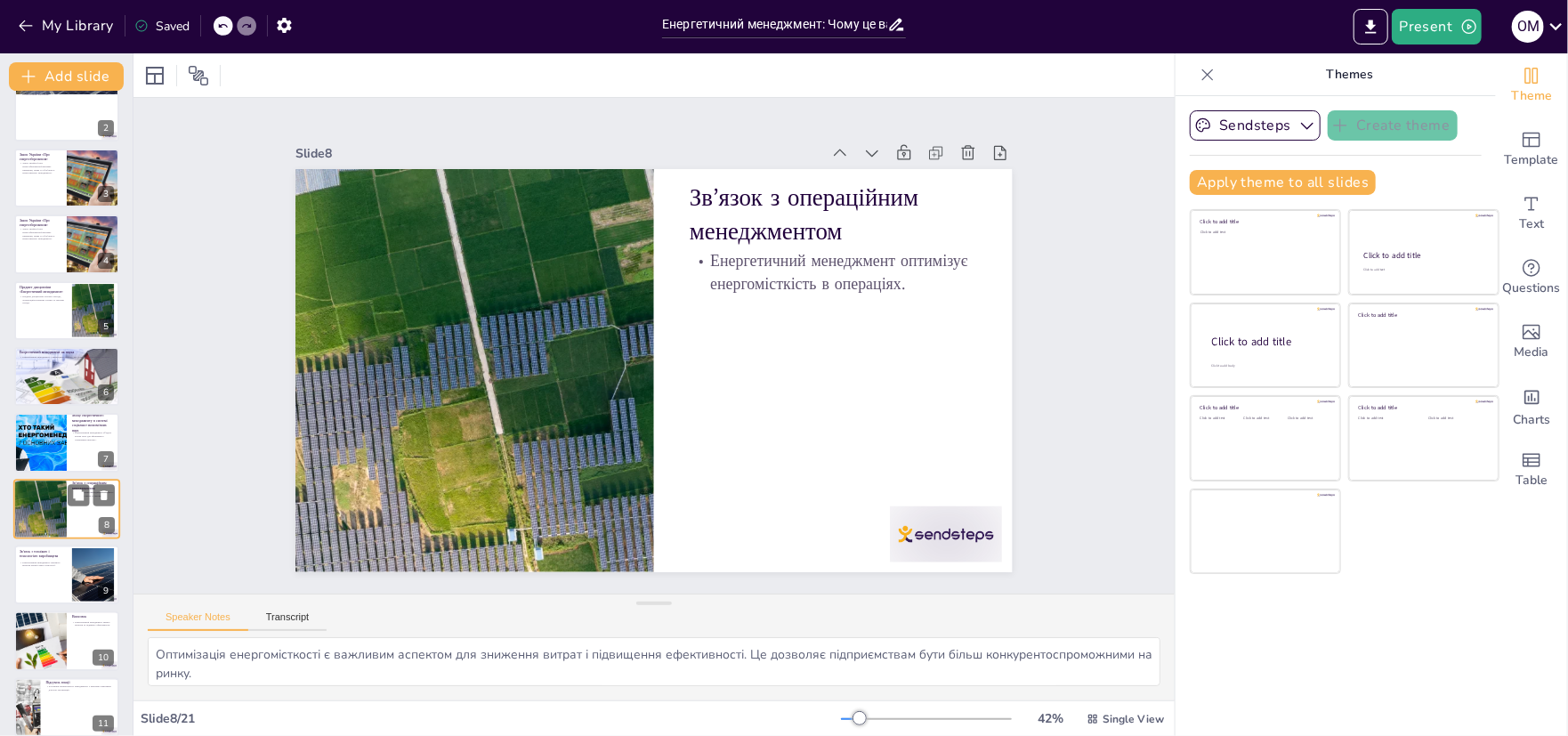
scroll to position [184, 0]
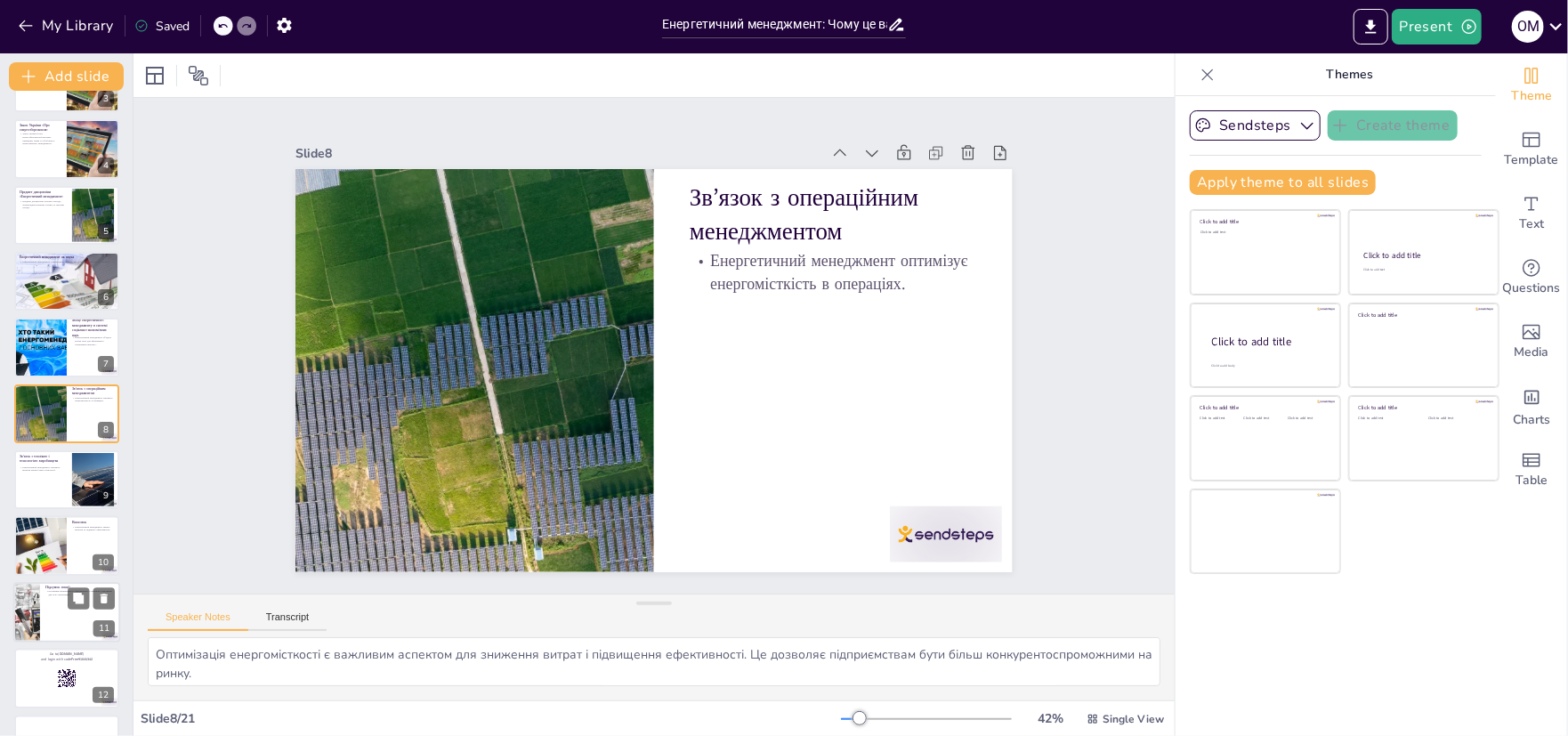
click at [29, 622] on div at bounding box center [27, 613] width 74 height 61
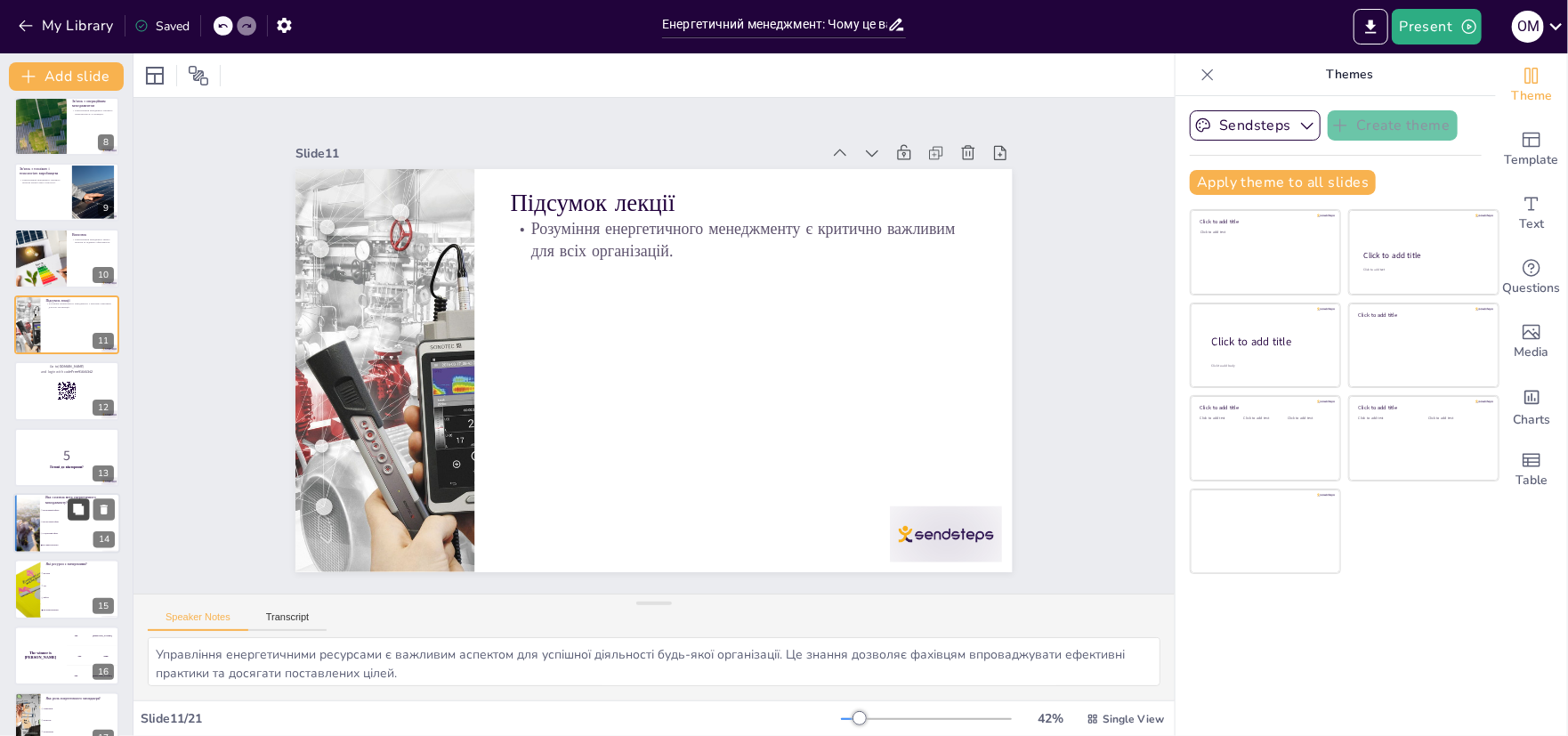
scroll to position [560, 0]
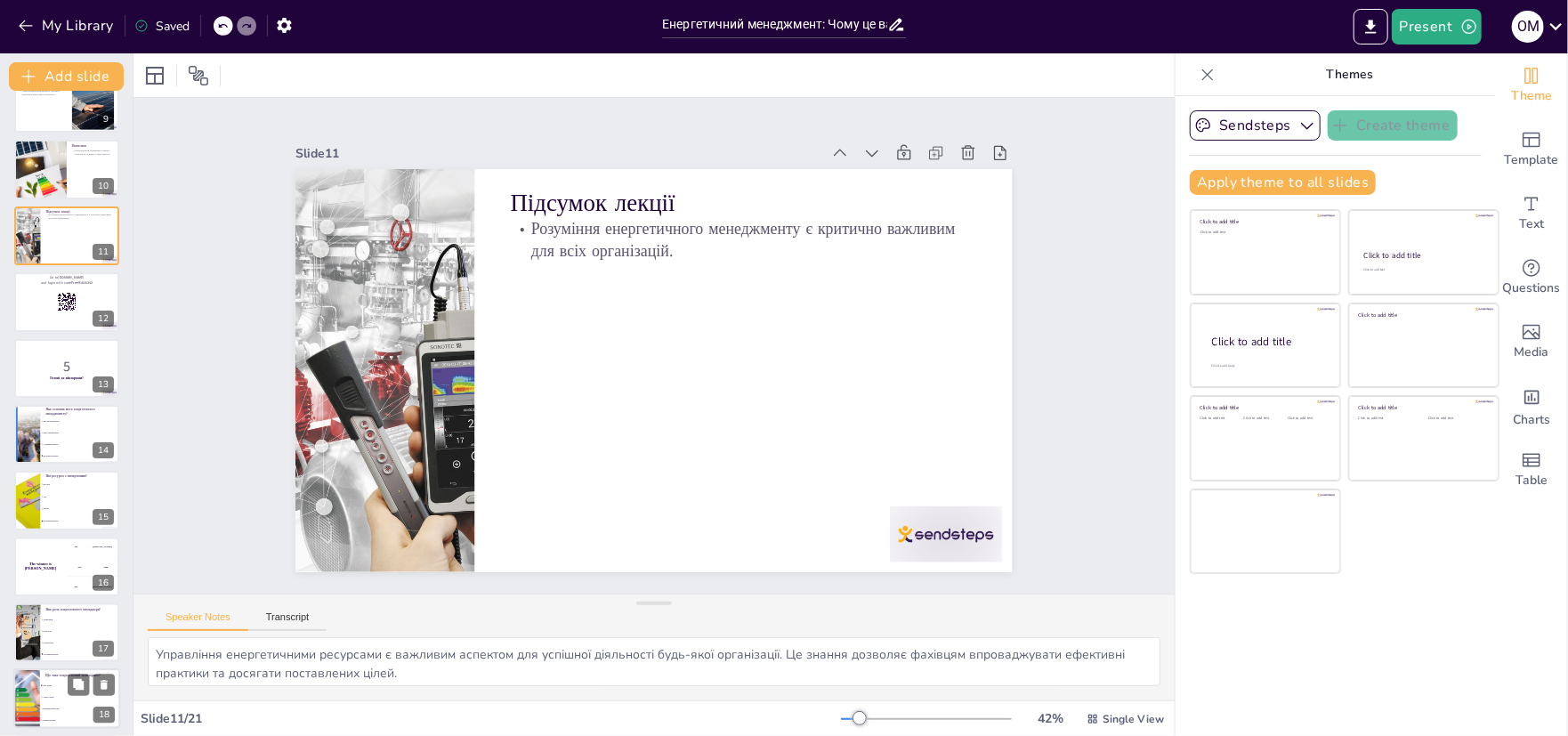
click at [52, 710] on span "Впровадження змін" at bounding box center [80, 710] width 76 height 3
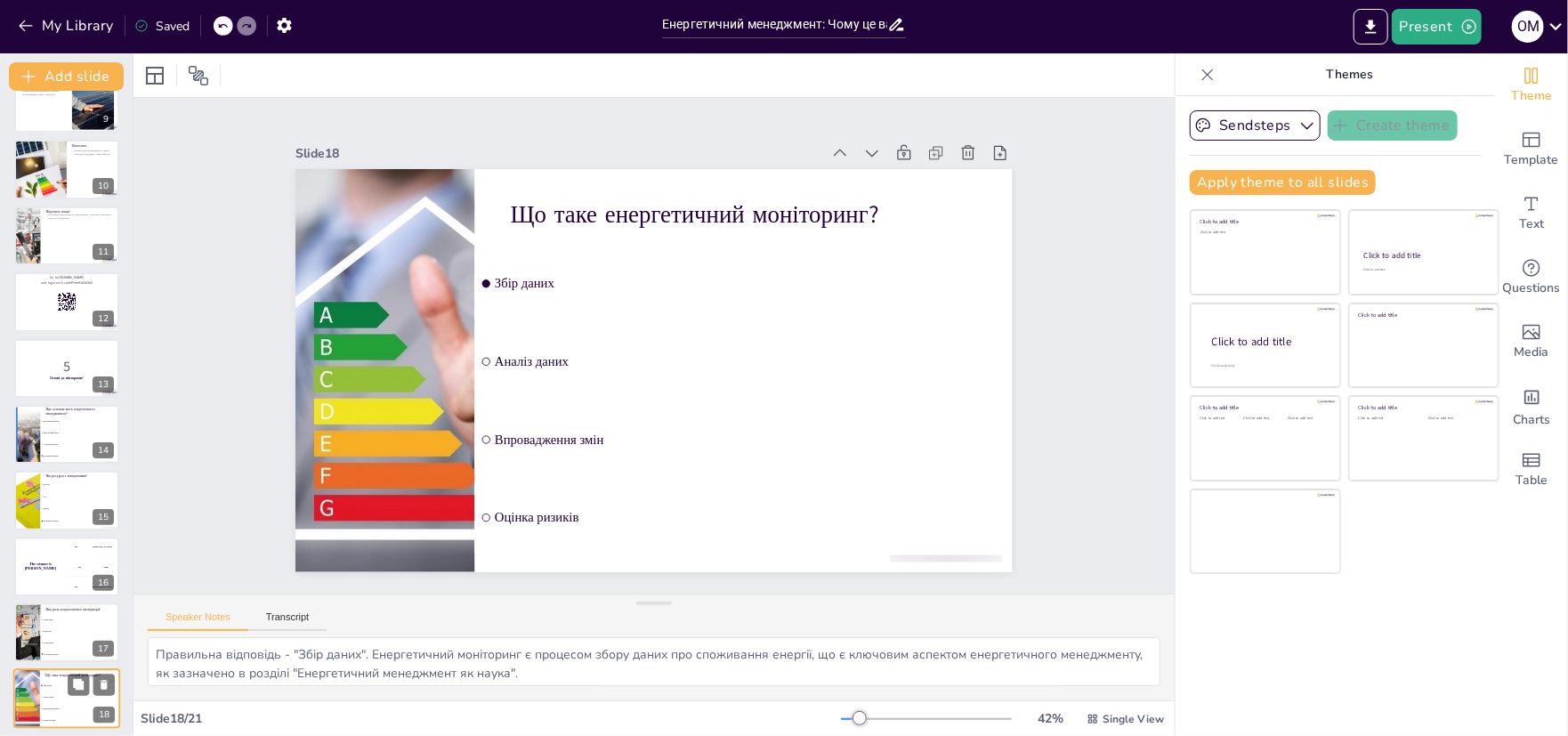
scroll to position [766, 0]
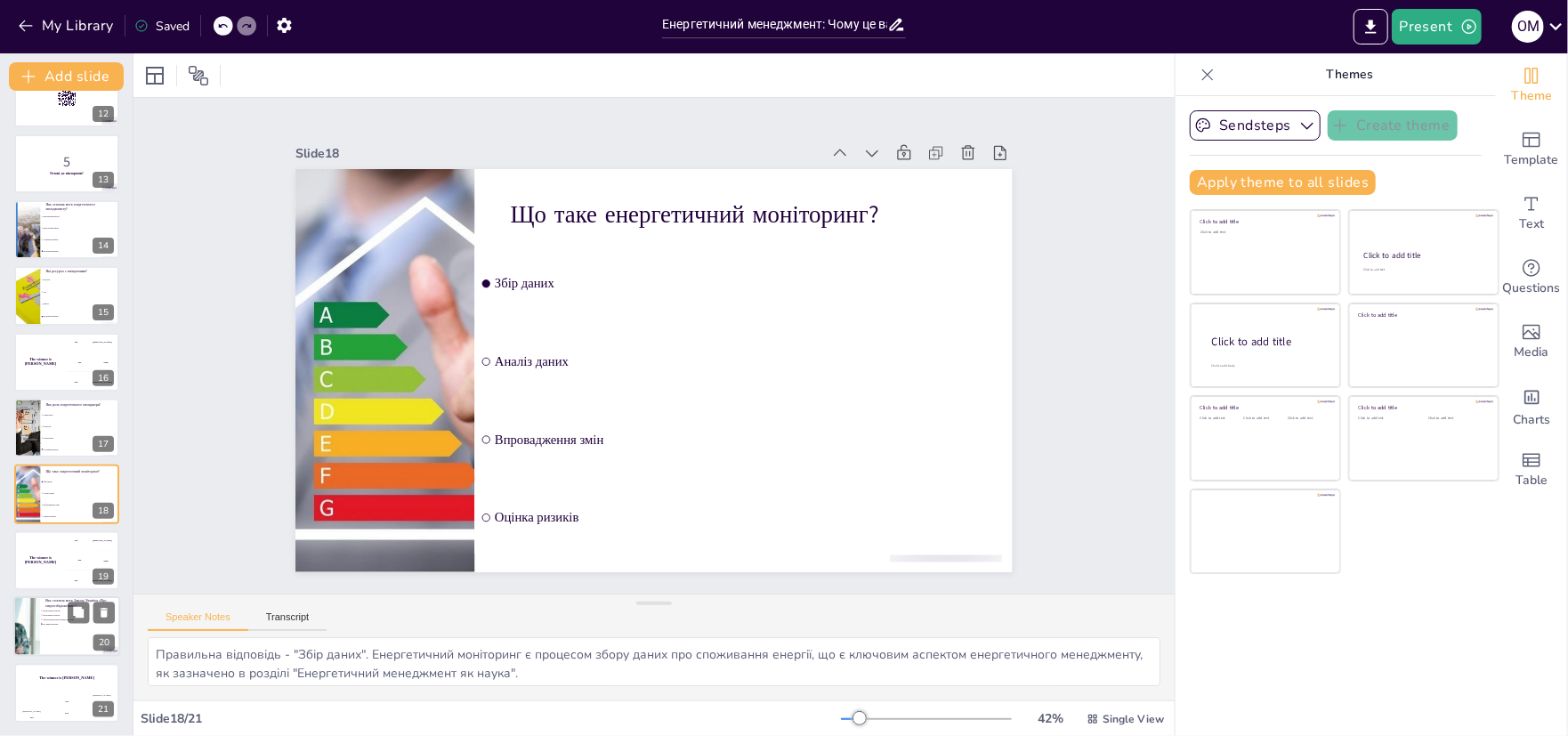
click at [56, 643] on div at bounding box center [67, 626] width 107 height 61
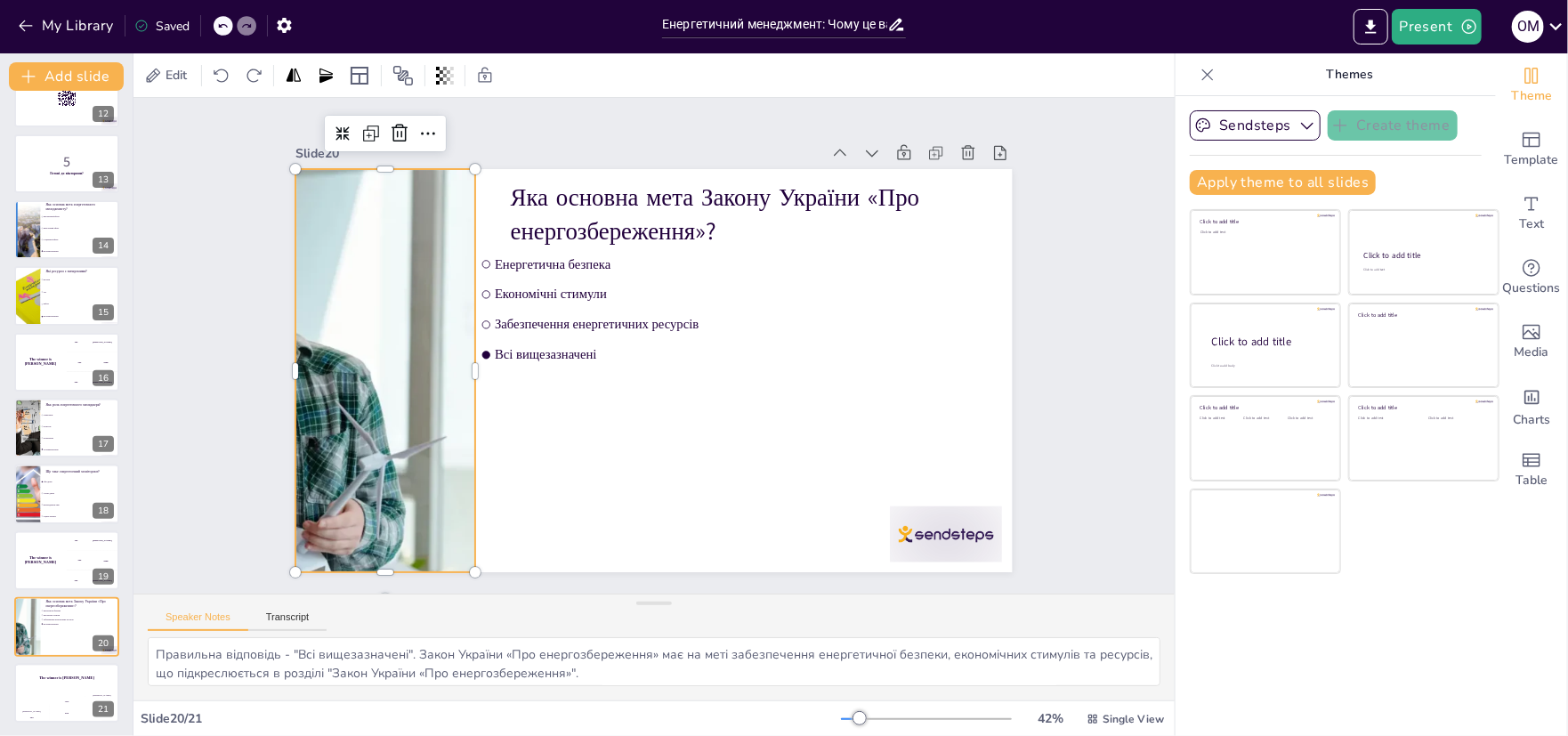
click at [415, 387] on div at bounding box center [386, 370] width 702 height 403
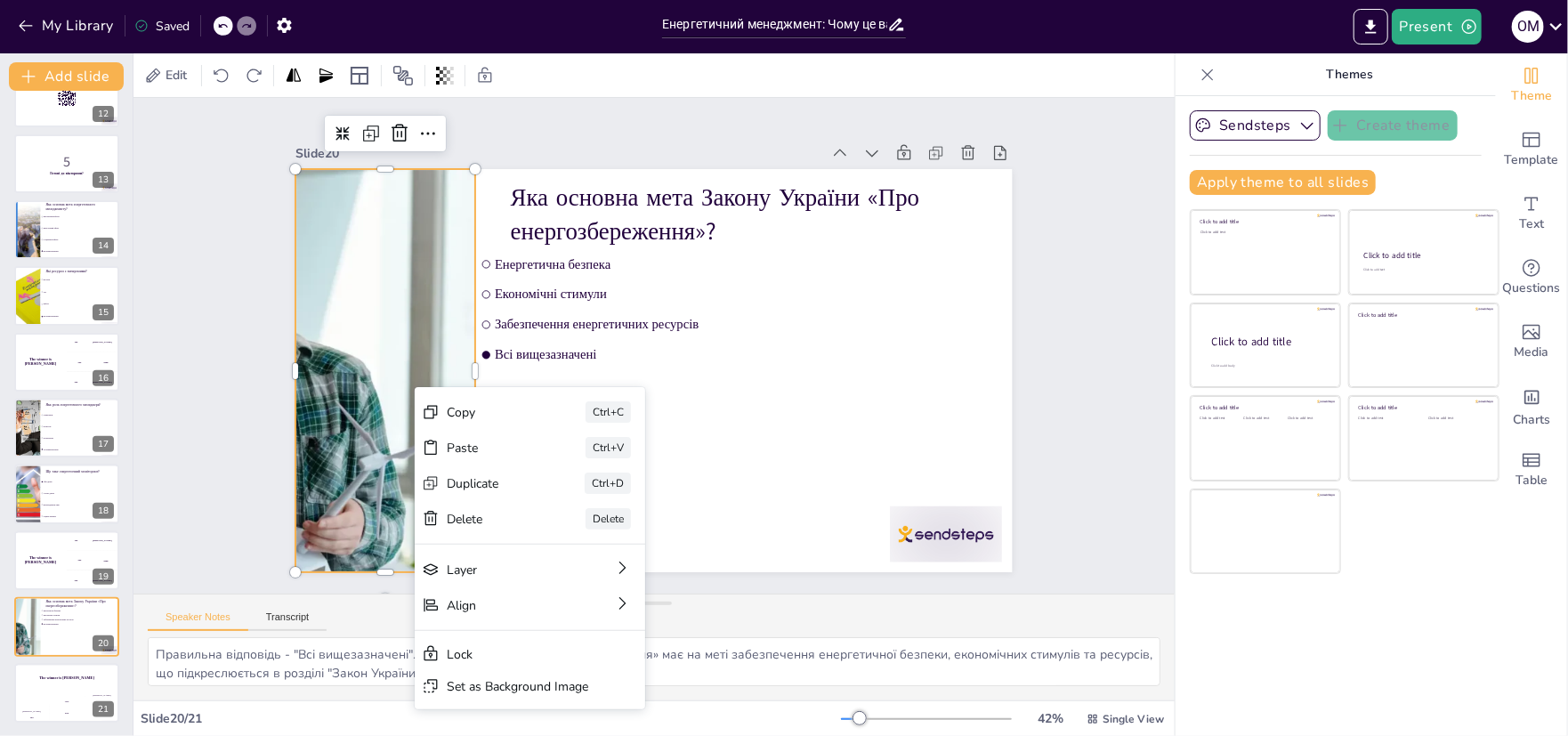
click at [405, 387] on div at bounding box center [385, 342] width 741 height 475
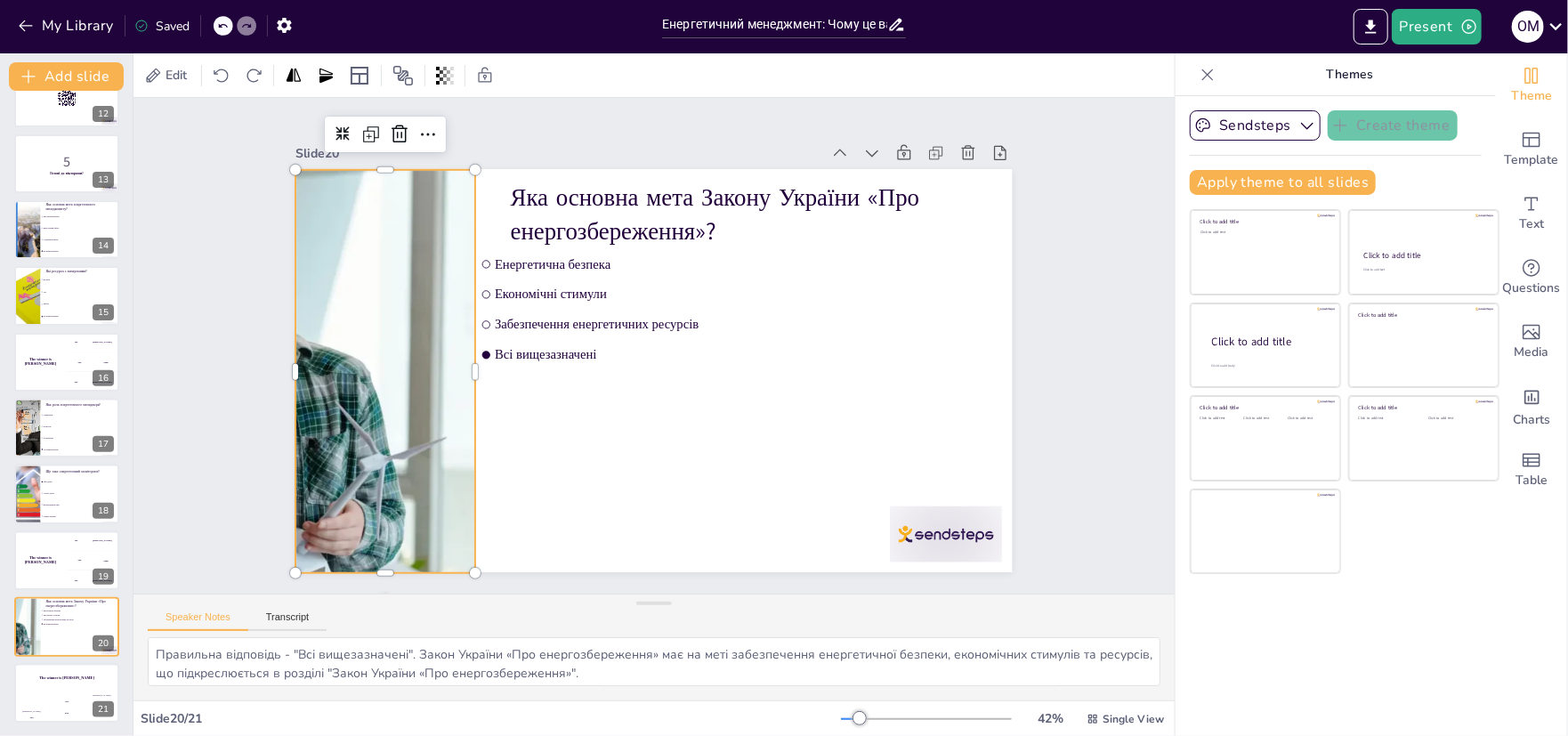
click at [405, 387] on div at bounding box center [386, 371] width 702 height 403
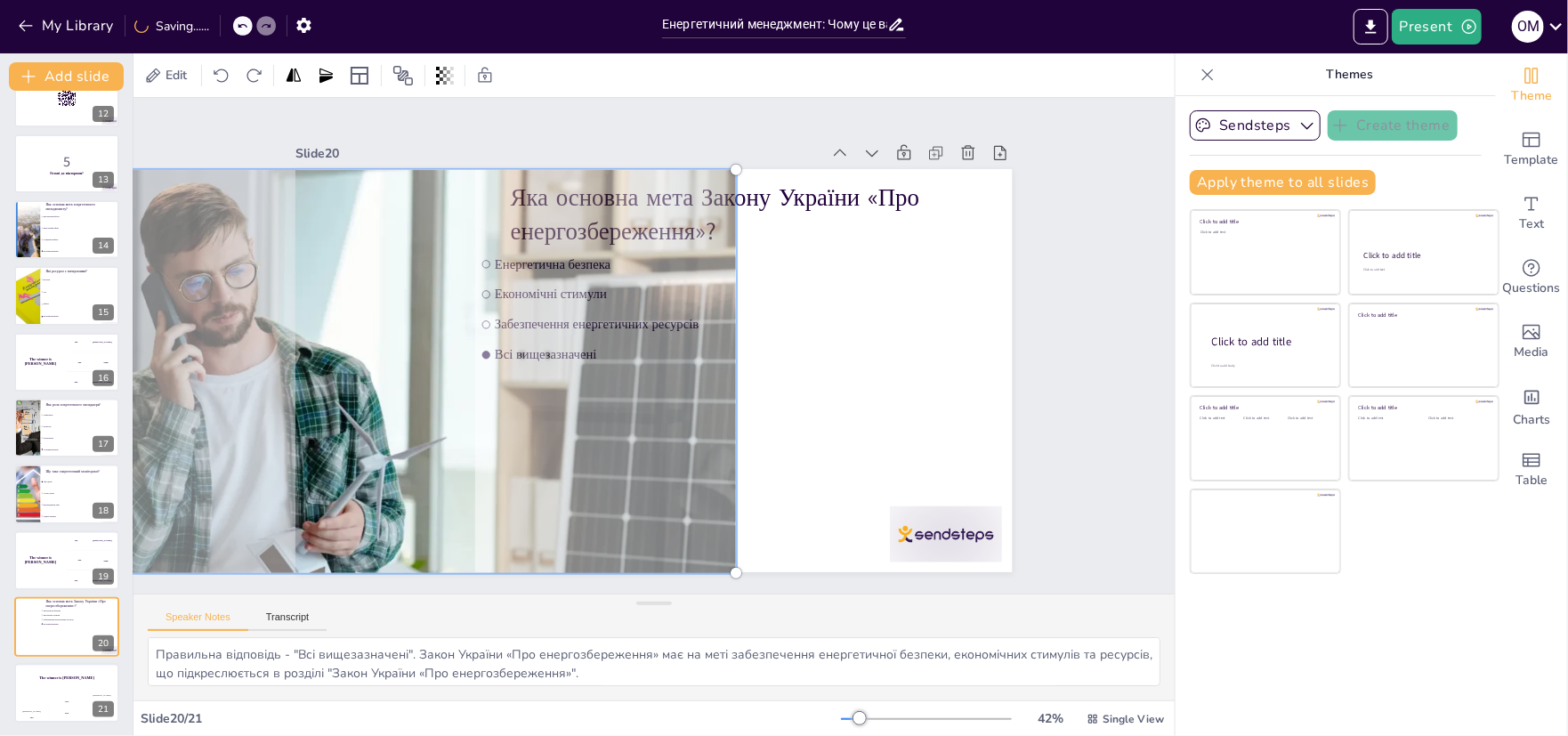
click at [405, 387] on div at bounding box center [386, 371] width 723 height 424
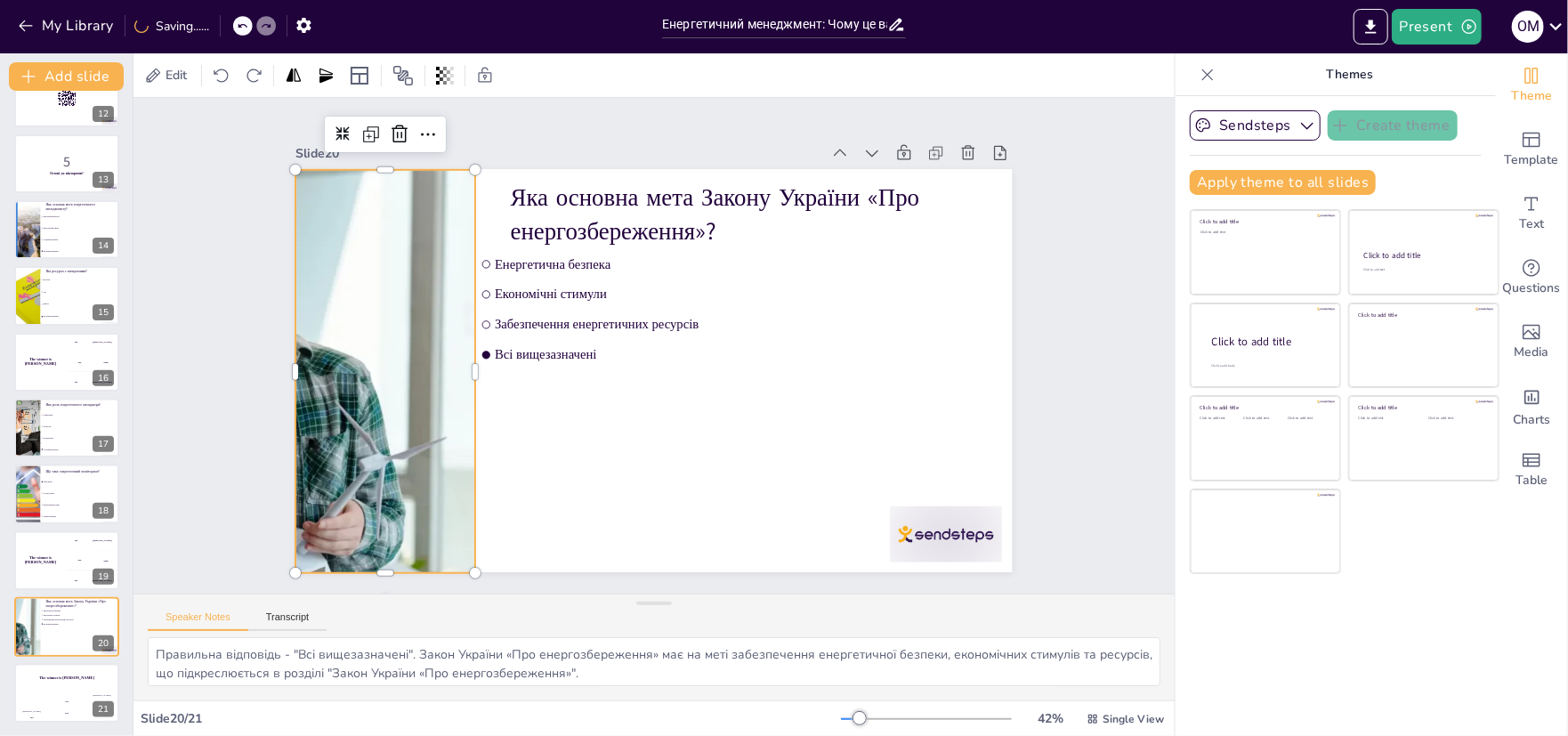
click at [308, 396] on div at bounding box center [385, 343] width 741 height 475
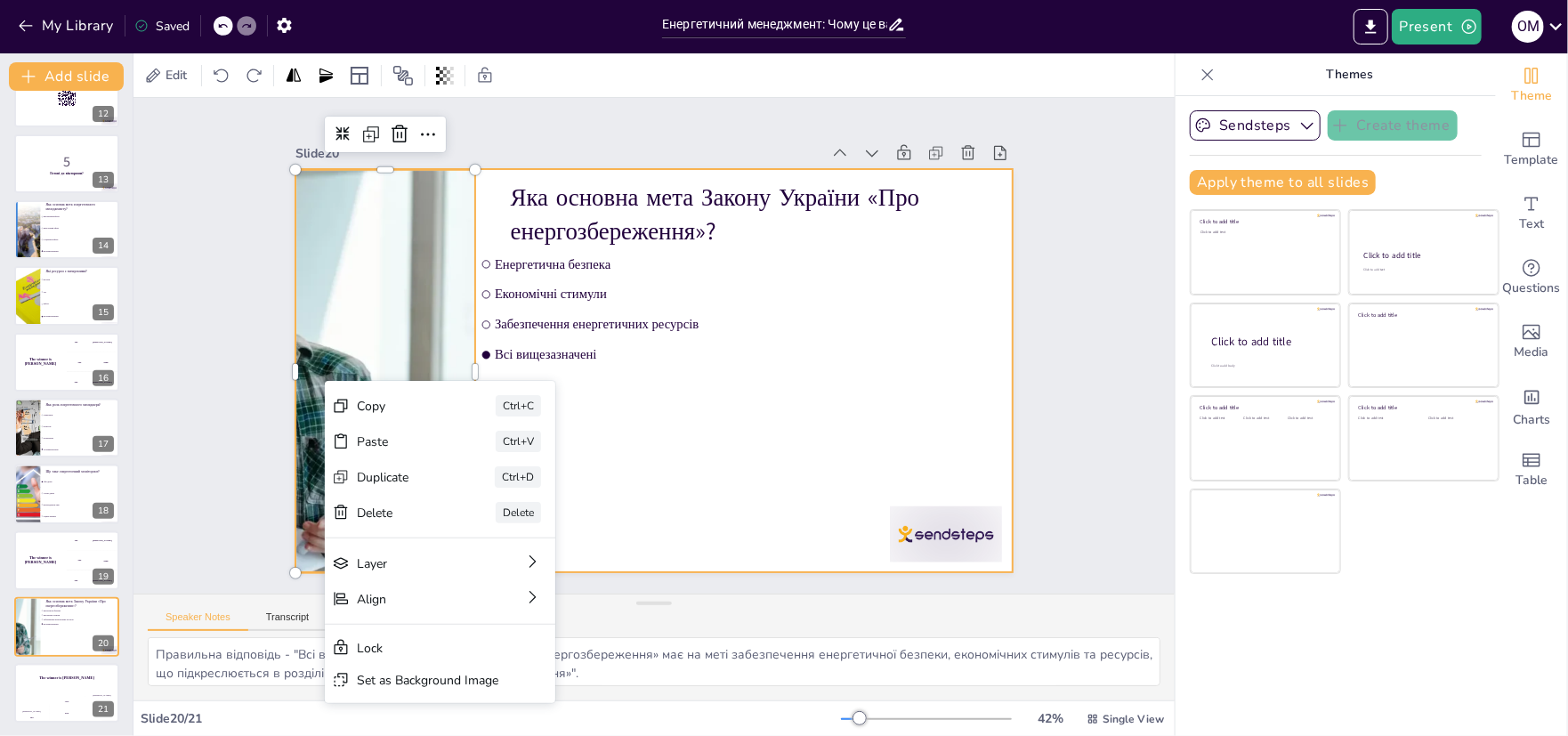
click at [808, 459] on div at bounding box center [653, 370] width 716 height 403
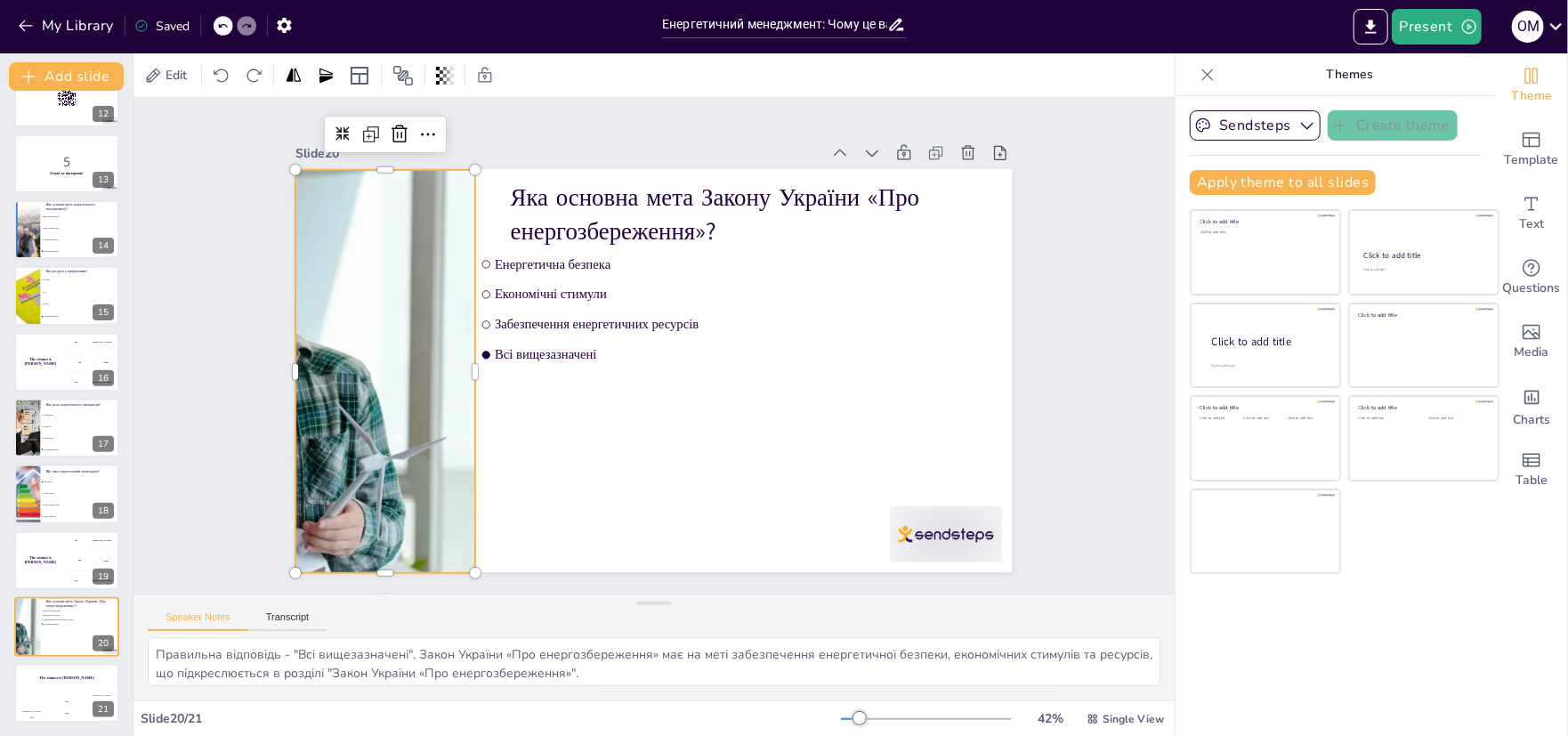
click at [338, 420] on div at bounding box center [386, 371] width 702 height 403
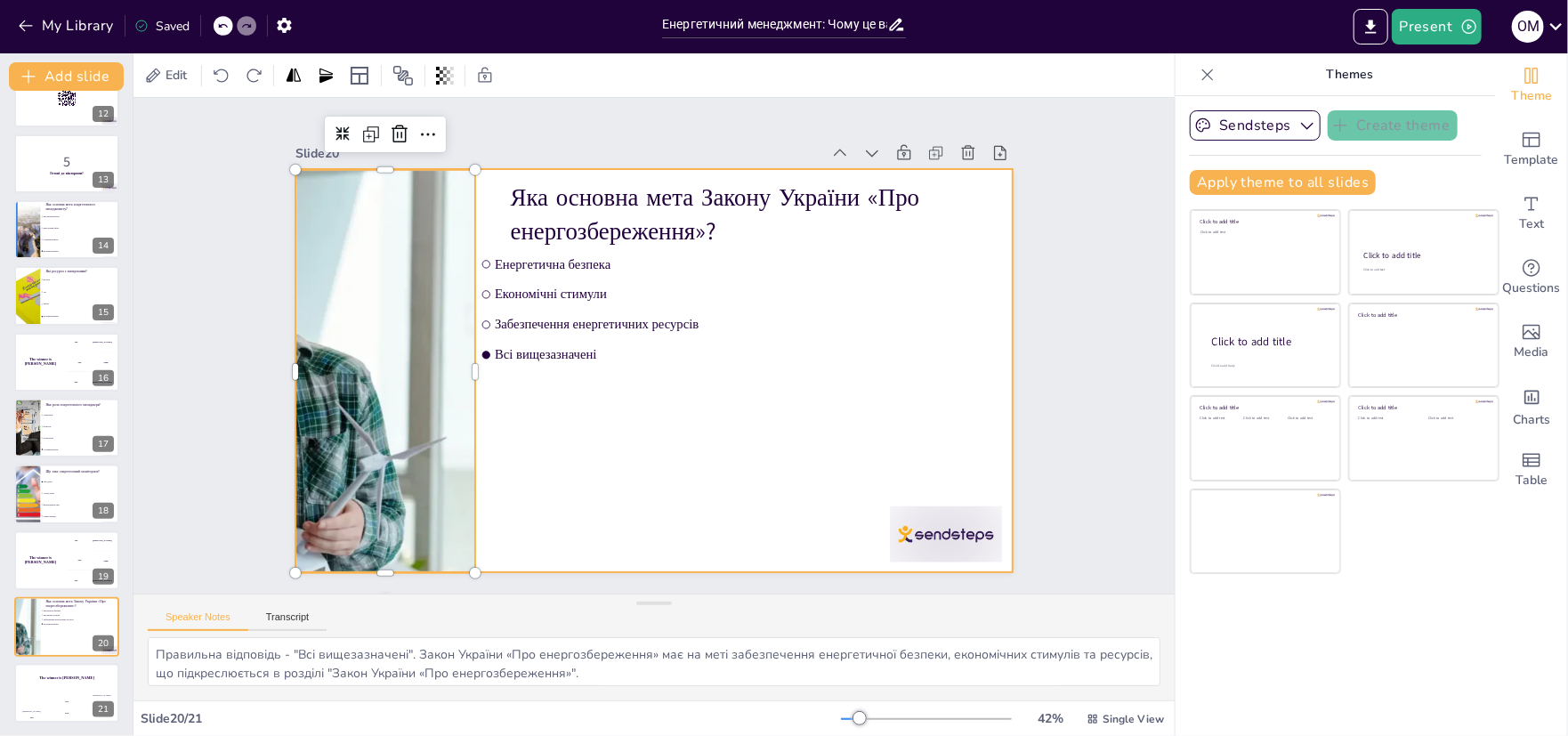
click at [634, 442] on div at bounding box center [653, 370] width 716 height 403
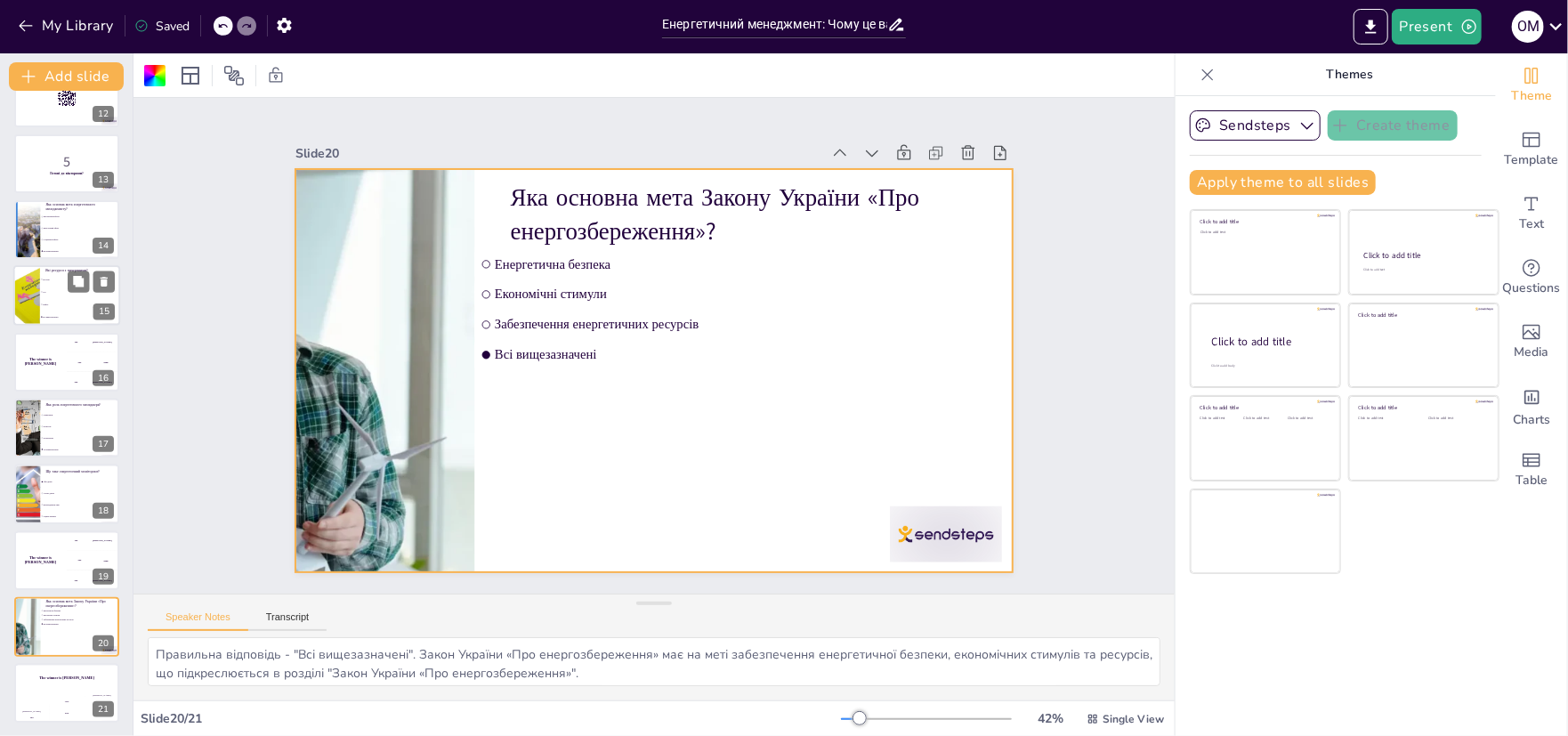
click at [19, 298] on div at bounding box center [27, 296] width 91 height 61
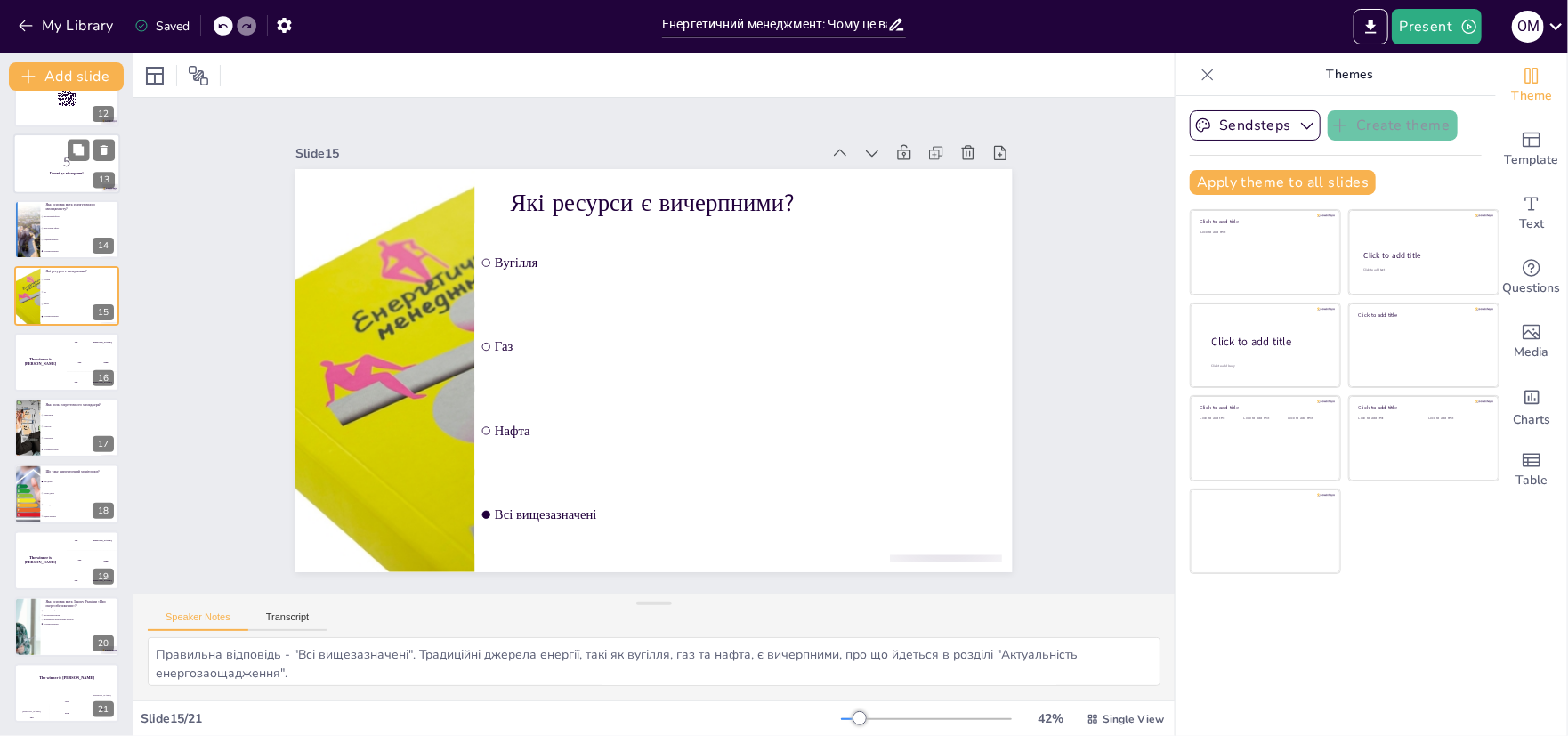
scroll to position [648, 0]
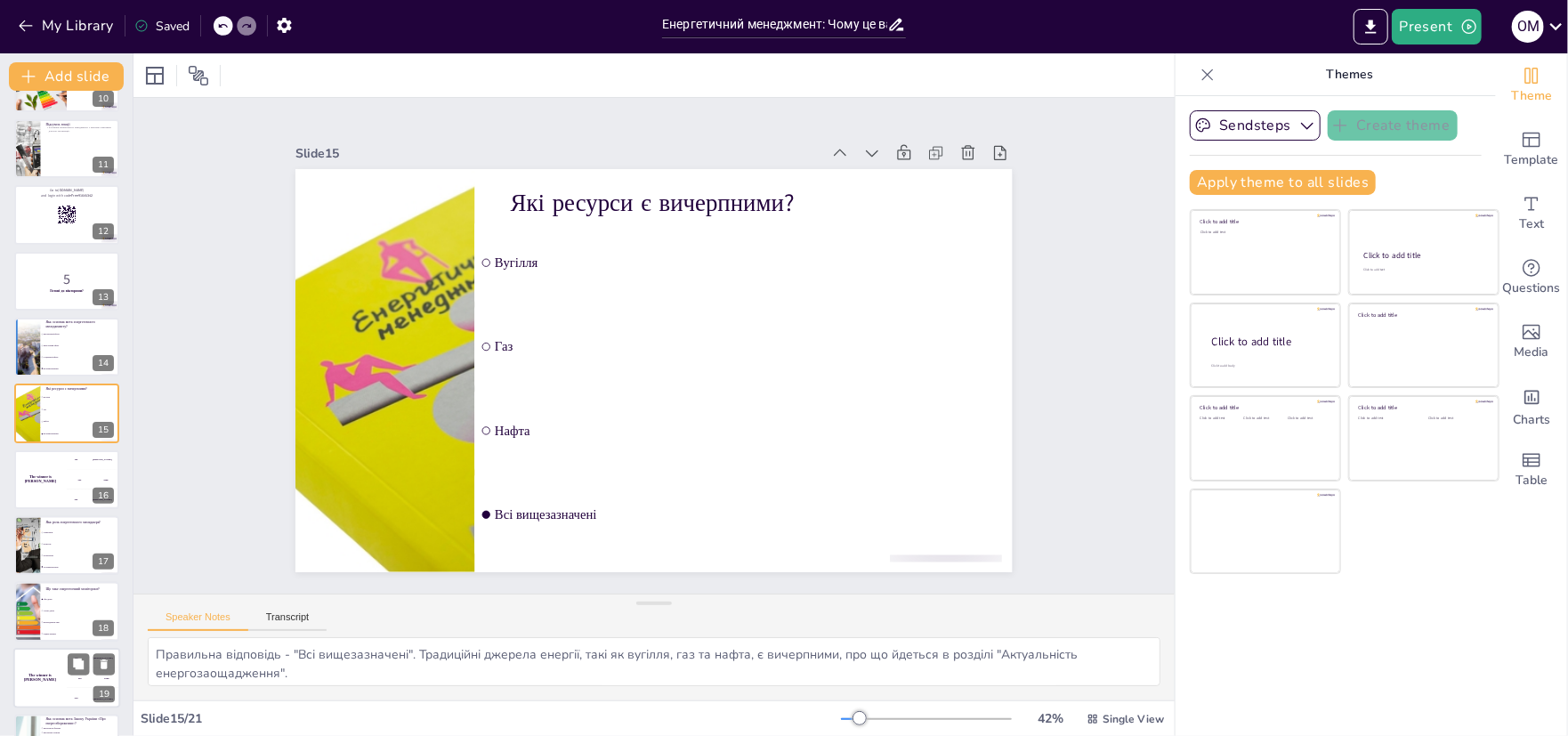
click at [43, 556] on span "Планування" at bounding box center [81, 556] width 75 height 2
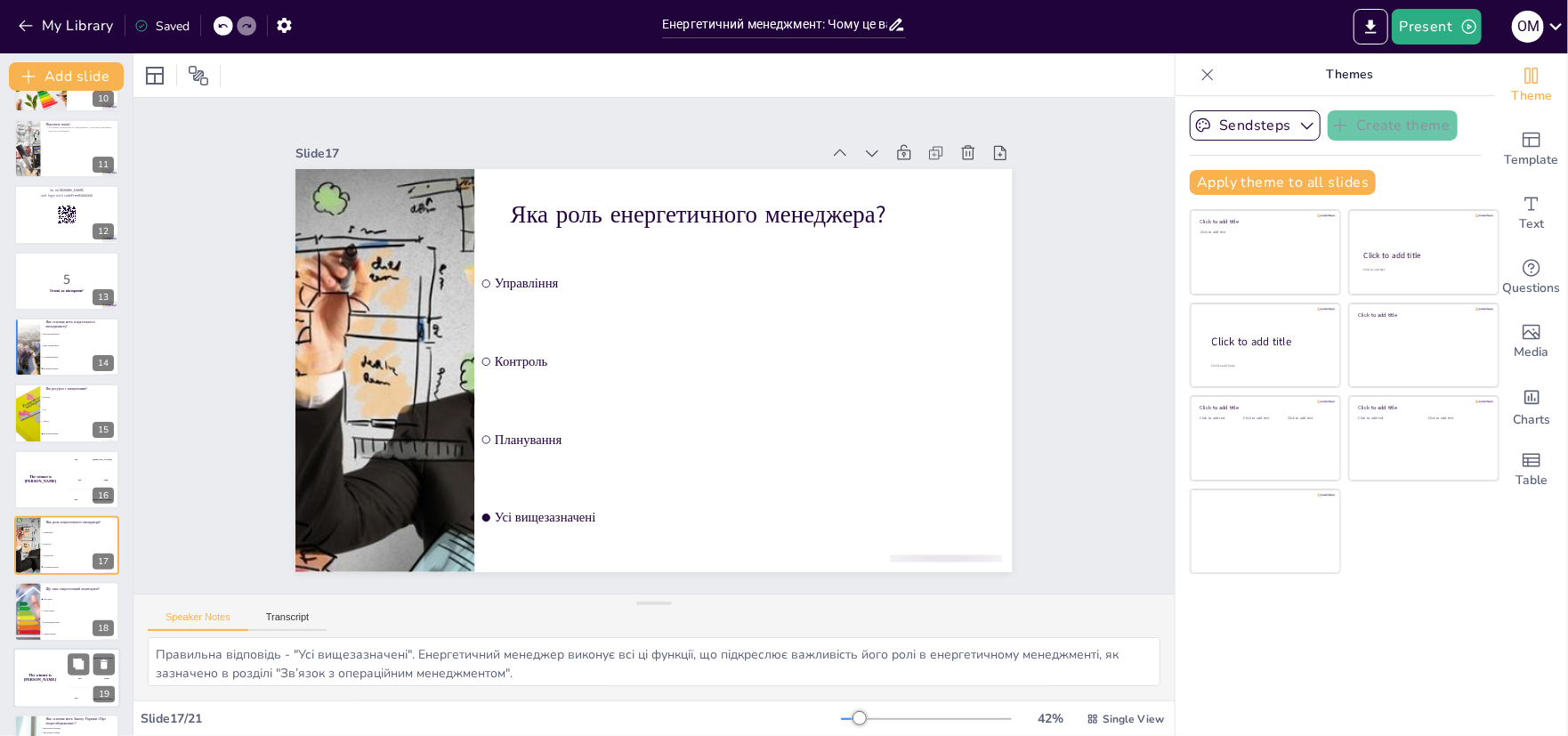
scroll to position [766, 0]
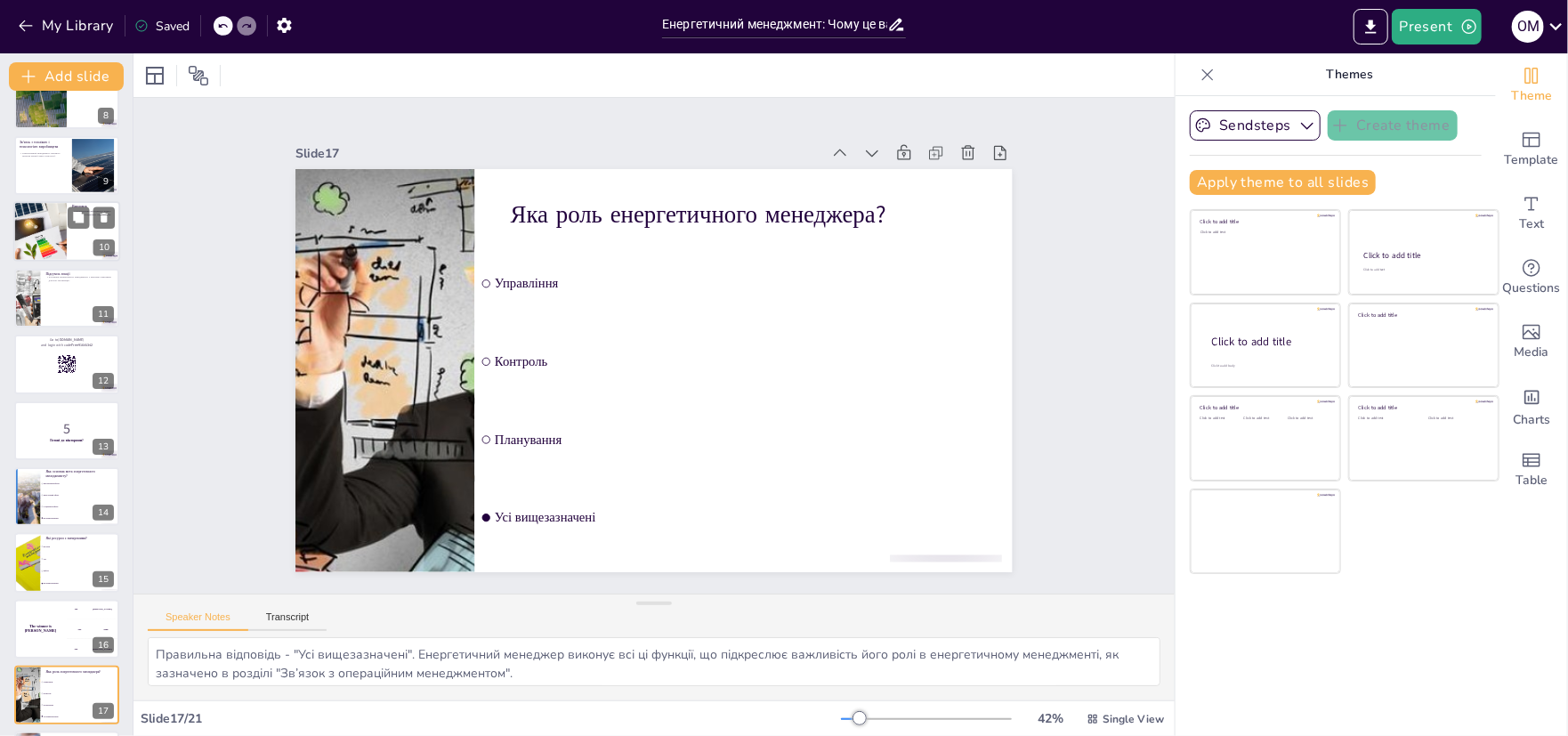
click at [41, 246] on div at bounding box center [40, 232] width 91 height 61
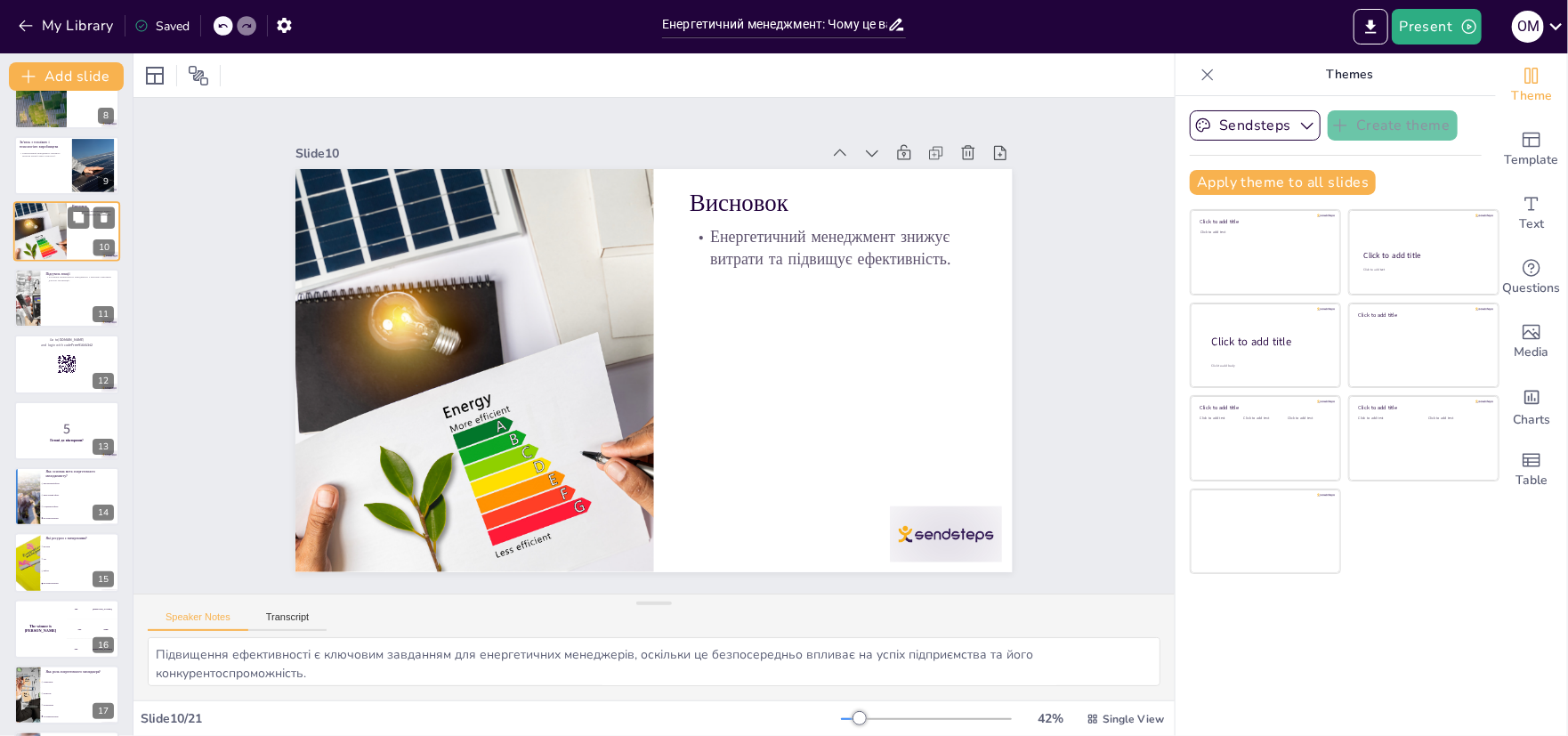
scroll to position [316, 0]
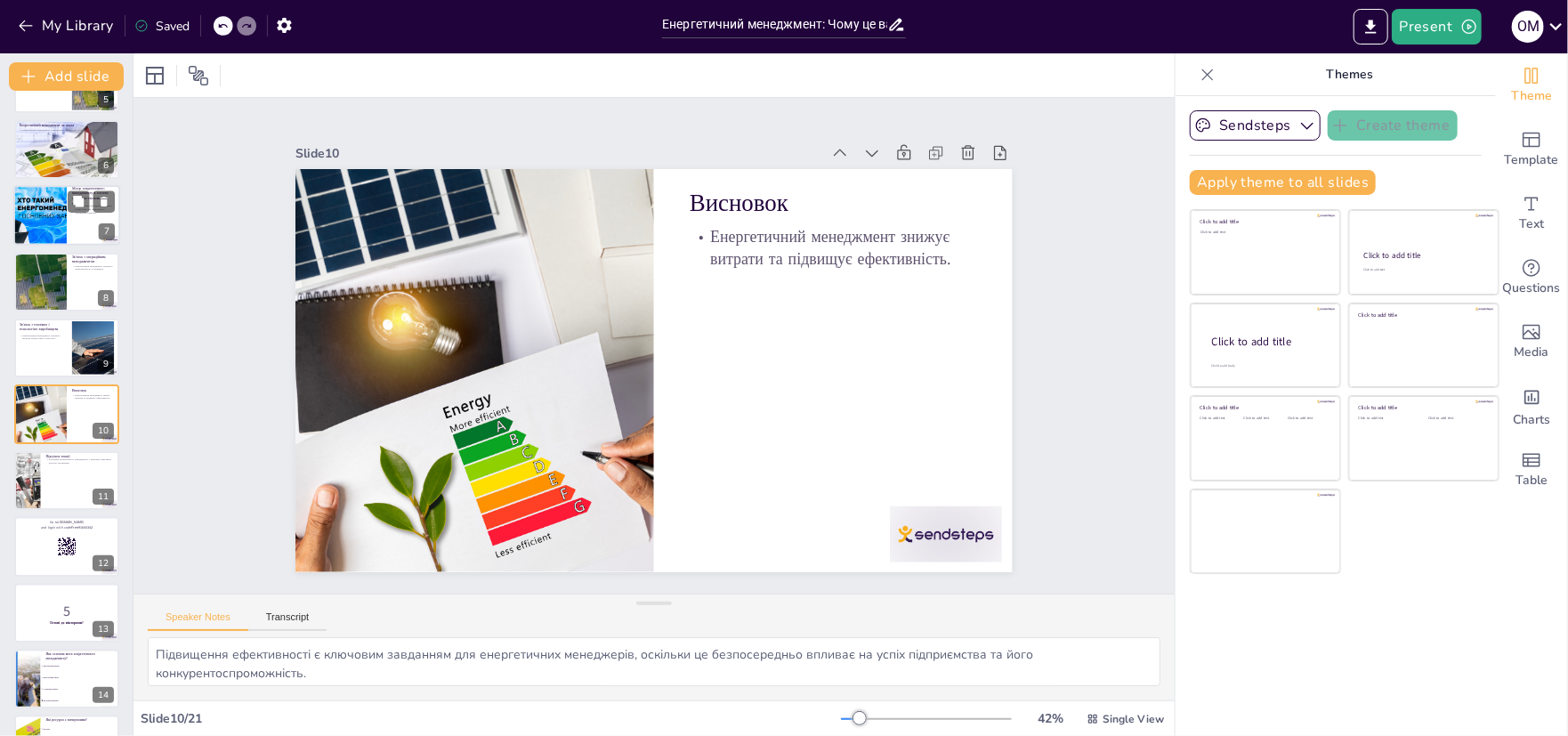
click at [26, 221] on div at bounding box center [40, 216] width 107 height 61
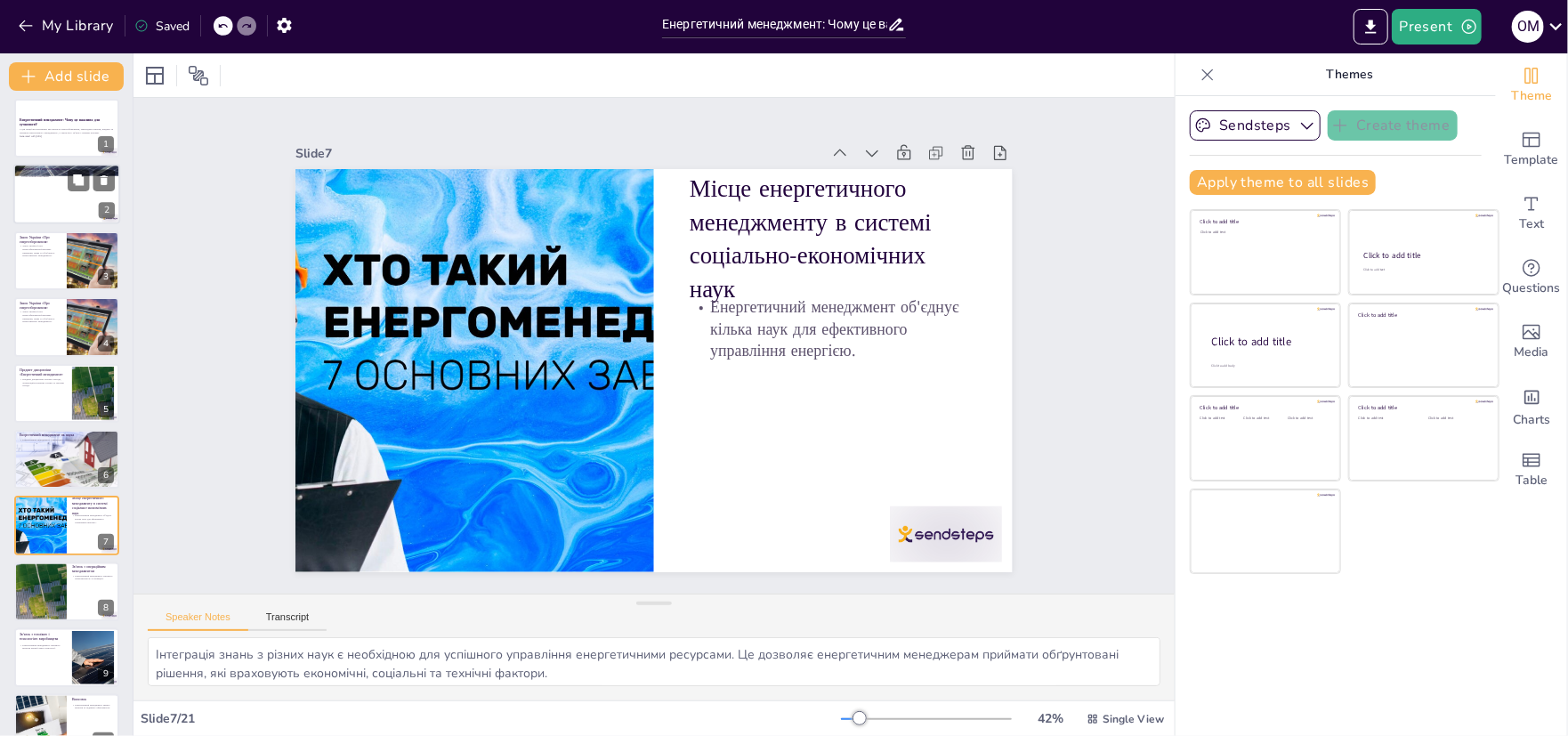
scroll to position [0, 0]
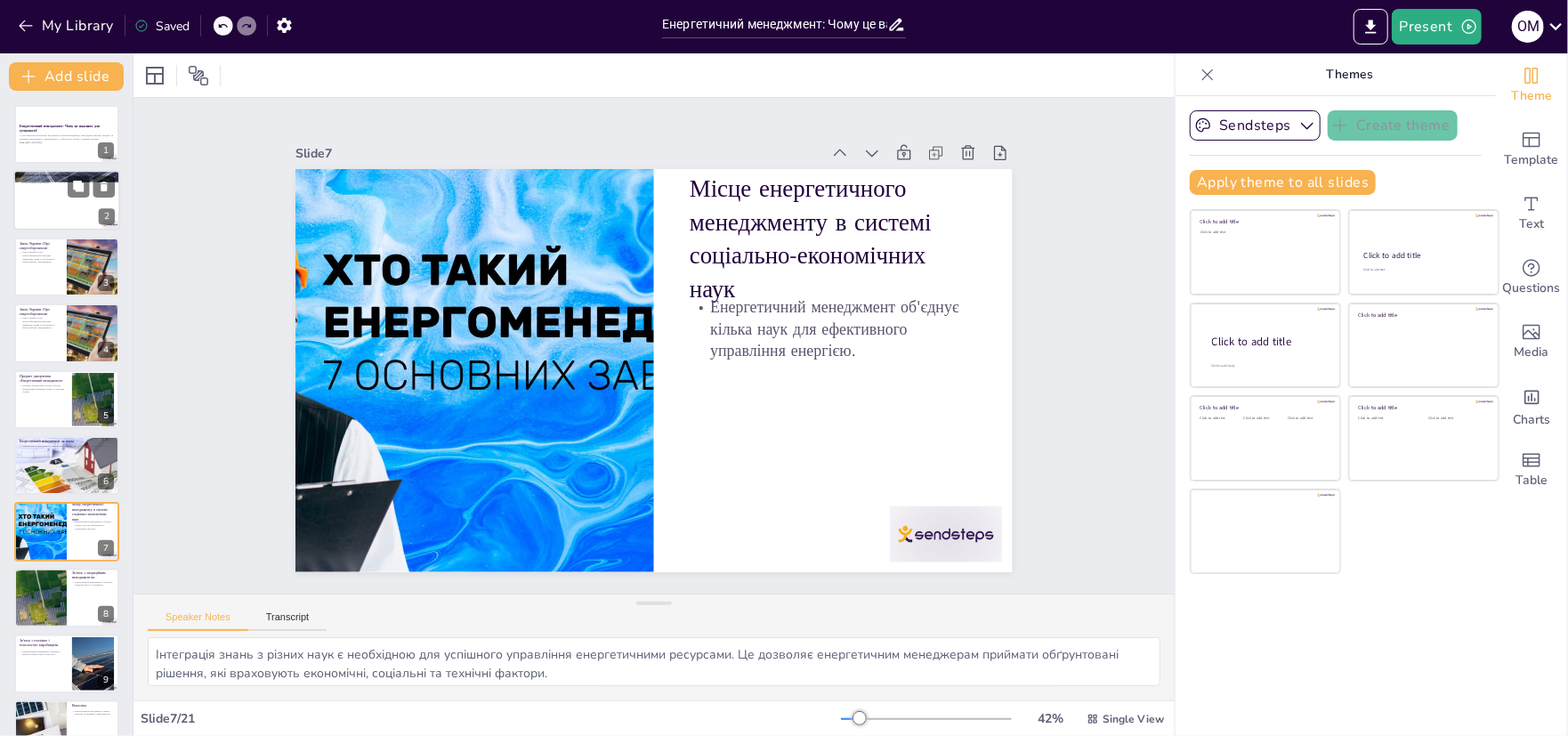
click at [62, 185] on div at bounding box center [67, 201] width 107 height 61
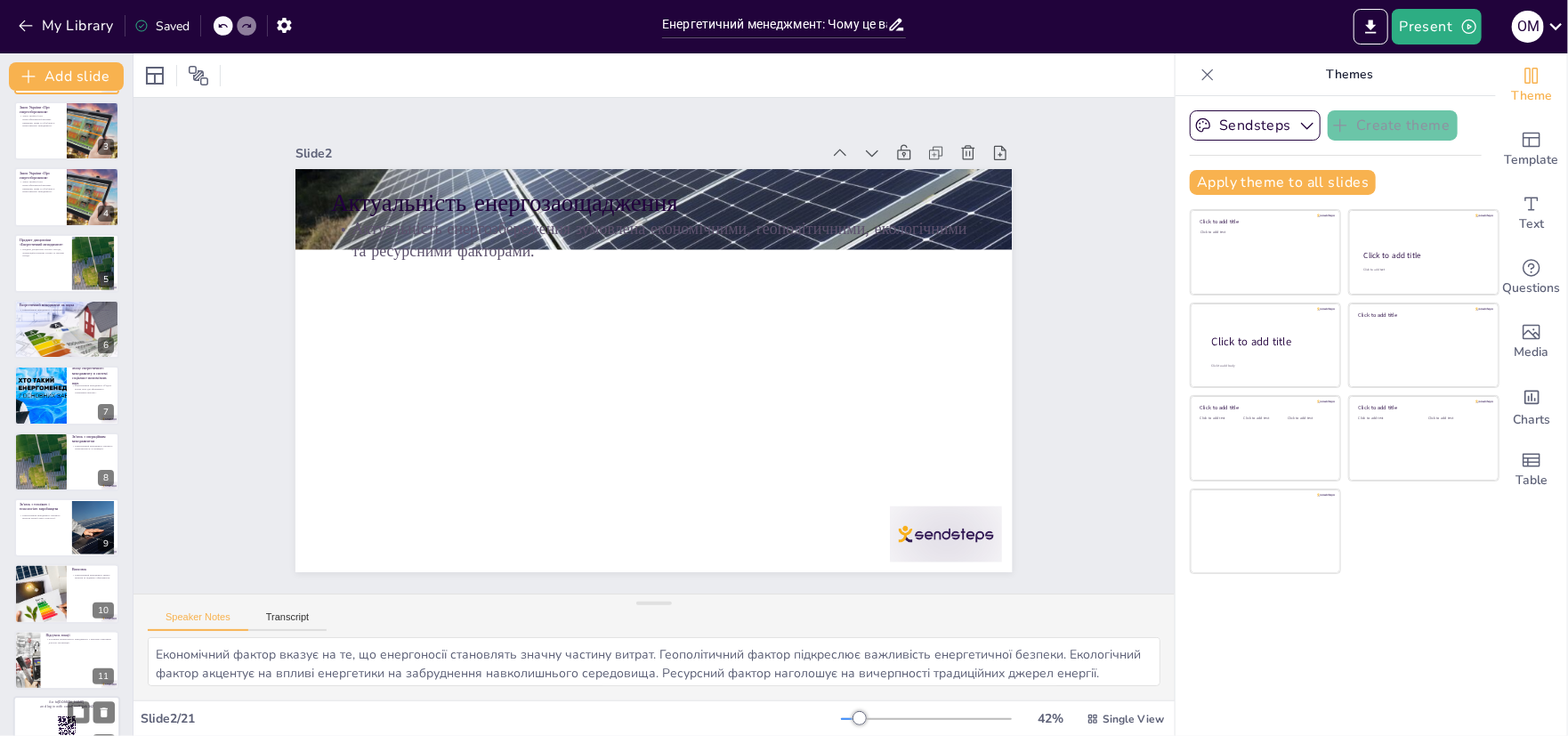
scroll to position [356, 0]
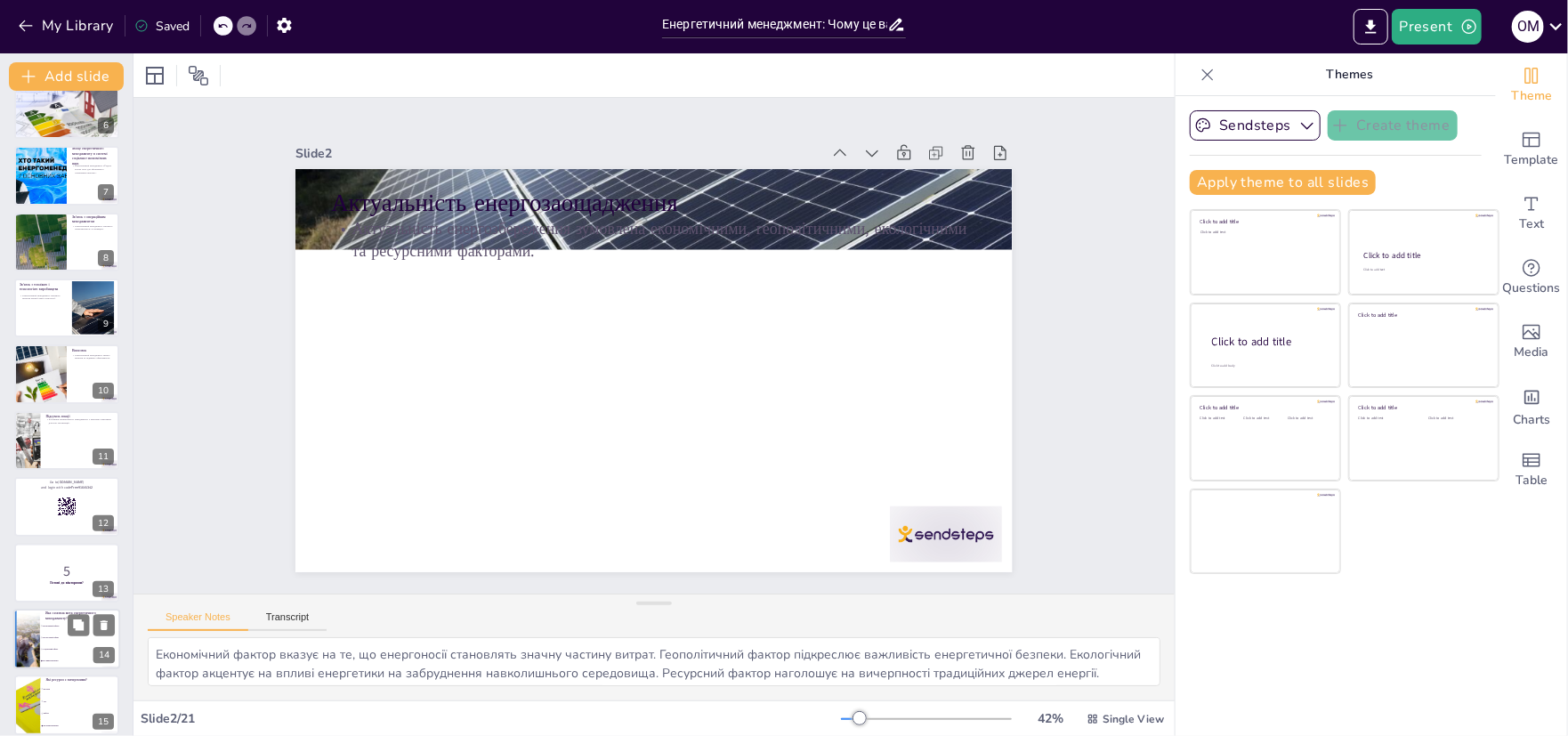
click at [41, 652] on li "Соціальний ефект" at bounding box center [80, 649] width 80 height 12
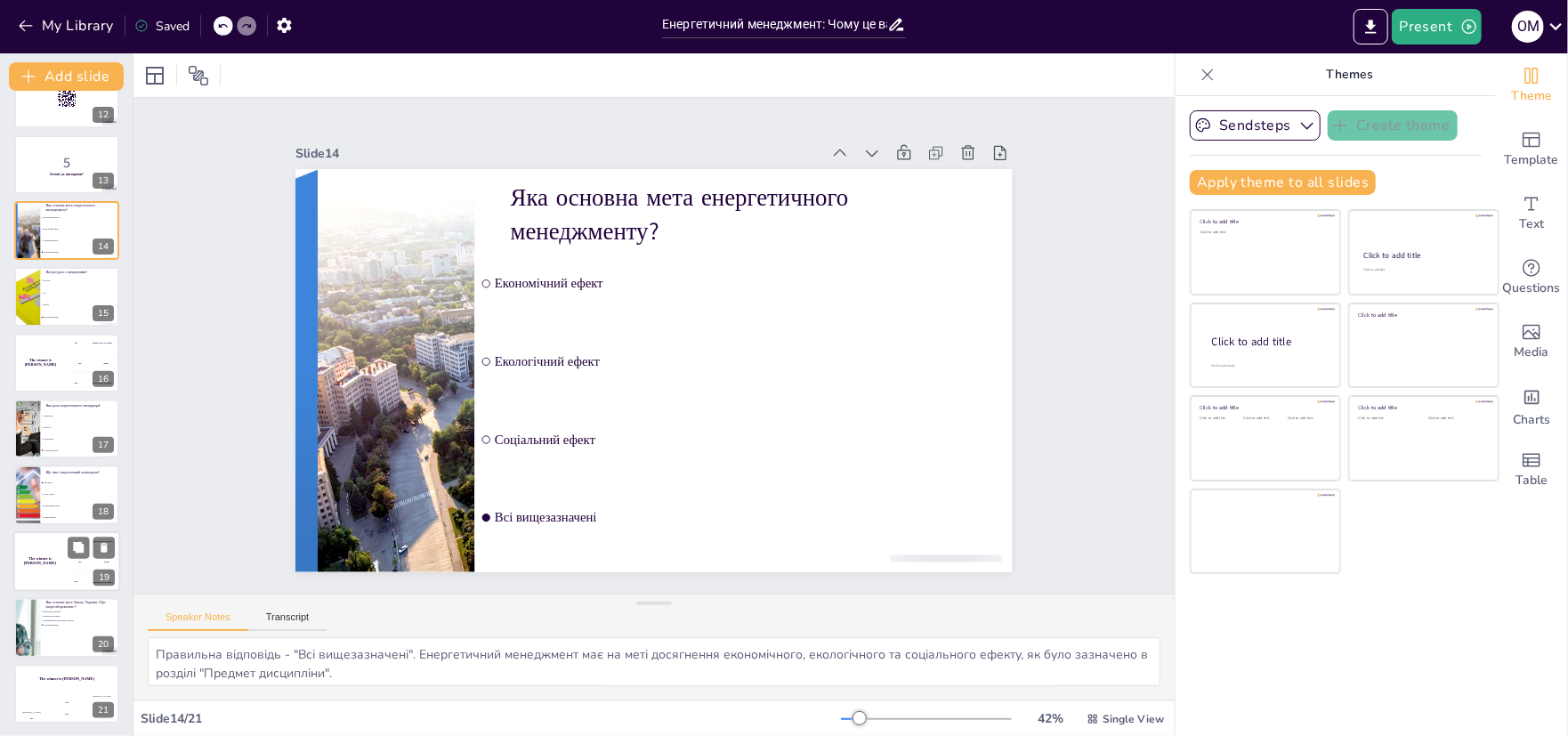
scroll to position [766, 0]
click at [69, 646] on div at bounding box center [67, 626] width 107 height 61
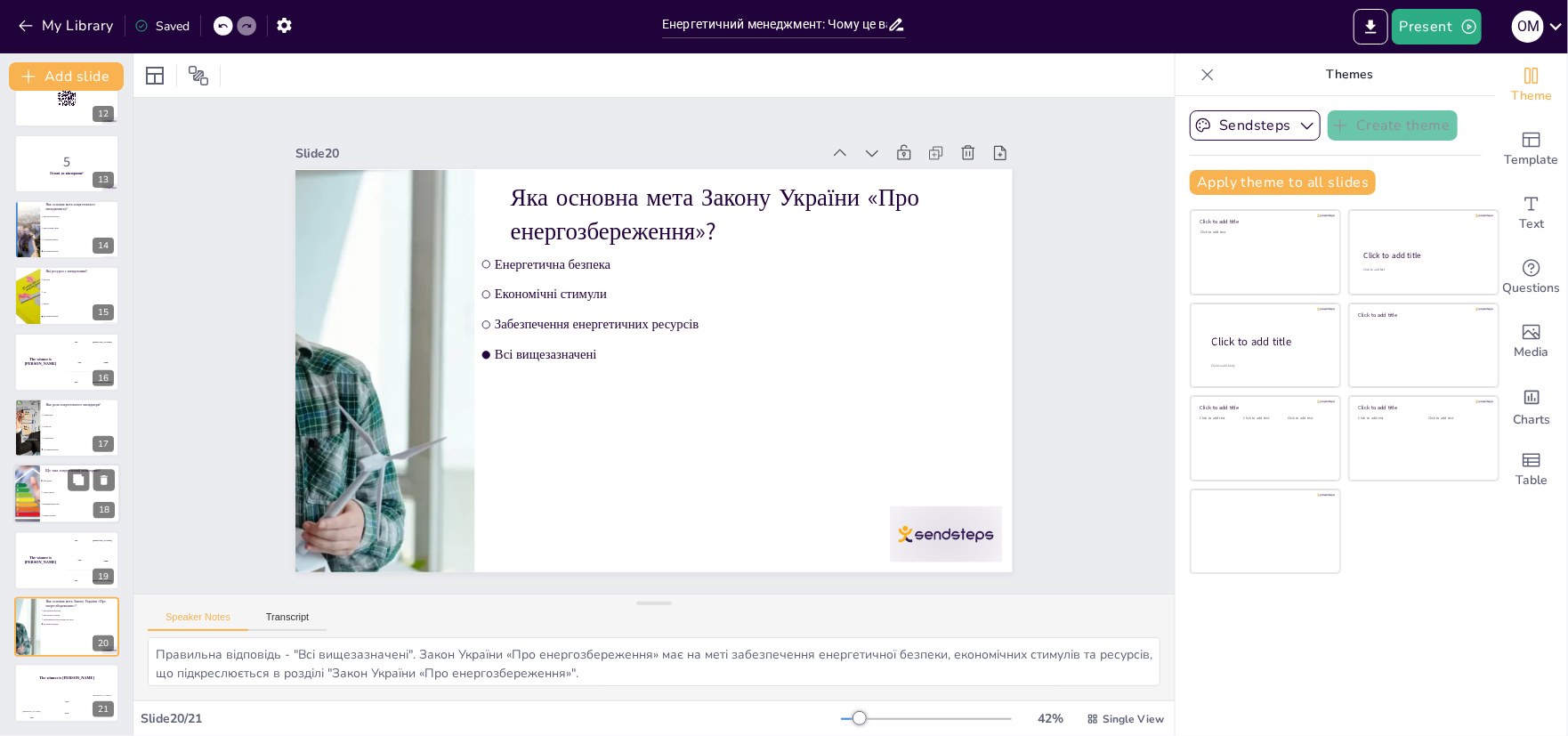
click at [41, 484] on li "Збір даних" at bounding box center [80, 482] width 80 height 12
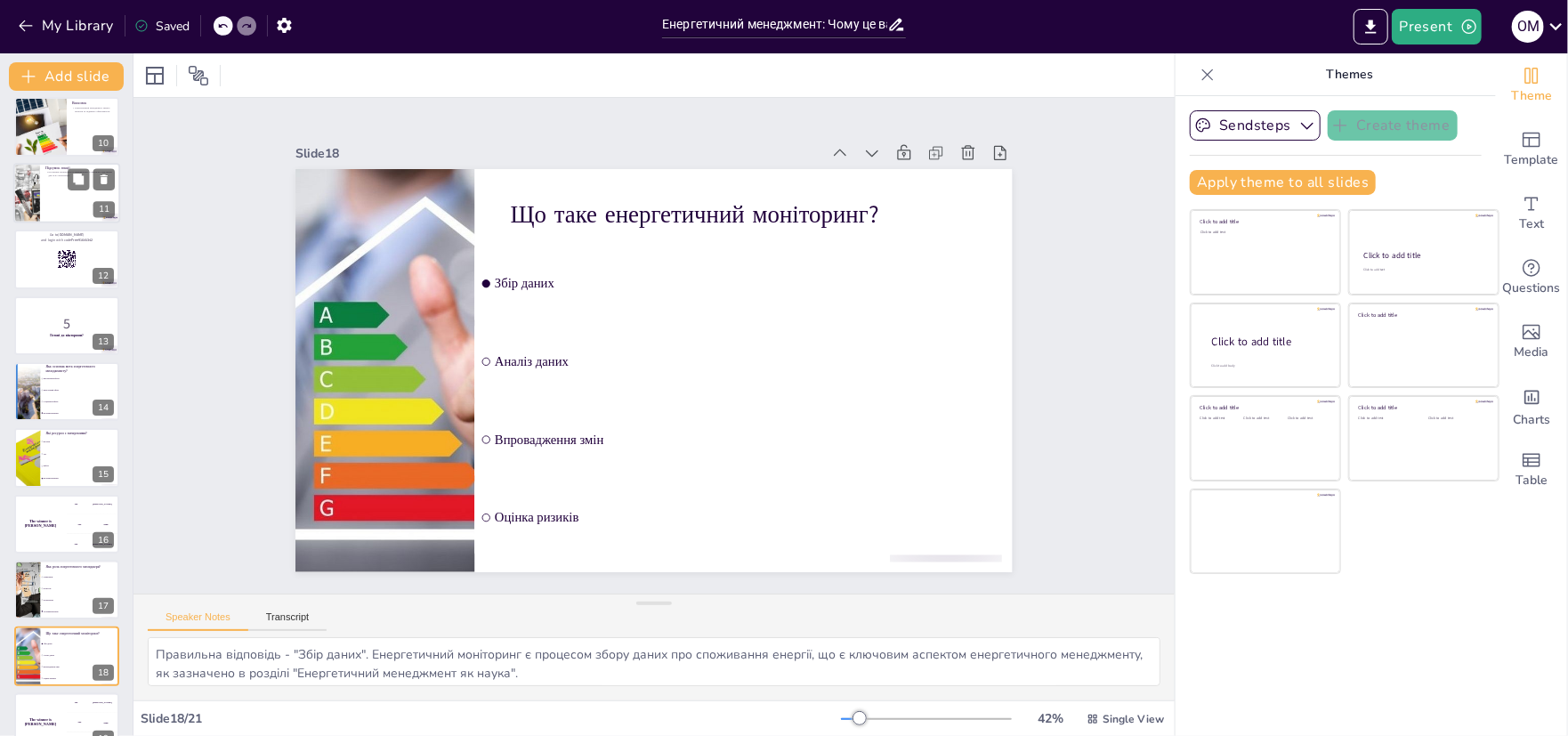
scroll to position [410, 0]
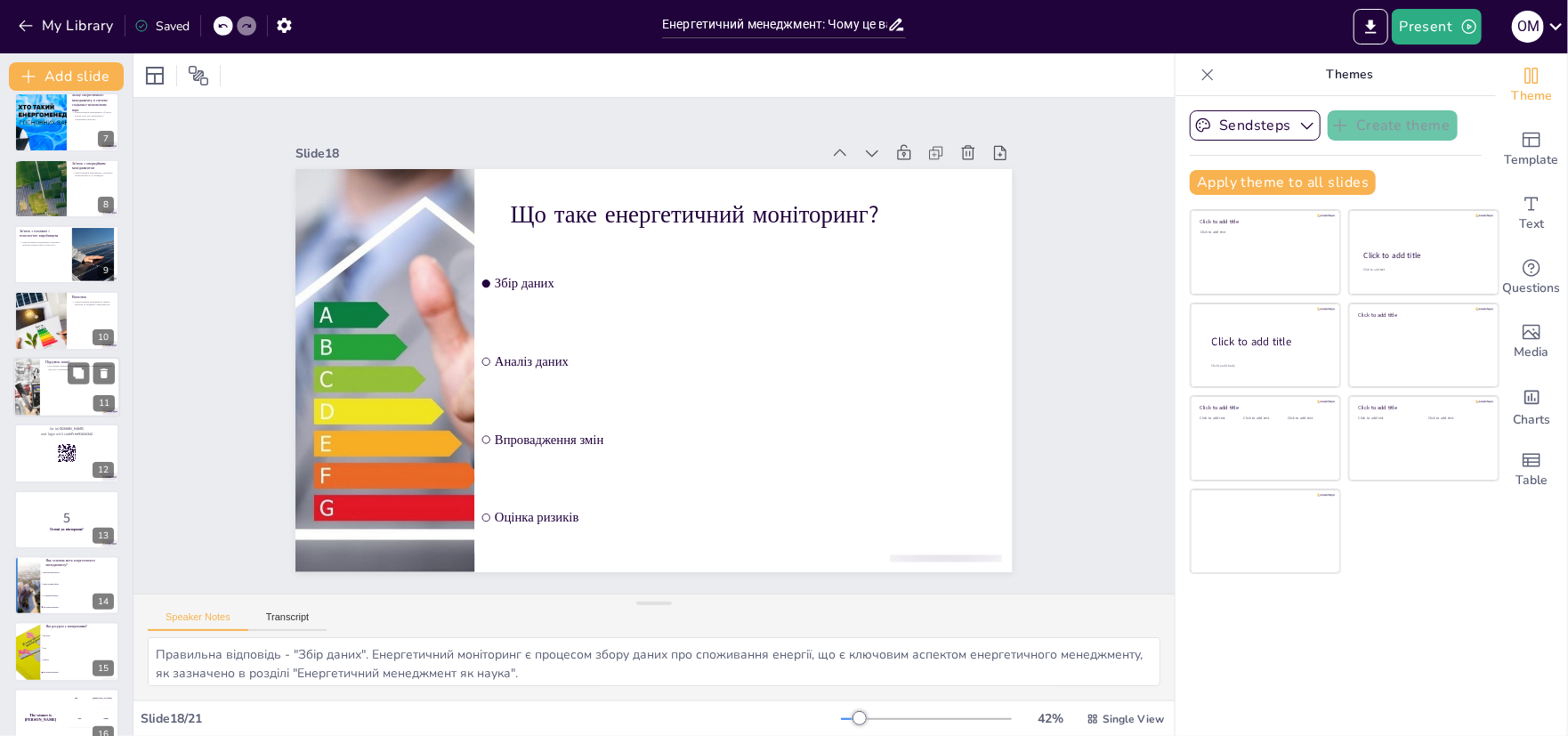
click at [53, 391] on div at bounding box center [67, 387] width 107 height 61
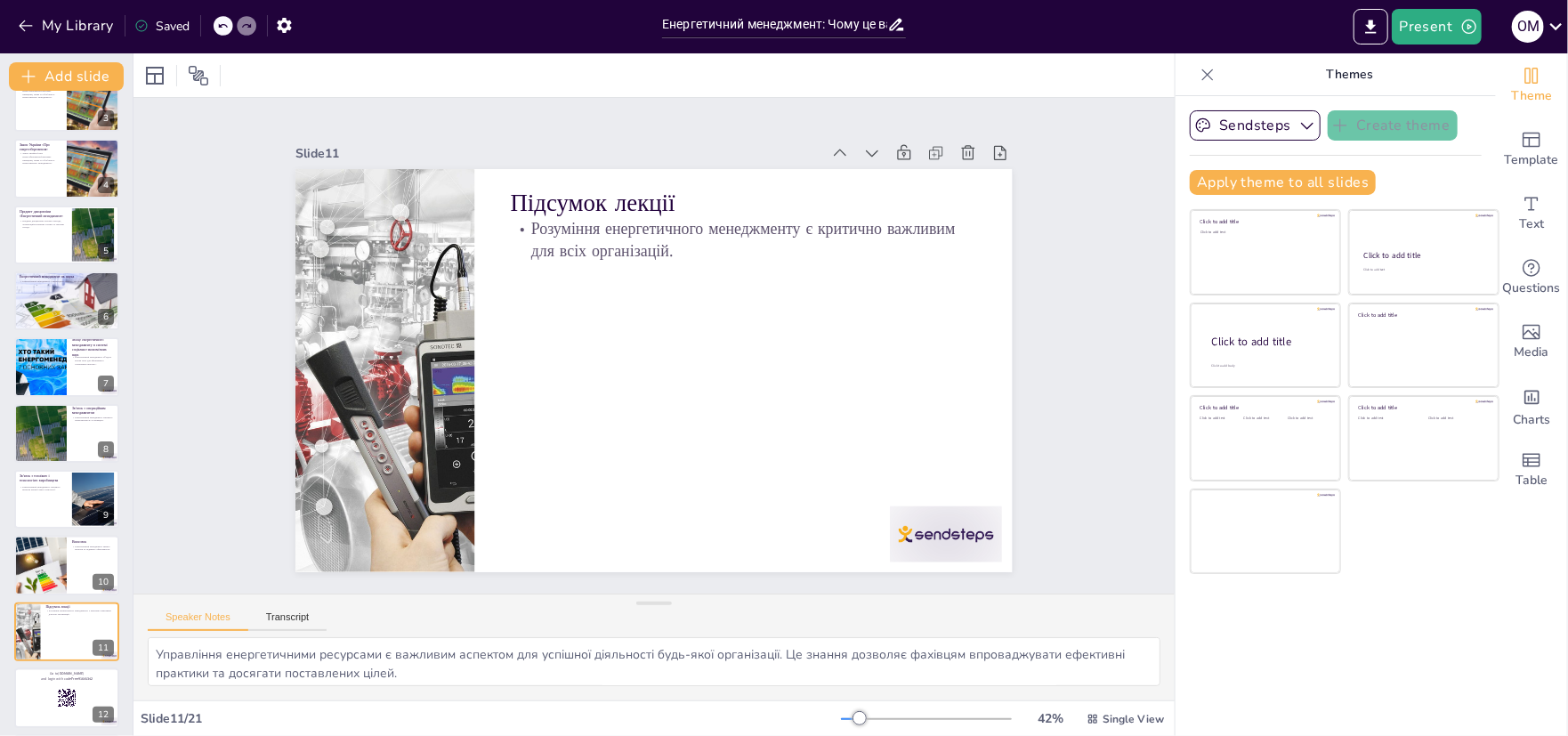
scroll to position [116, 0]
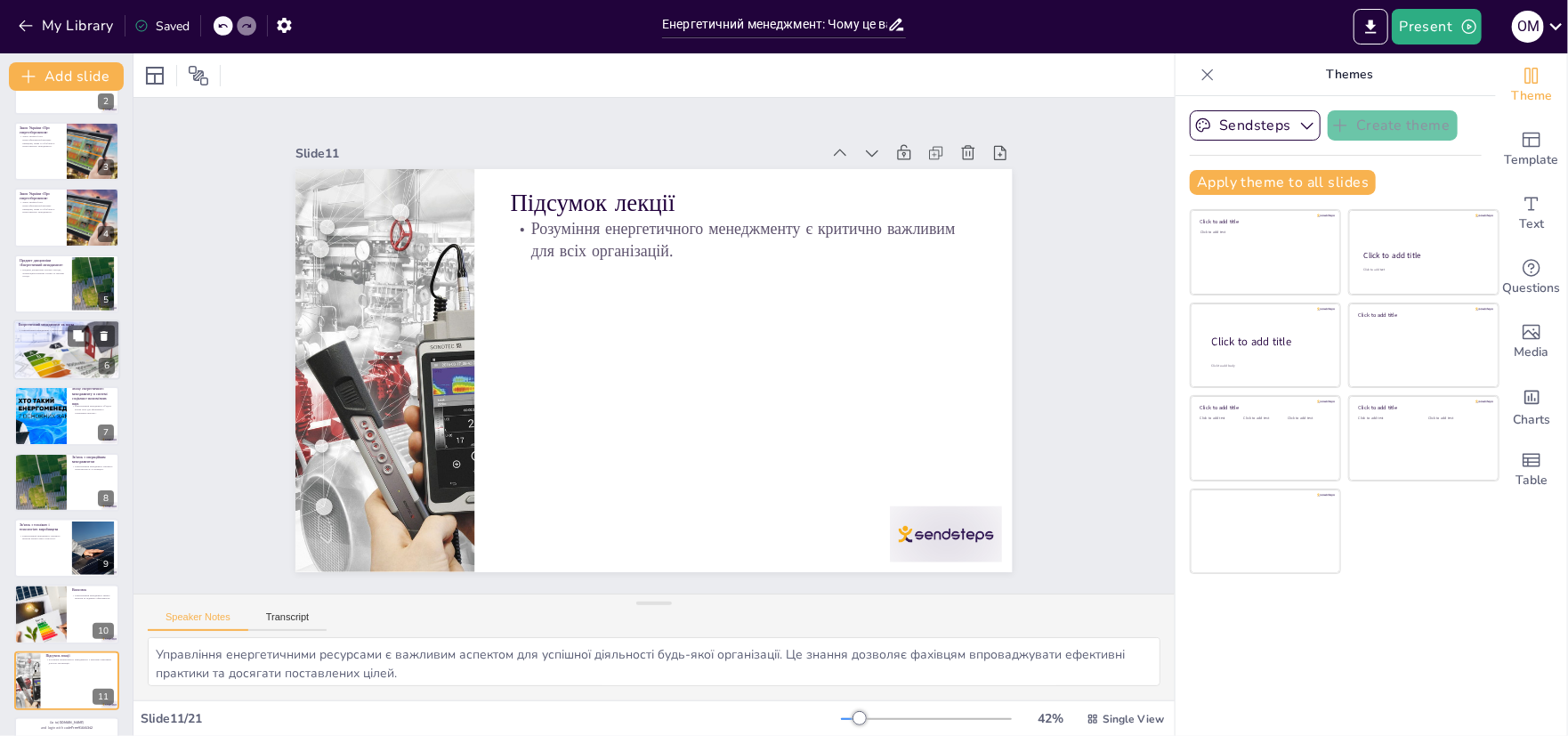
click at [67, 362] on div at bounding box center [67, 350] width 107 height 69
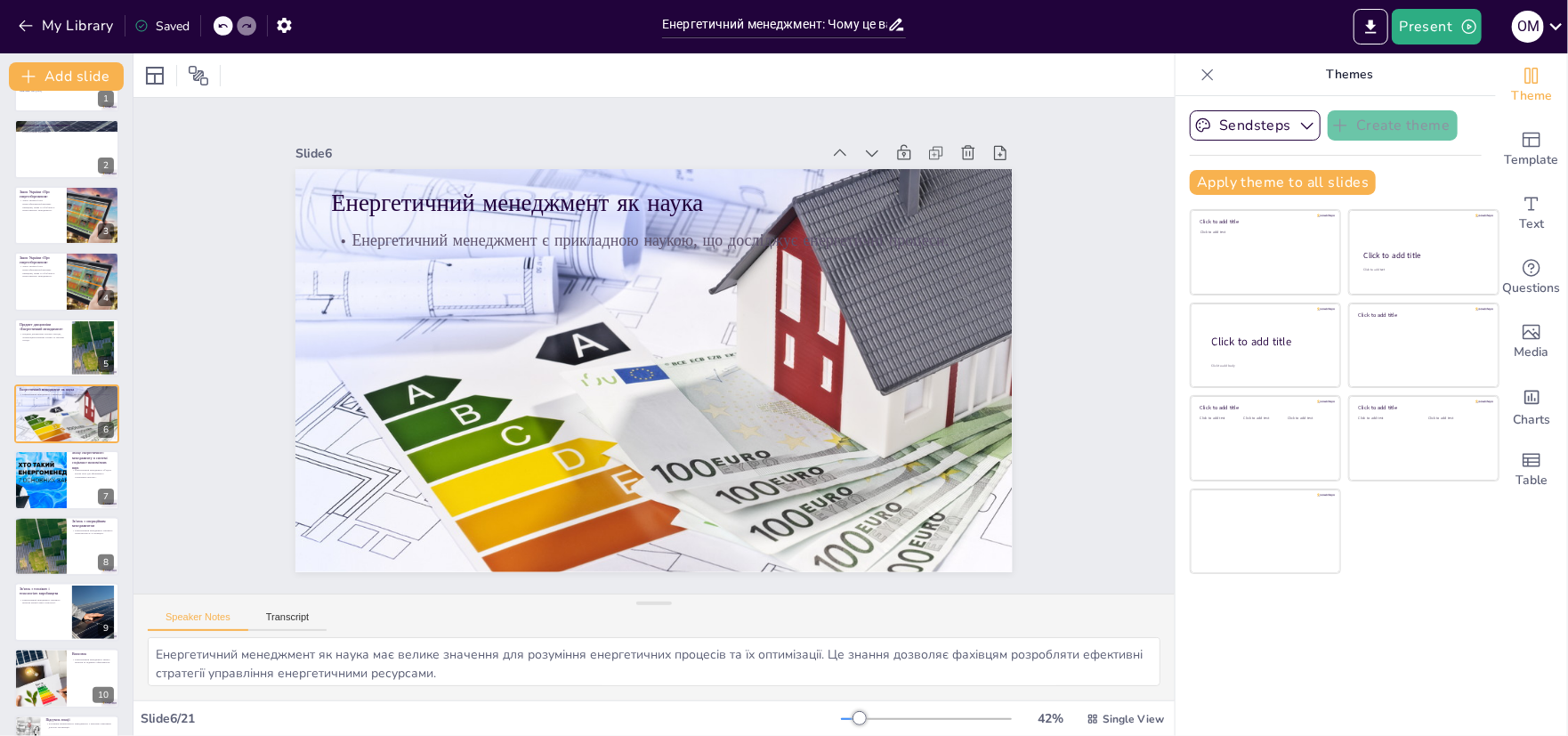
scroll to position [0, 0]
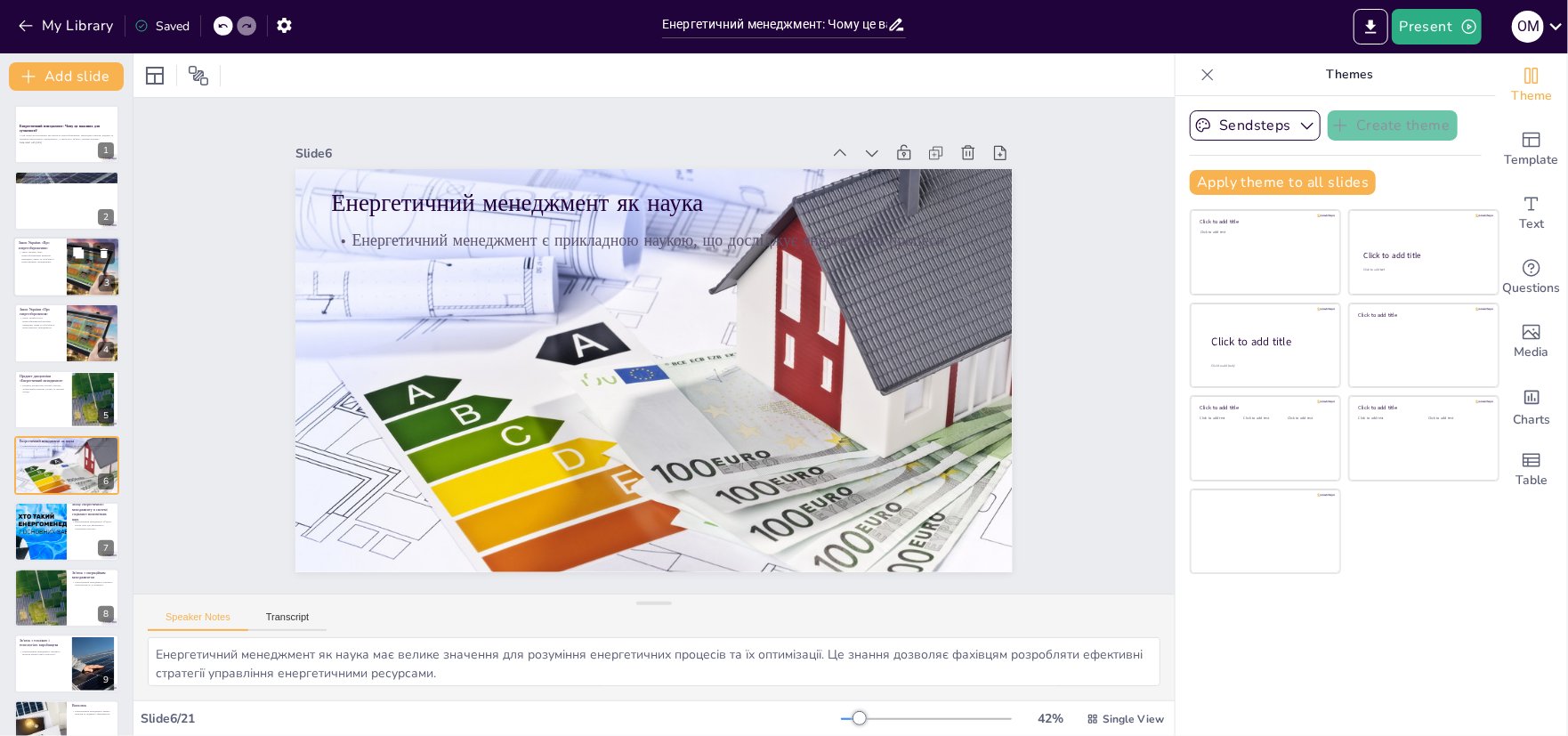
click at [89, 268] on div at bounding box center [94, 266] width 106 height 61
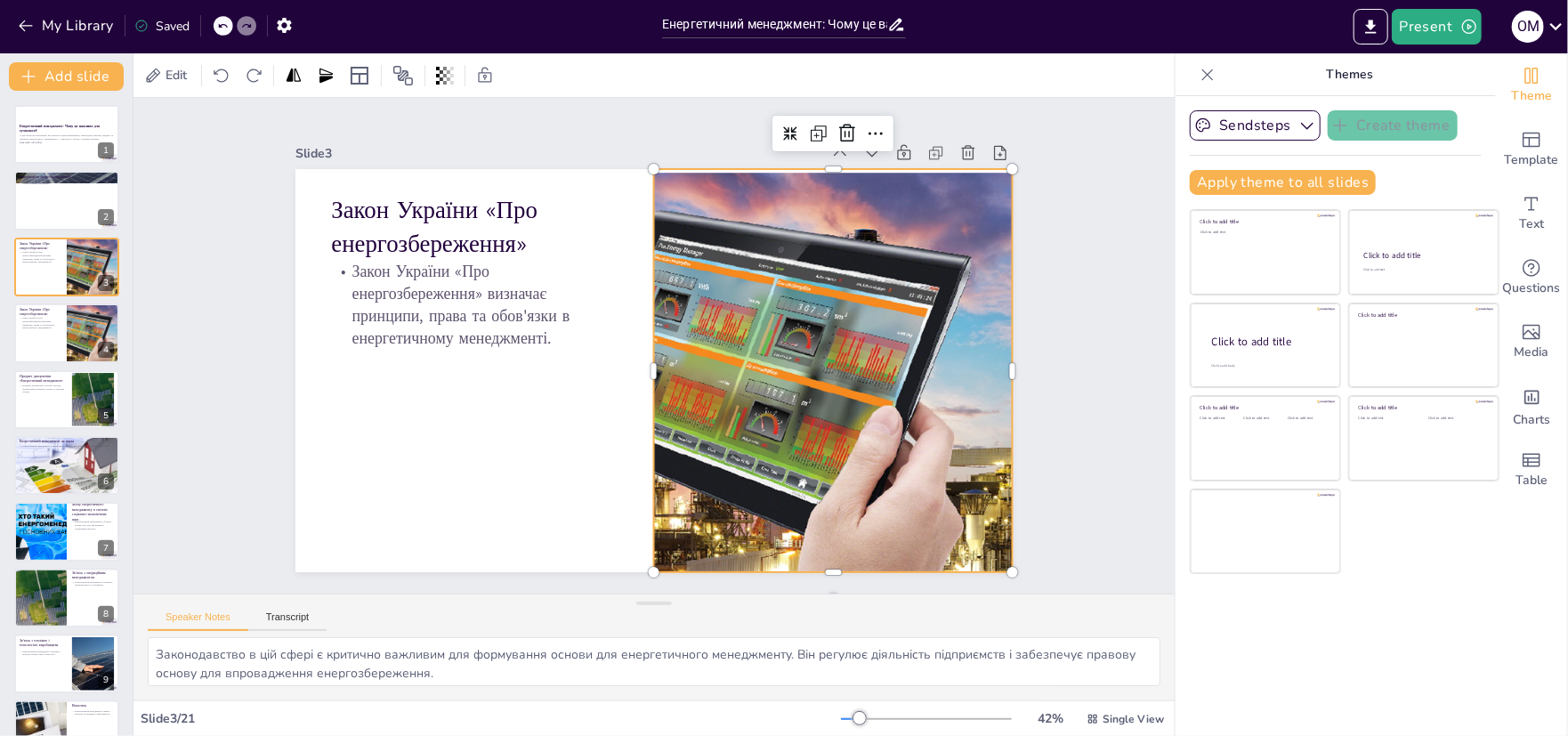
click at [762, 365] on div at bounding box center [830, 389] width 748 height 476
click at [54, 327] on p "Закон України «Про енергозбереження» визначає принципи, права та обов'язки в ен…" at bounding box center [40, 324] width 42 height 14
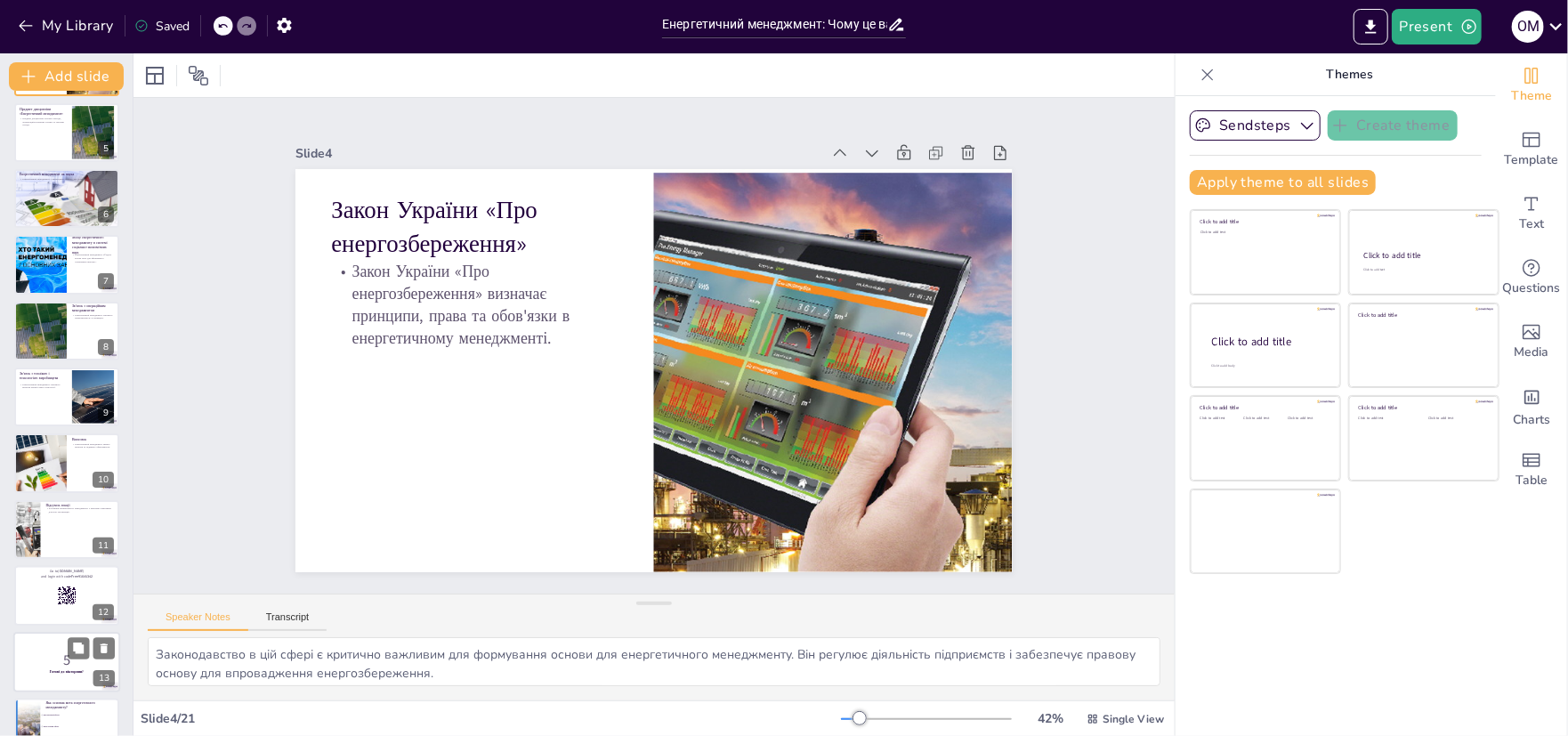
scroll to position [356, 0]
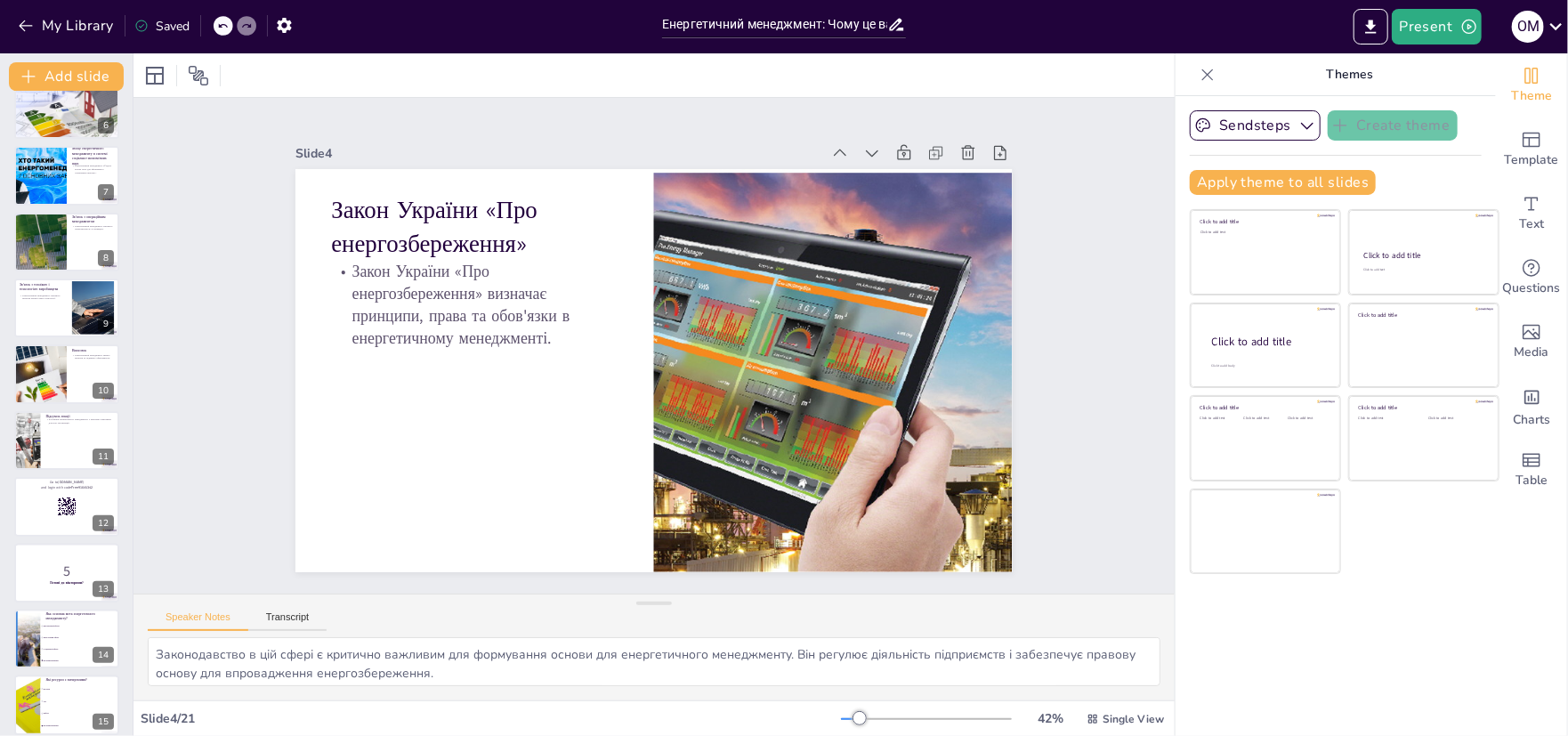
click at [53, 655] on li "Всі вищезазначені" at bounding box center [80, 660] width 79 height 11
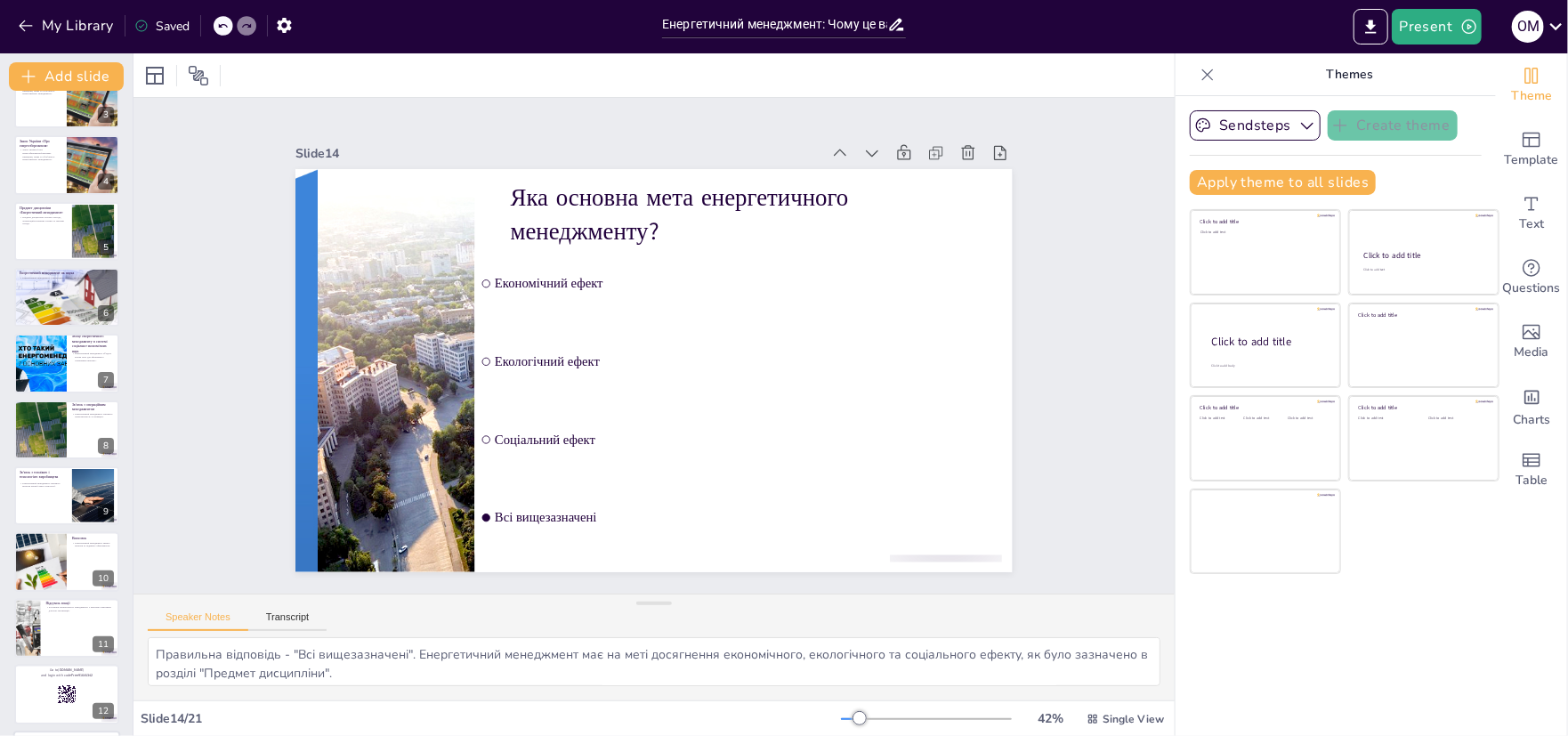
scroll to position [267, 0]
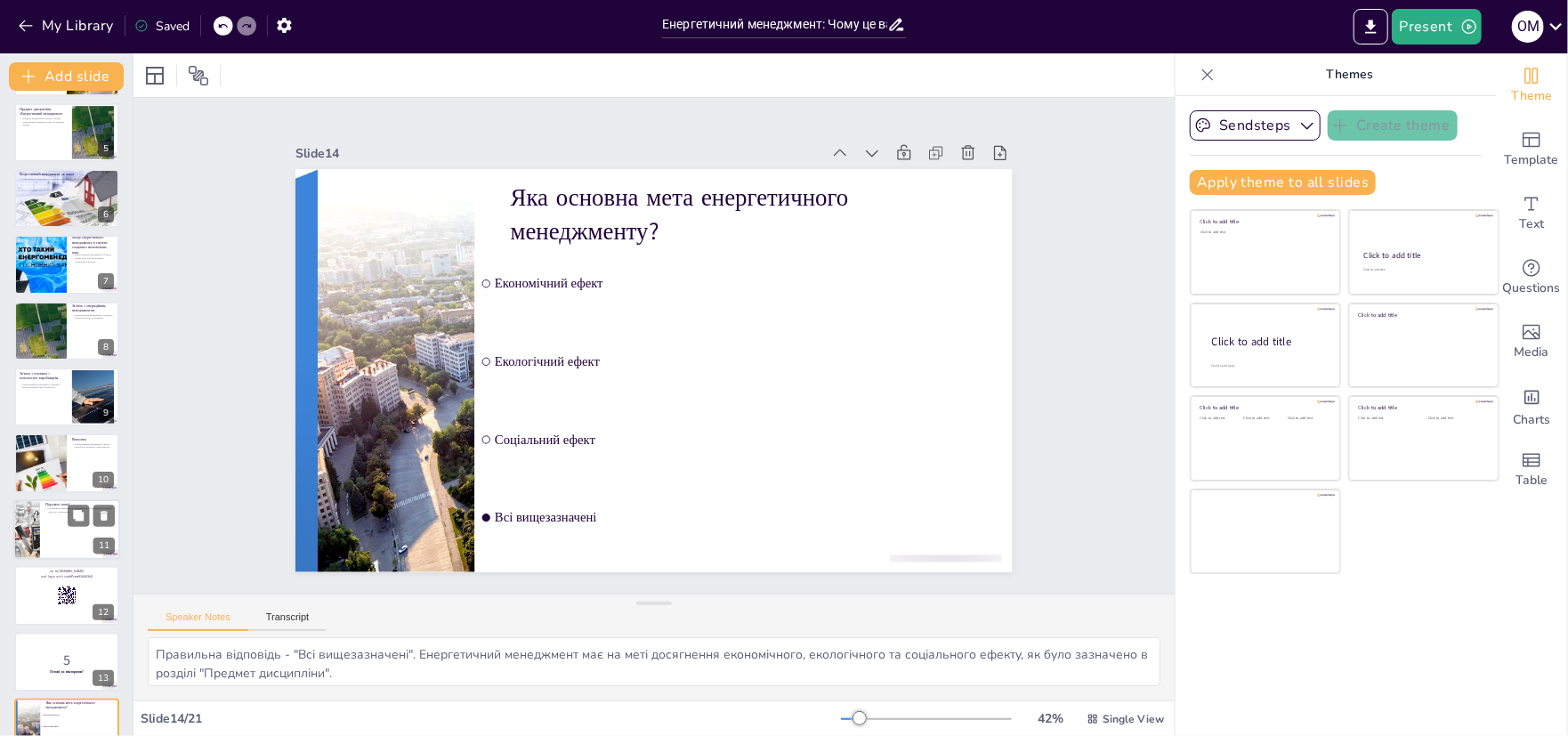
click at [31, 540] on div at bounding box center [27, 530] width 74 height 61
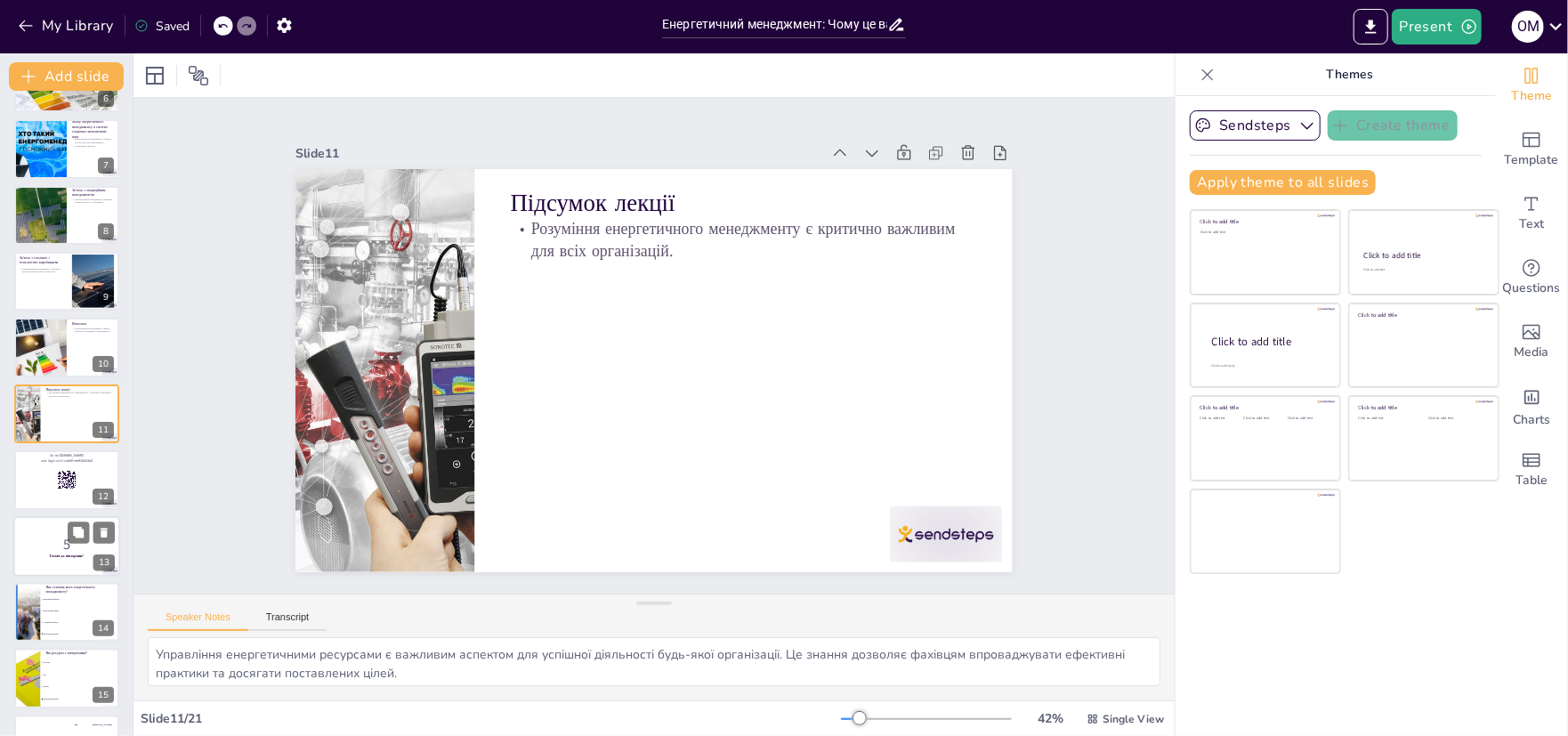
scroll to position [560, 0]
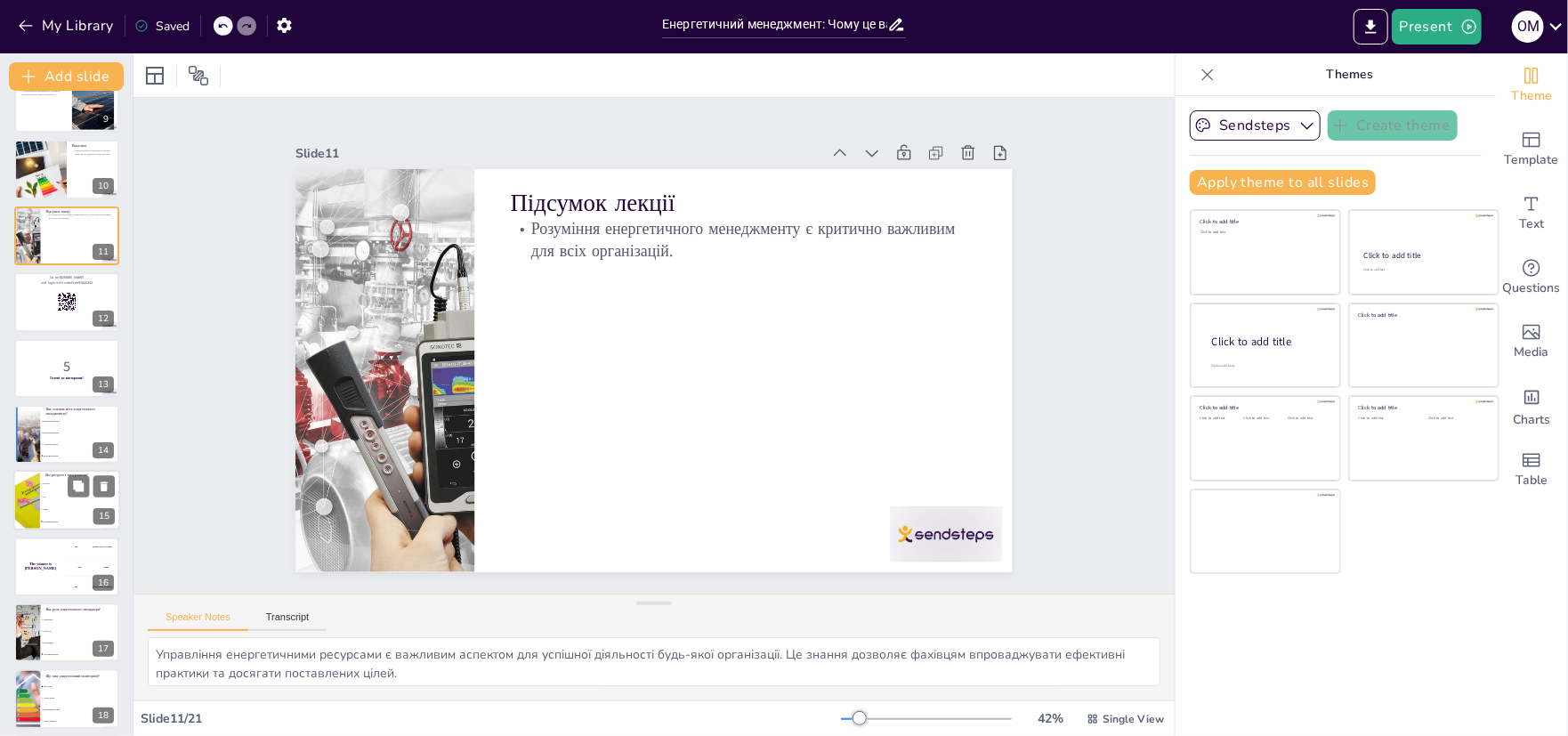
click at [37, 512] on div at bounding box center [27, 501] width 91 height 61
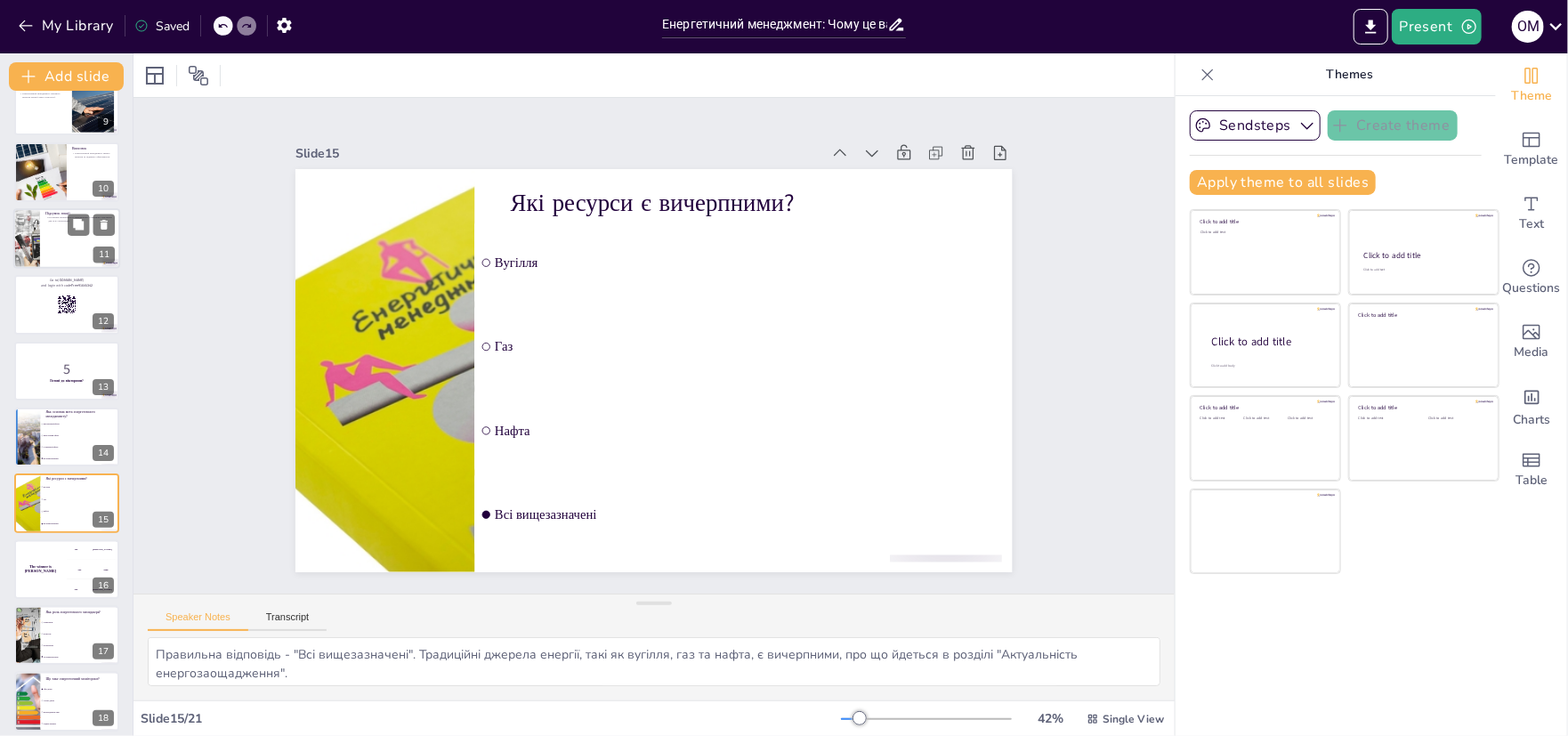
scroll to position [292, 0]
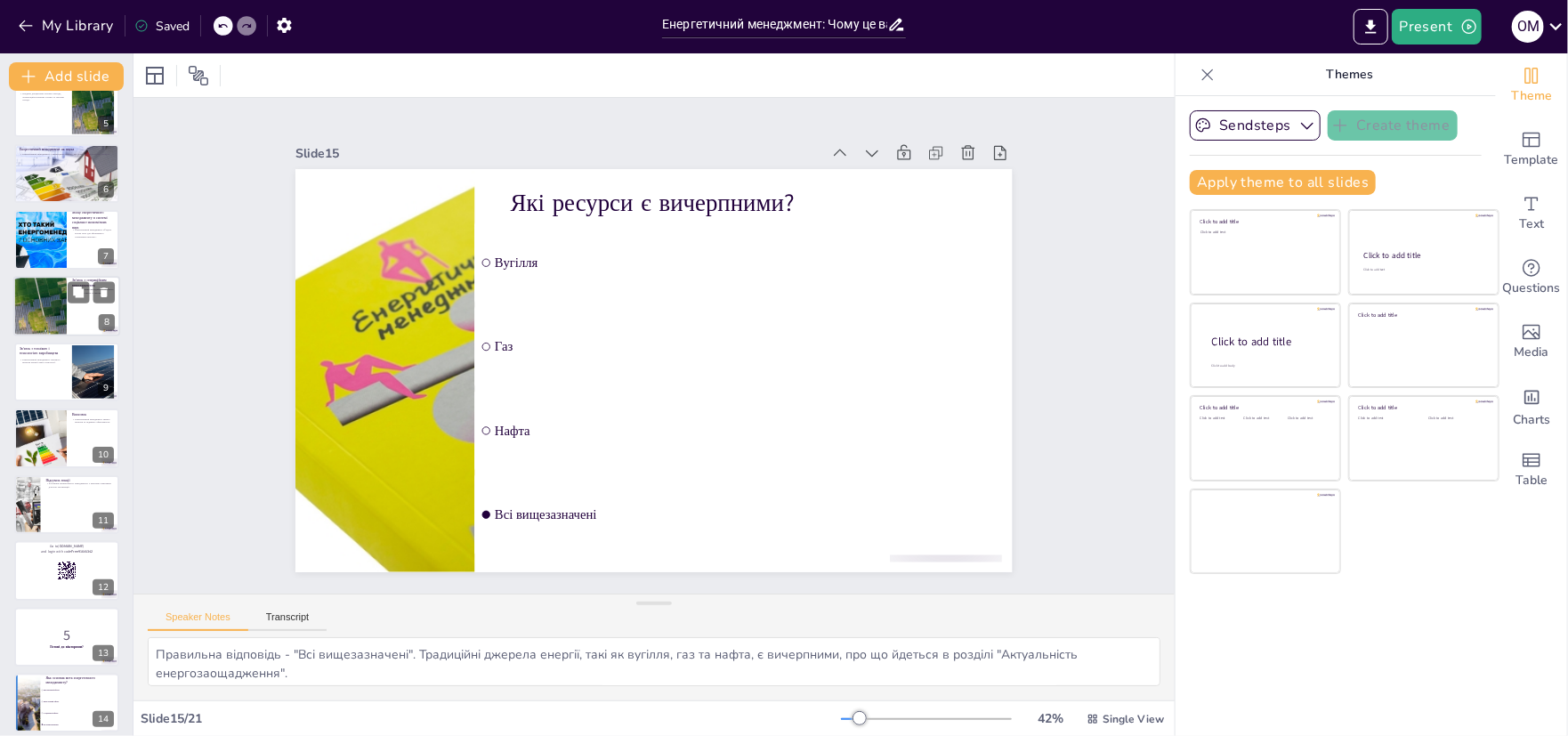
click at [44, 342] on div "Зв’язок з технікою і технологією виробництва Енергетичний менеджмент оптимізує …" at bounding box center [67, 342] width 105 height 0
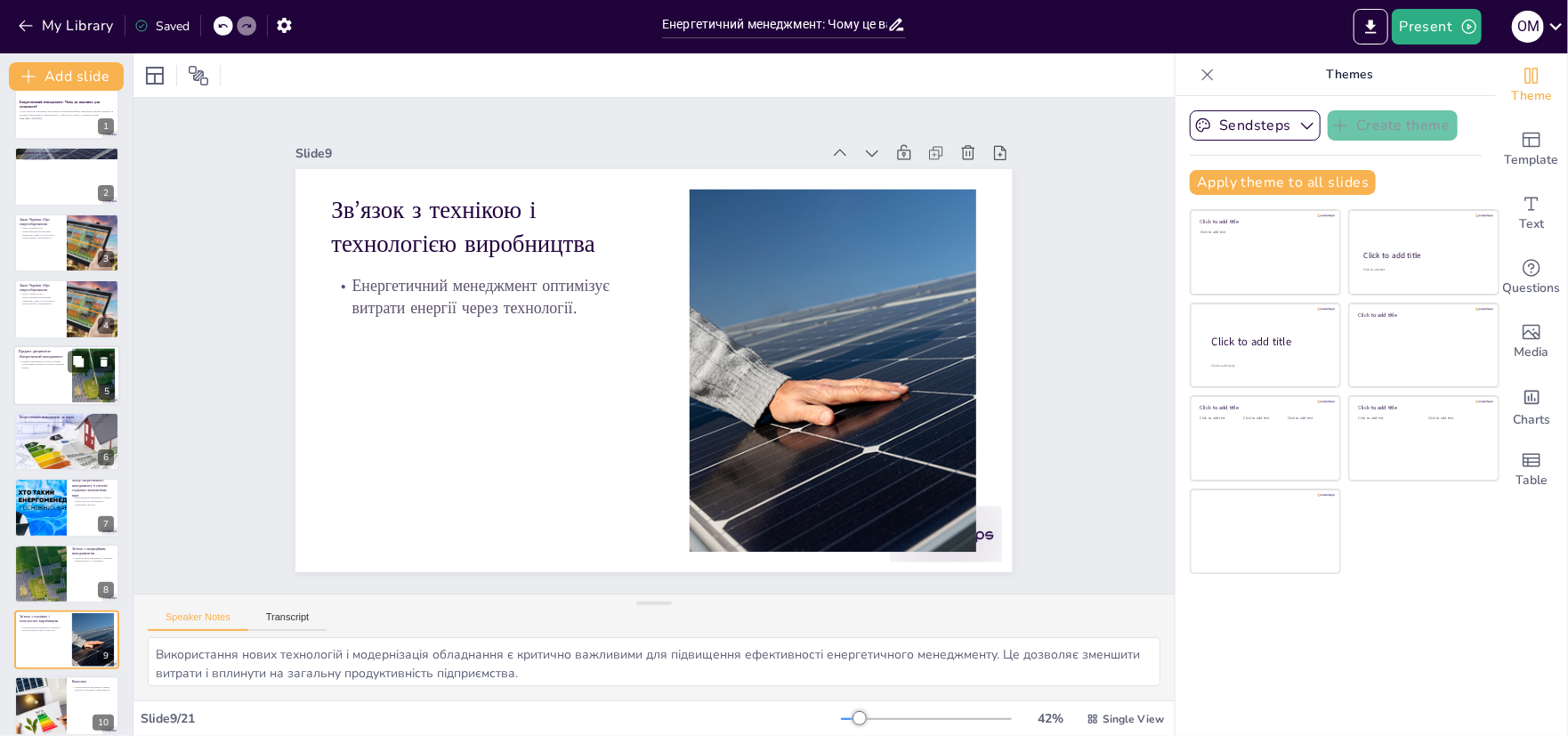
scroll to position [0, 0]
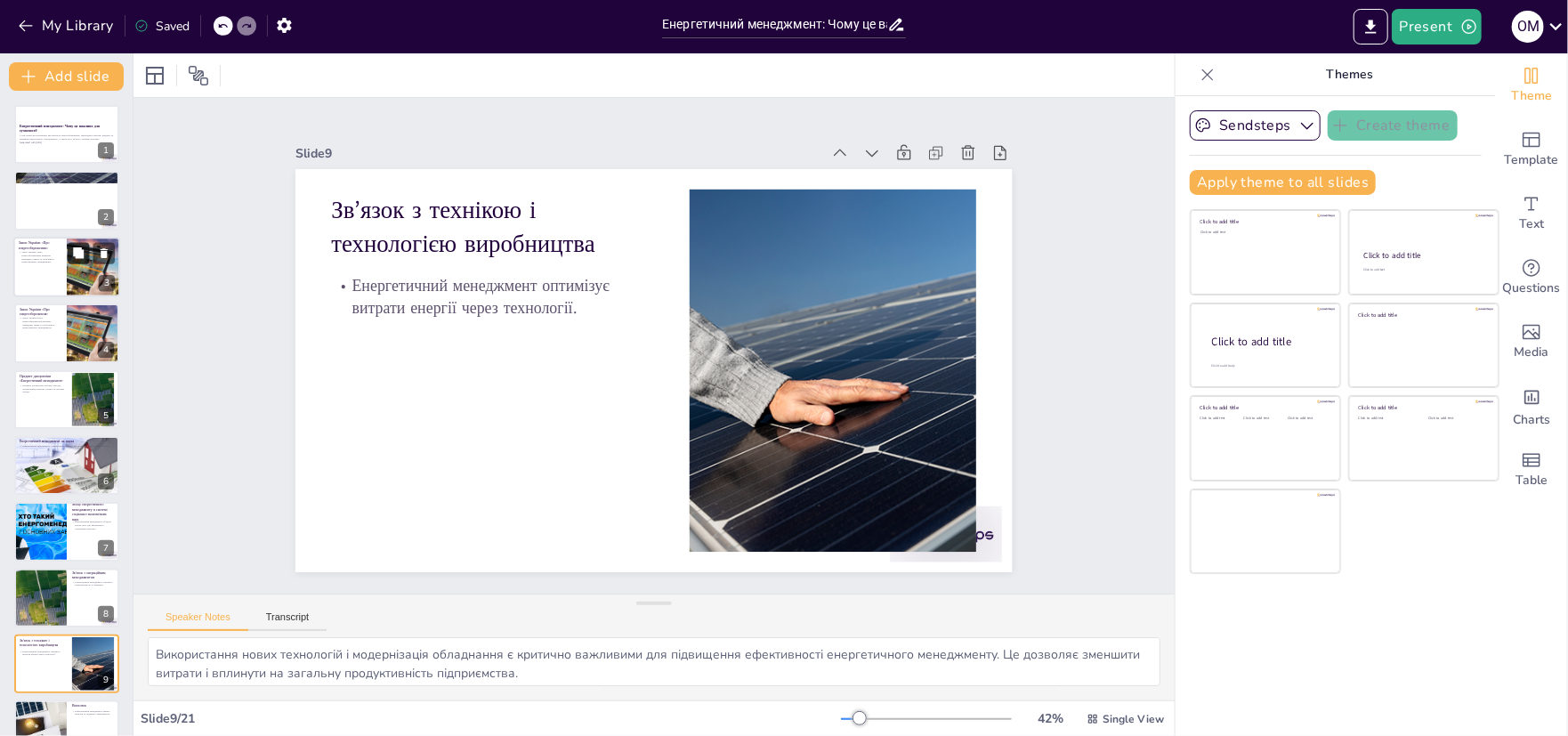
click at [68, 261] on button at bounding box center [78, 253] width 21 height 21
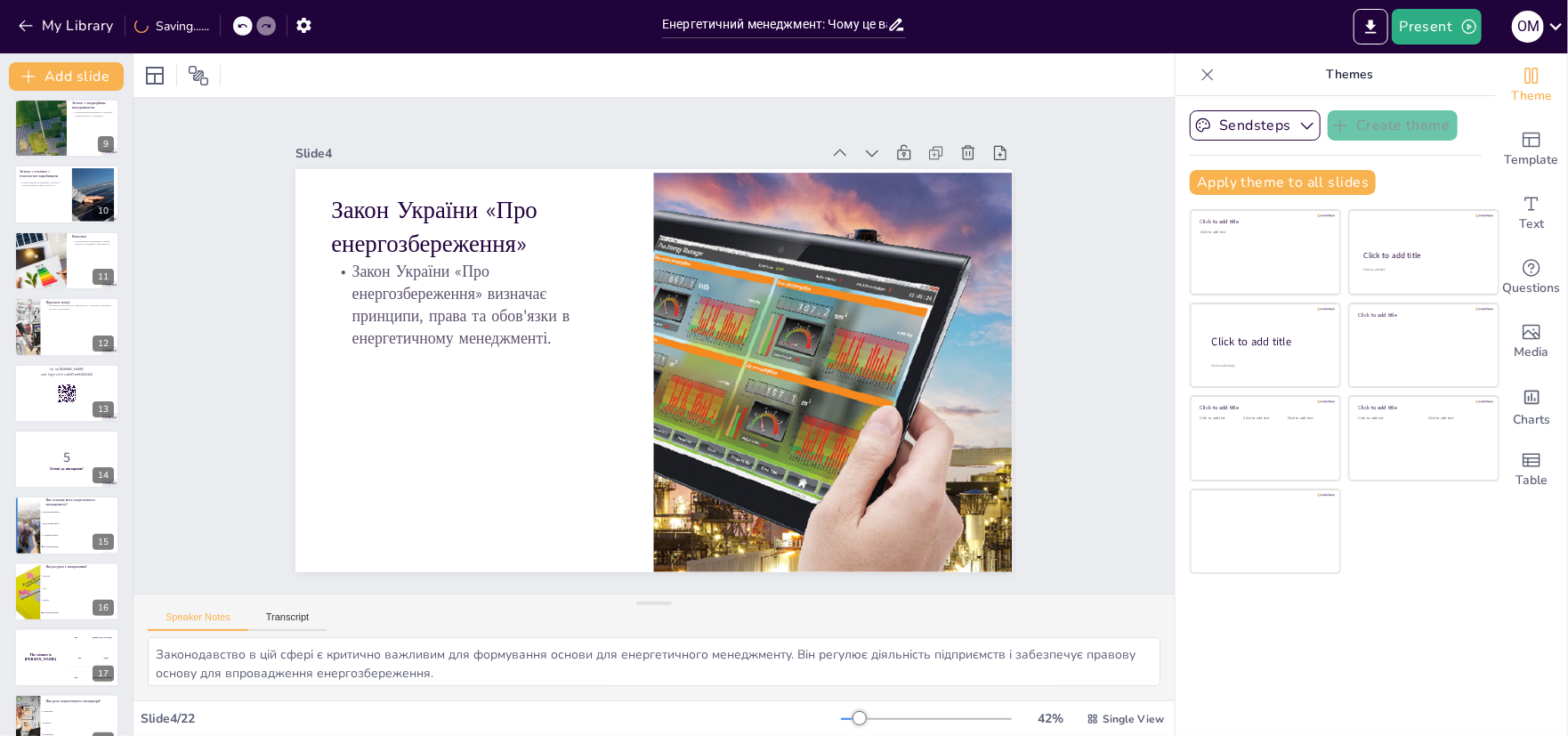
scroll to position [802, 0]
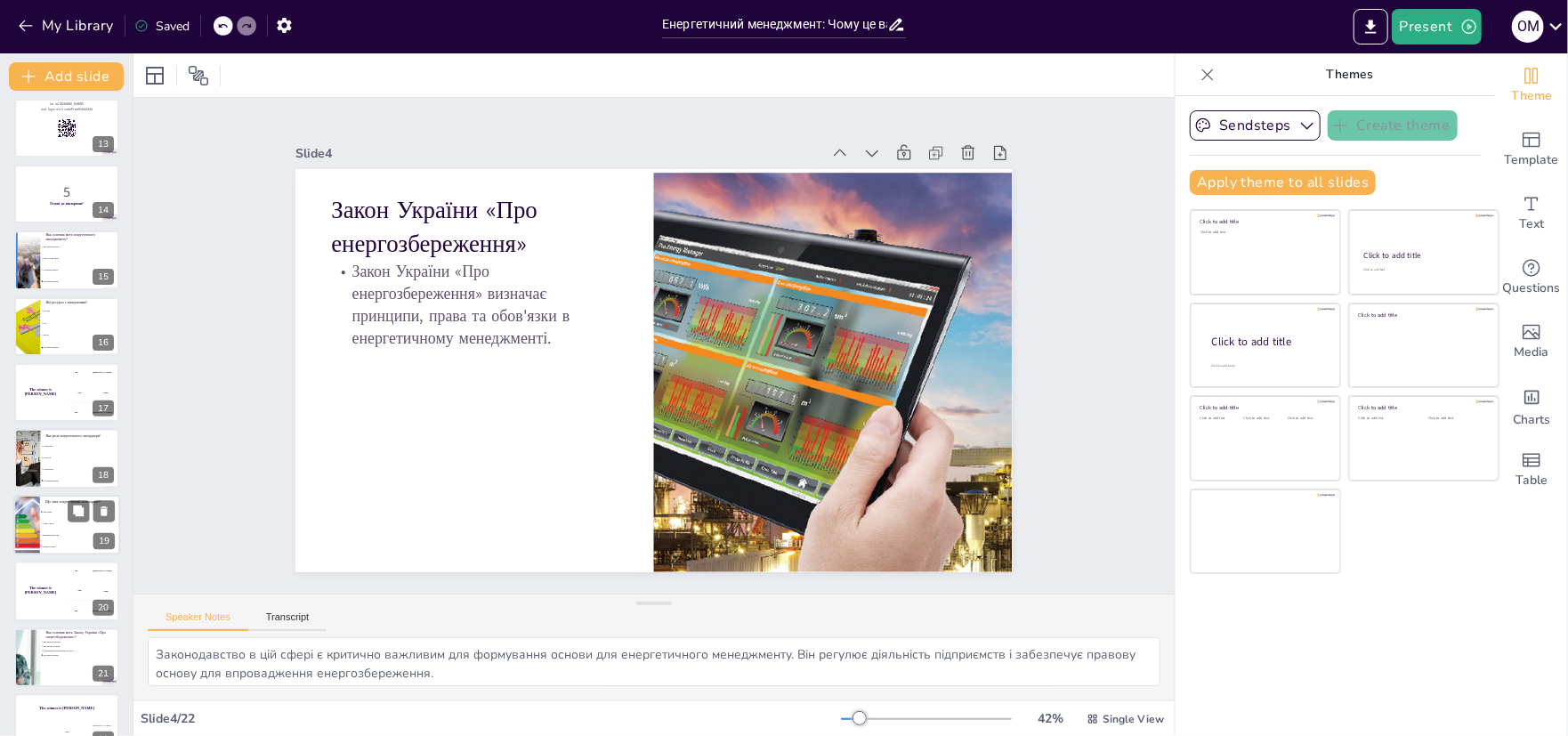
click at [27, 536] on div at bounding box center [27, 525] width 91 height 61
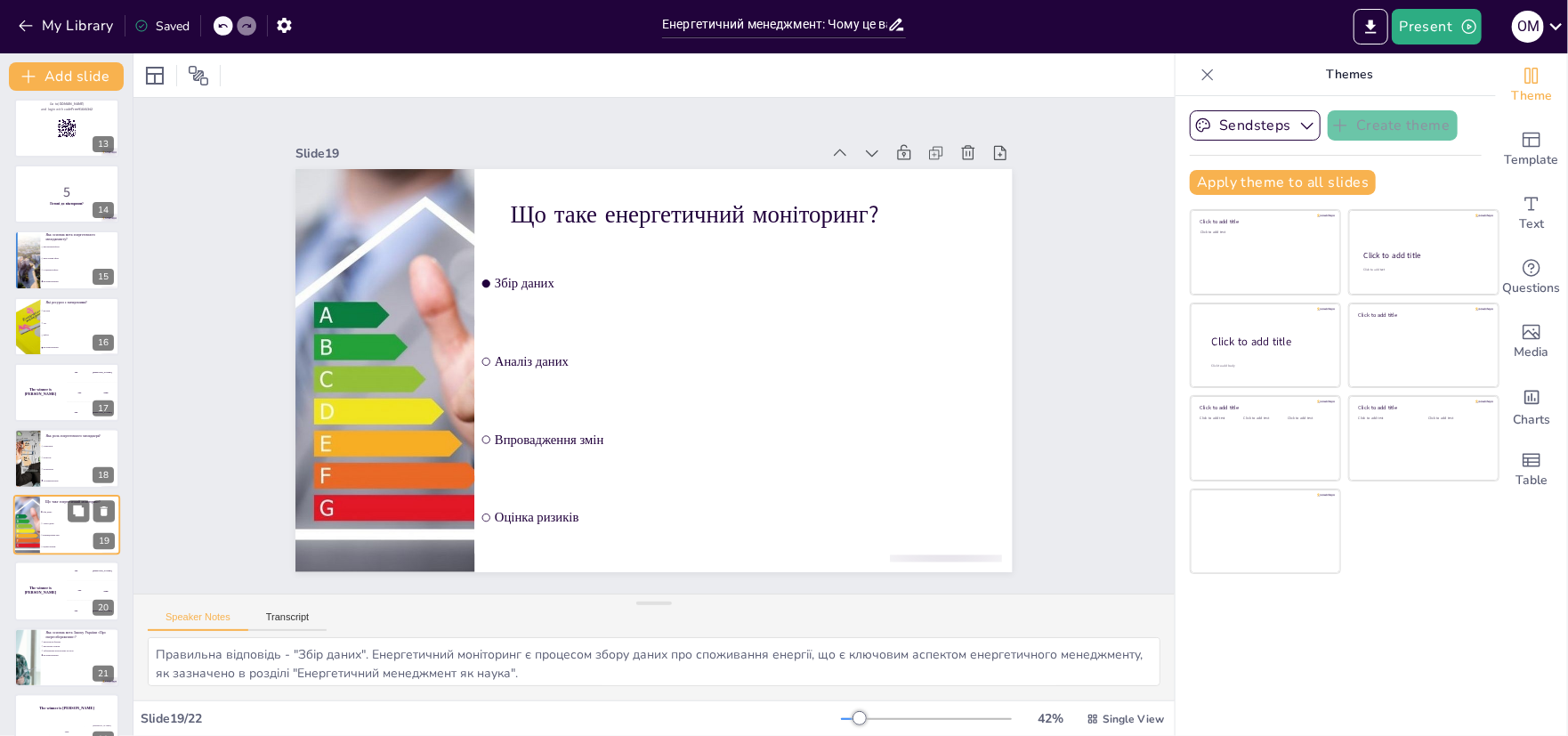
scroll to position [832, 0]
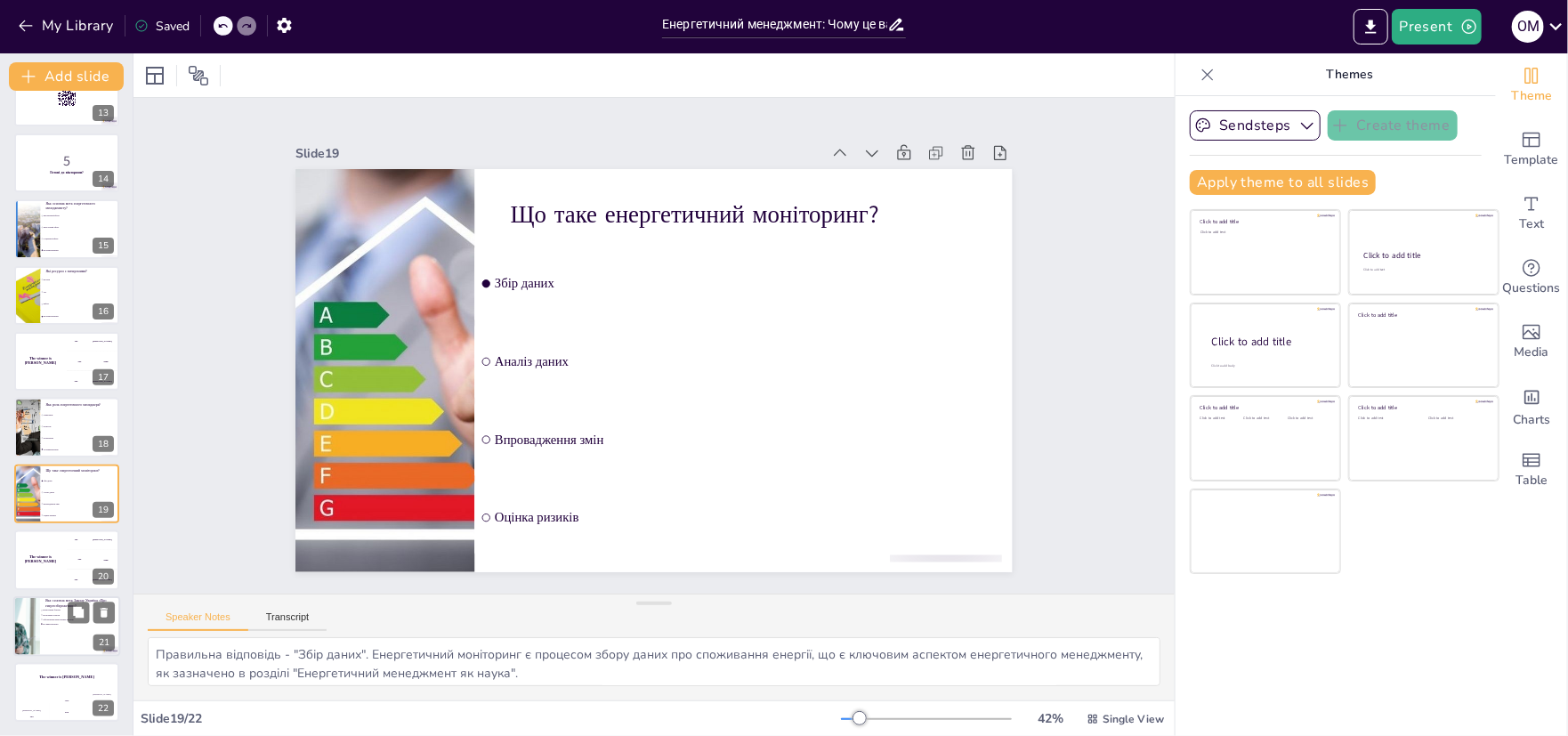
click at [51, 623] on span "Всі вищезазначені" at bounding box center [68, 624] width 50 height 3
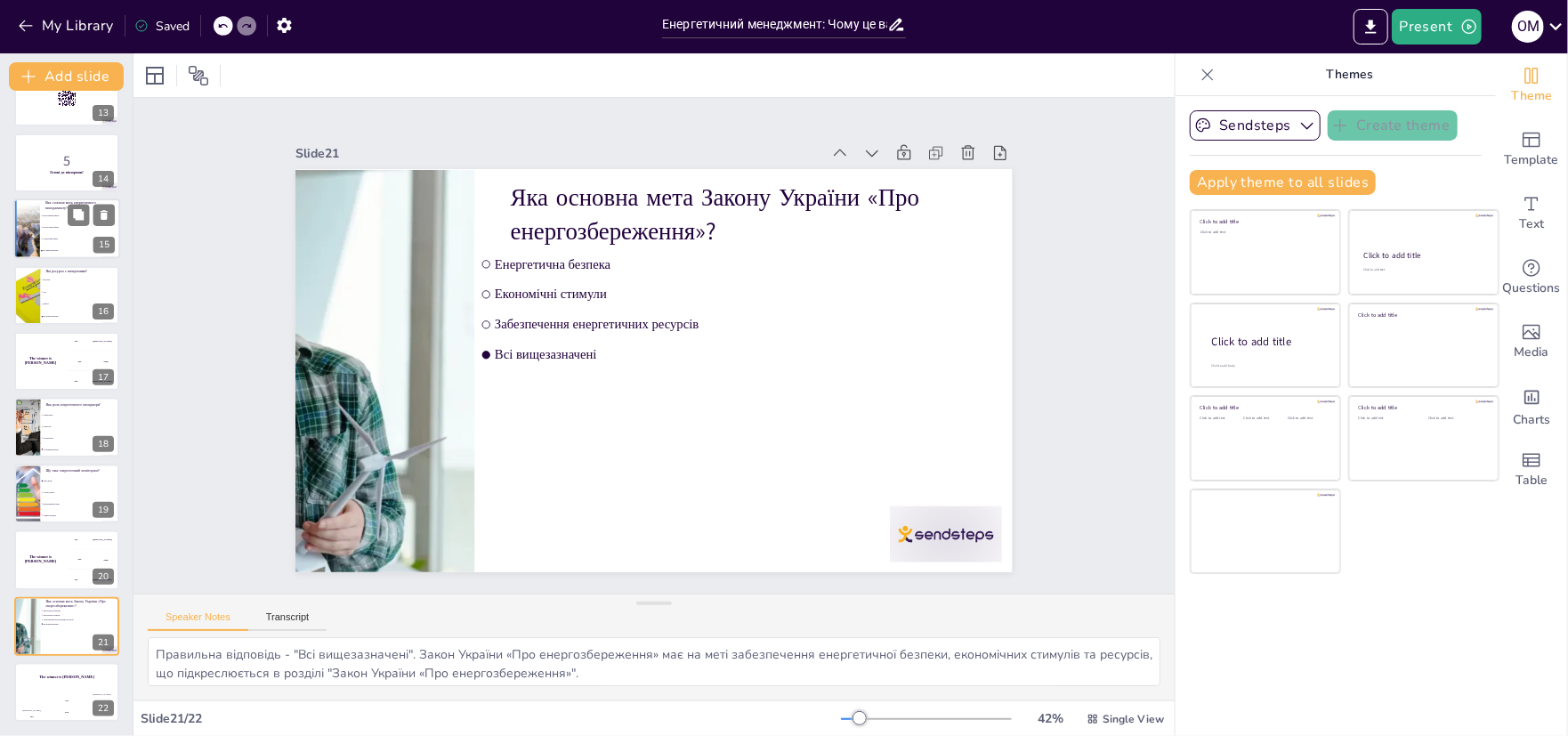
click at [41, 235] on li "Соціальний ефект" at bounding box center [80, 240] width 80 height 12
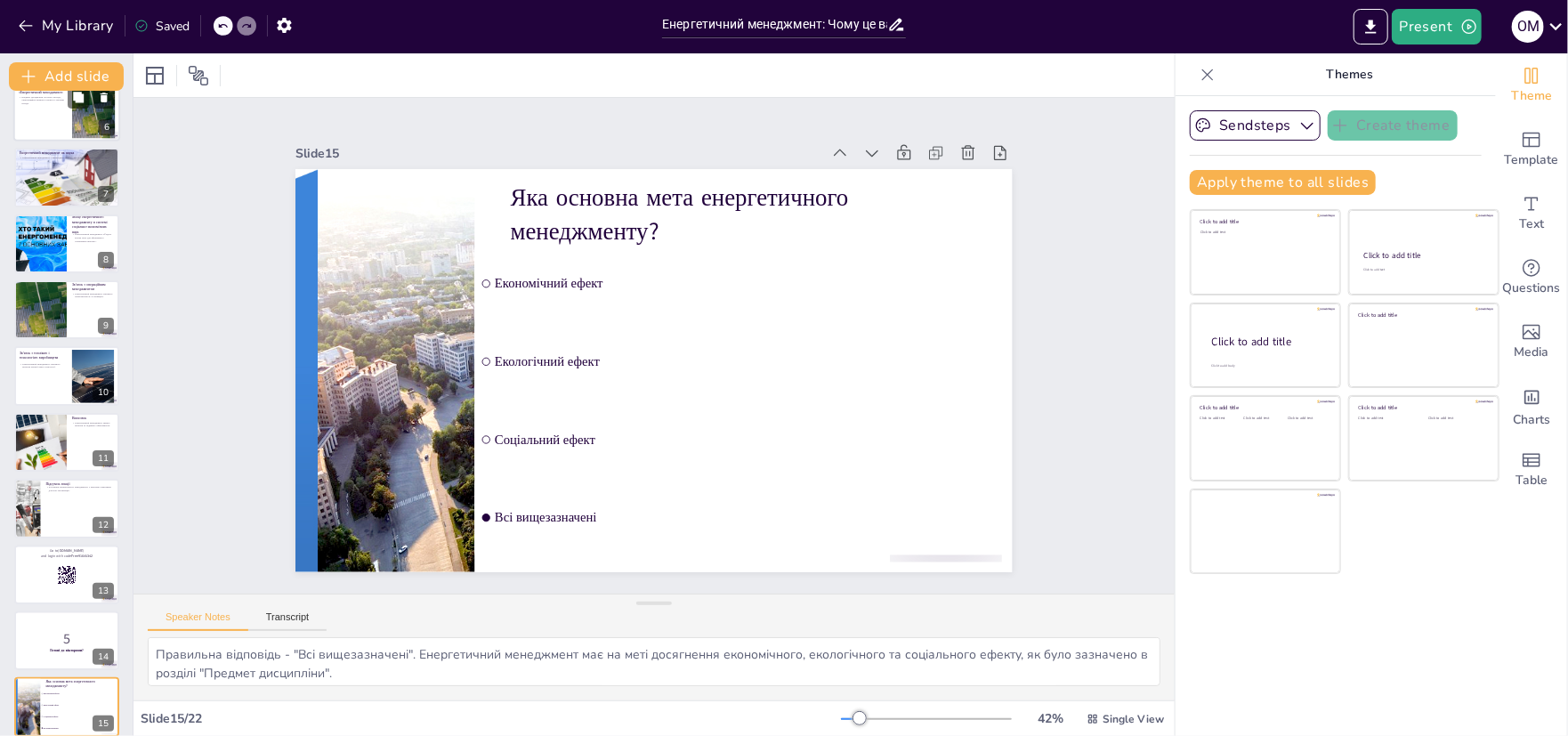
scroll to position [209, 0]
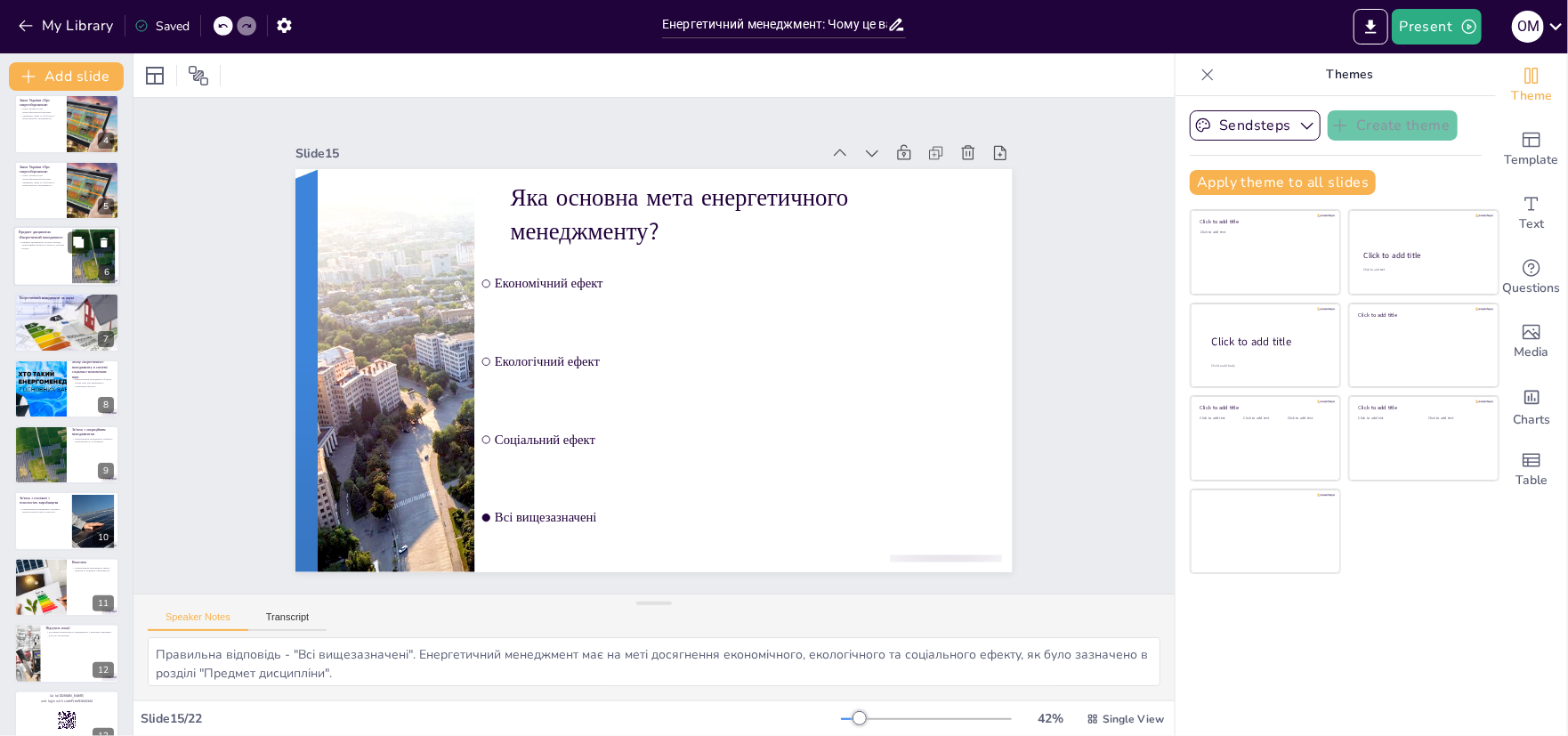
click at [36, 341] on div at bounding box center [67, 322] width 105 height 68
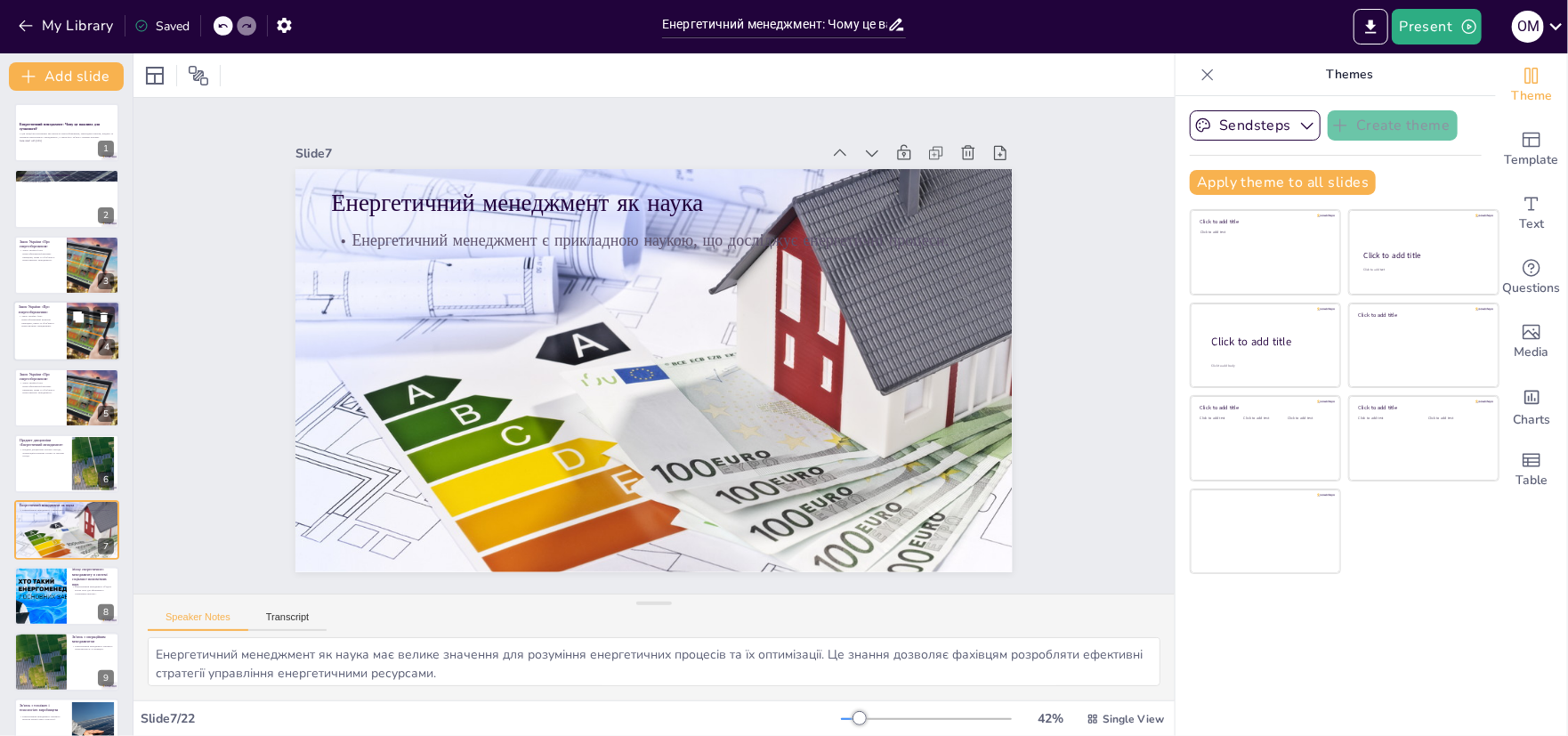
scroll to position [0, 0]
click at [75, 477] on div at bounding box center [93, 466] width 81 height 54
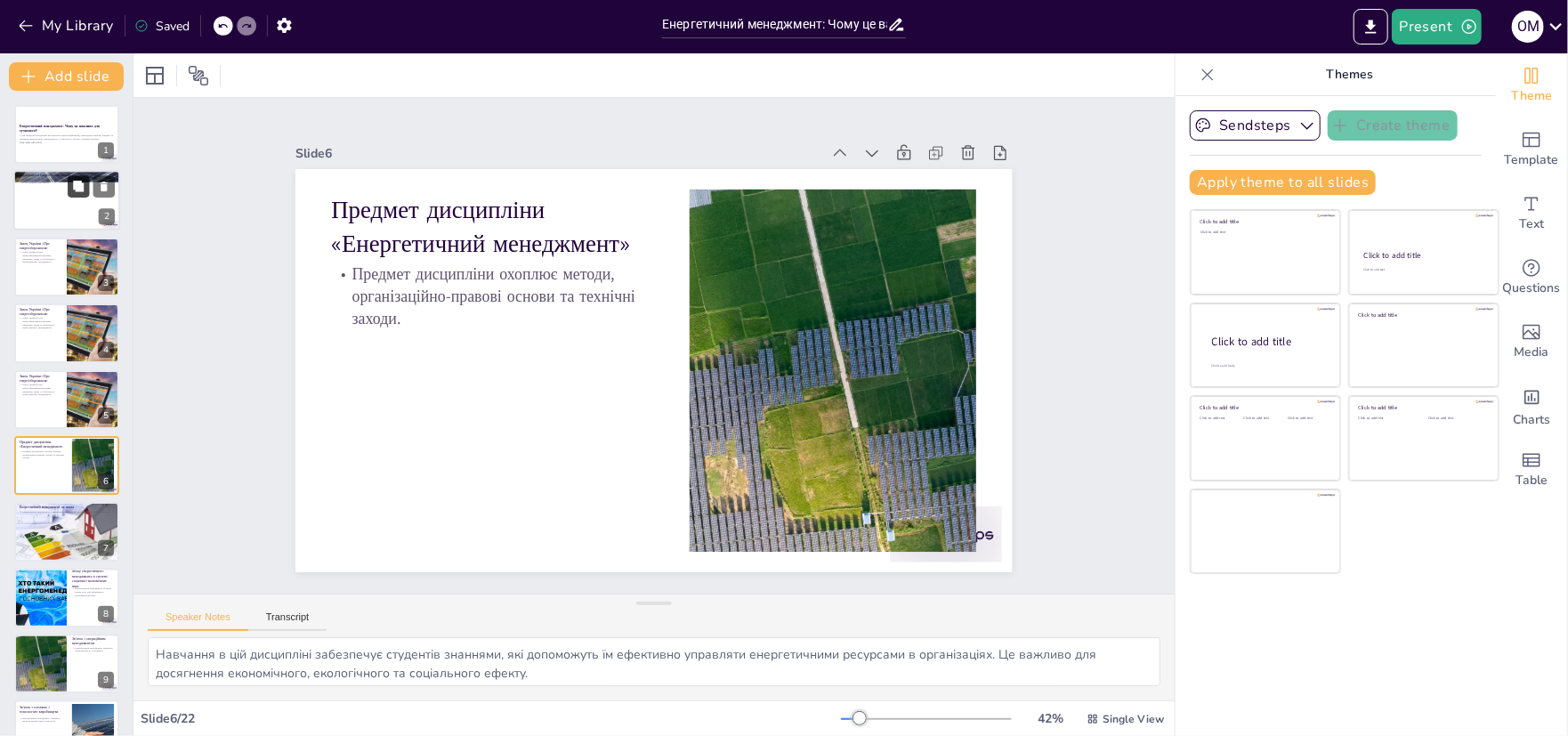
click at [68, 190] on button at bounding box center [78, 187] width 21 height 21
